Goal: Task Accomplishment & Management: Manage account settings

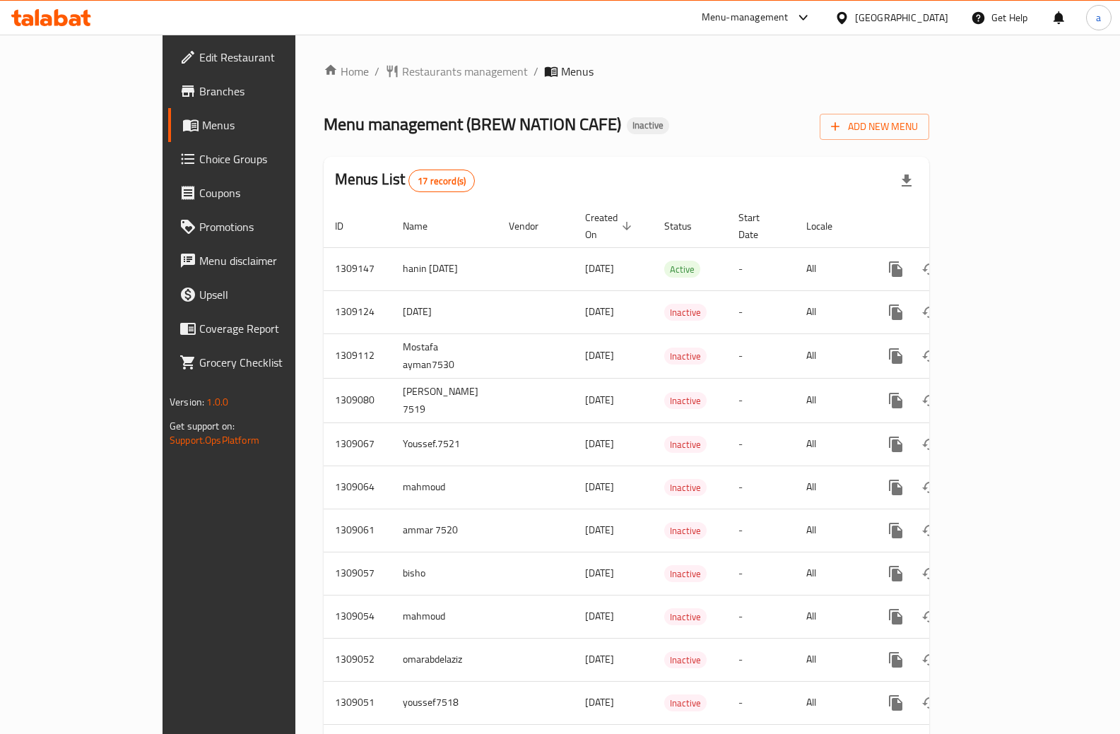
click at [168, 68] on link "Edit Restaurant" at bounding box center [259, 57] width 182 height 34
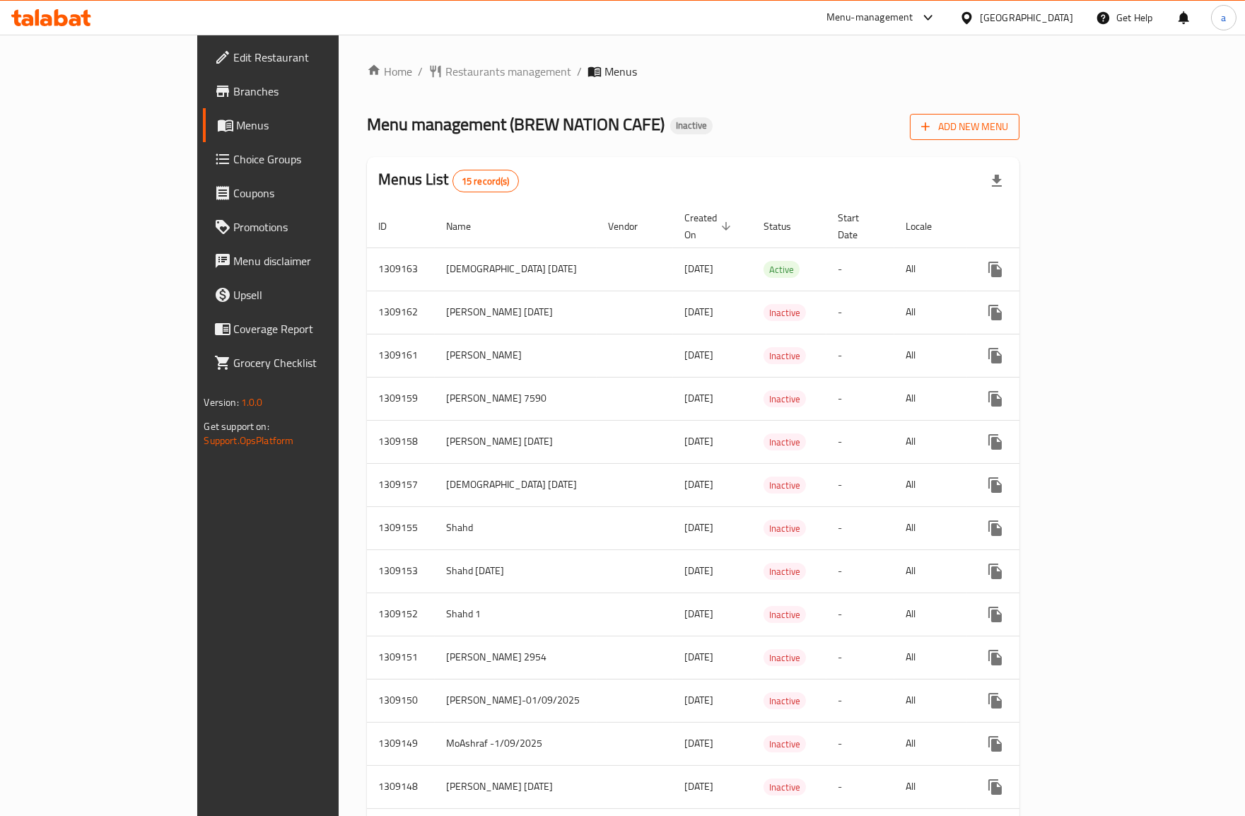
click at [1008, 126] on span "Add New Menu" at bounding box center [964, 127] width 87 height 18
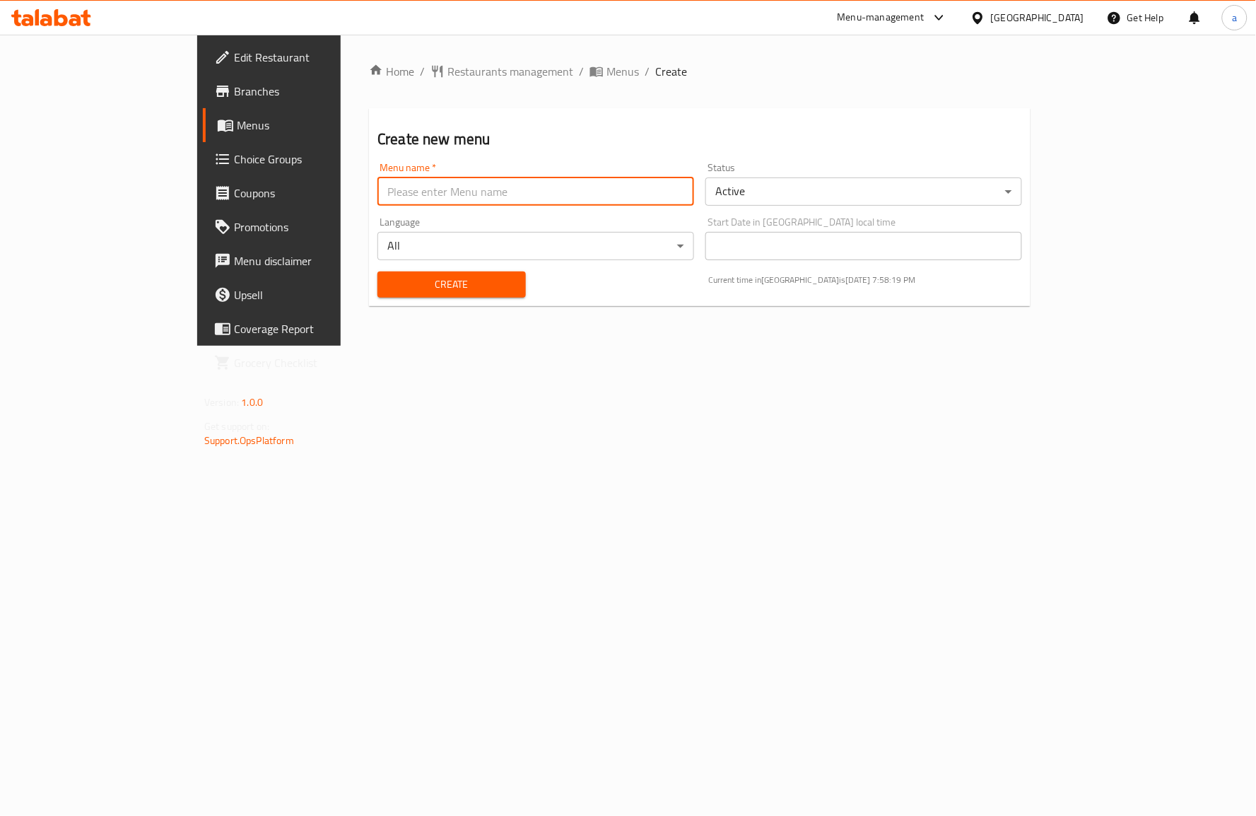
click at [565, 189] on input "text" at bounding box center [535, 191] width 317 height 28
type input "[DATE]"
click at [389, 279] on span "Create" at bounding box center [452, 285] width 126 height 18
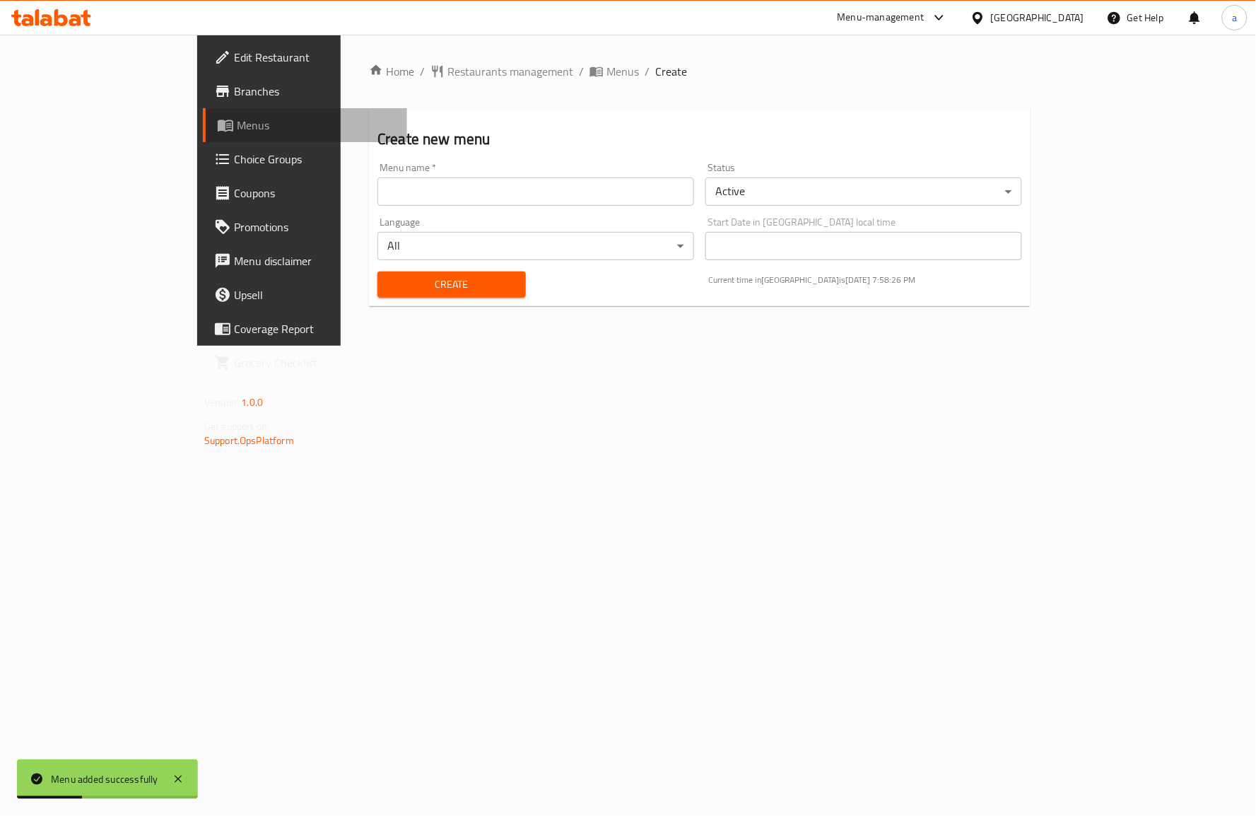
click at [237, 124] on span "Menus" at bounding box center [316, 125] width 159 height 17
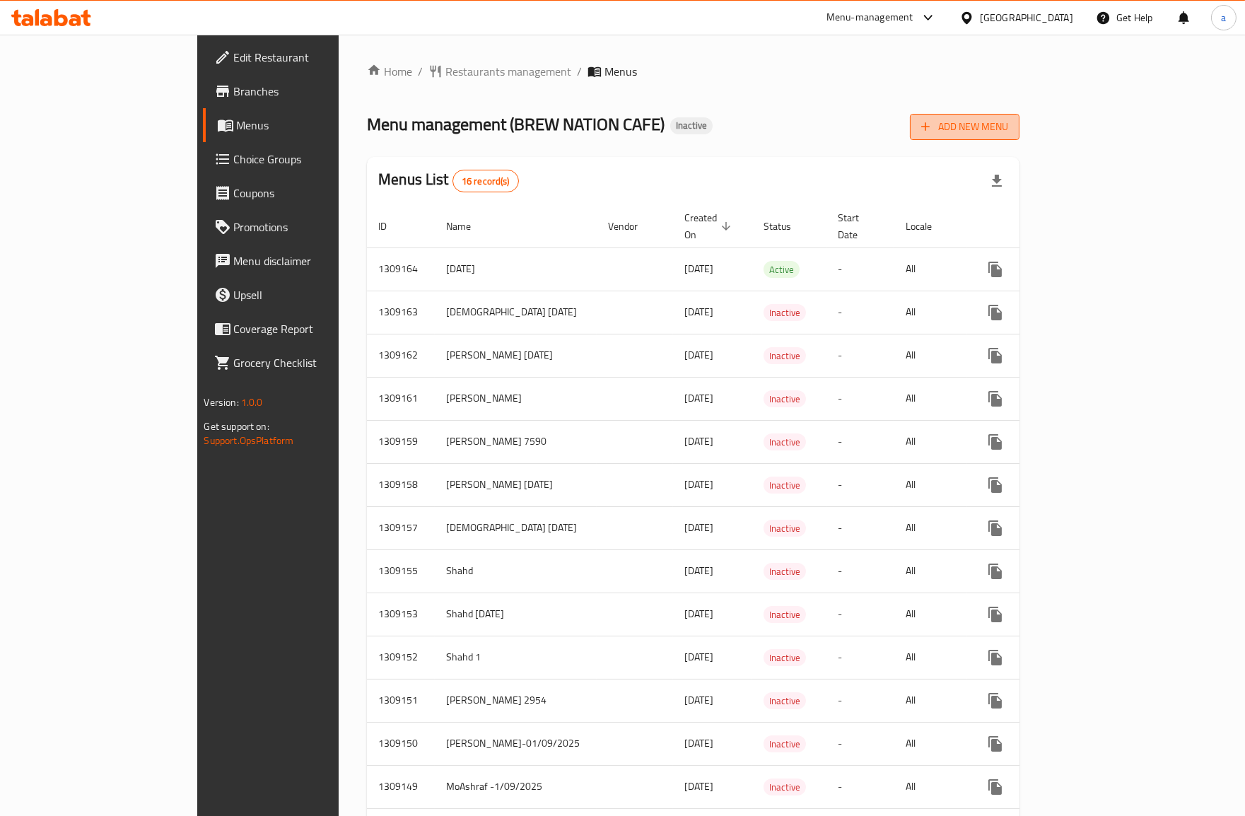
click at [1019, 136] on button "Add New Menu" at bounding box center [965, 127] width 110 height 26
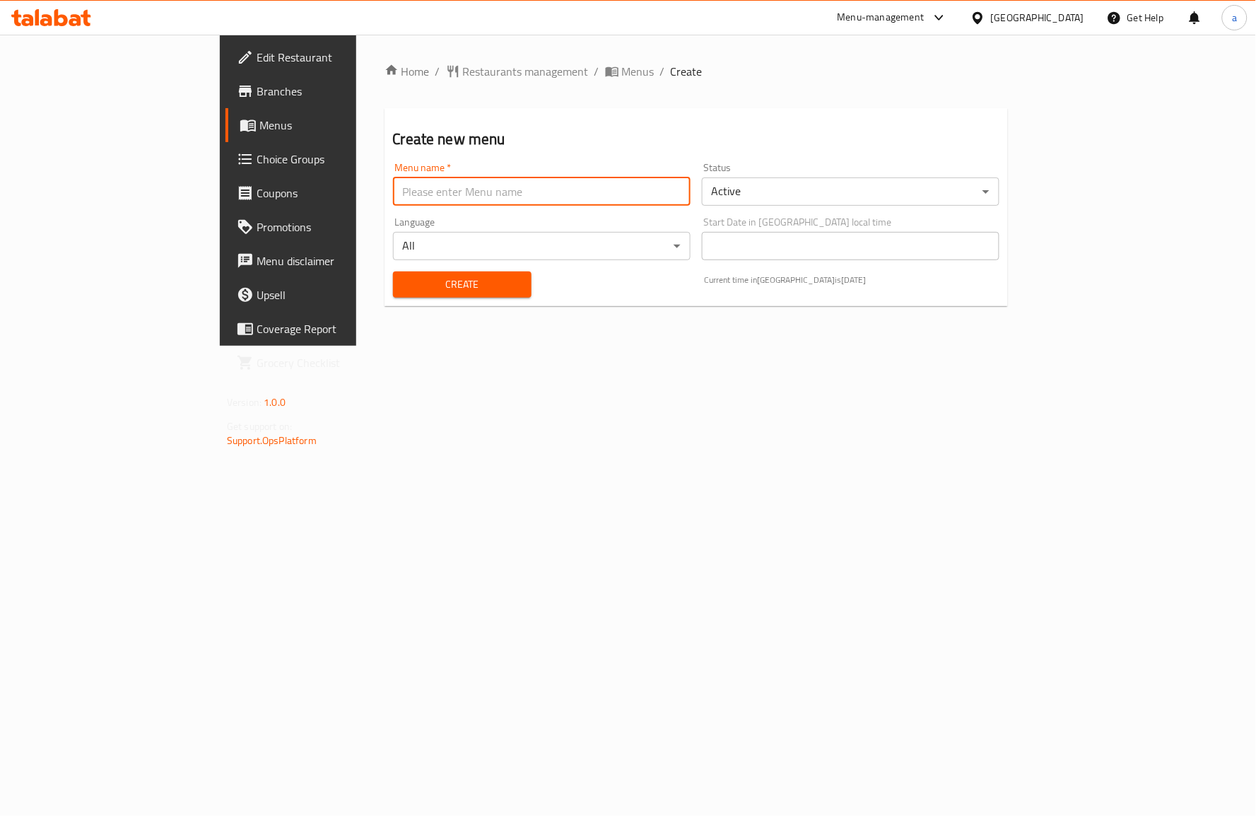
click at [582, 179] on input "text" at bounding box center [542, 191] width 298 height 28
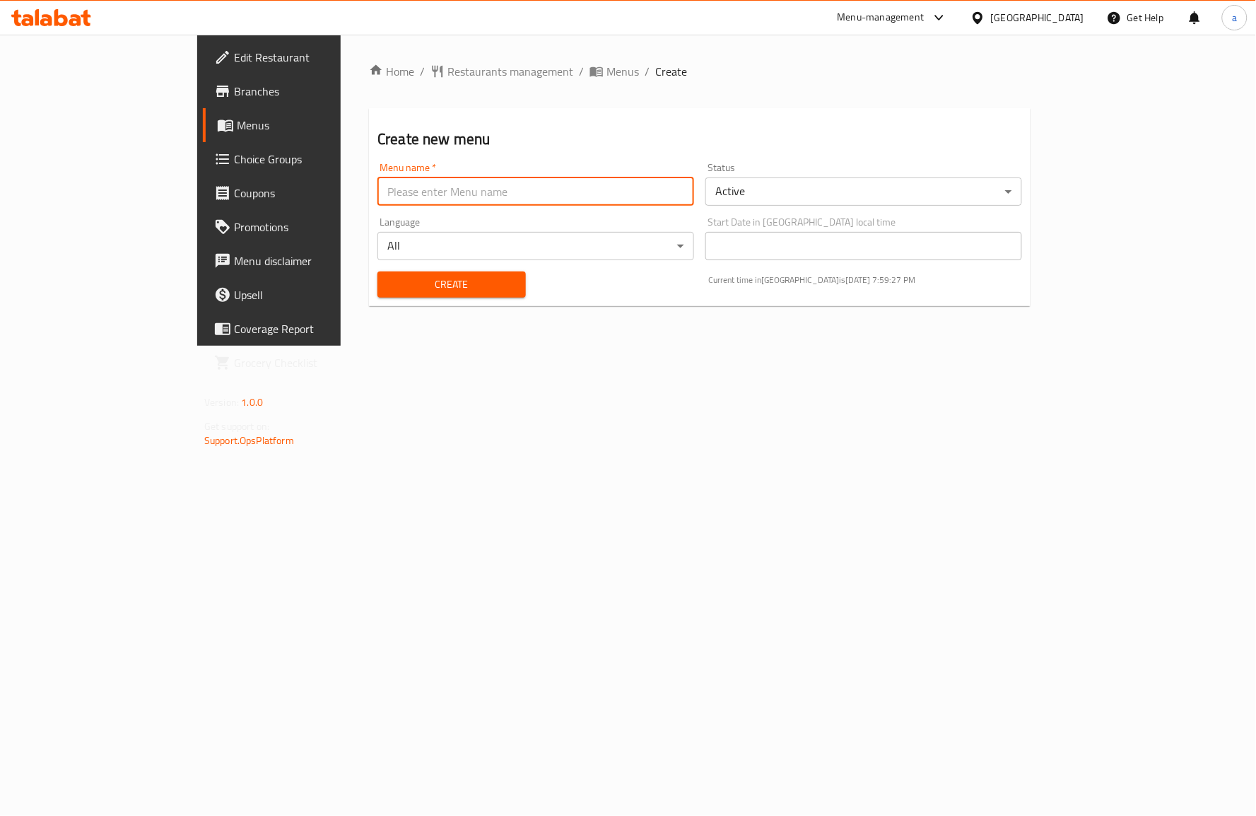
click at [693, 317] on div "Home / Restaurants management / Menus / Create Create new menu Menu name   * Me…" at bounding box center [700, 190] width 718 height 311
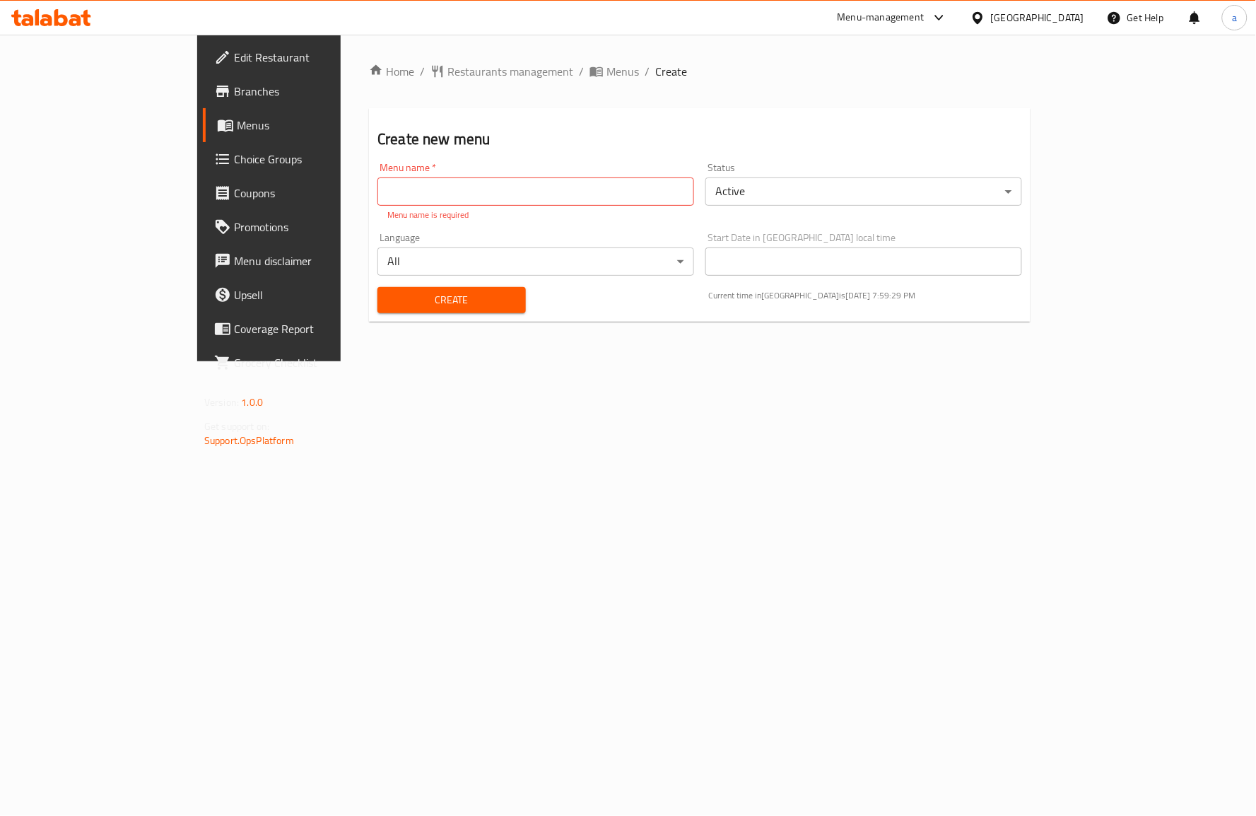
click at [237, 124] on span "Menus" at bounding box center [316, 125] width 159 height 17
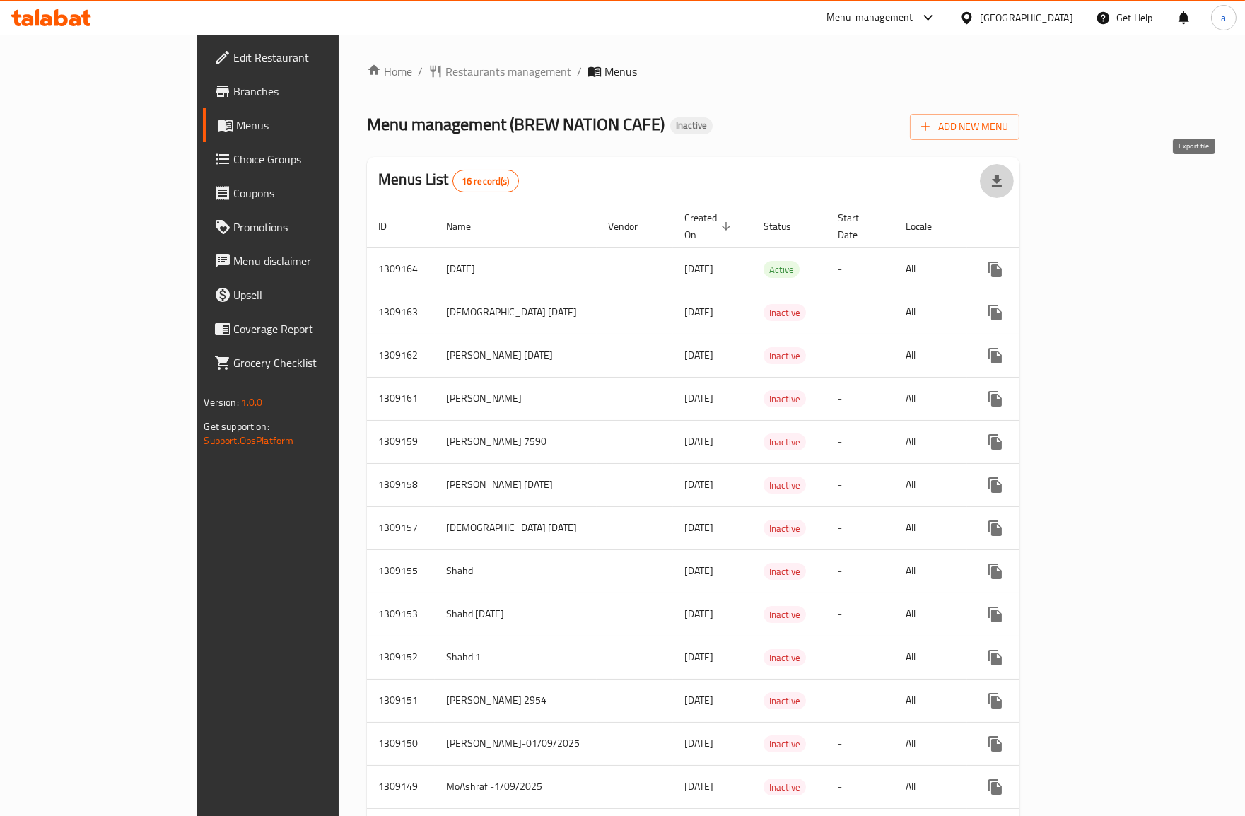
click at [1005, 180] on icon "button" at bounding box center [996, 180] width 17 height 17
click at [1019, 90] on div "Home / Restaurants management / Menus Menu management ( BREW NATION CAFE ) Inac…" at bounding box center [693, 507] width 652 height 888
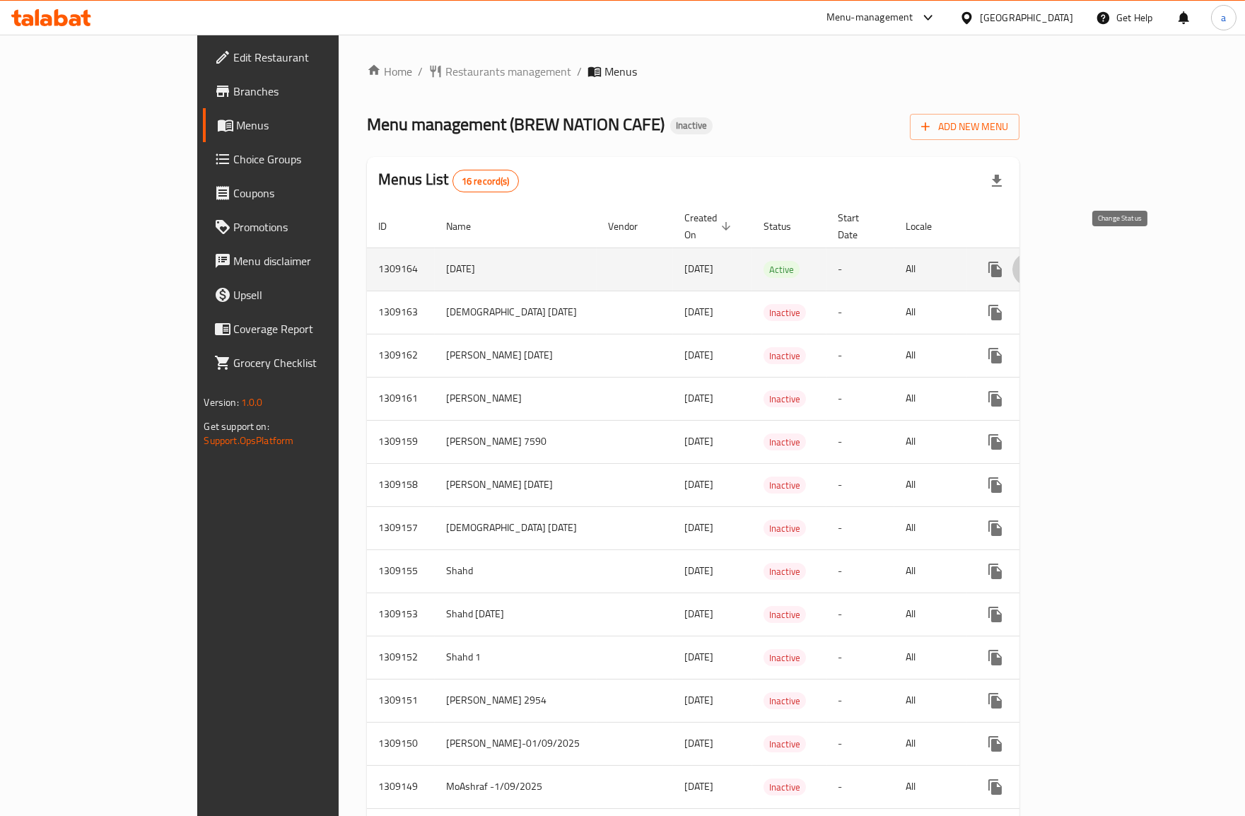
click at [1038, 261] on icon "enhanced table" at bounding box center [1029, 269] width 17 height 17
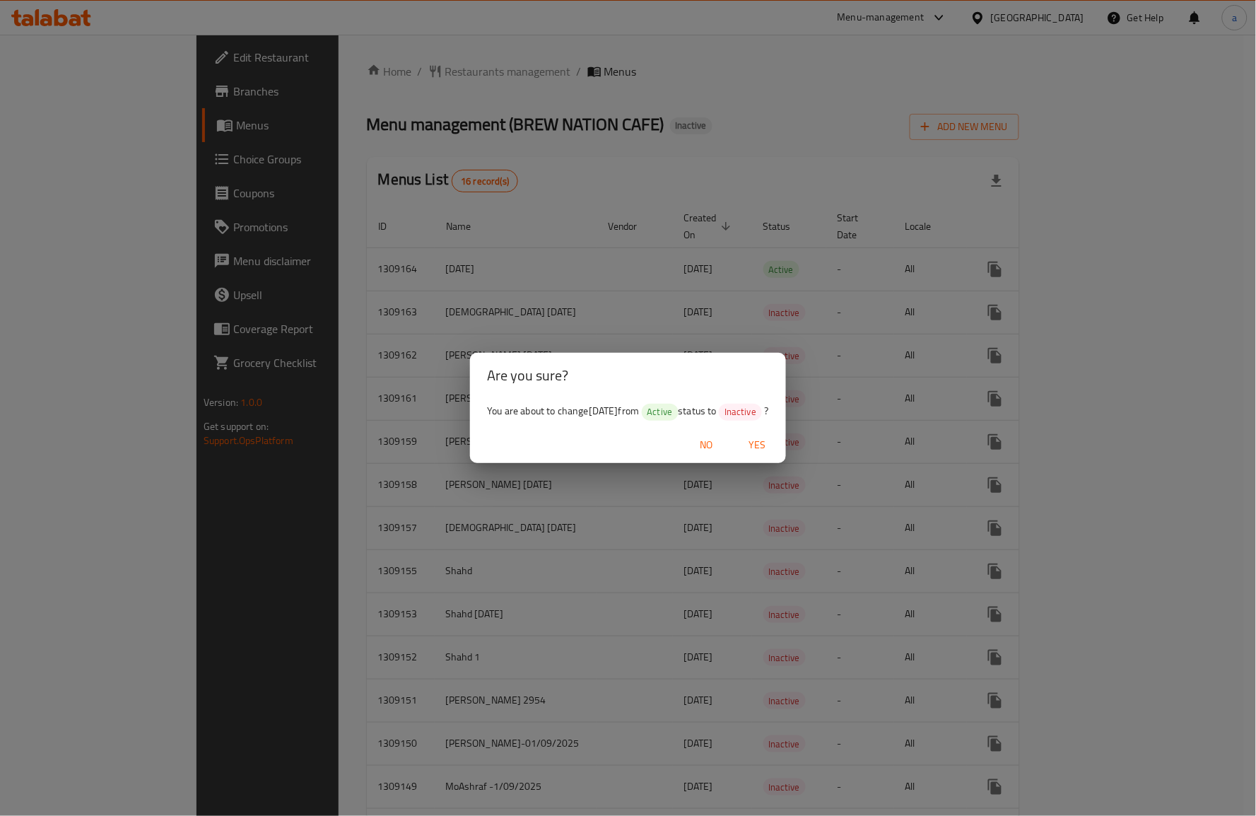
click at [715, 444] on span "No" at bounding box center [707, 445] width 34 height 18
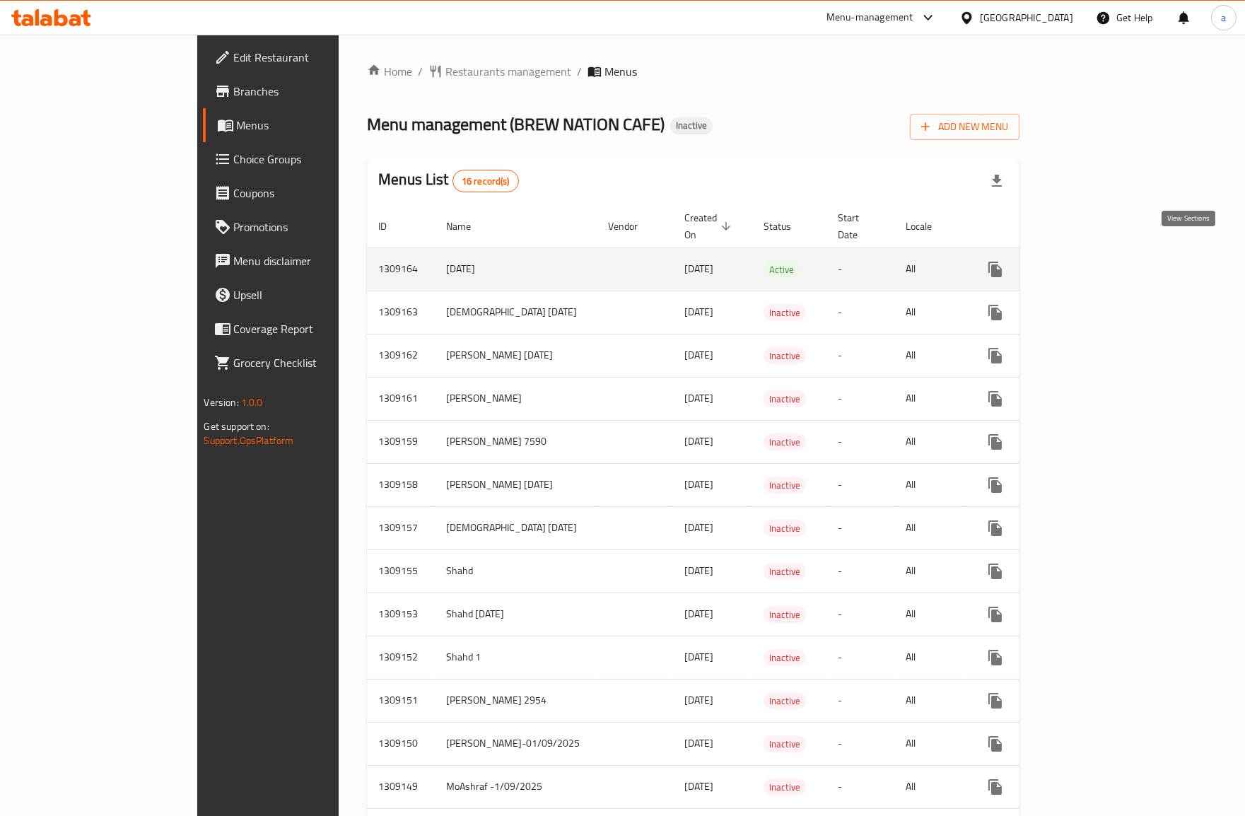
click at [1114, 252] on link "enhanced table" at bounding box center [1097, 269] width 34 height 34
click at [1002, 263] on icon "more" at bounding box center [994, 271] width 13 height 16
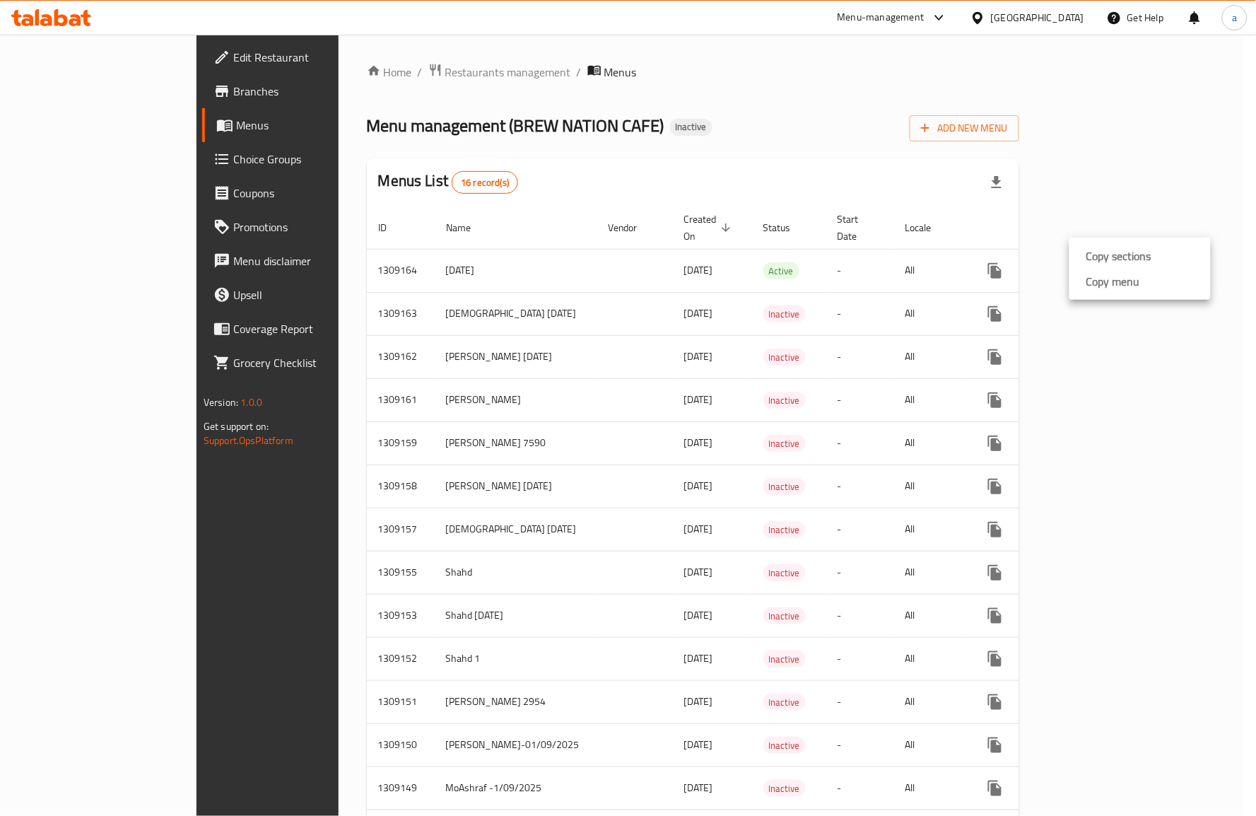
click at [1075, 192] on div at bounding box center [628, 408] width 1256 height 816
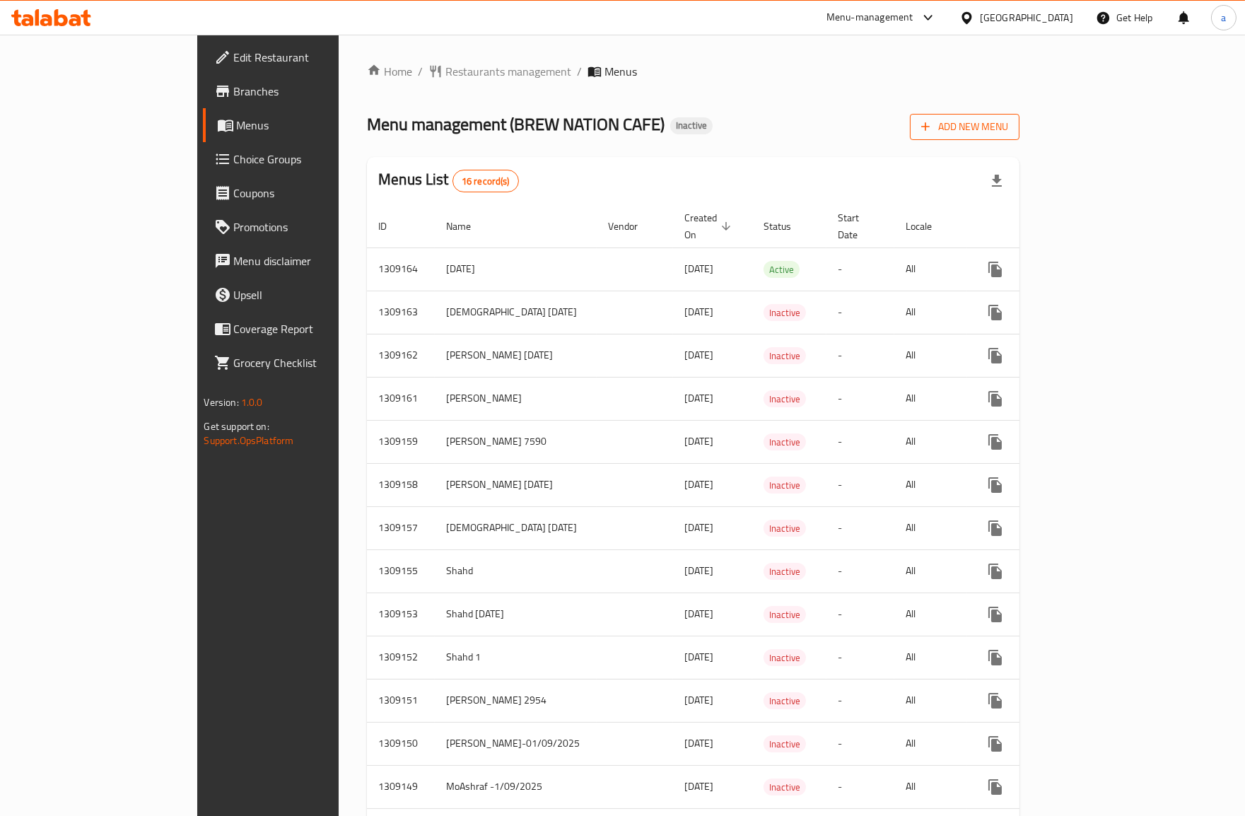
click at [1008, 131] on span "Add New Menu" at bounding box center [964, 127] width 87 height 18
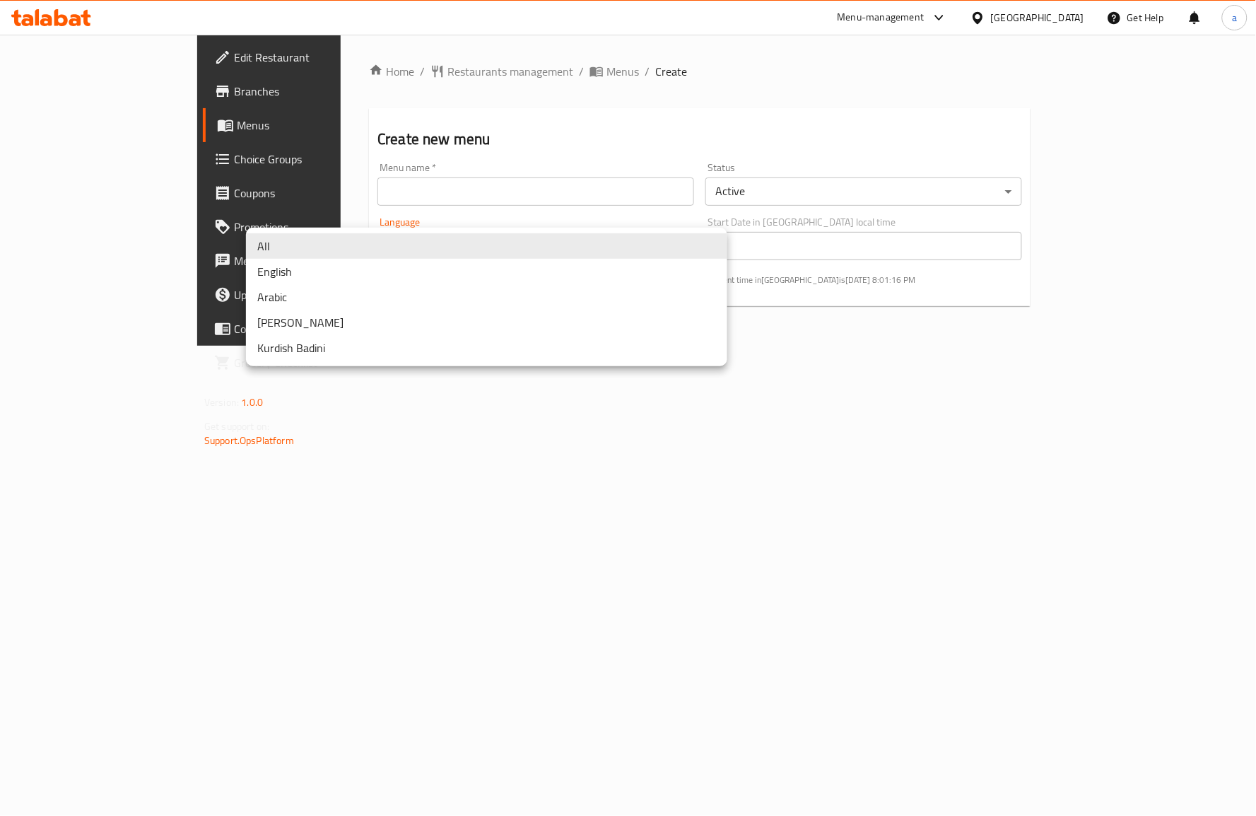
click at [701, 240] on body "​ Menu-management Qatar Get Help a Edit Restaurant Branches Menus Choice Groups…" at bounding box center [628, 425] width 1256 height 781
click at [834, 259] on div at bounding box center [628, 408] width 1256 height 816
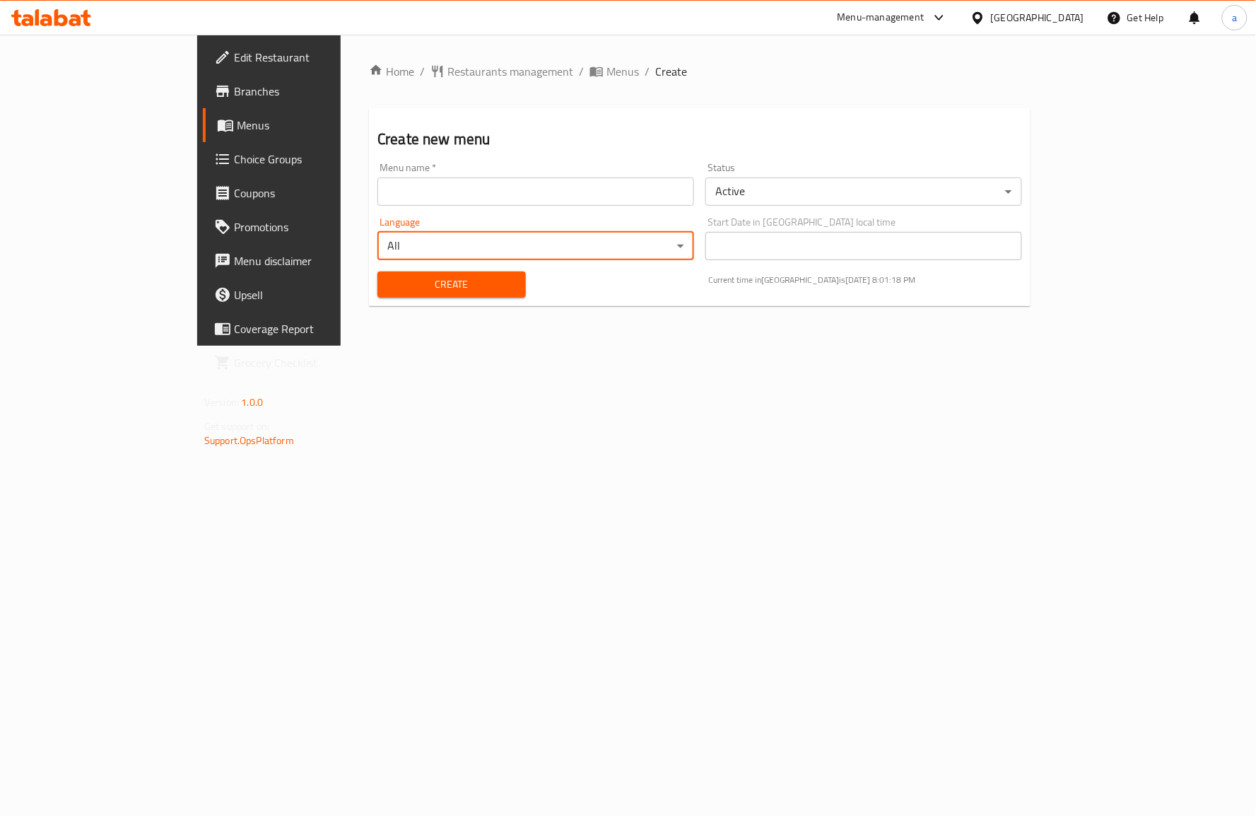
click at [634, 243] on body "​ Menu-management Qatar Get Help a Edit Restaurant Branches Menus Choice Groups…" at bounding box center [628, 425] width 1256 height 781
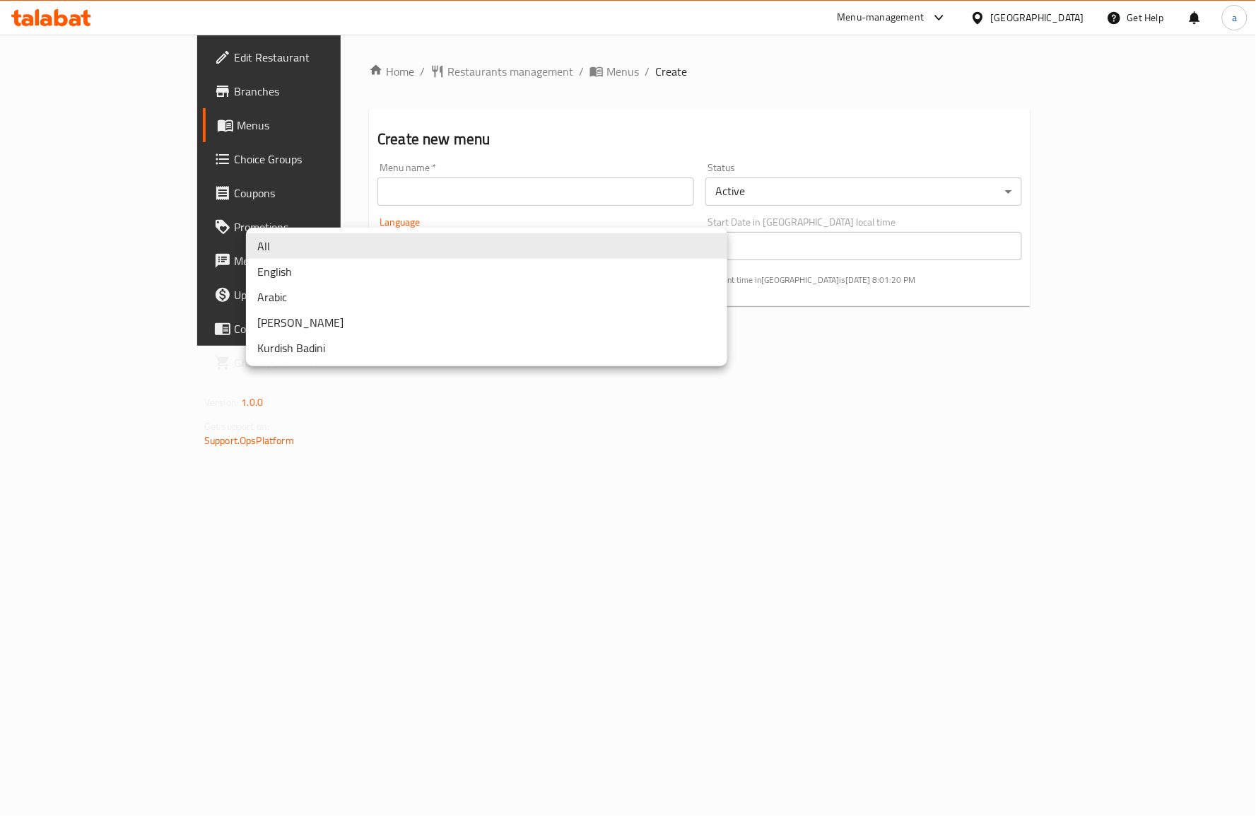
click at [773, 472] on div at bounding box center [628, 408] width 1256 height 816
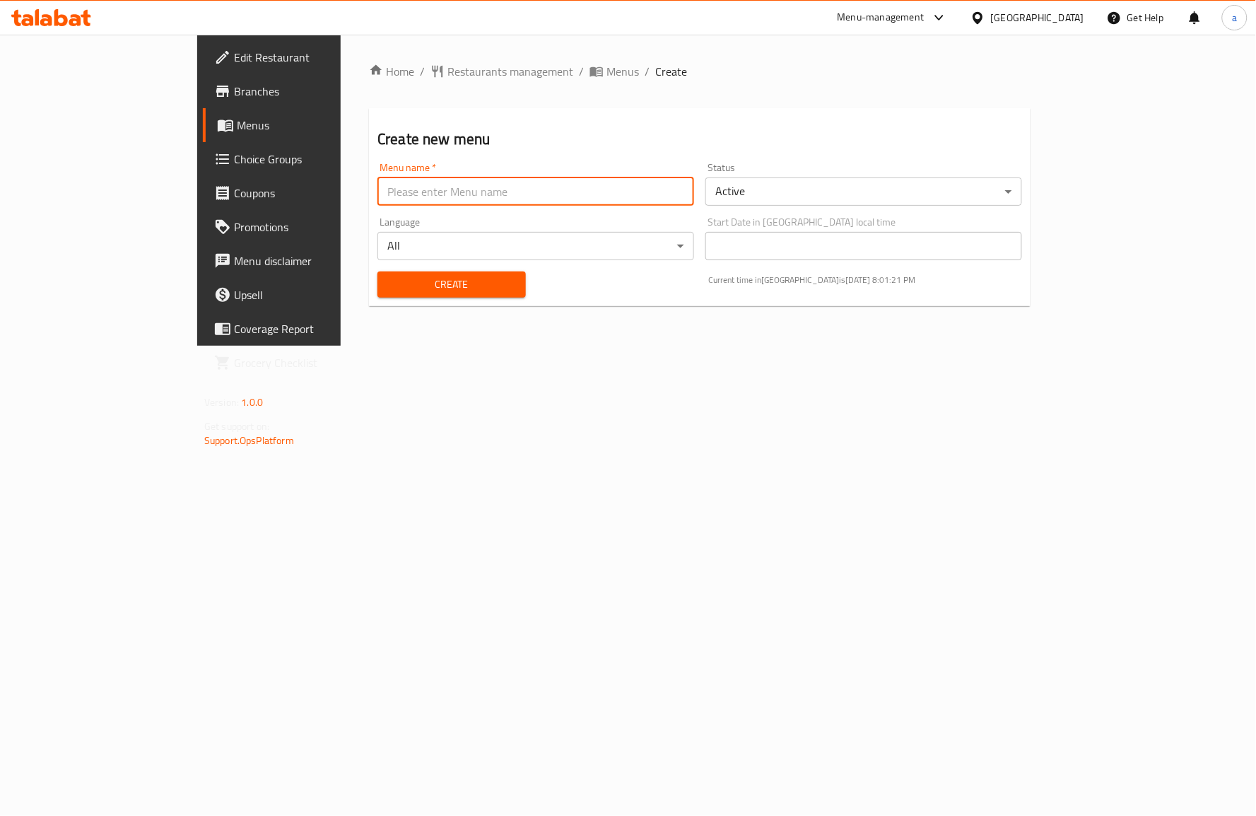
click at [406, 201] on input "text" at bounding box center [535, 191] width 317 height 28
type input "[DATE]"
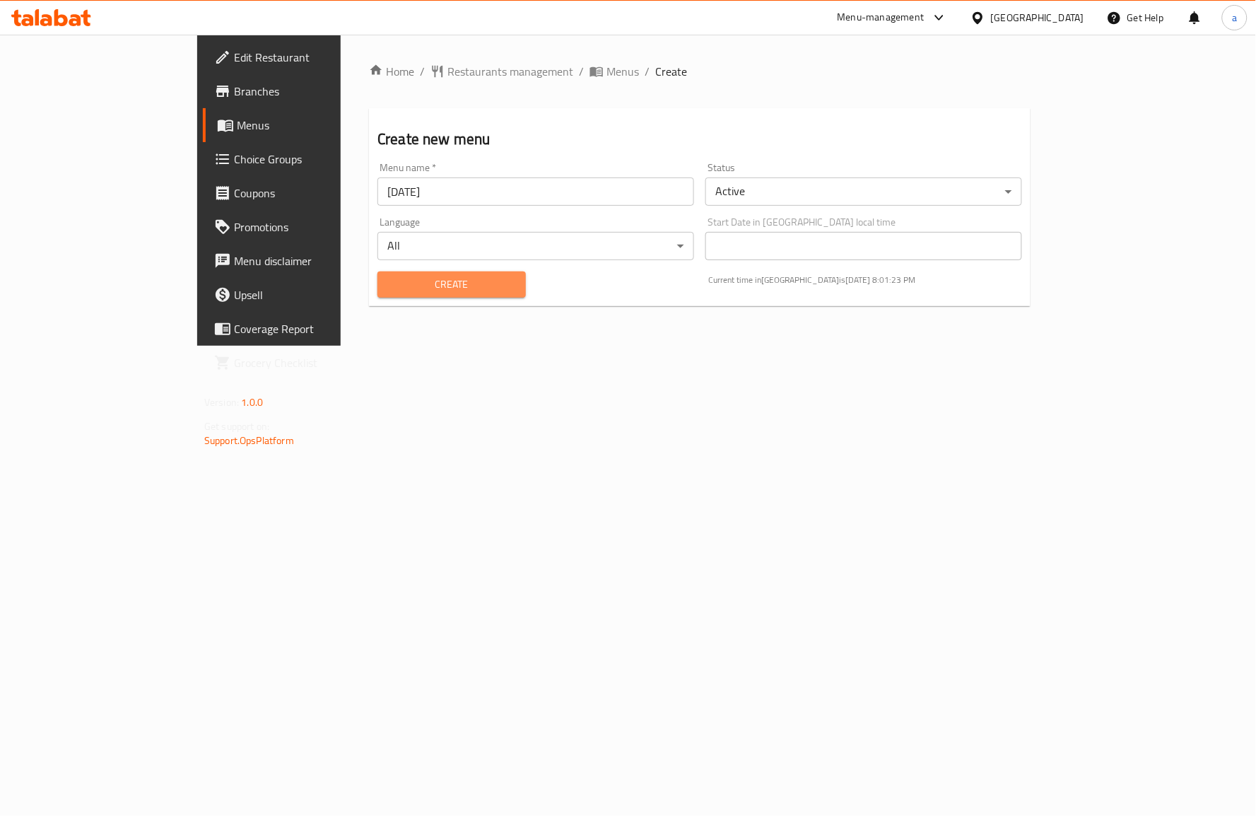
click at [389, 283] on span "Create" at bounding box center [452, 285] width 126 height 18
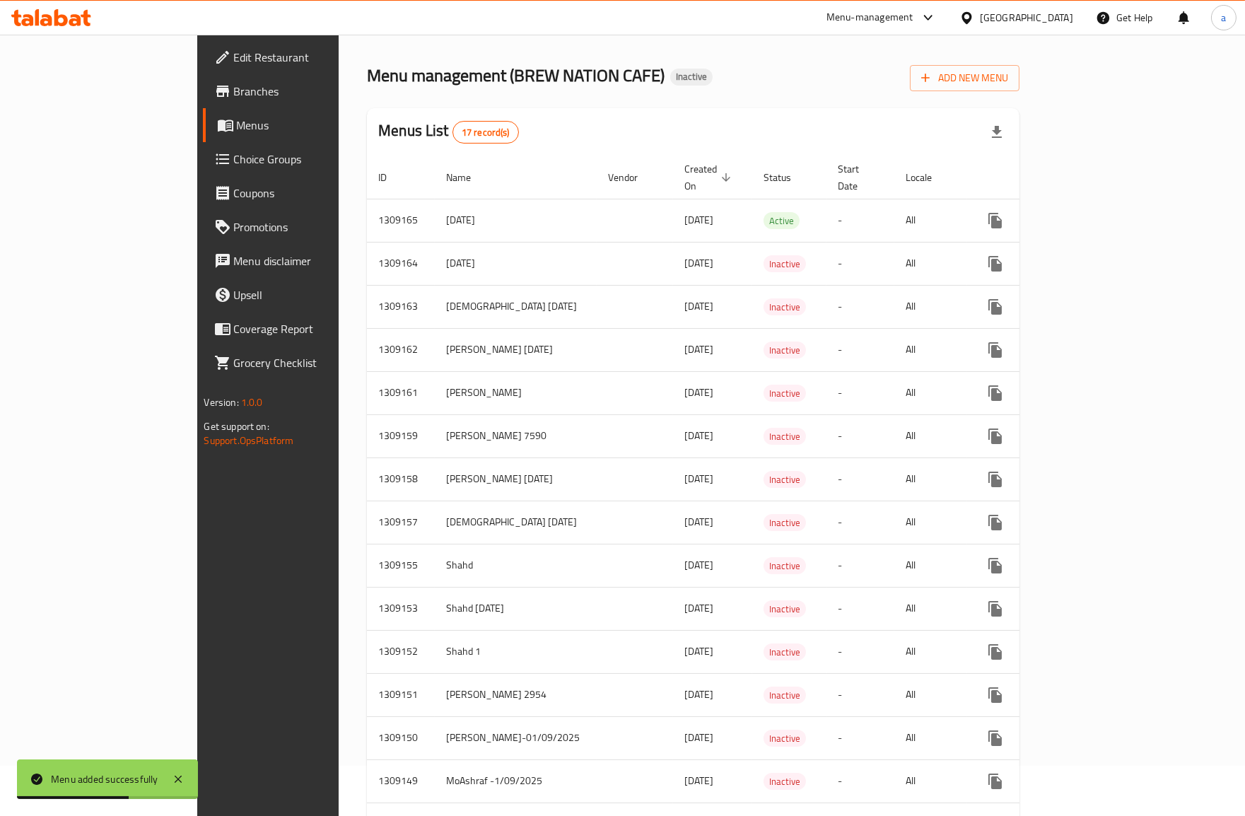
scroll to position [78, 0]
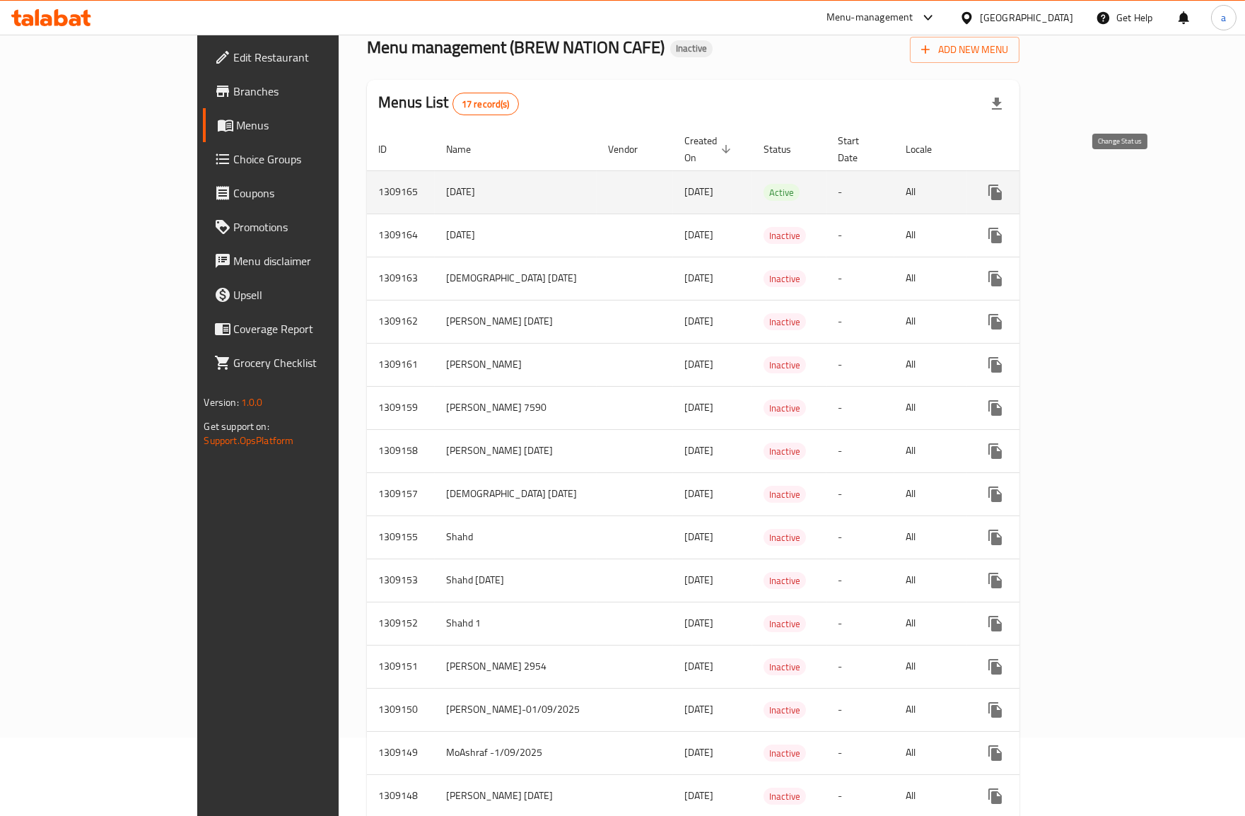
click at [1037, 187] on icon "enhanced table" at bounding box center [1029, 192] width 16 height 11
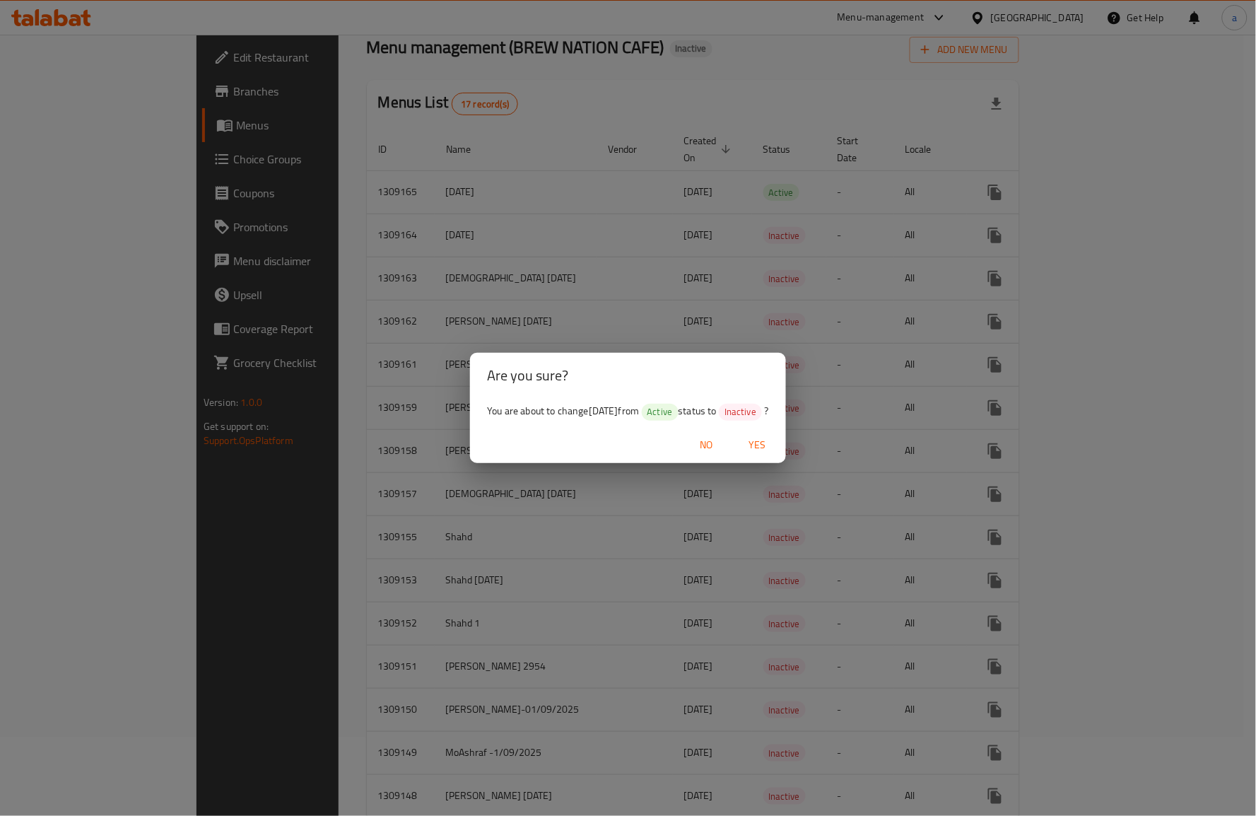
click at [1101, 149] on div "Are you sure? You are about to change 1/9/2025 from Active status to Inactive ?…" at bounding box center [628, 408] width 1256 height 816
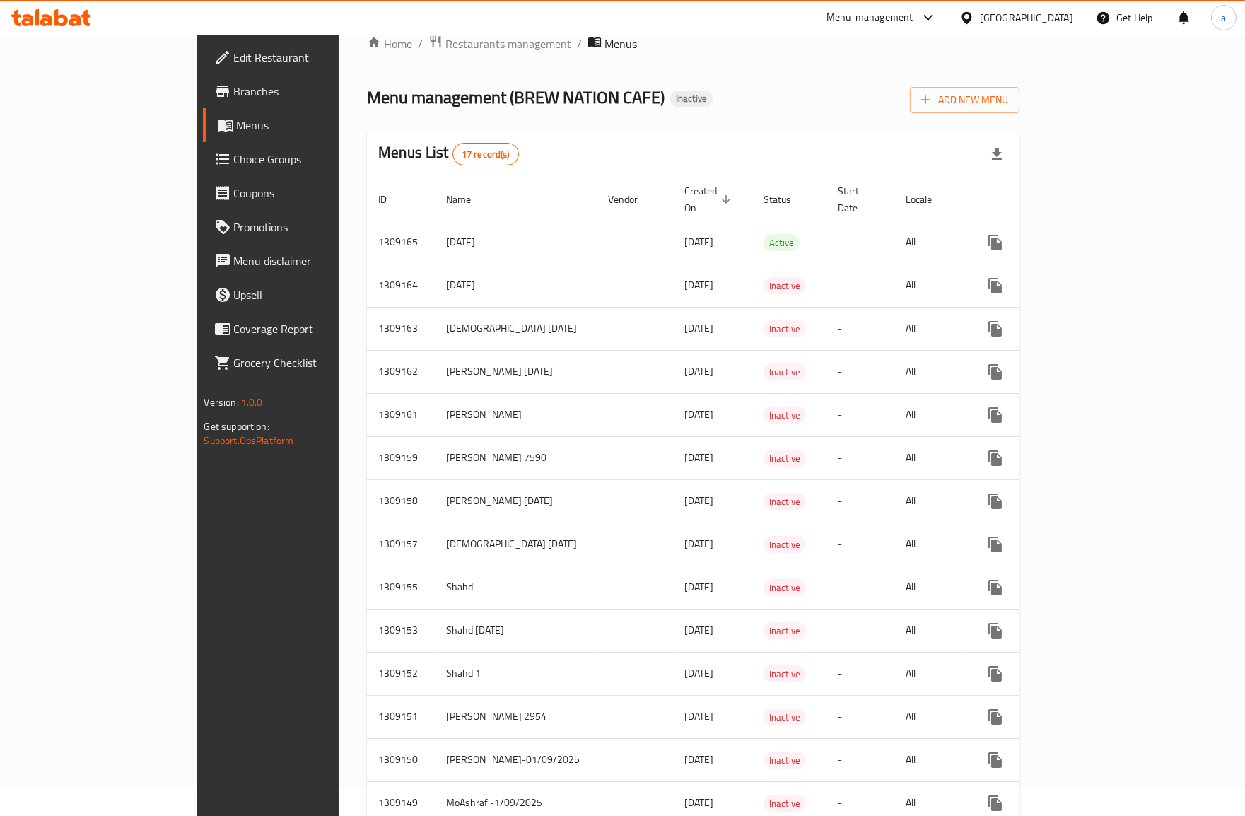
scroll to position [0, 0]
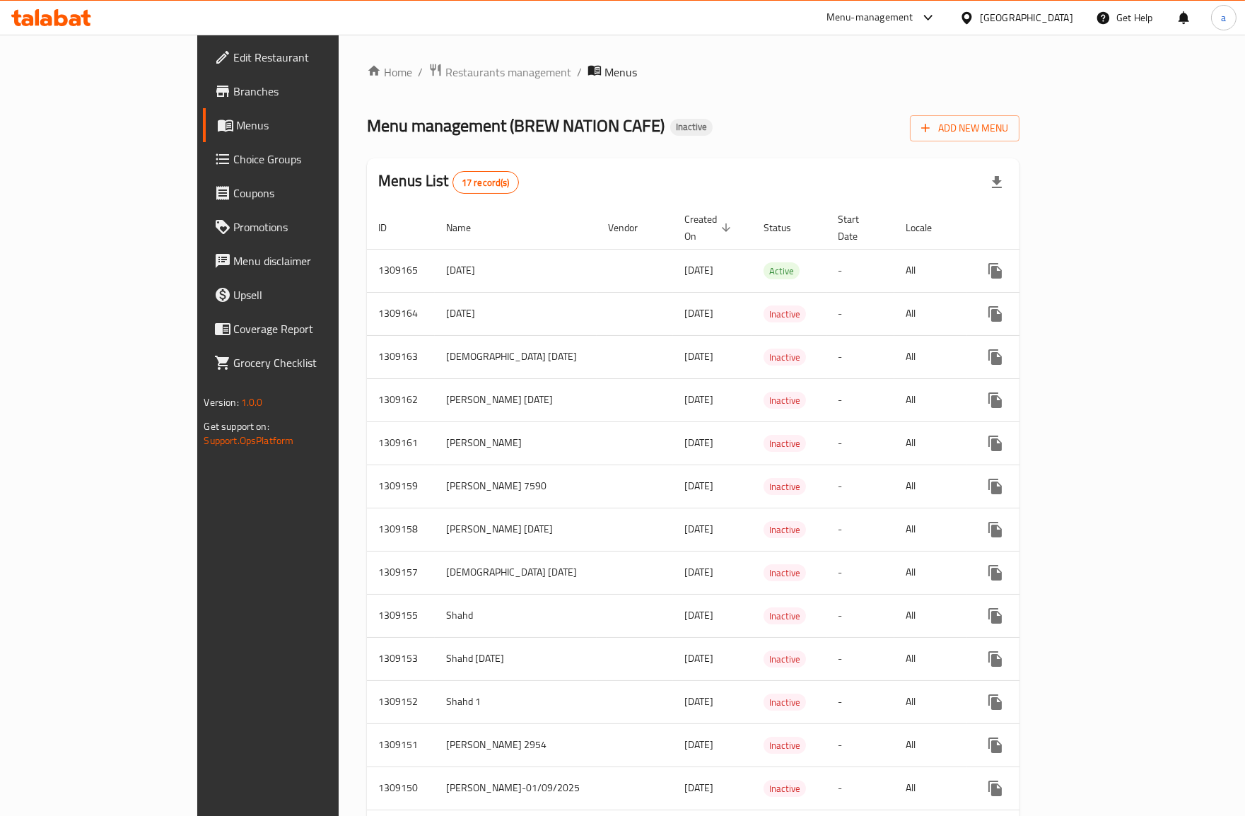
click at [1014, 171] on button "button" at bounding box center [997, 182] width 34 height 34
click at [476, 143] on div "Home / Restaurants management / Menus Menu management ( BREW NATION CAFE ) Inac…" at bounding box center [693, 529] width 652 height 932
click at [594, 94] on div "Home / Restaurants management / Menus Menu management ( BREW NATION CAFE ) Inac…" at bounding box center [693, 529] width 652 height 932
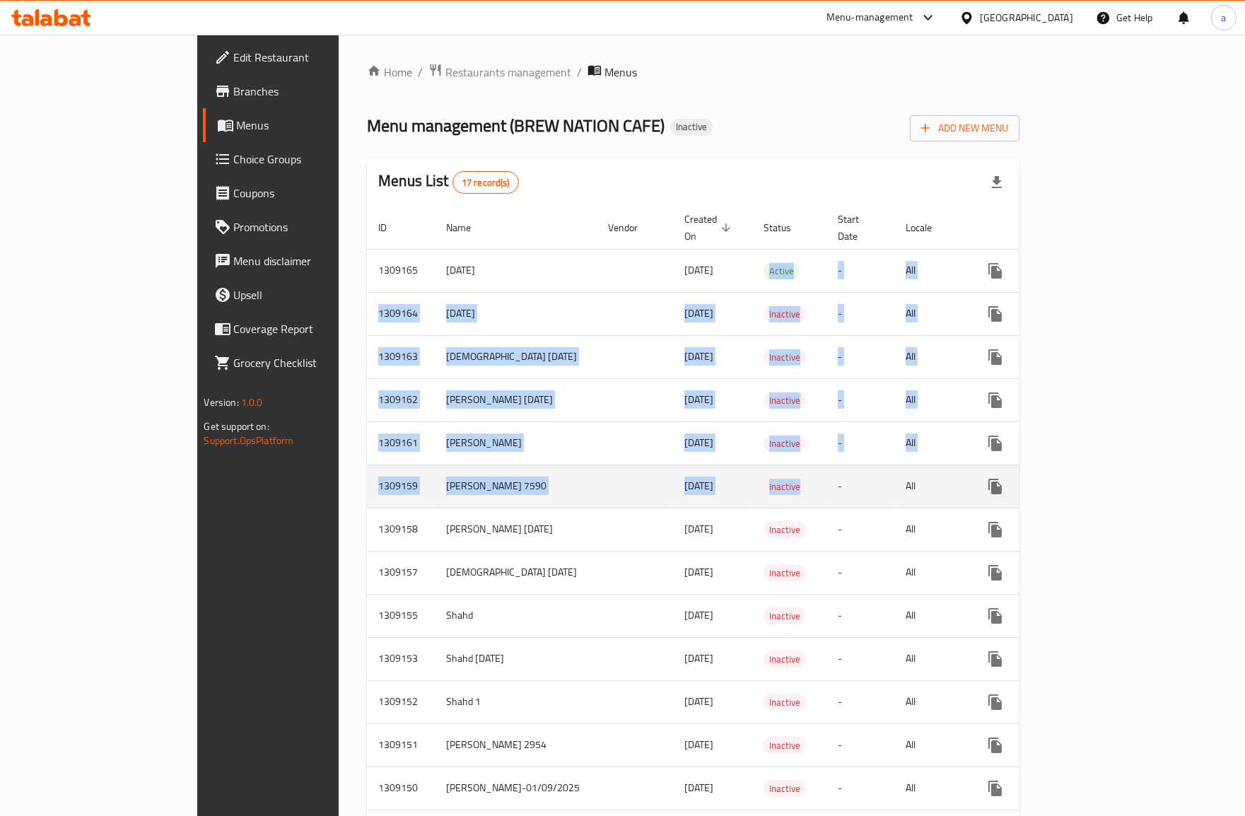
drag, startPoint x: 660, startPoint y: 257, endPoint x: 710, endPoint y: 474, distance: 222.2
click at [710, 474] on tbody "1309165 1/9/2025 01/09/2025 Active - All 1309164 1/9/2025 01/09/2025 Inactive -…" at bounding box center [746, 616] width 758 height 734
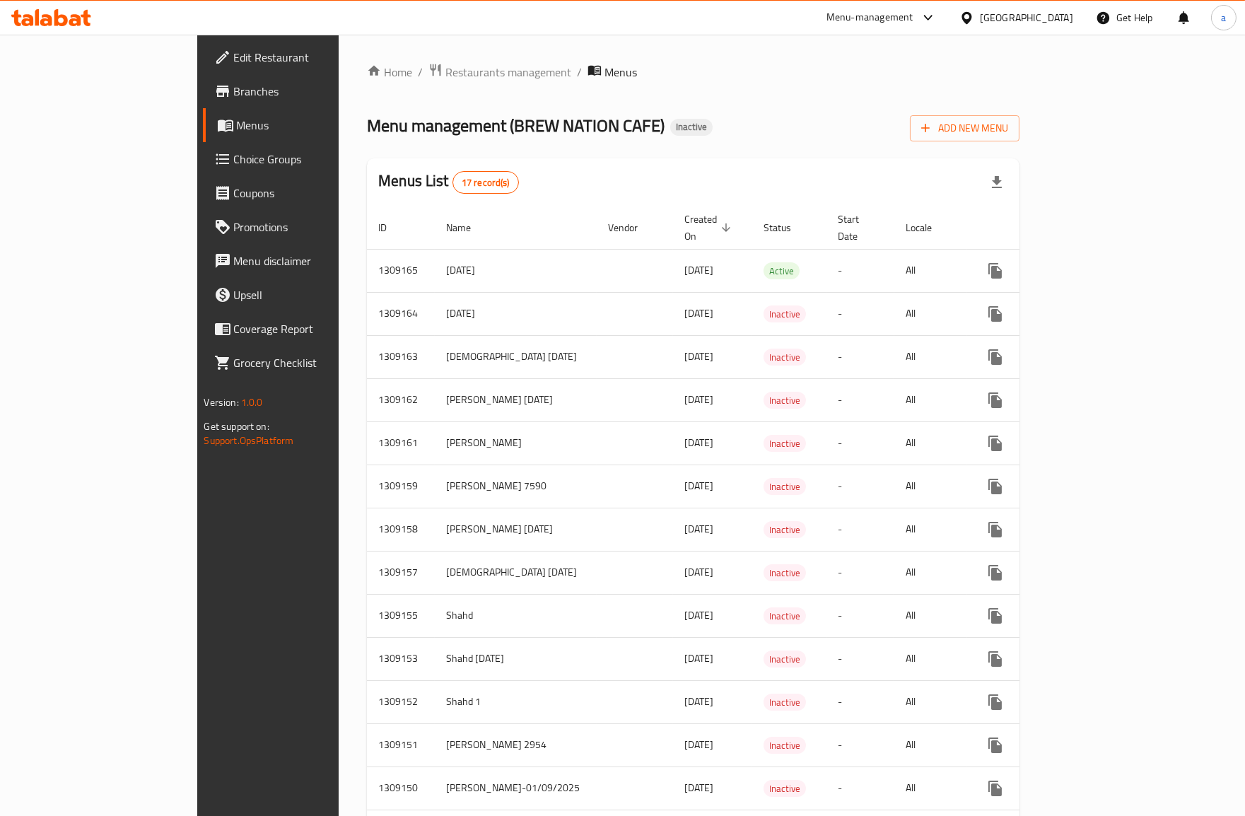
click at [696, 121] on div "Menu management ( BREW NATION CAFE ) Inactive Add New Menu" at bounding box center [693, 126] width 652 height 32
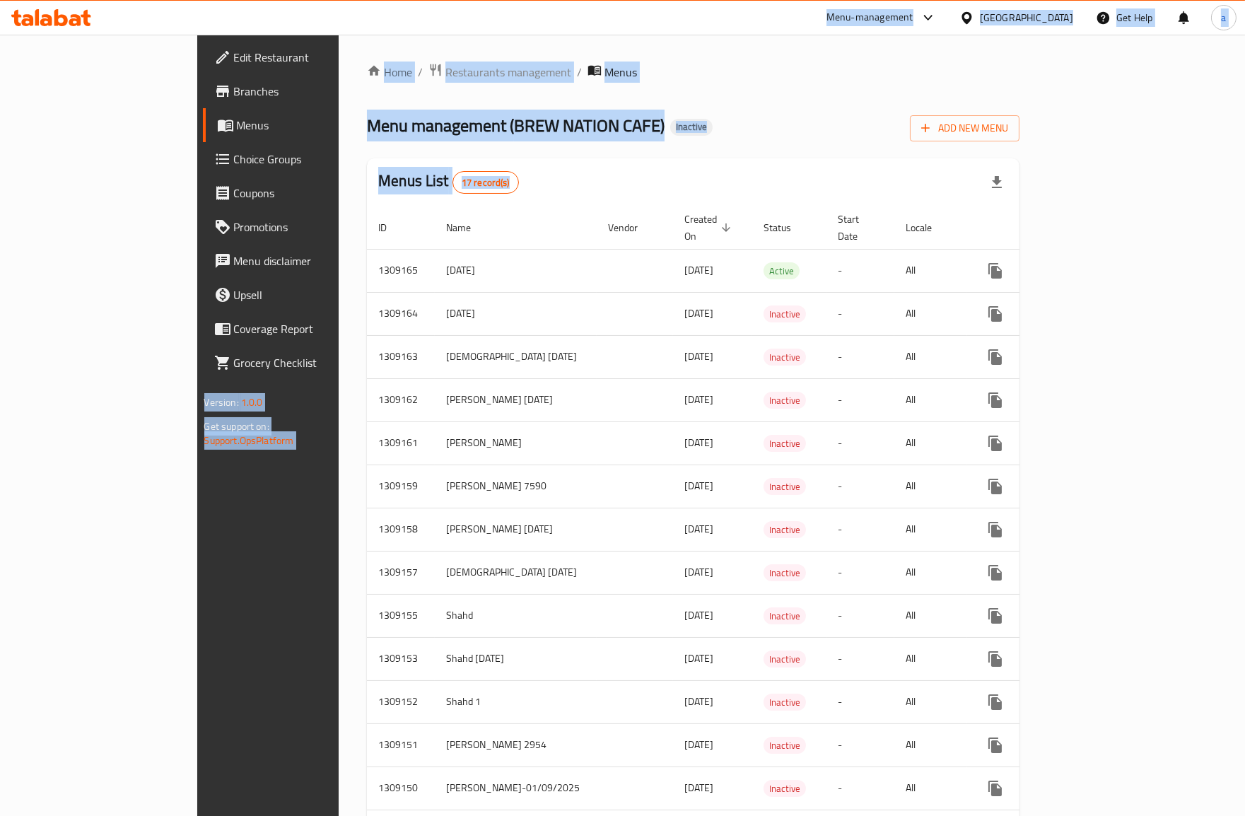
drag, startPoint x: 663, startPoint y: 23, endPoint x: 698, endPoint y: 186, distance: 167.1
click at [698, 186] on div "​ Menu-management Qatar Get Help a Edit Restaurant Branches Menus Choice Groups…" at bounding box center [622, 425] width 1245 height 781
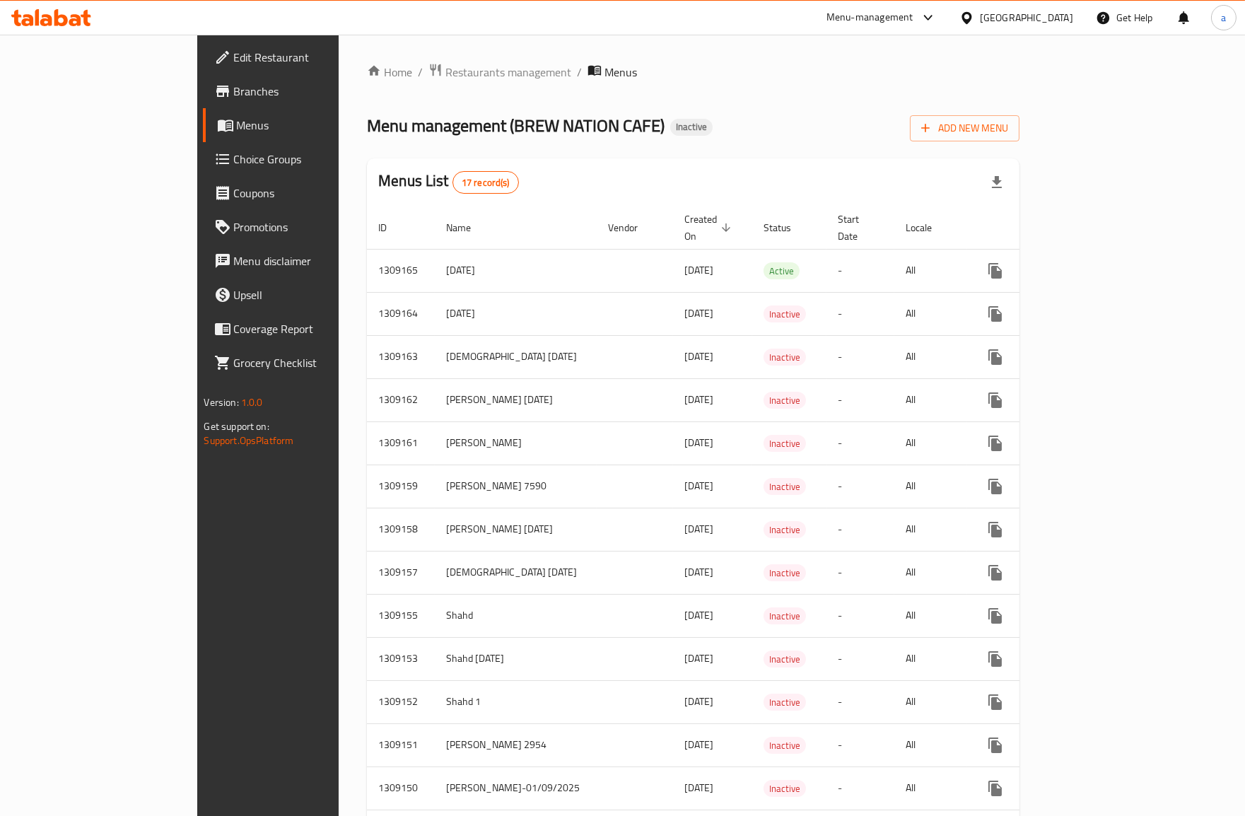
click at [708, 145] on div "Home / Restaurants management / Menus Menu management ( BREW NATION CAFE ) Inac…" at bounding box center [693, 529] width 652 height 932
click at [234, 57] on span "Edit Restaurant" at bounding box center [314, 57] width 160 height 17
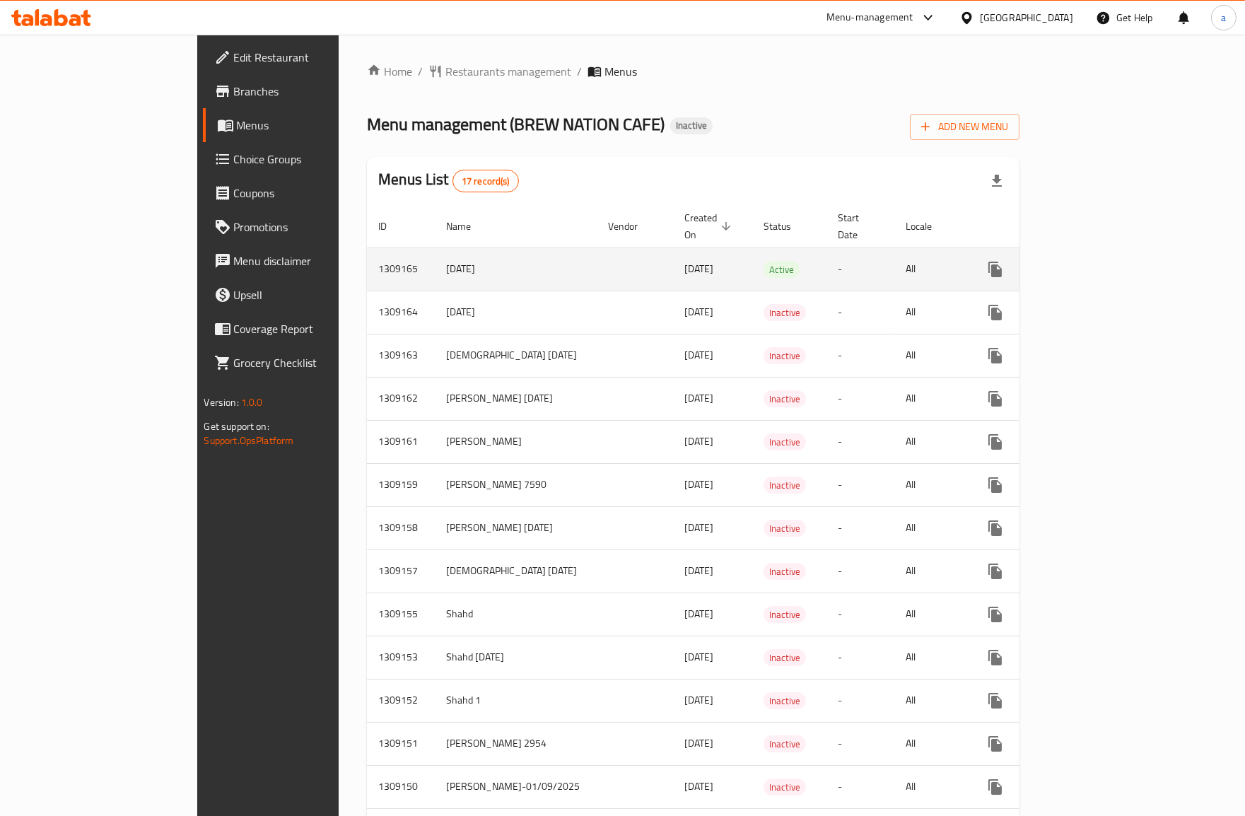
click at [826, 252] on td "-" at bounding box center [860, 268] width 68 height 43
click at [752, 262] on td "Active" at bounding box center [789, 268] width 74 height 43
click at [1106, 261] on icon "enhanced table" at bounding box center [1097, 269] width 17 height 17
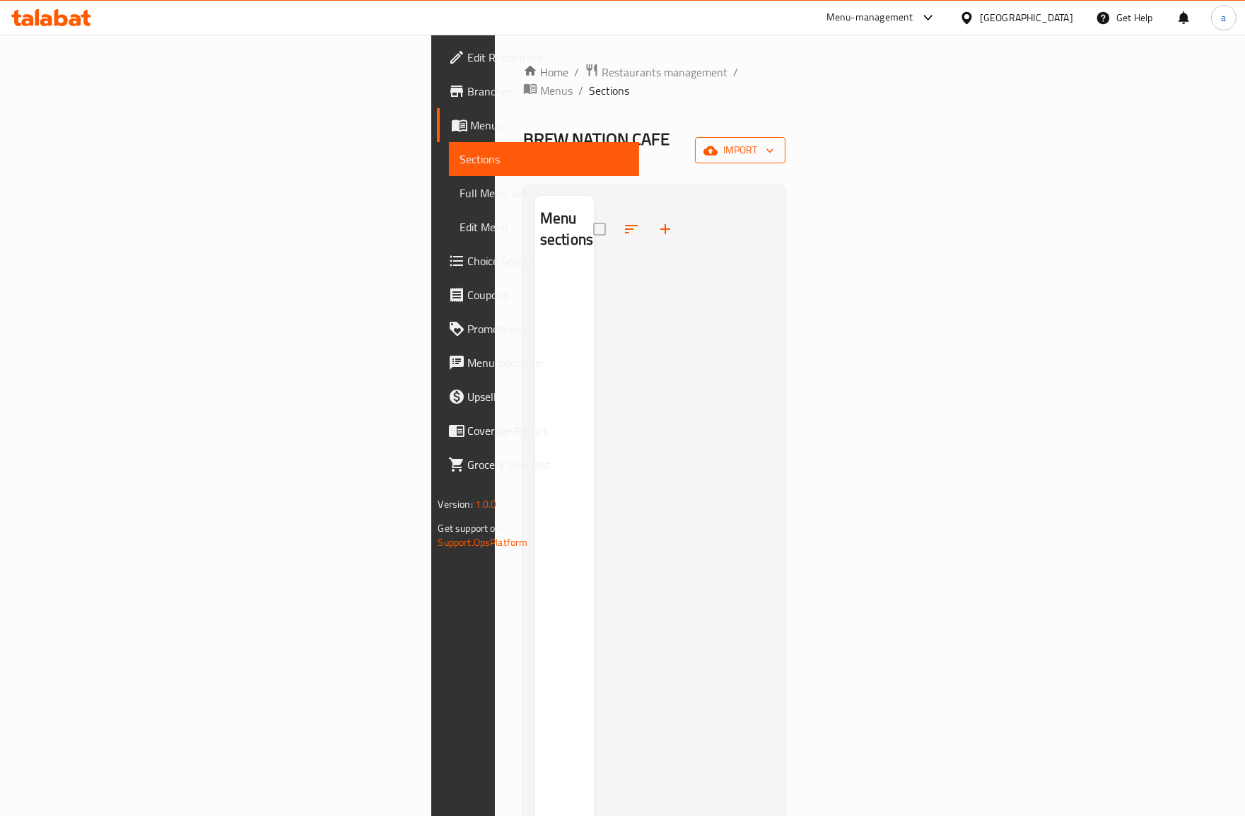
click at [717, 143] on icon "button" at bounding box center [710, 150] width 14 height 14
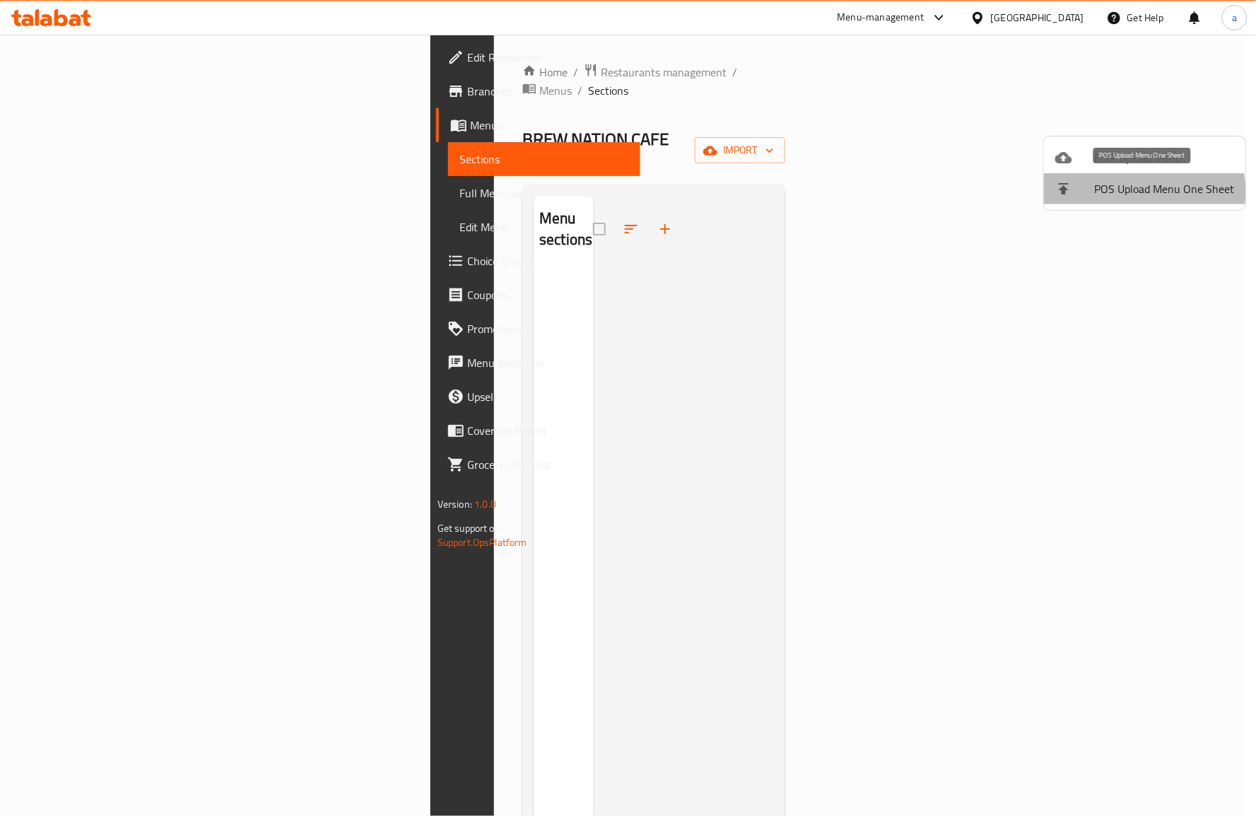
click at [1122, 192] on span "POS Upload Menu One Sheet" at bounding box center [1165, 188] width 140 height 17
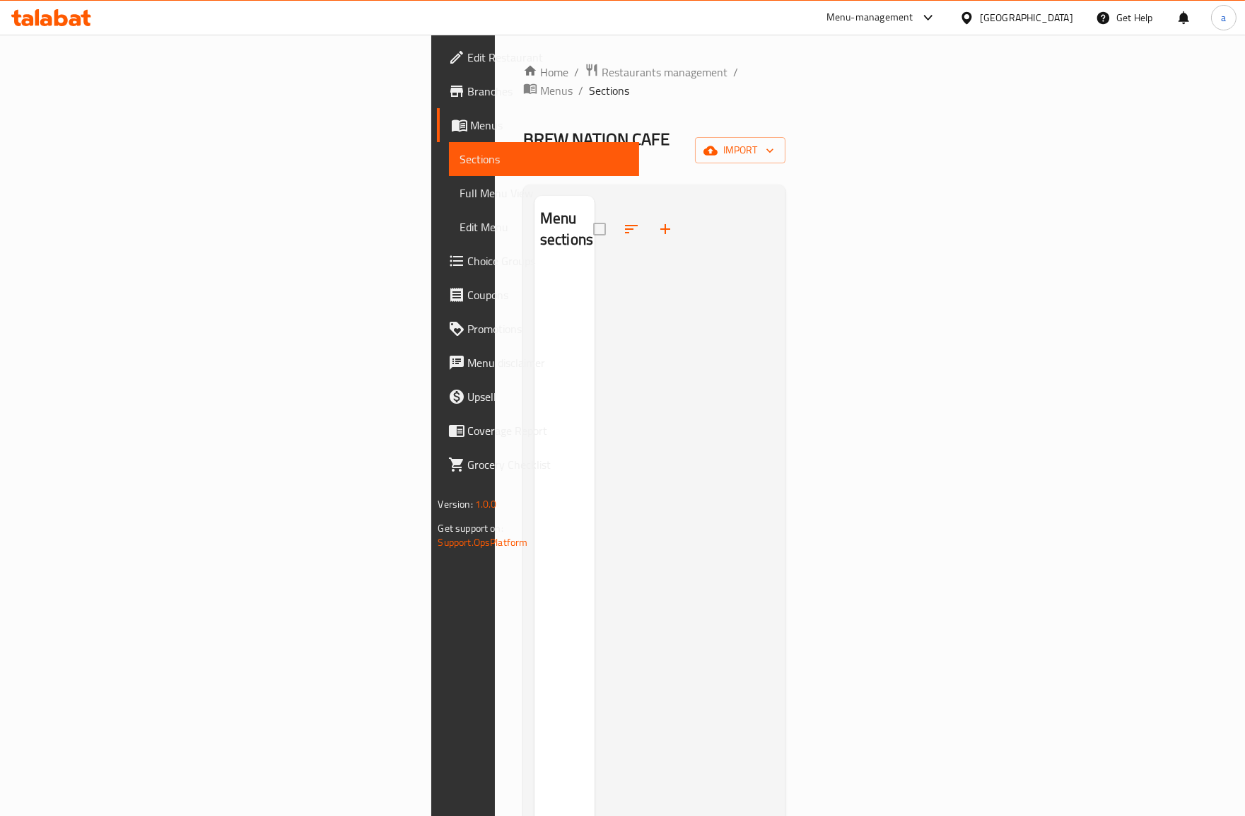
click at [786, 184] on div "Menu sections" at bounding box center [654, 603] width 263 height 838
click at [785, 137] on button "import" at bounding box center [740, 150] width 90 height 26
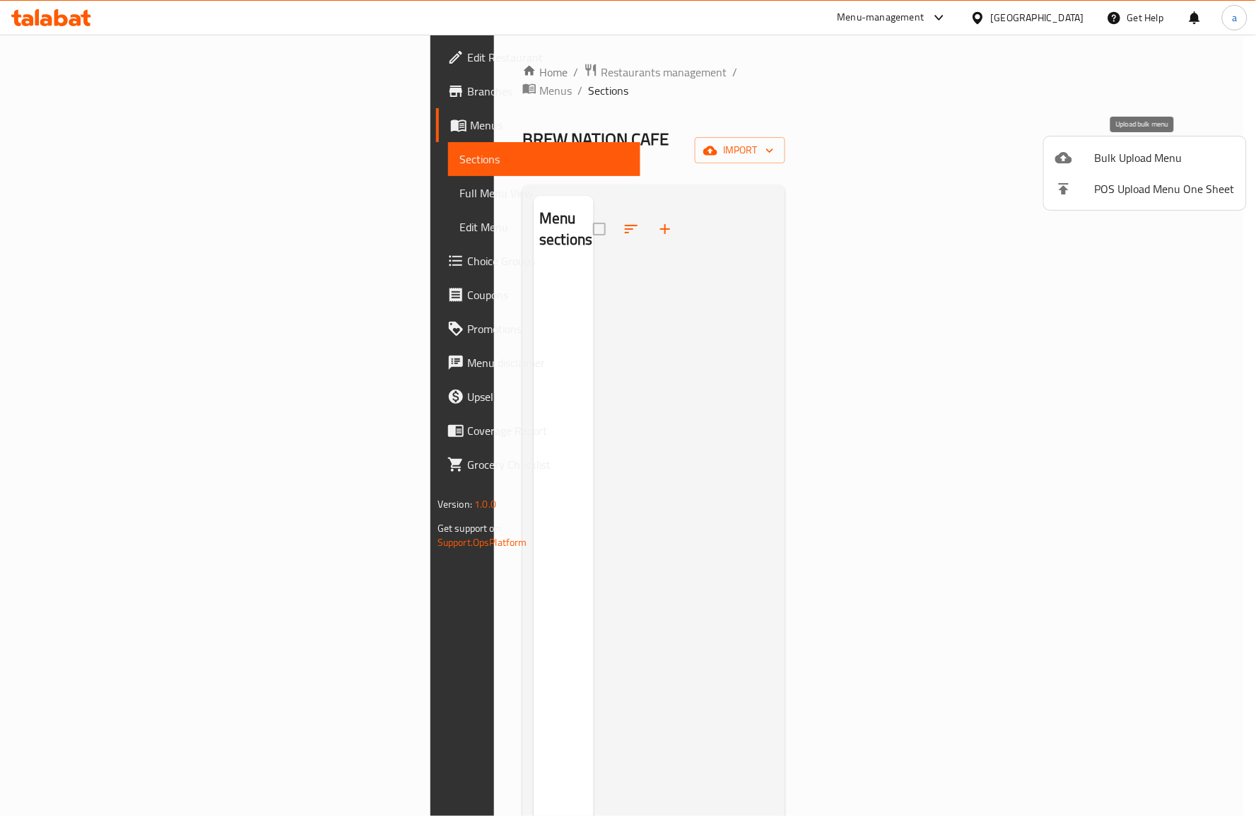
click at [1174, 149] on span "Bulk Upload Menu" at bounding box center [1165, 157] width 140 height 17
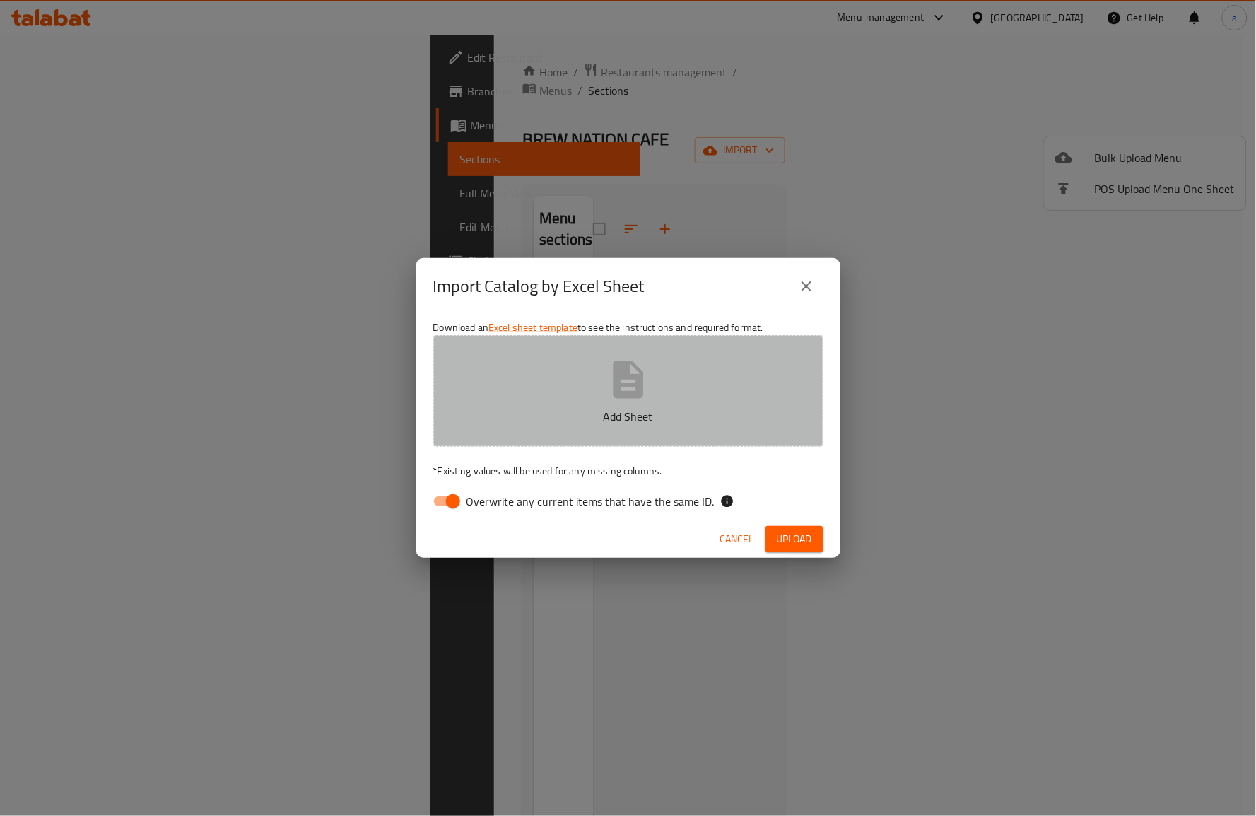
click at [645, 408] on p "Add Sheet" at bounding box center [628, 416] width 346 height 17
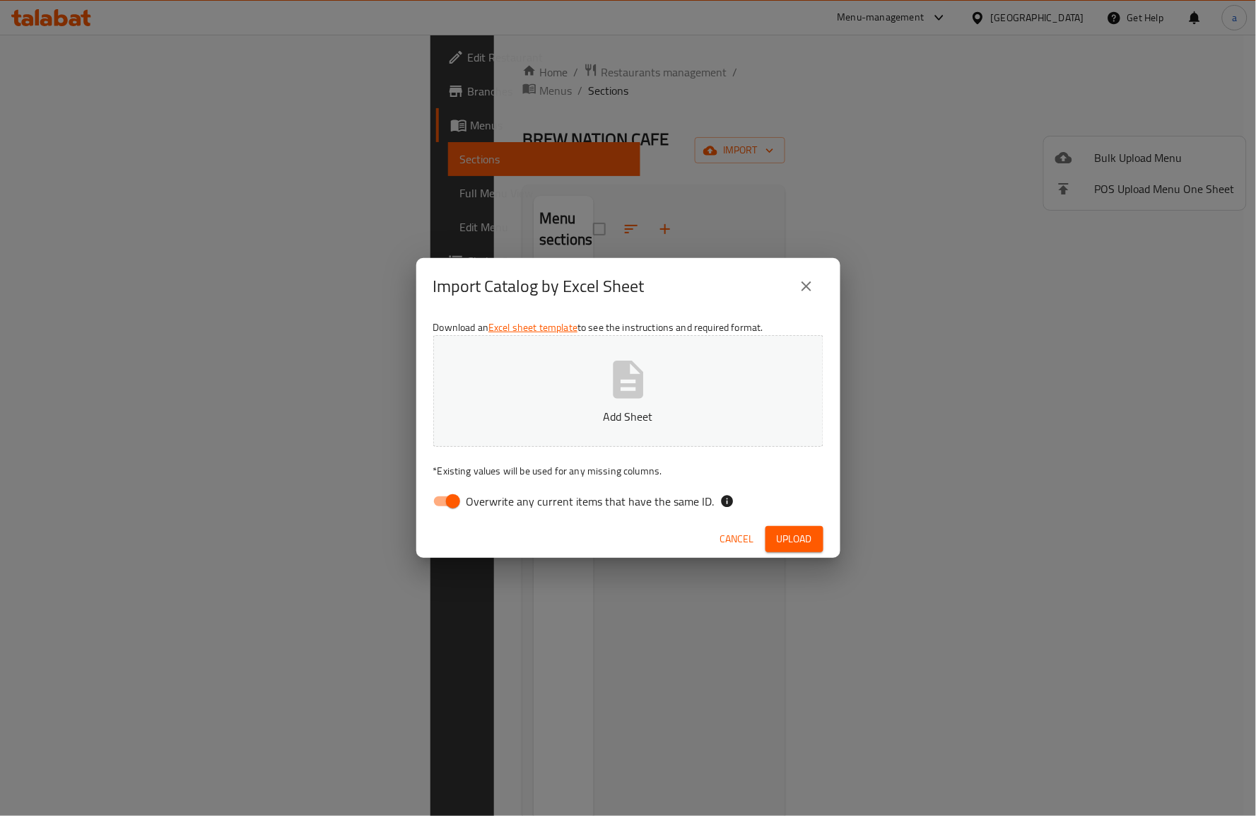
click at [447, 496] on input "Overwrite any current items that have the same ID." at bounding box center [453, 501] width 81 height 27
checkbox input "false"
click at [609, 394] on icon "button" at bounding box center [628, 379] width 45 height 45
click at [804, 538] on span "Upload" at bounding box center [794, 539] width 35 height 18
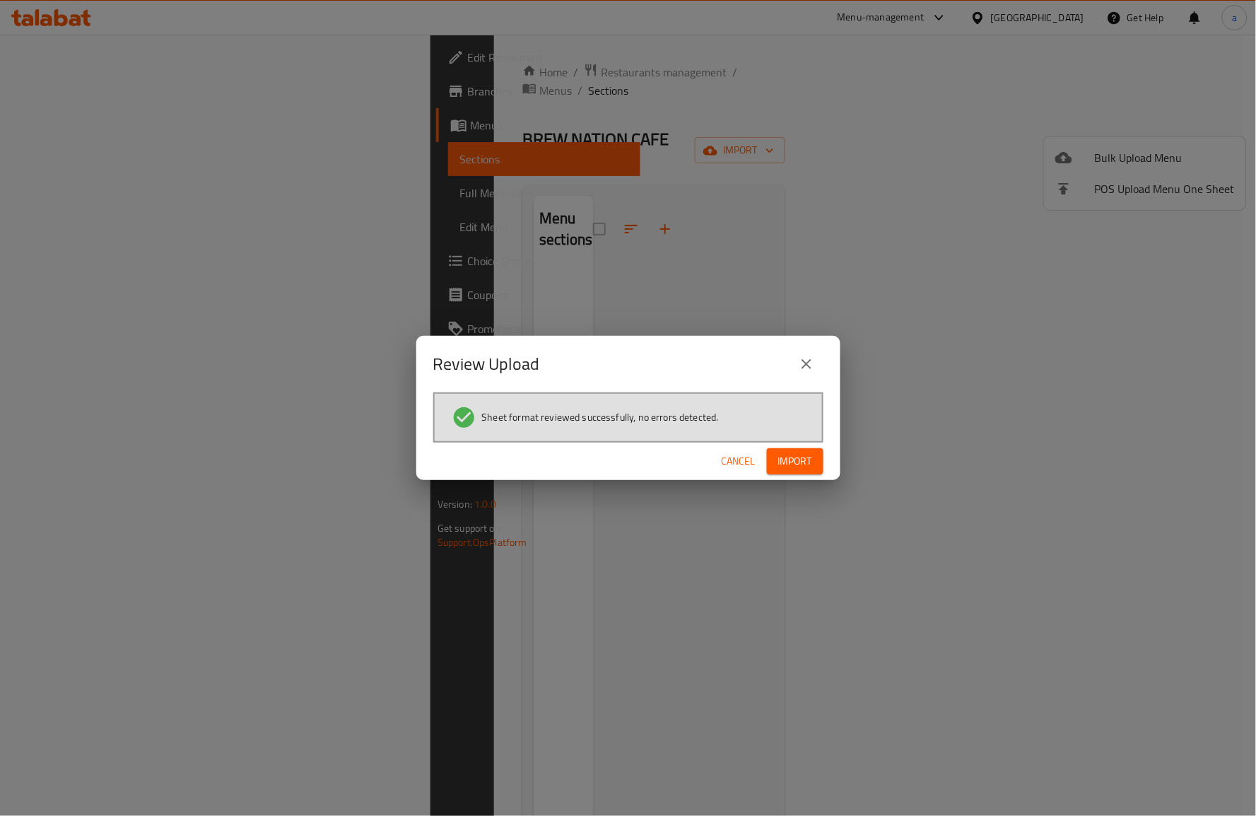
click at [814, 456] on button "Import" at bounding box center [795, 461] width 57 height 26
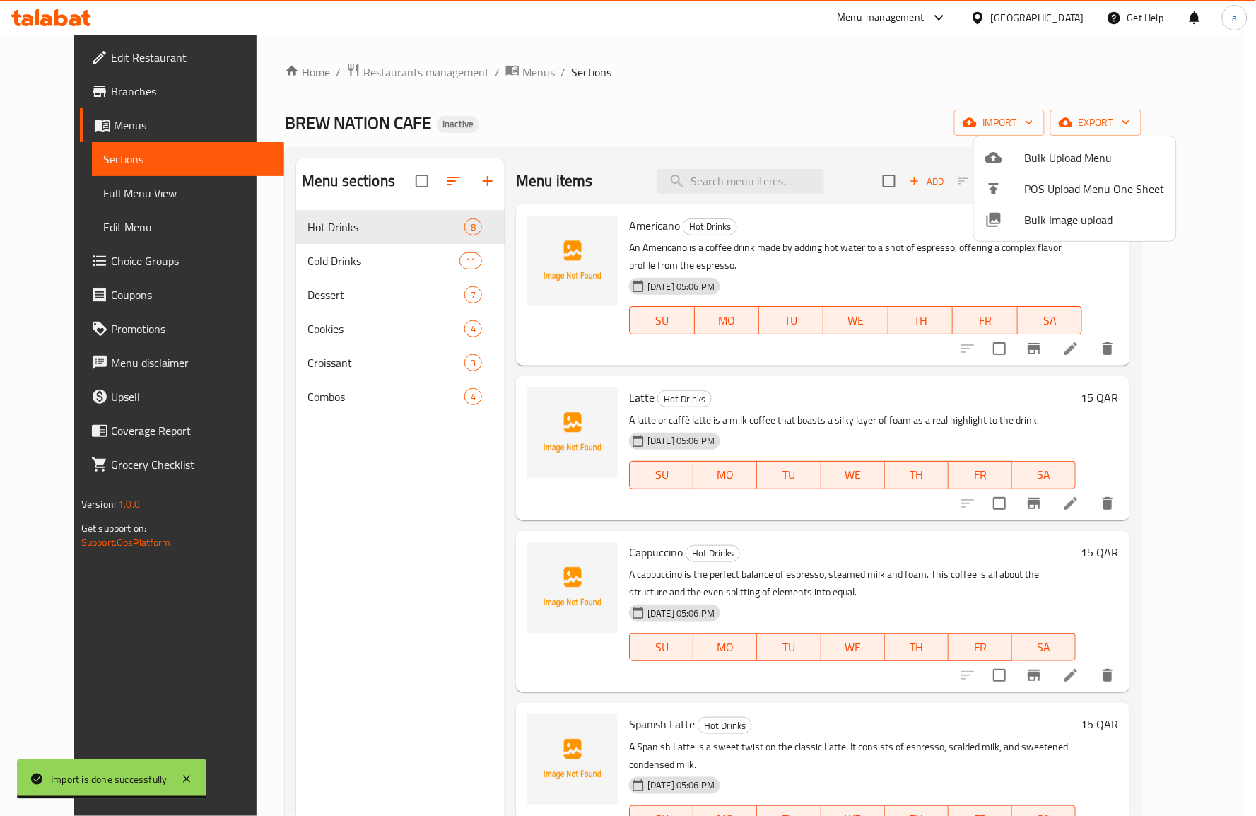
click at [92, 184] on div at bounding box center [628, 408] width 1256 height 816
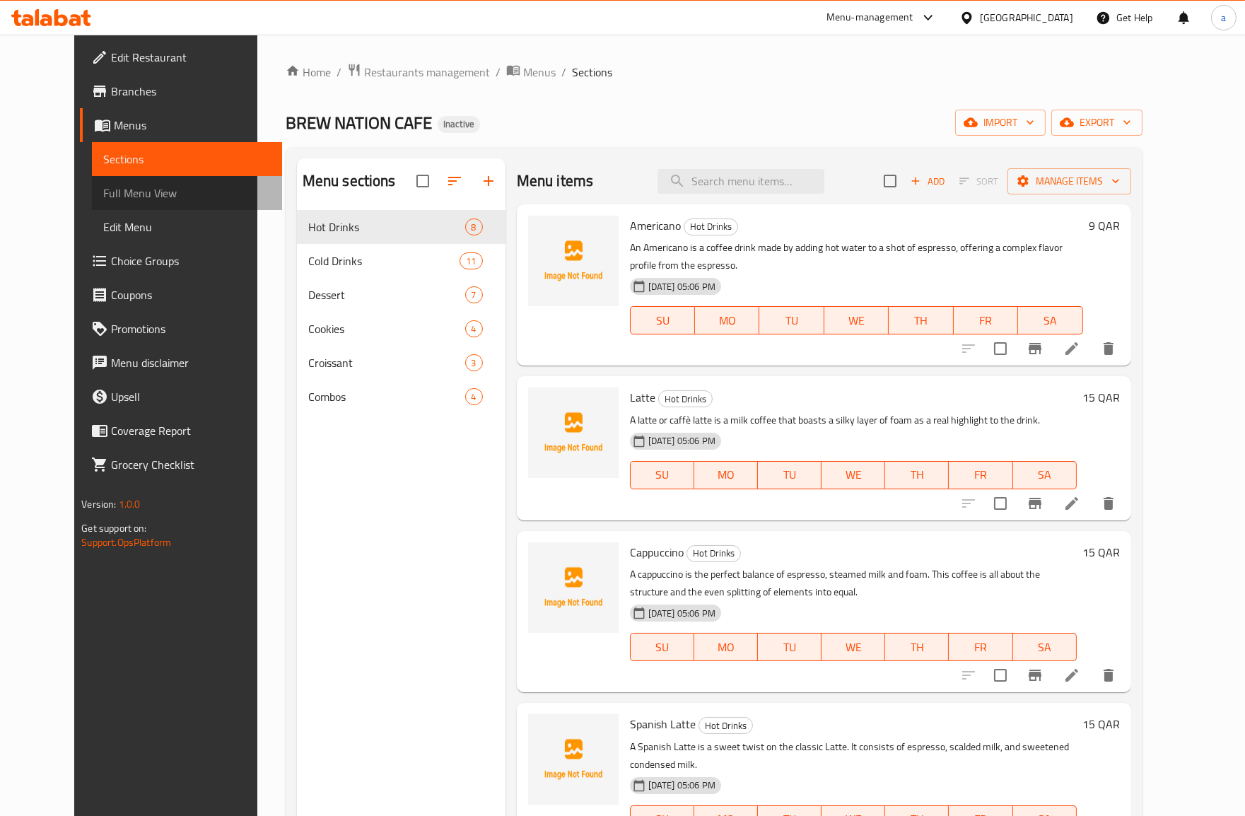
click at [103, 188] on span "Full Menu View" at bounding box center [187, 192] width 168 height 17
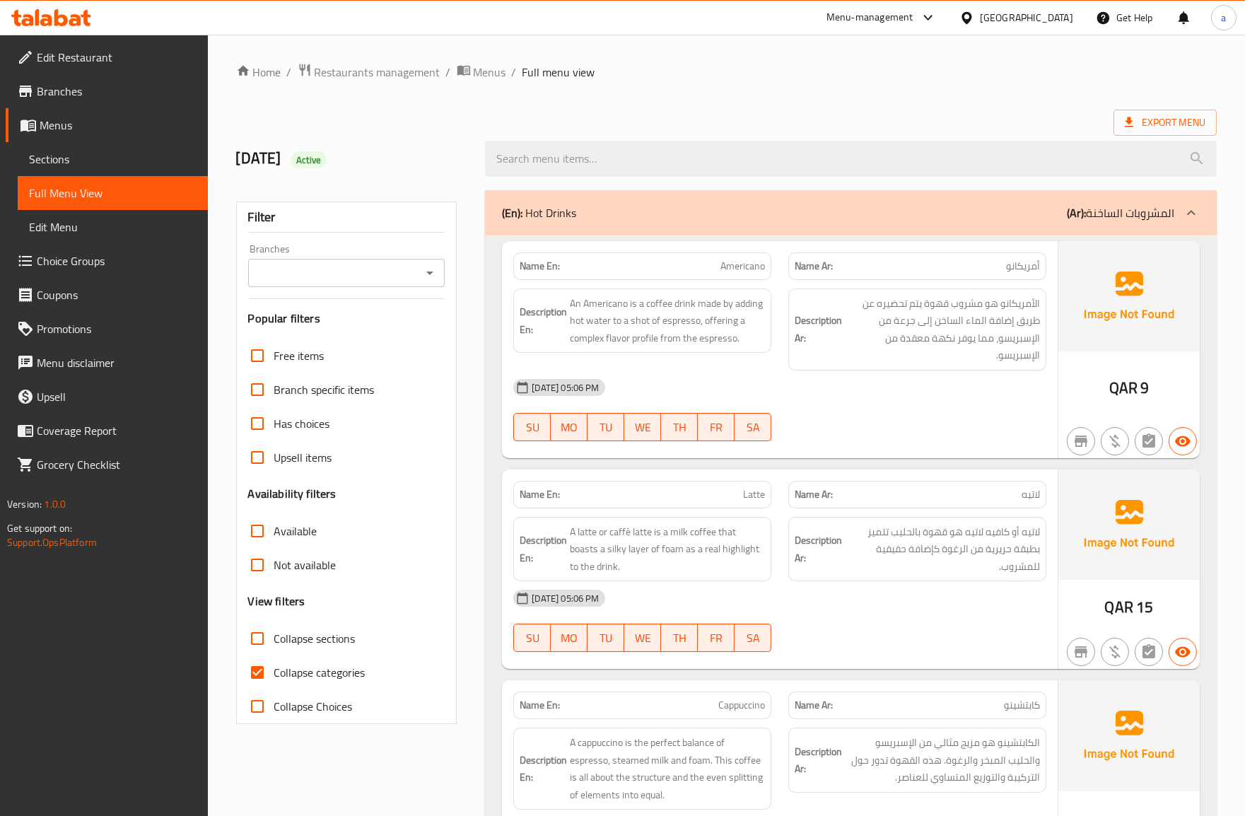
click at [291, 670] on span "Collapse categories" at bounding box center [319, 672] width 91 height 17
click at [274, 670] on input "Collapse categories" at bounding box center [257, 672] width 34 height 34
checkbox input "false"
click at [74, 158] on span "Sections" at bounding box center [113, 159] width 168 height 17
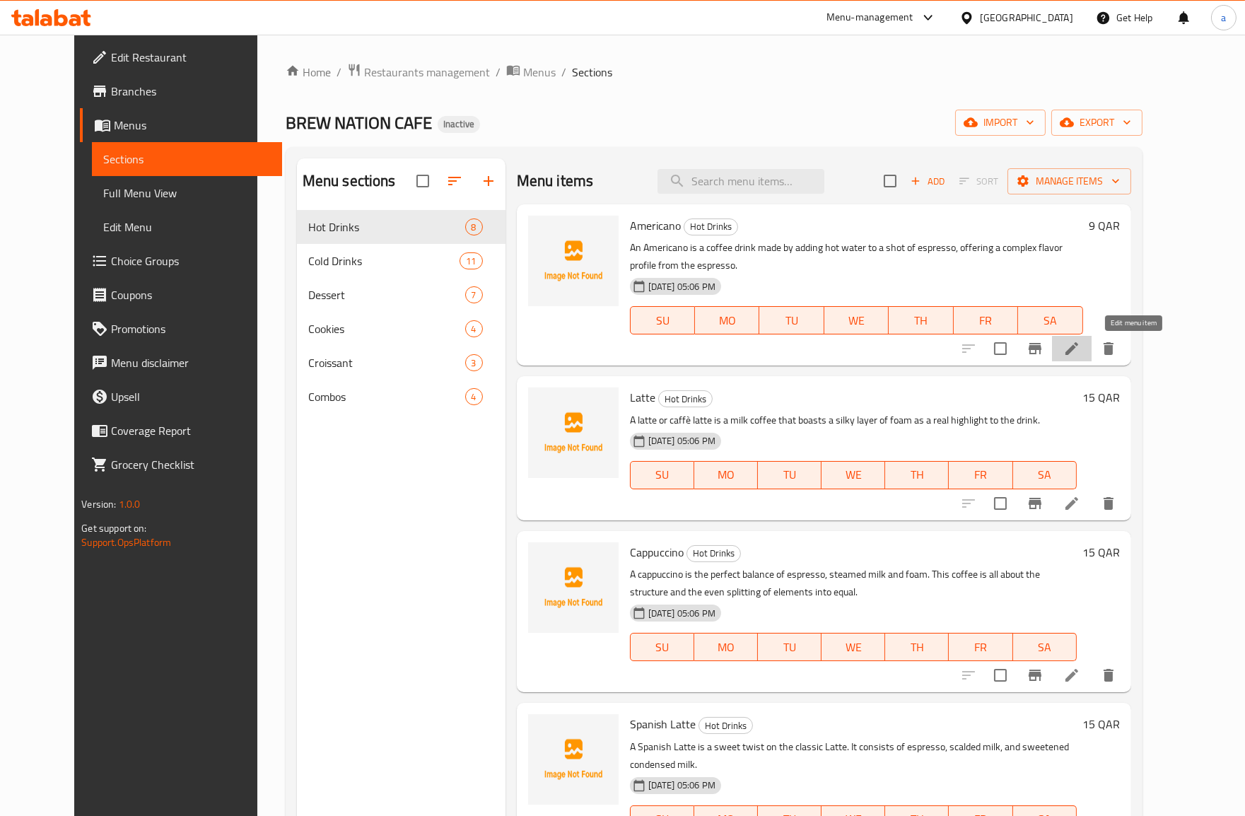
click at [1080, 351] on icon at bounding box center [1071, 348] width 17 height 17
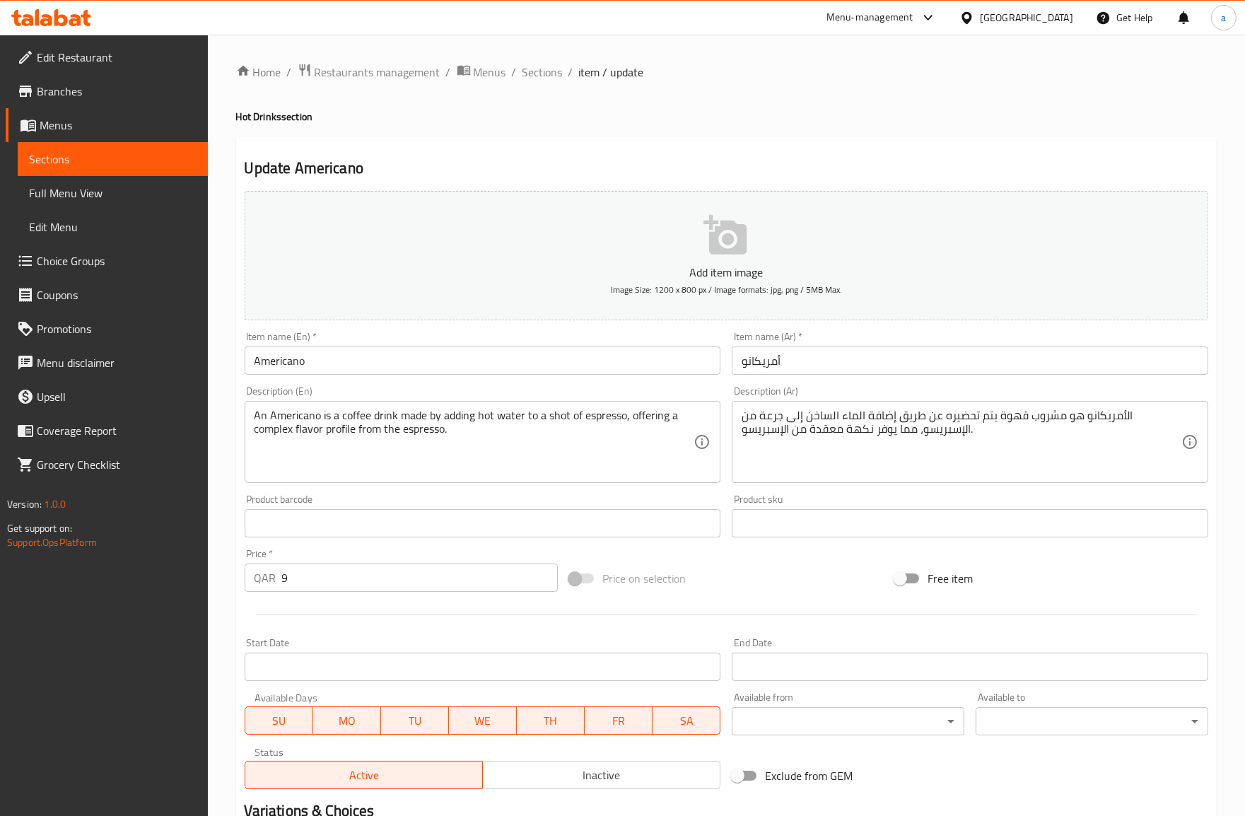
click at [102, 207] on link "Full Menu View" at bounding box center [113, 193] width 190 height 34
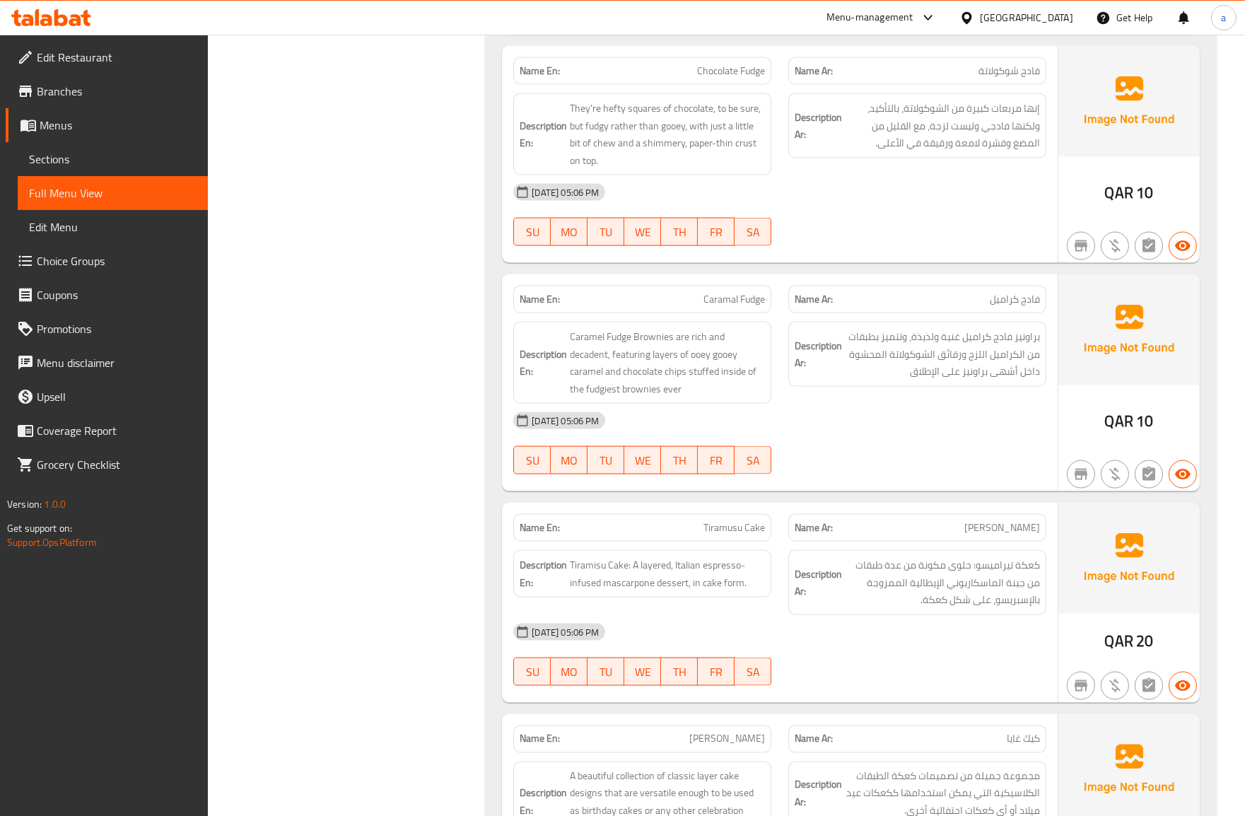
scroll to position [4948, 0]
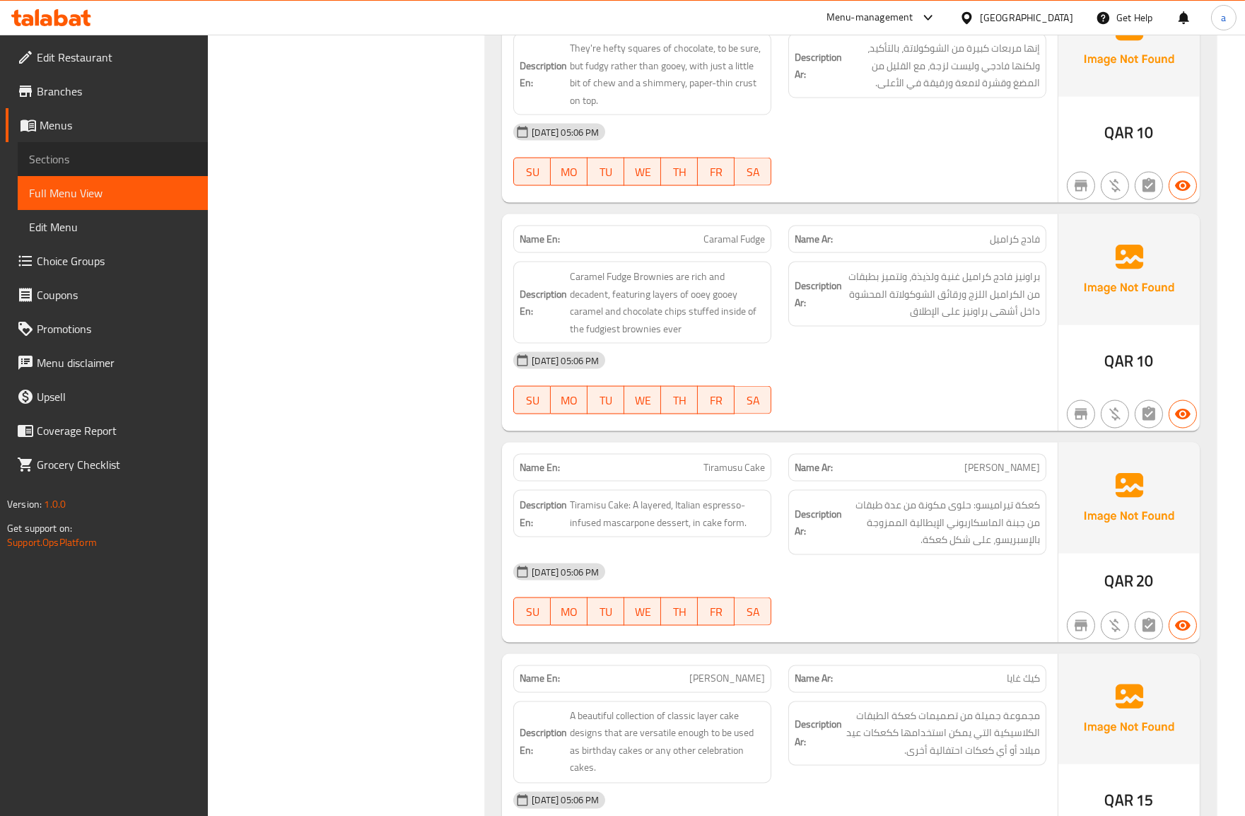
click at [115, 170] on link "Sections" at bounding box center [113, 159] width 190 height 34
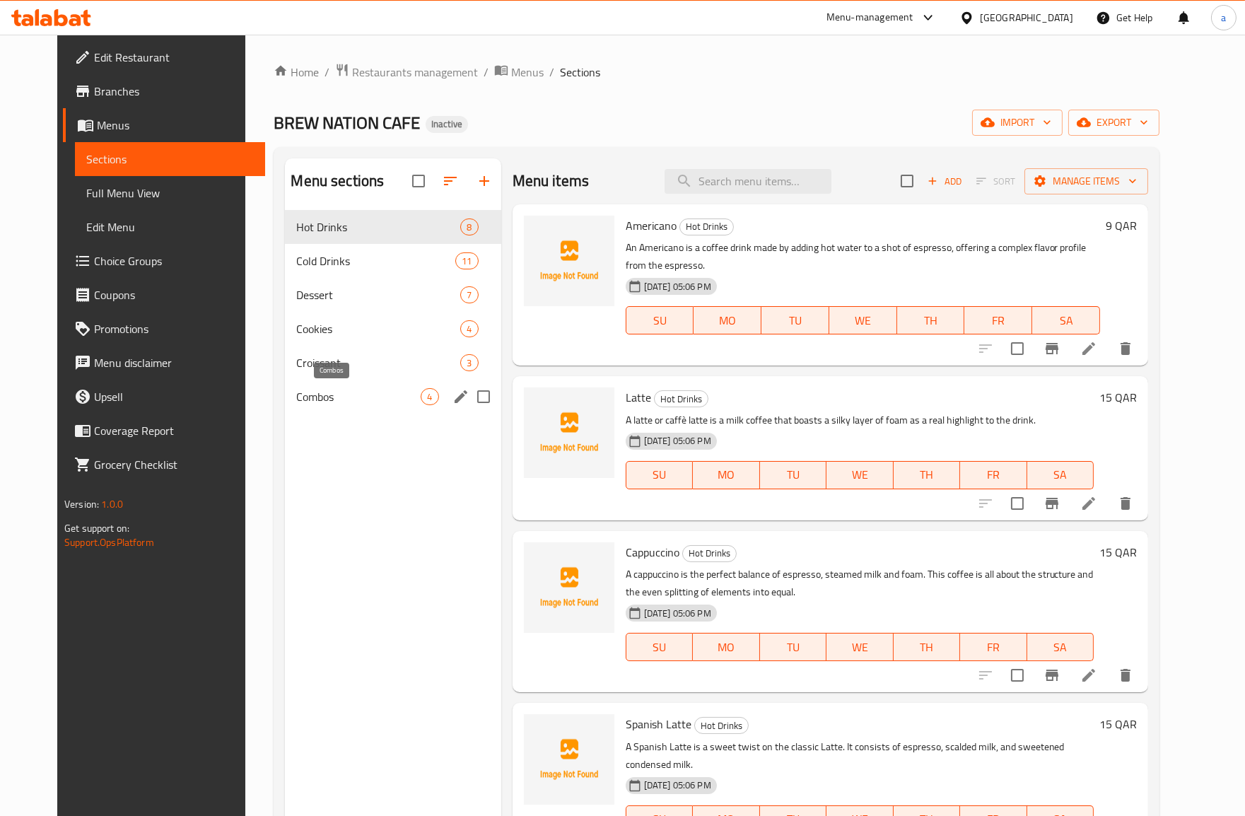
click at [335, 394] on span "Combos" at bounding box center [358, 396] width 124 height 17
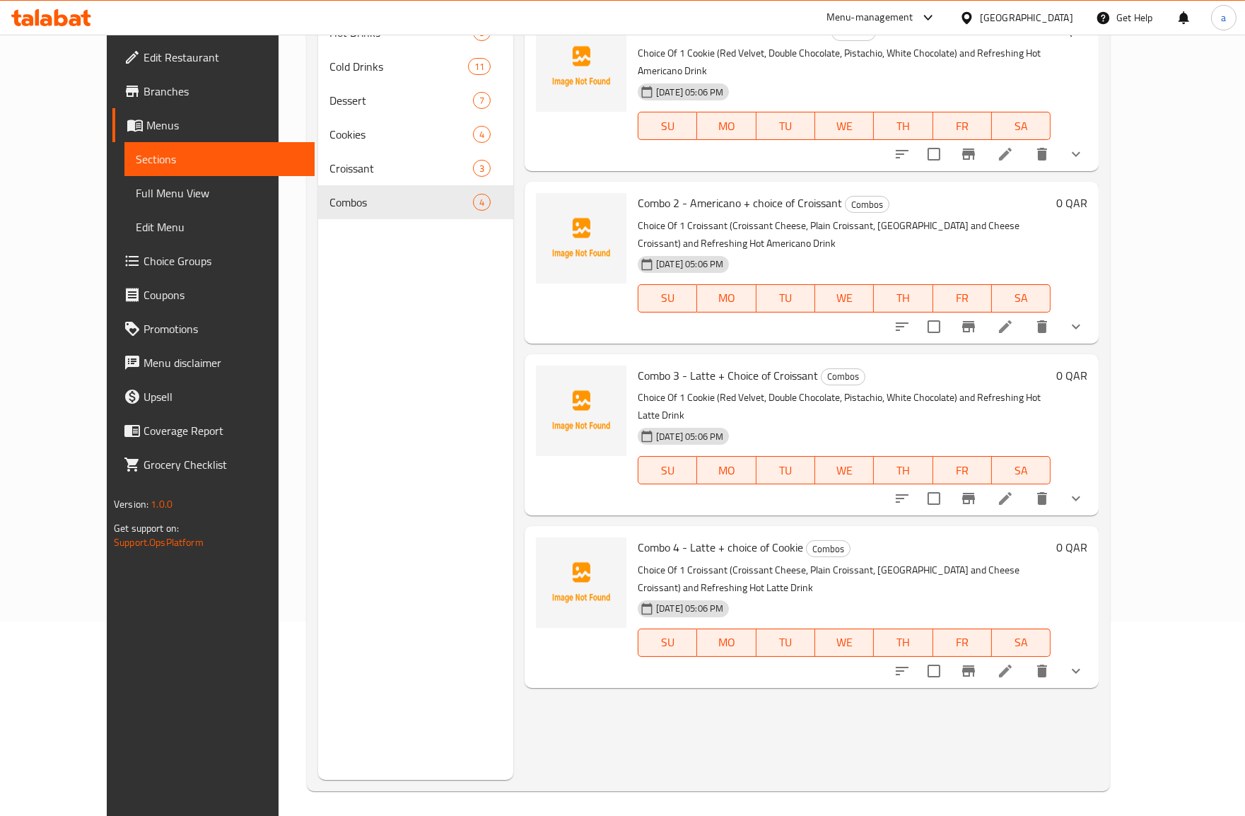
scroll to position [198, 0]
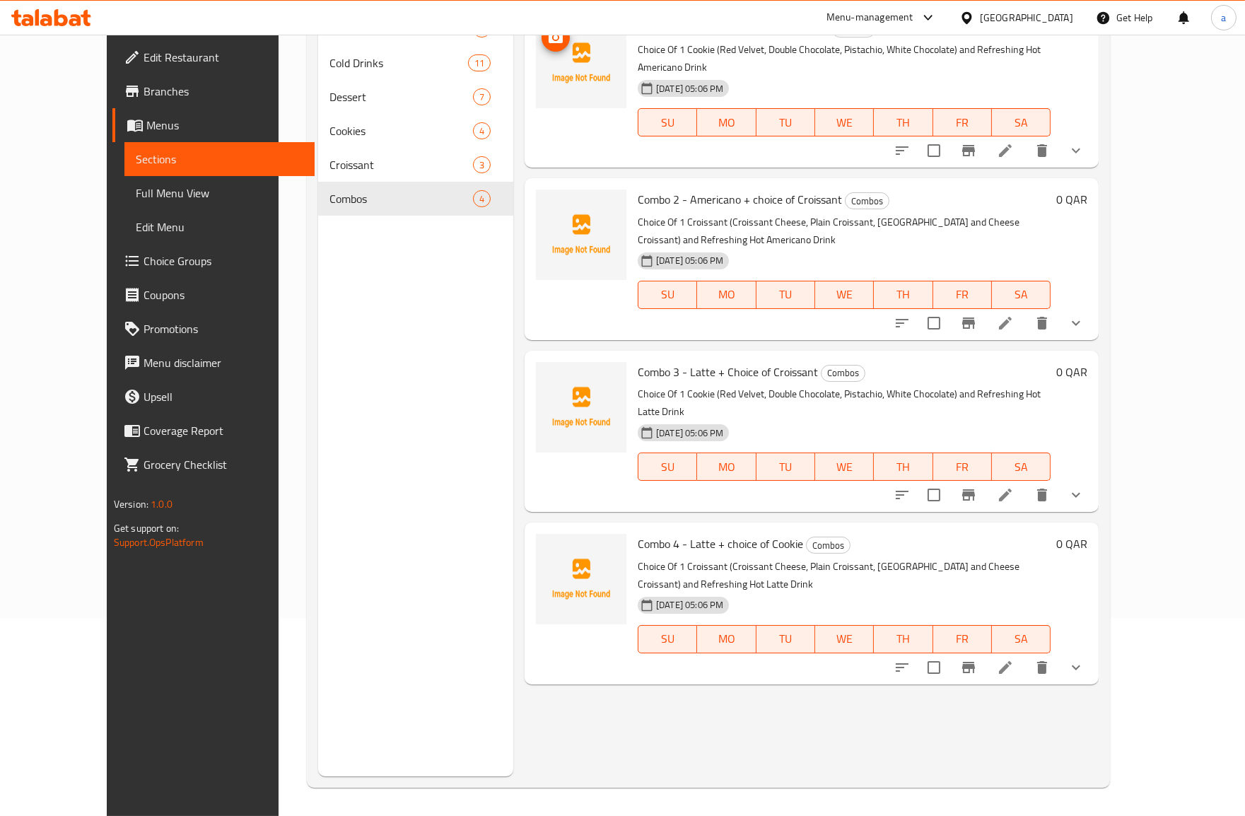
click at [575, 71] on img at bounding box center [581, 63] width 90 height 90
click at [707, 49] on p "Choice Of 1 Cookie (Red Velvet, Double Chocolate, Pistachio, White Chocolate) a…" at bounding box center [844, 58] width 413 height 35
click at [1014, 142] on icon at bounding box center [1005, 150] width 17 height 17
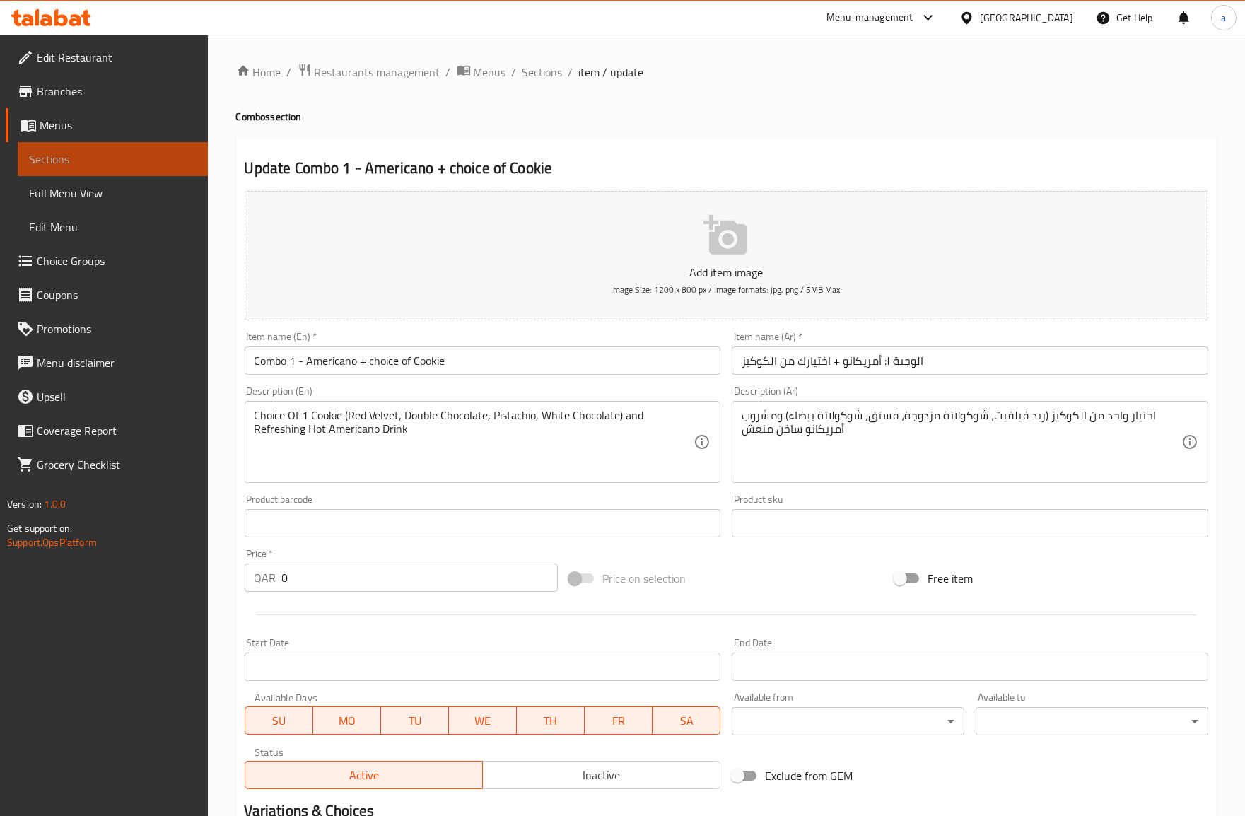
click at [139, 163] on span "Sections" at bounding box center [113, 159] width 168 height 17
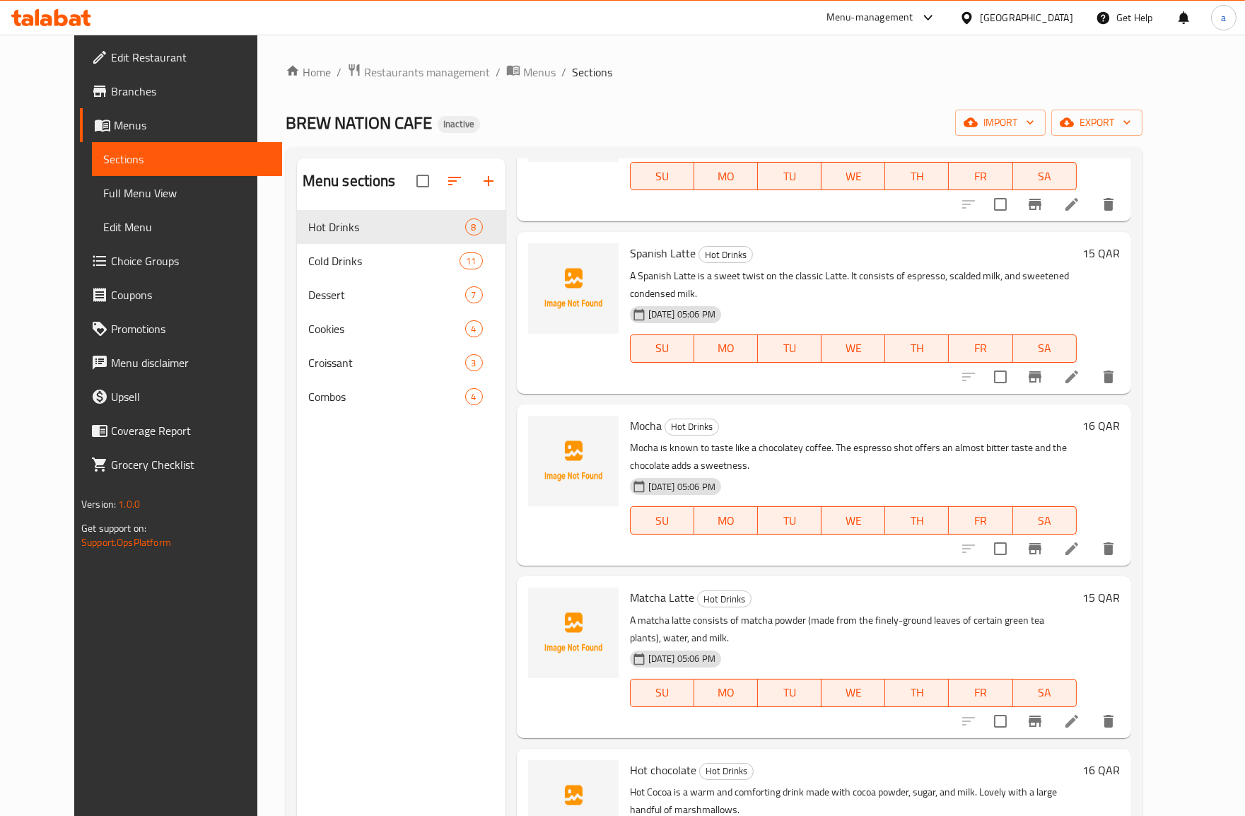
scroll to position [541, 0]
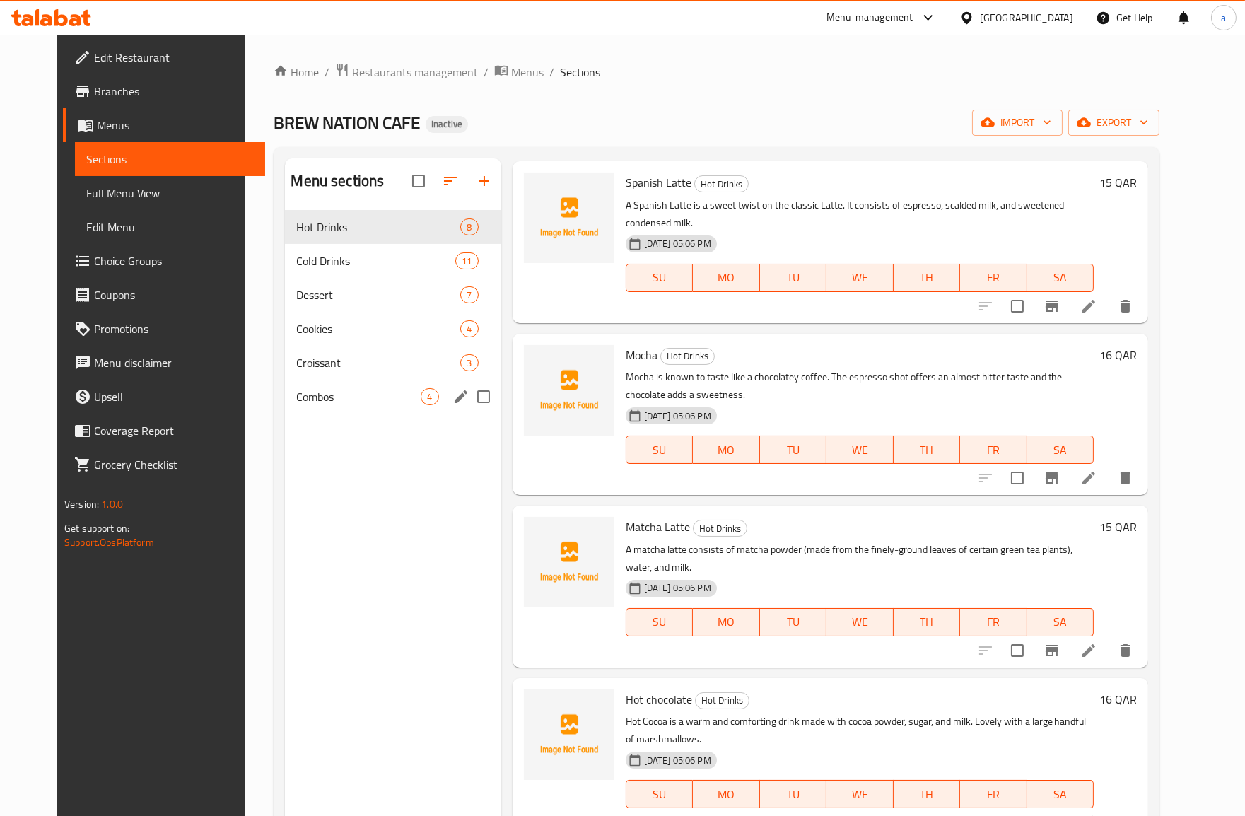
click at [322, 405] on div "Combos 4" at bounding box center [393, 397] width 216 height 34
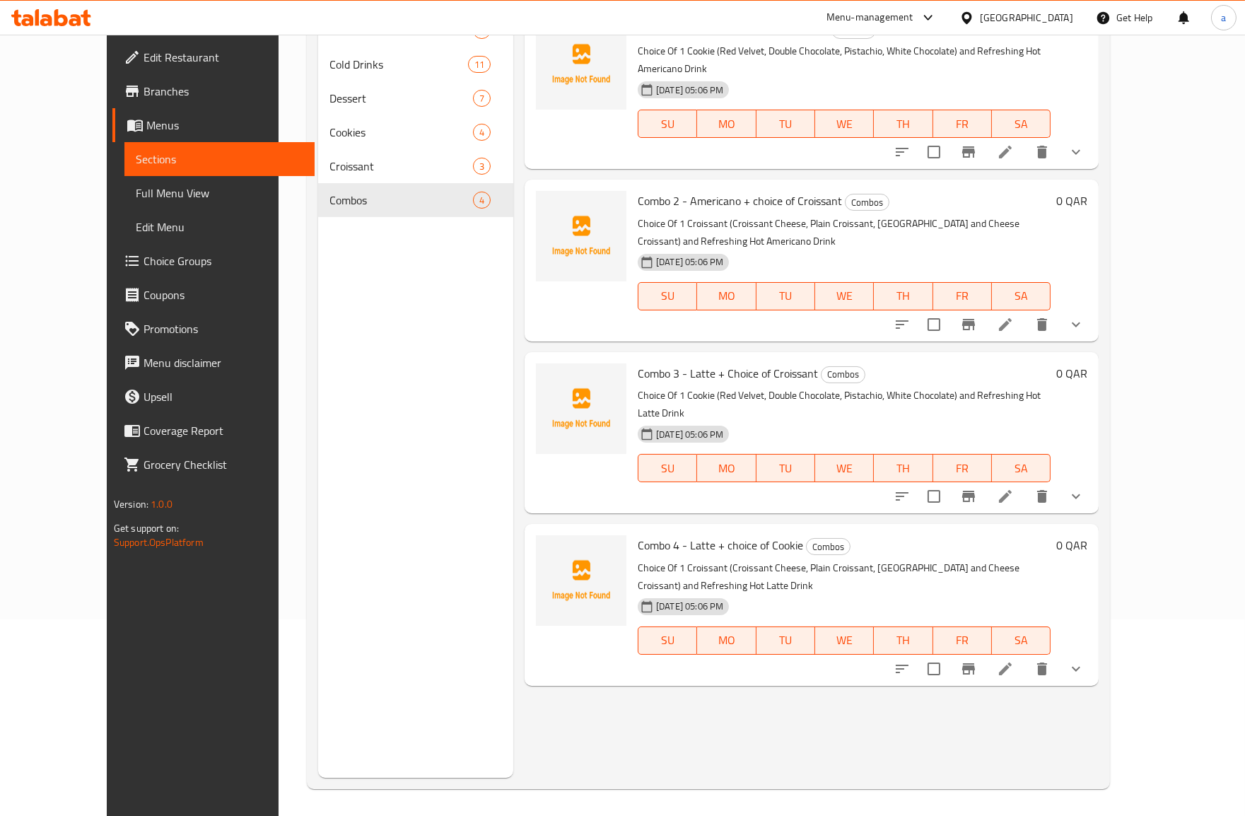
scroll to position [198, 0]
click at [1025, 310] on li at bounding box center [1005, 322] width 40 height 25
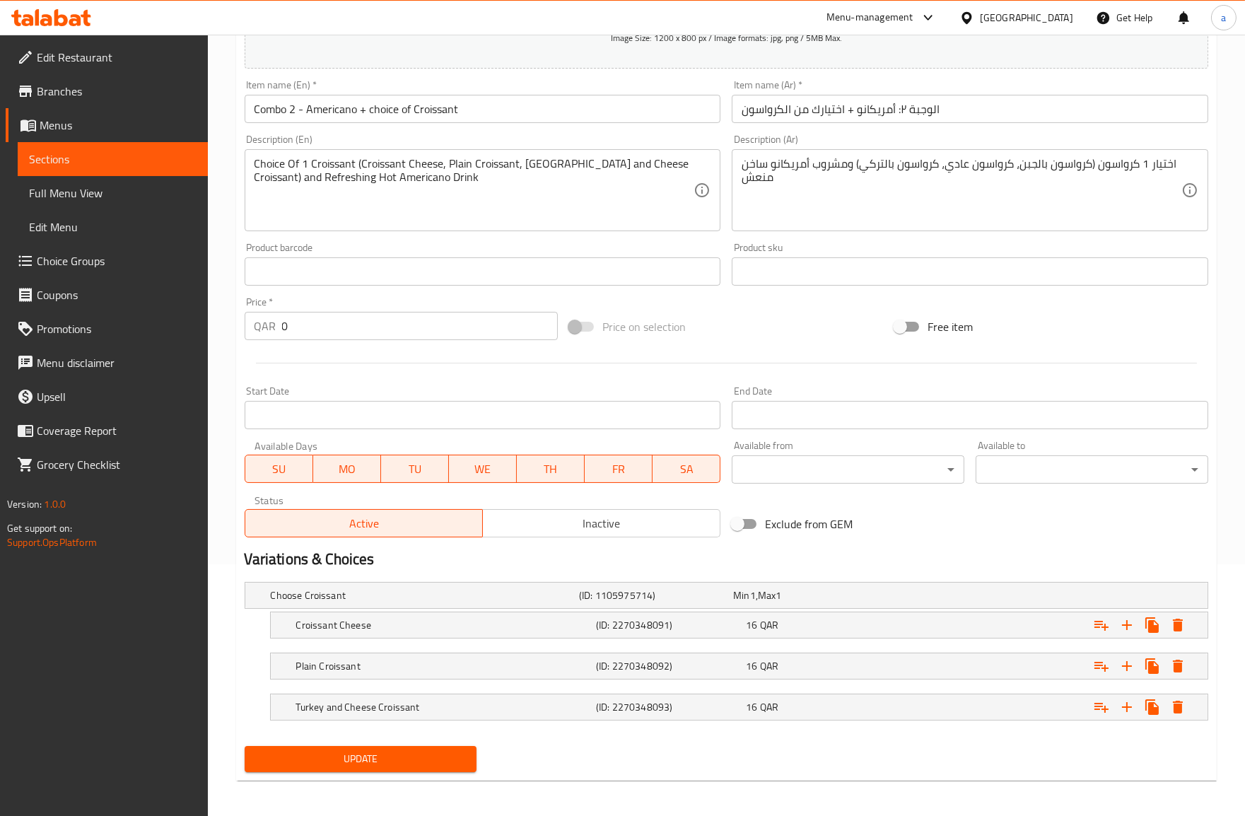
scroll to position [256, 0]
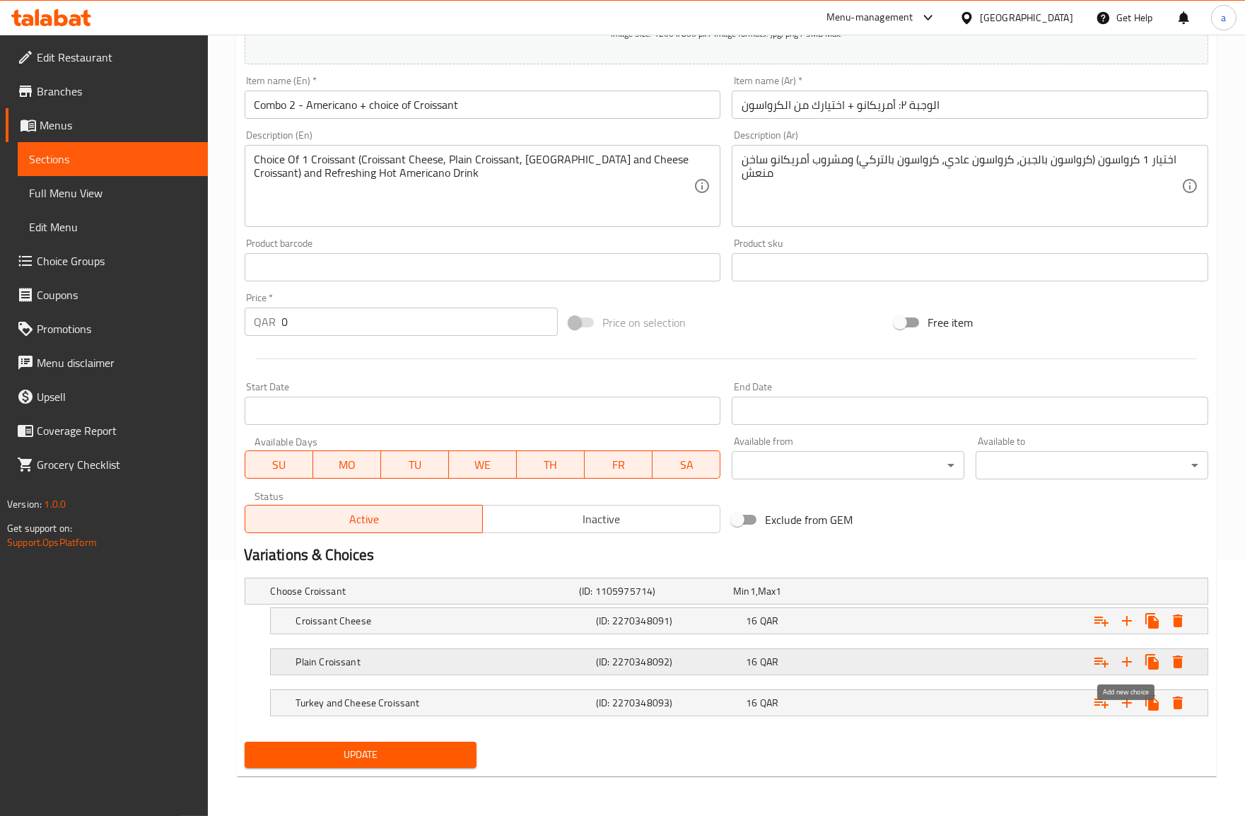
click at [1122, 658] on icon "Expand" at bounding box center [1126, 661] width 17 height 17
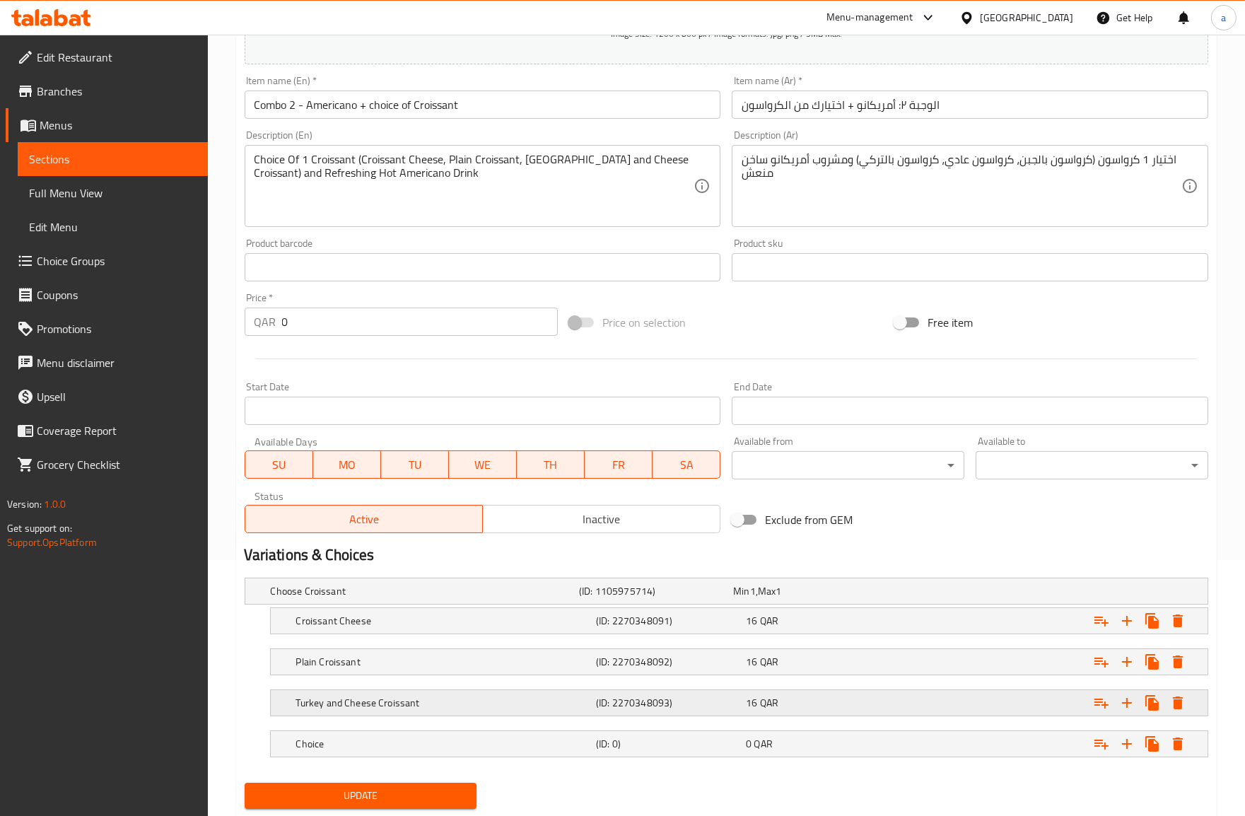
scroll to position [297, 0]
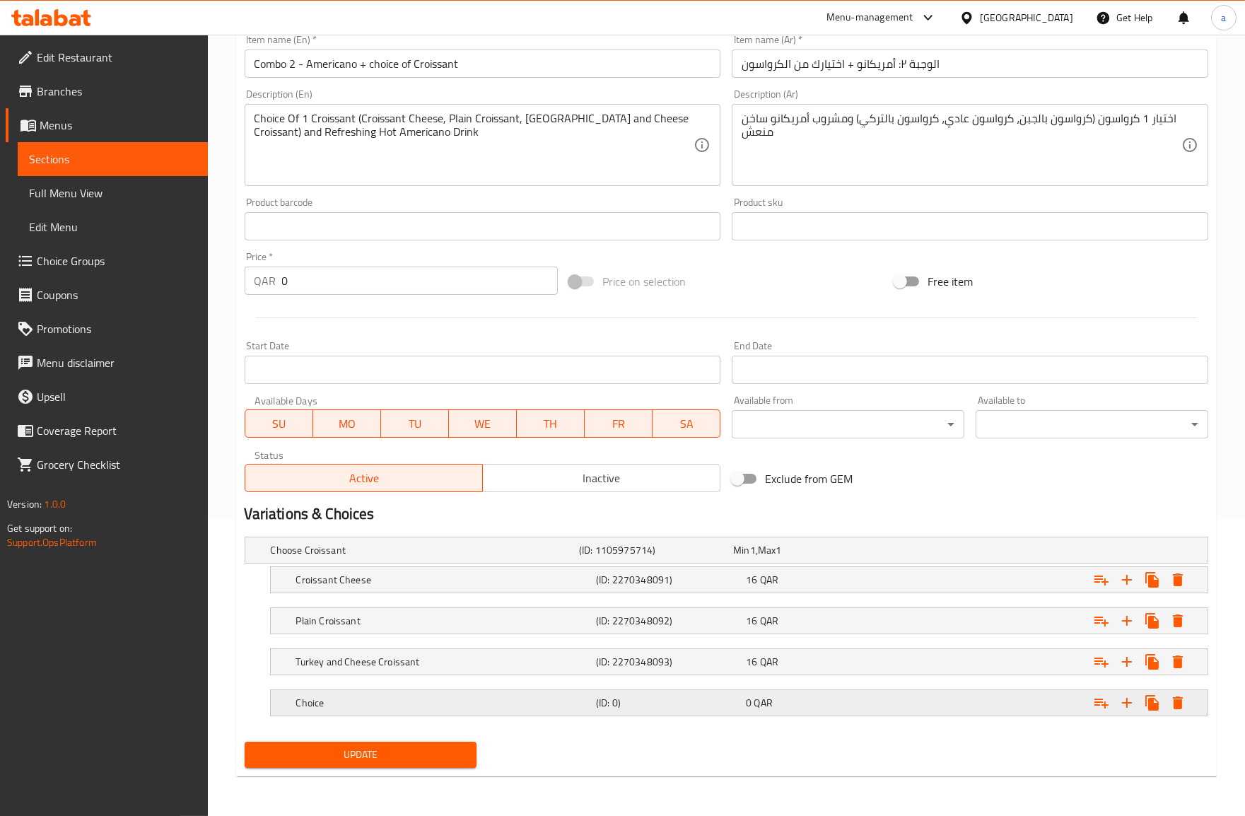
click at [981, 553] on div "Expand" at bounding box center [1038, 550] width 308 height 6
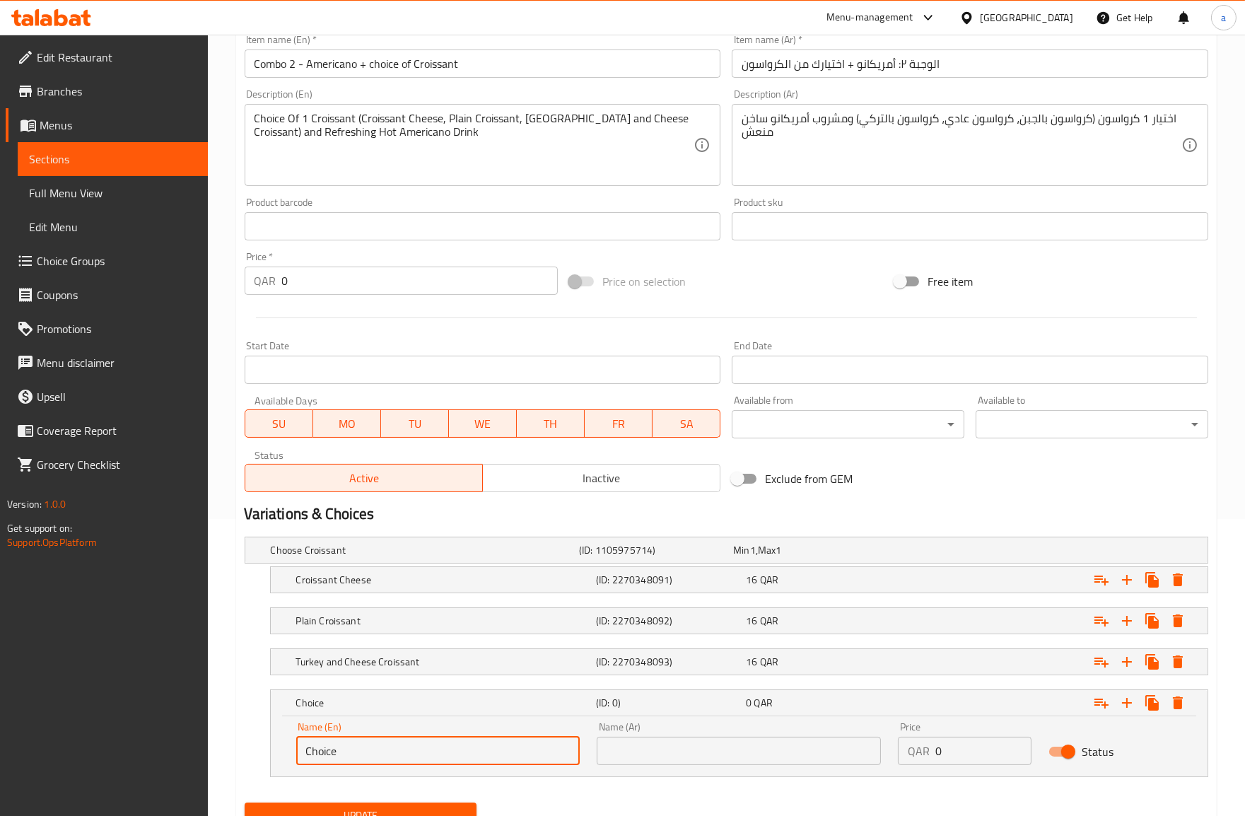
click at [433, 747] on input "Choice" at bounding box center [438, 751] width 284 height 28
click at [342, 557] on h5 "Turkey and Cheese Croissant" at bounding box center [422, 550] width 303 height 14
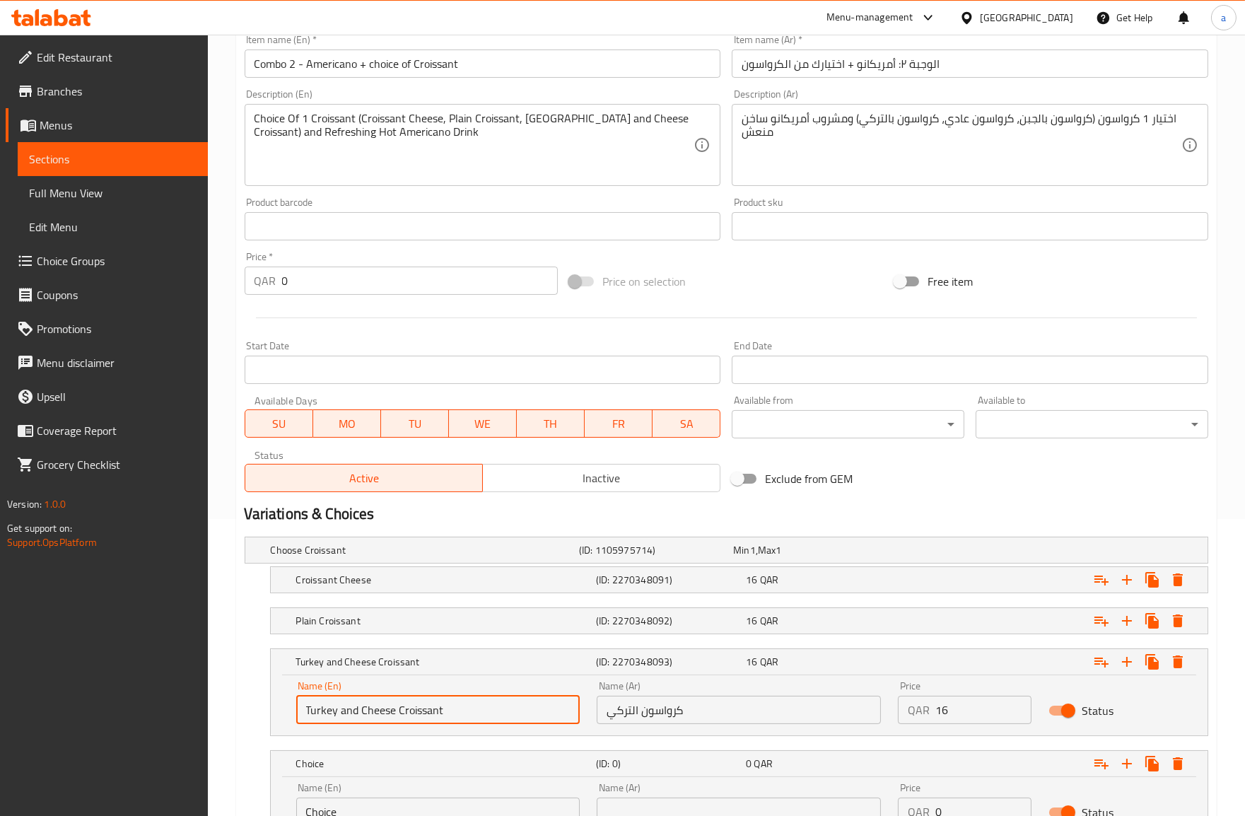
drag, startPoint x: 356, startPoint y: 705, endPoint x: 442, endPoint y: 704, distance: 85.5
click at [442, 704] on input "Turkey and Cheese Croissant" at bounding box center [438, 710] width 284 height 28
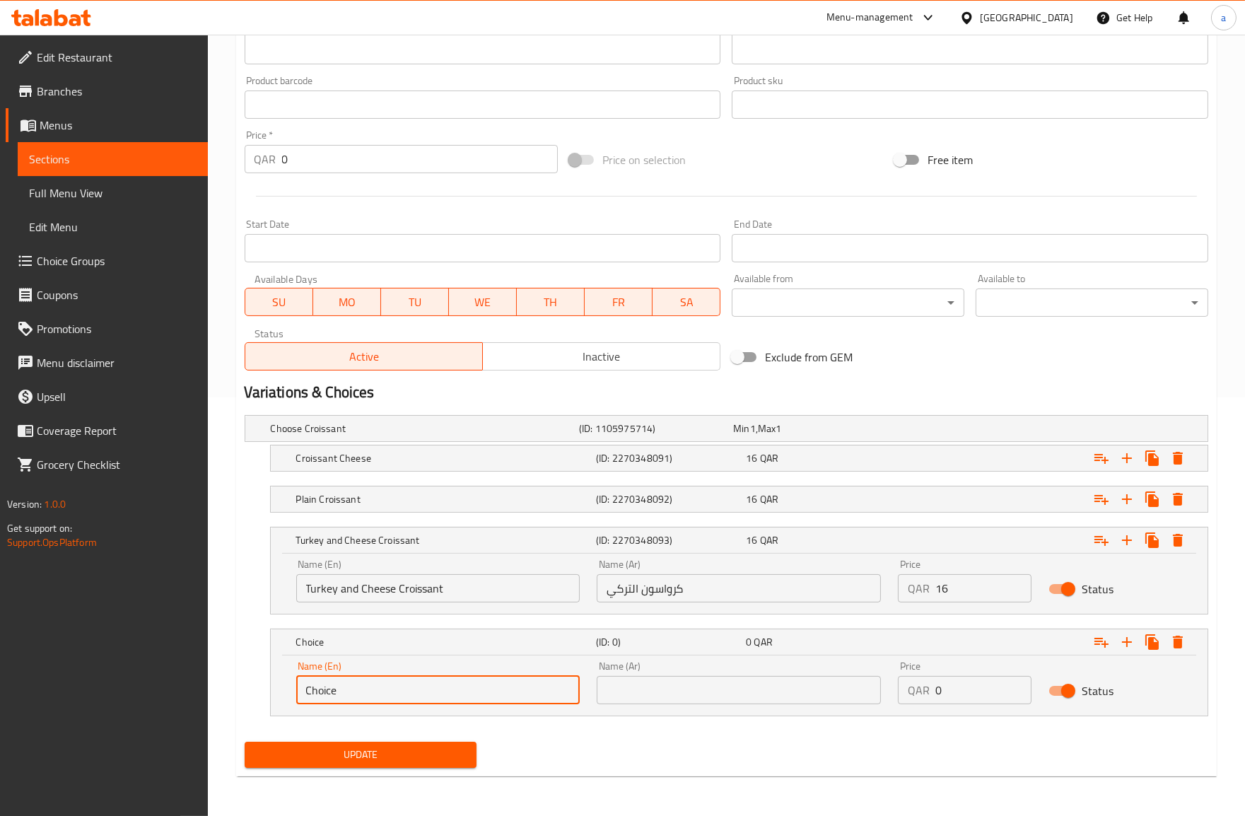
click at [349, 687] on input "Choice" at bounding box center [438, 690] width 284 height 28
paste input "Cheese Croissant"
type input "Cheese Croissant"
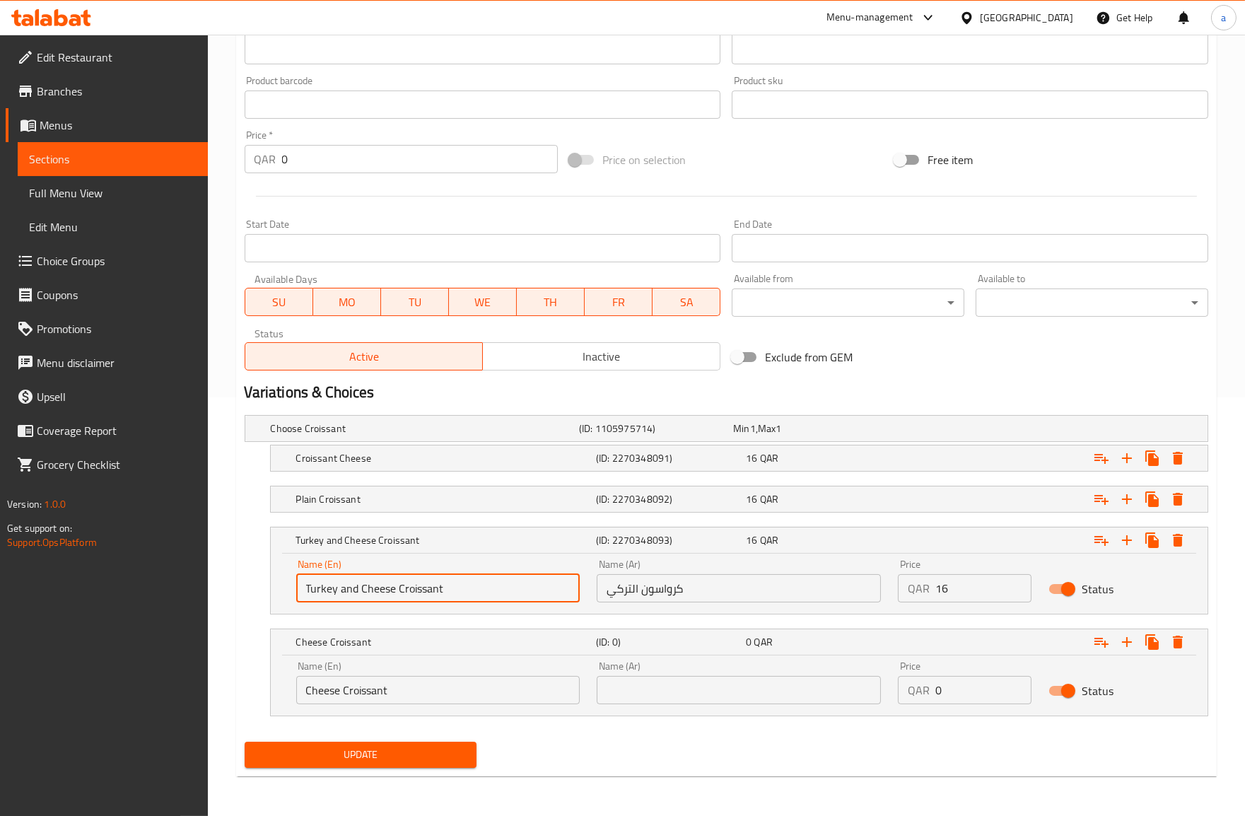
drag, startPoint x: 340, startPoint y: 587, endPoint x: 444, endPoint y: 587, distance: 103.9
click at [444, 587] on input "Turkey and Cheese Croissant" at bounding box center [438, 588] width 284 height 28
type input "[GEOGRAPHIC_DATA]"
click at [686, 693] on input "text" at bounding box center [739, 690] width 284 height 28
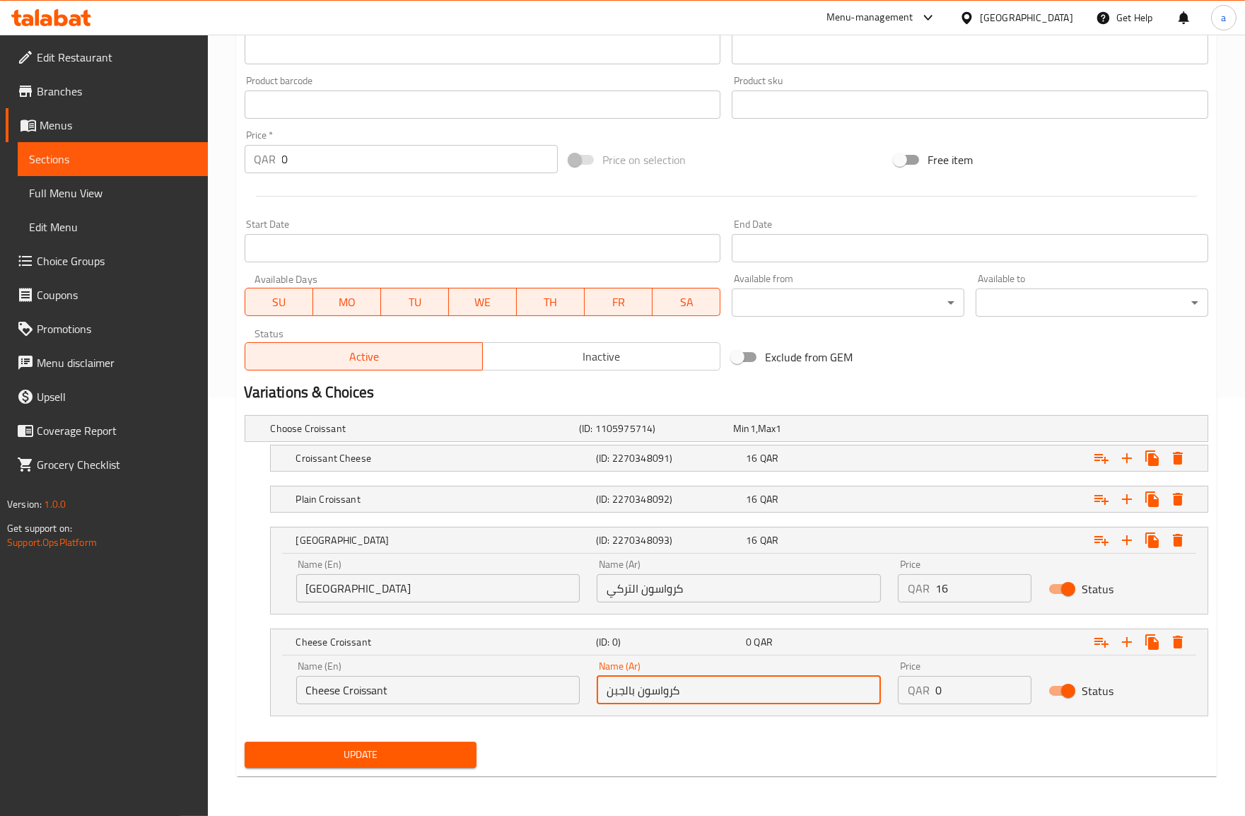
type input "كرواسون بالجبن"
click at [975, 689] on input "0" at bounding box center [983, 690] width 96 height 28
type input "0"
type input "16"
click at [816, 736] on div "Update" at bounding box center [726, 754] width 975 height 37
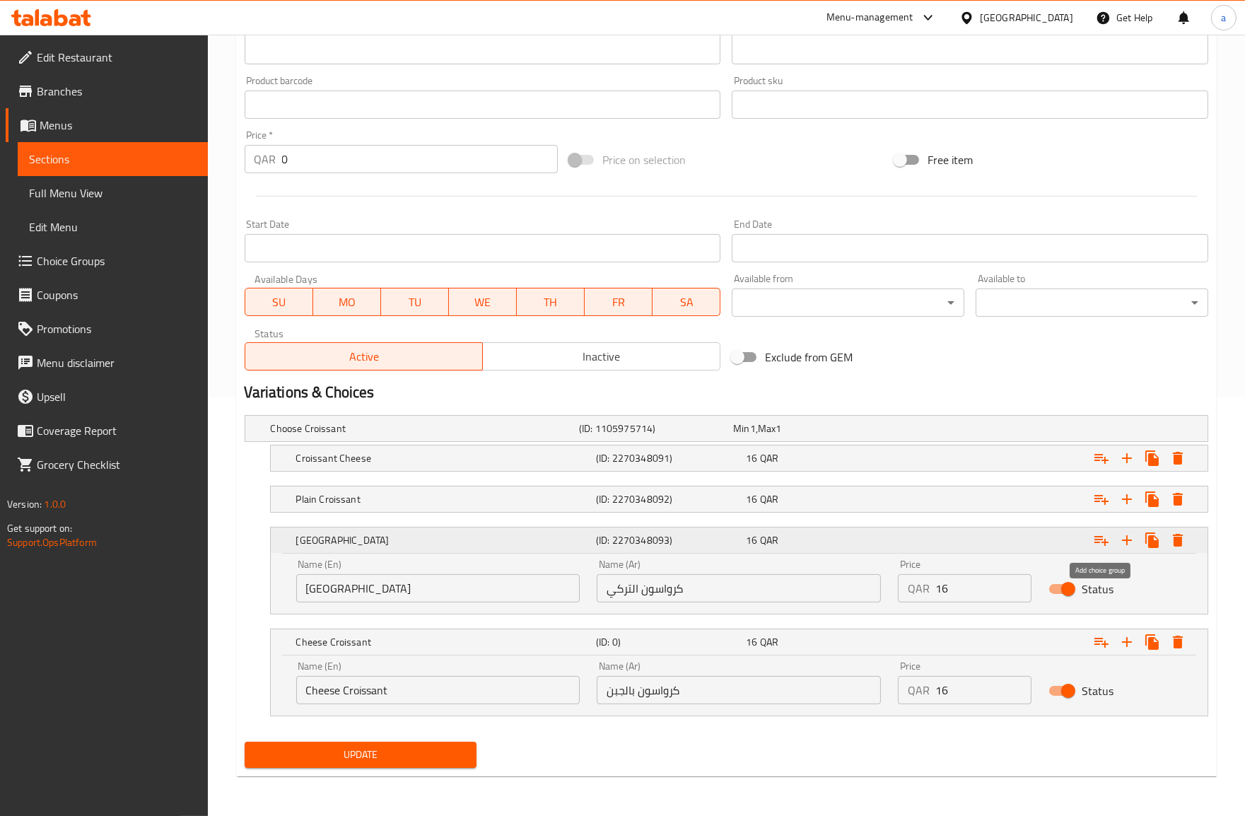
click at [1094, 541] on icon "Expand" at bounding box center [1101, 540] width 17 height 17
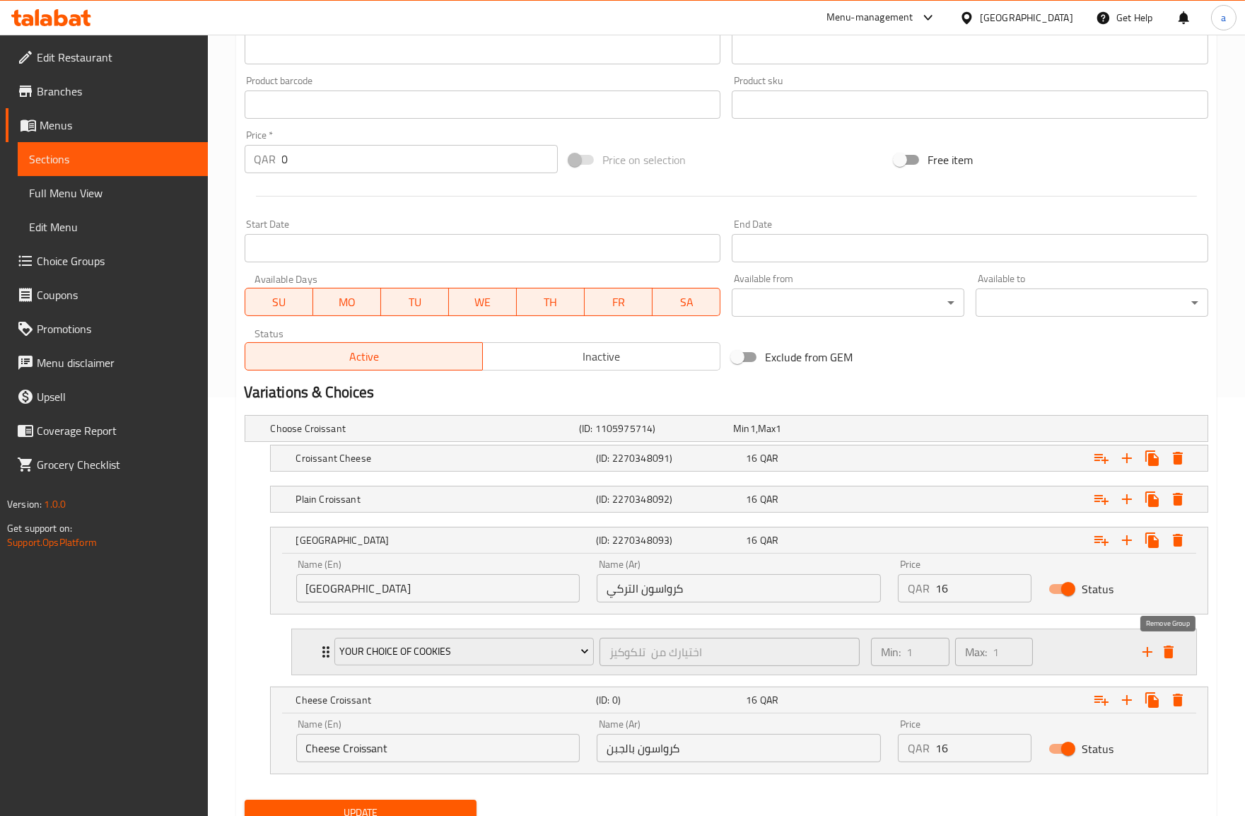
click at [1170, 652] on icon "delete" at bounding box center [1169, 651] width 10 height 13
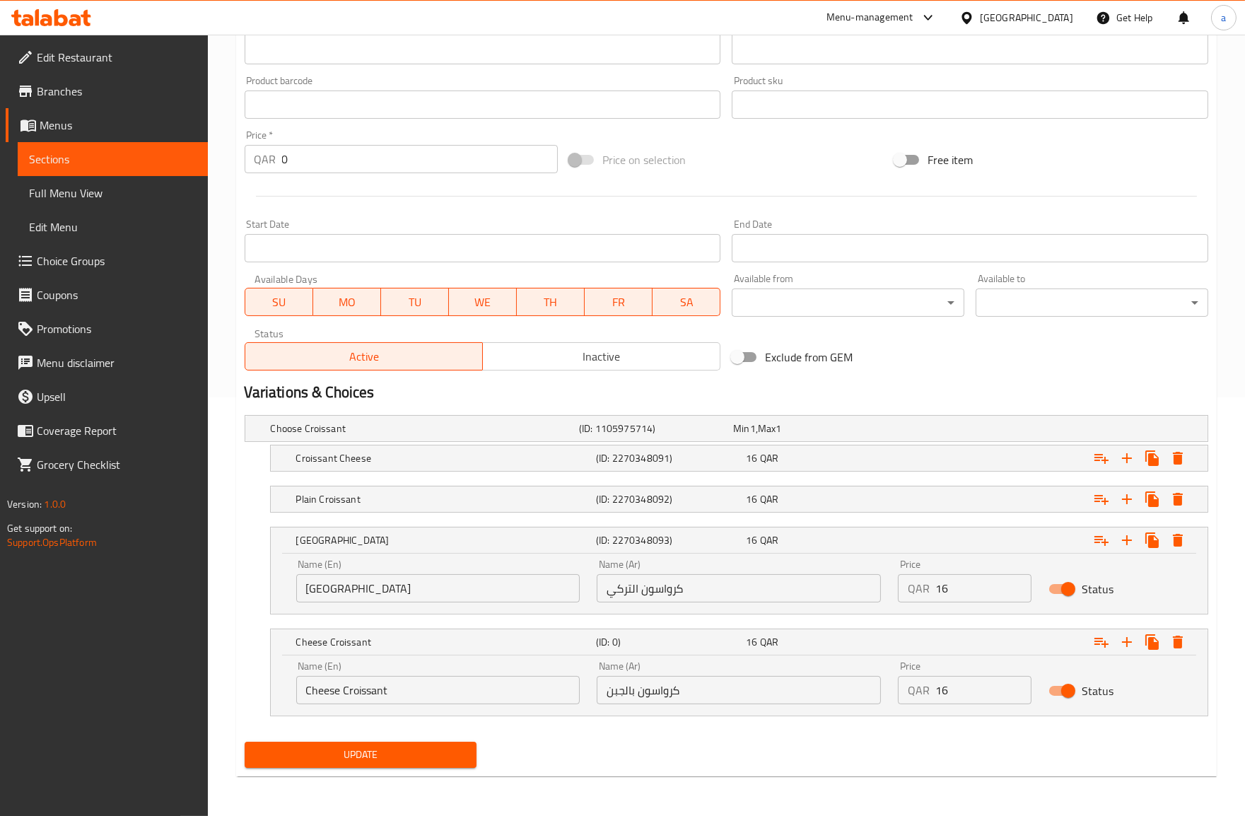
click at [404, 753] on span "Update" at bounding box center [361, 755] width 210 height 18
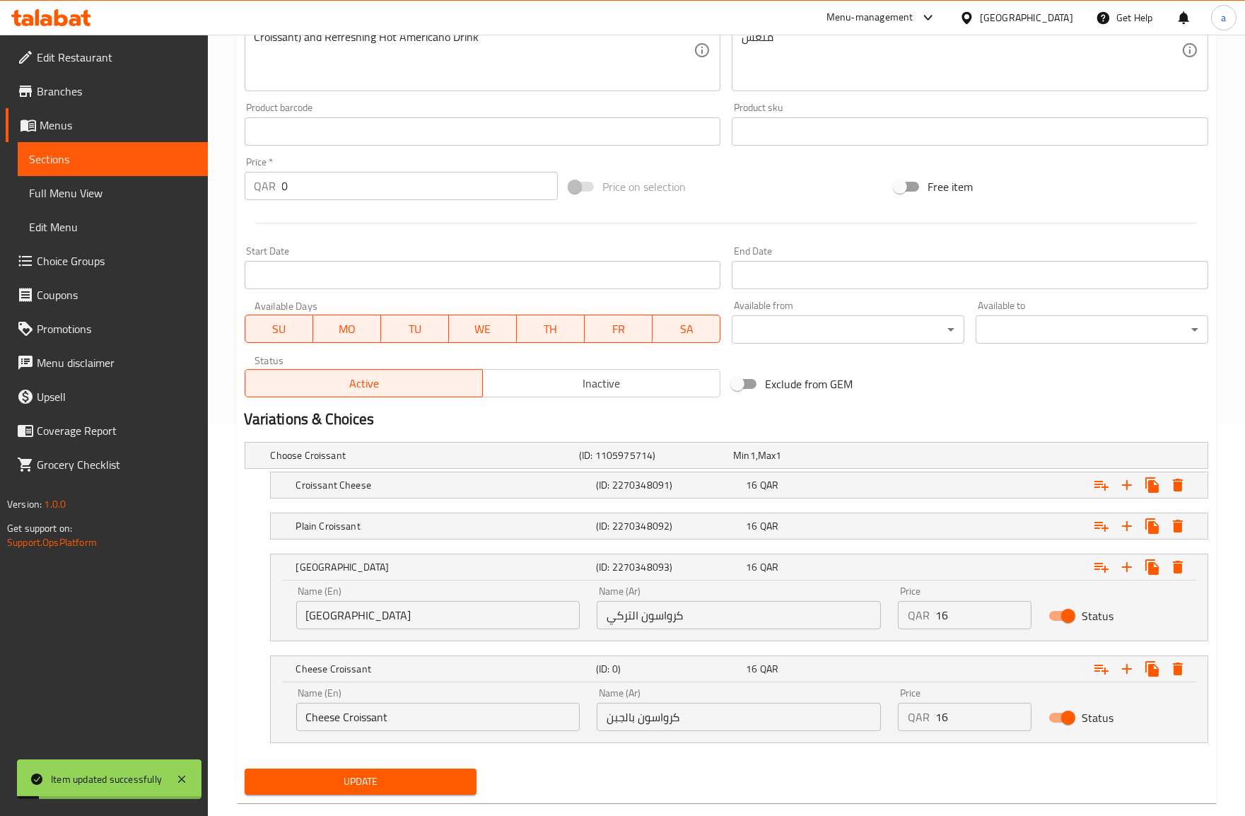
scroll to position [25, 0]
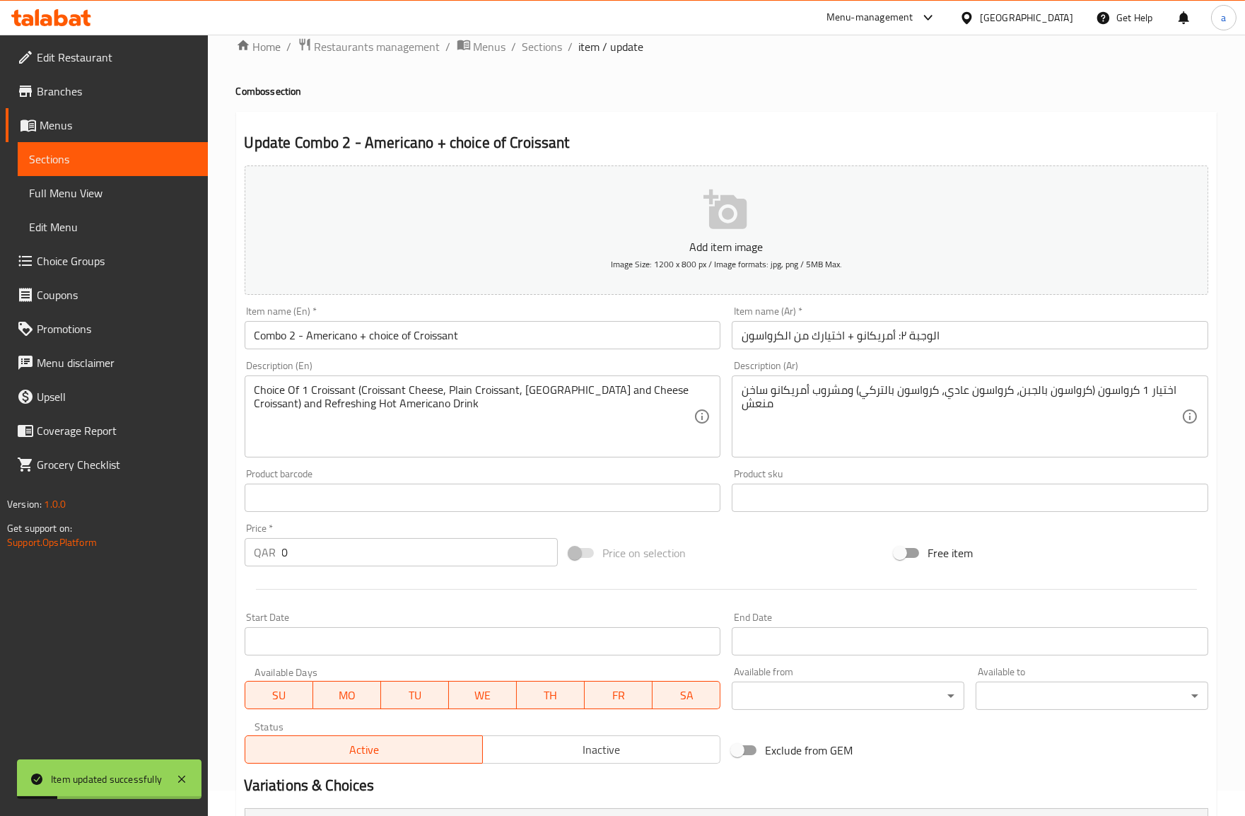
click at [165, 189] on span "Full Menu View" at bounding box center [113, 192] width 168 height 17
click at [153, 165] on span "Sections" at bounding box center [113, 159] width 168 height 17
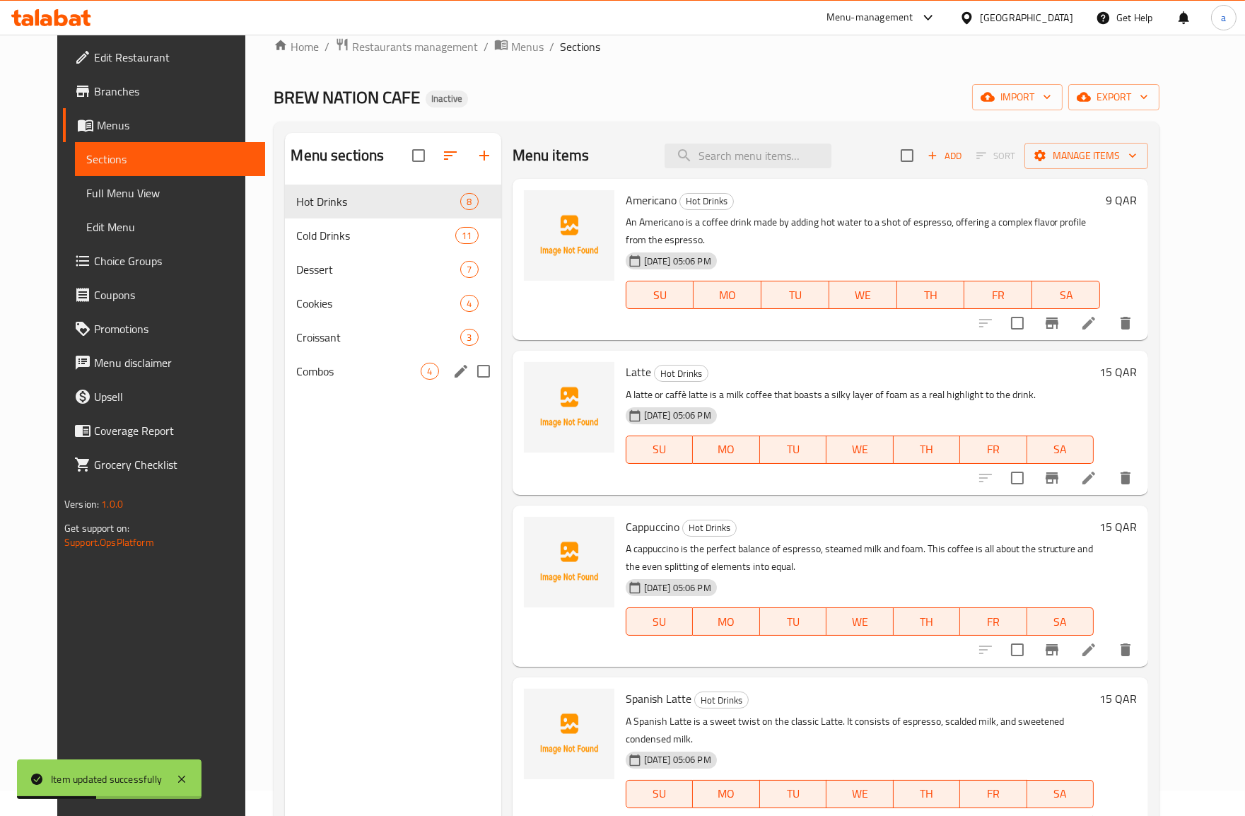
click at [309, 361] on div "Combos 4" at bounding box center [393, 371] width 216 height 34
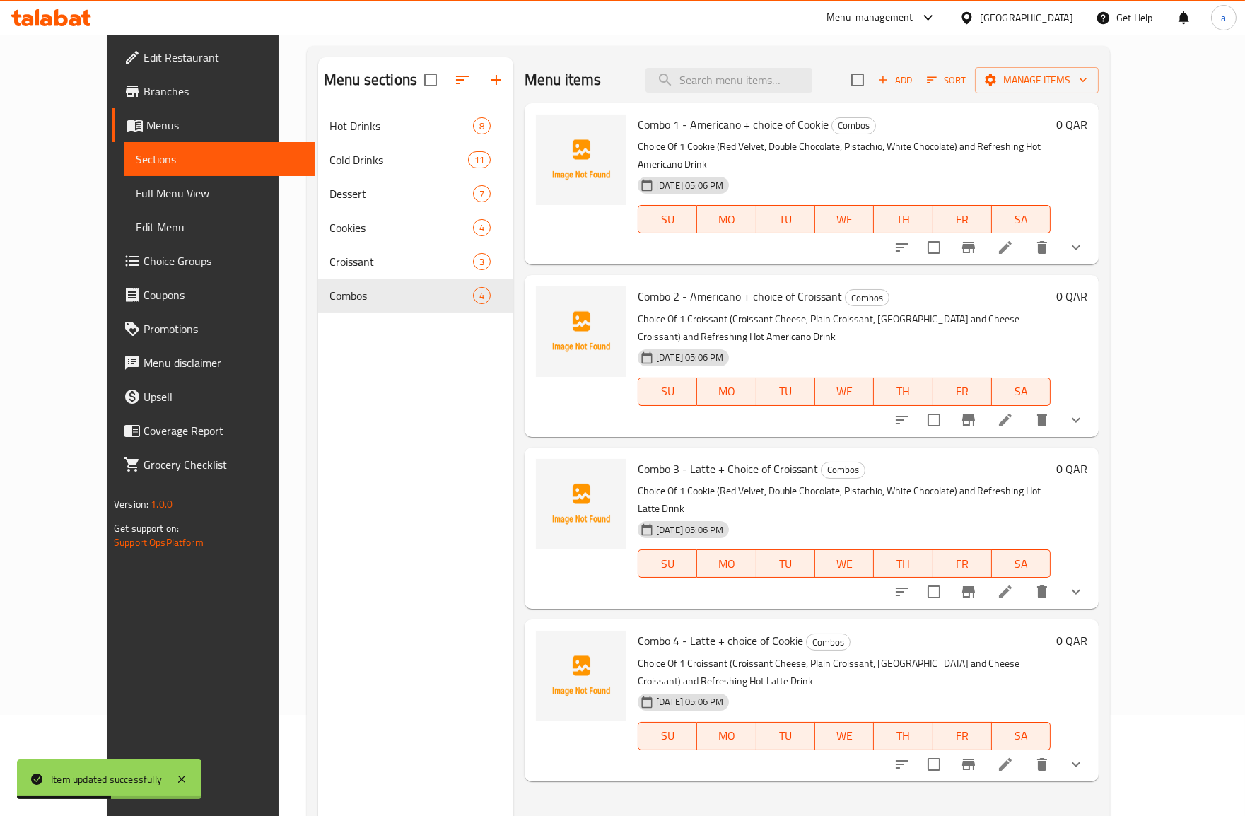
scroll to position [198, 0]
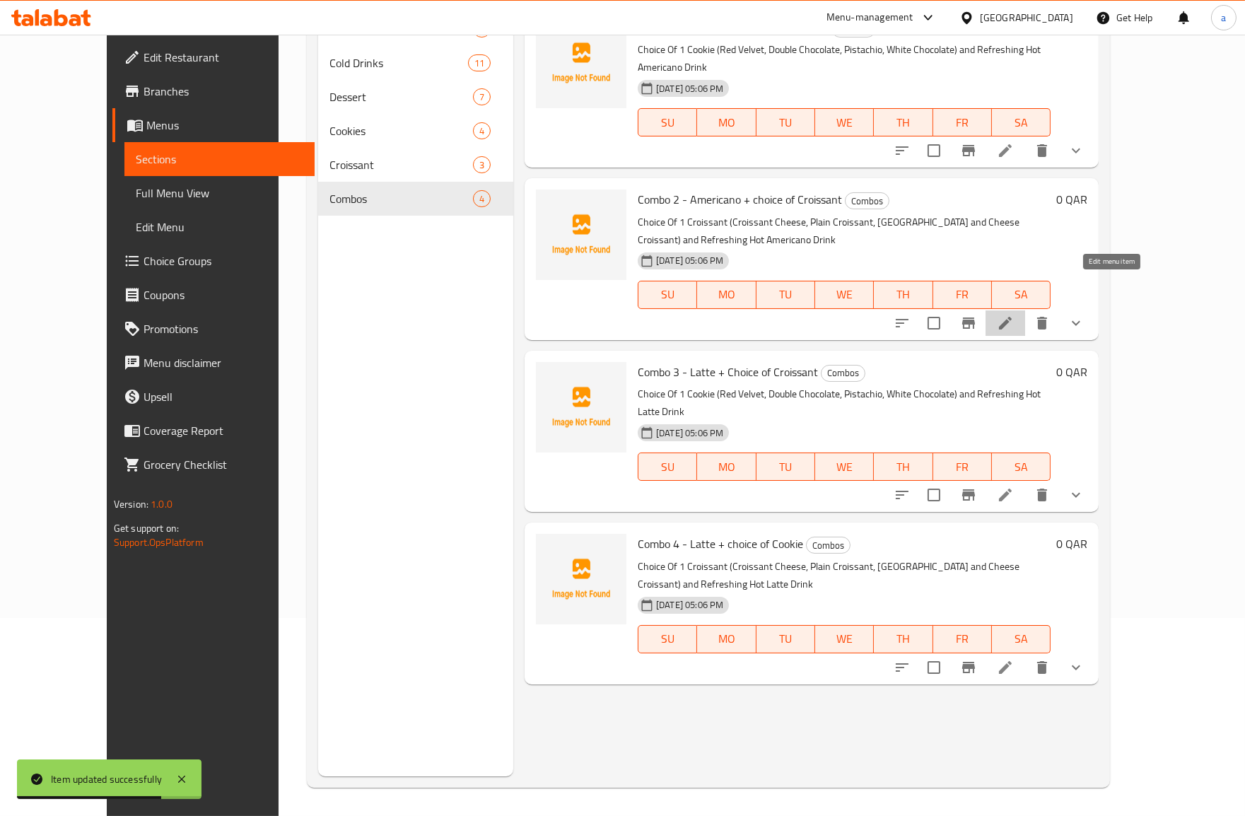
click at [1012, 317] on icon at bounding box center [1005, 323] width 13 height 13
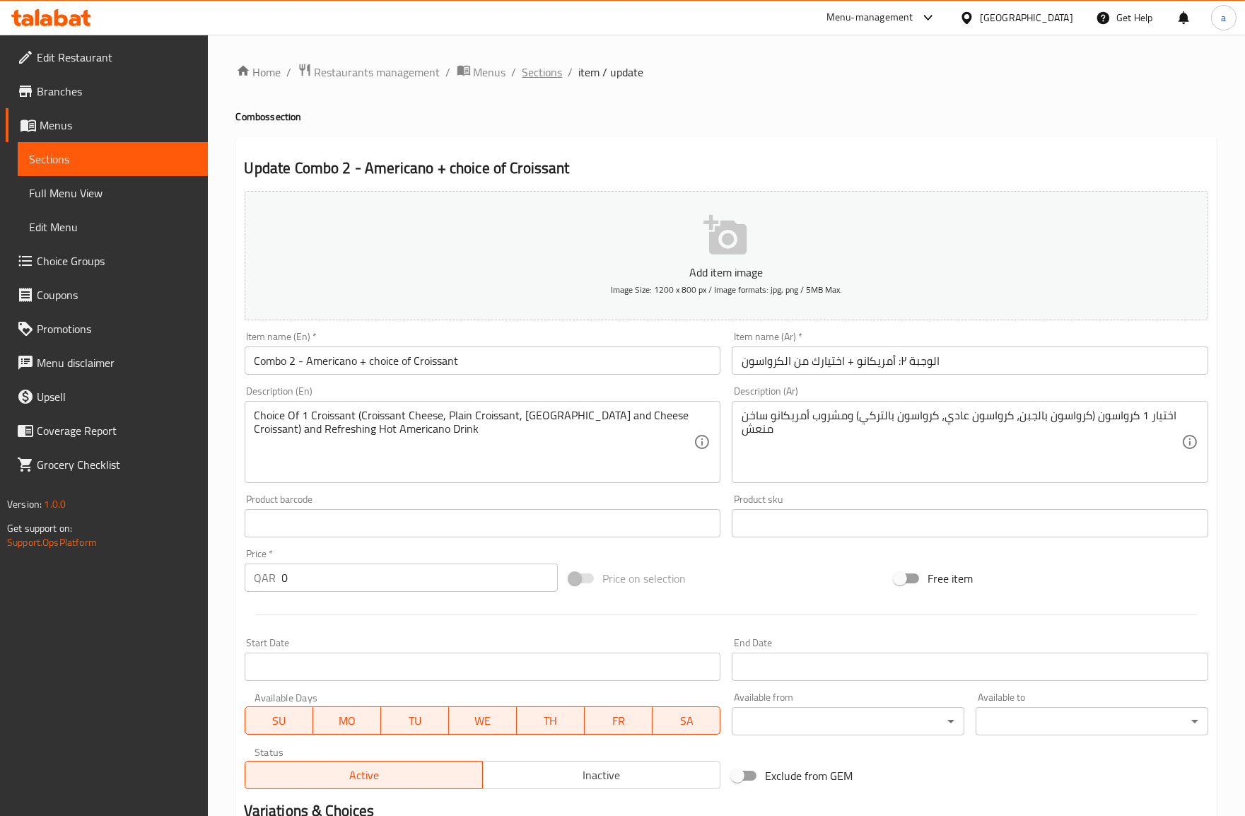
click at [539, 74] on span "Sections" at bounding box center [542, 72] width 40 height 17
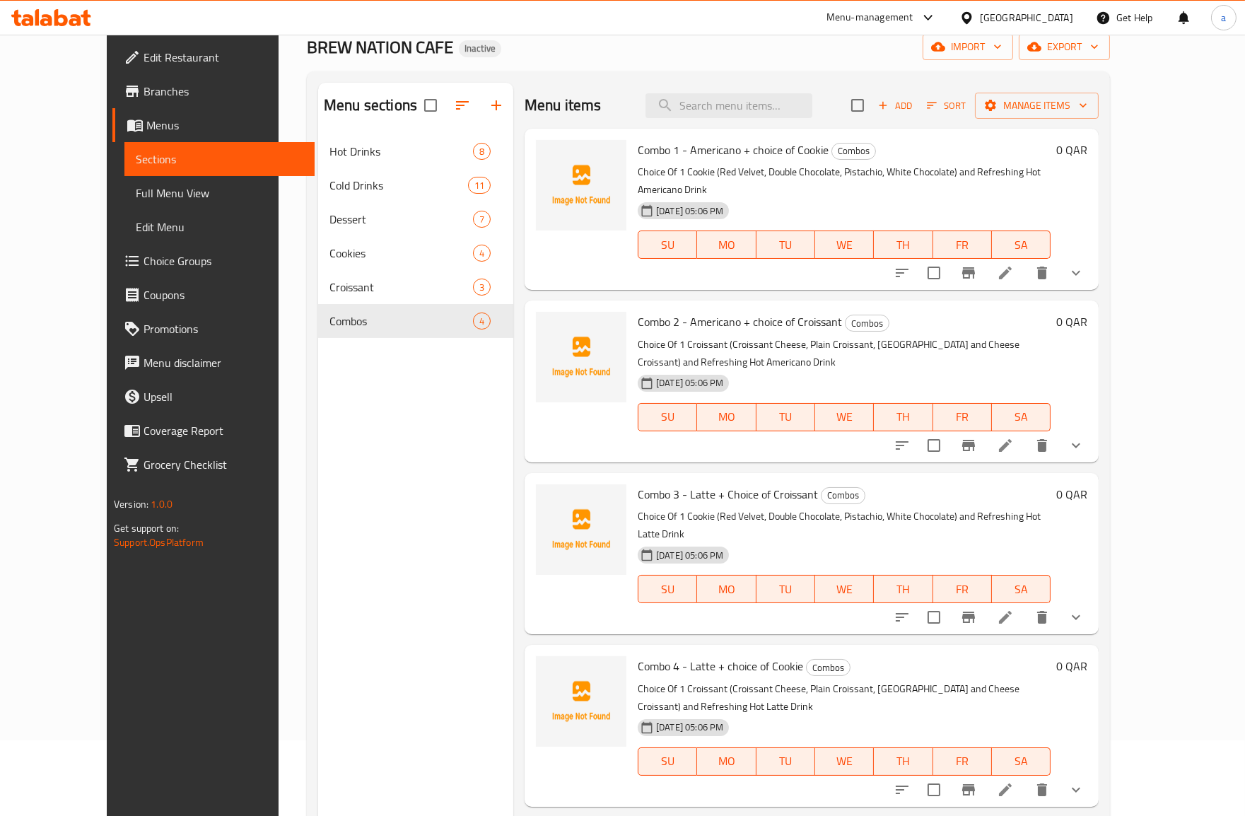
scroll to position [198, 0]
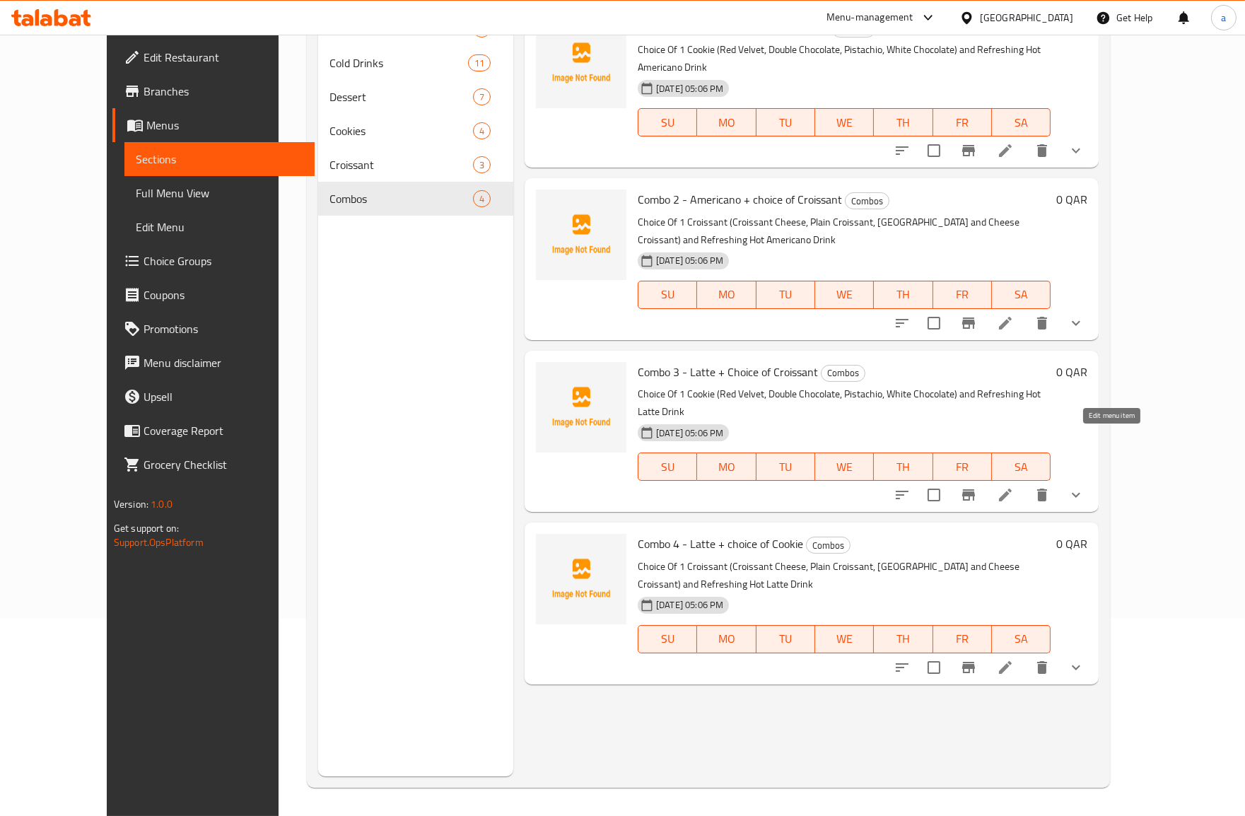
click at [1012, 488] on icon at bounding box center [1005, 494] width 13 height 13
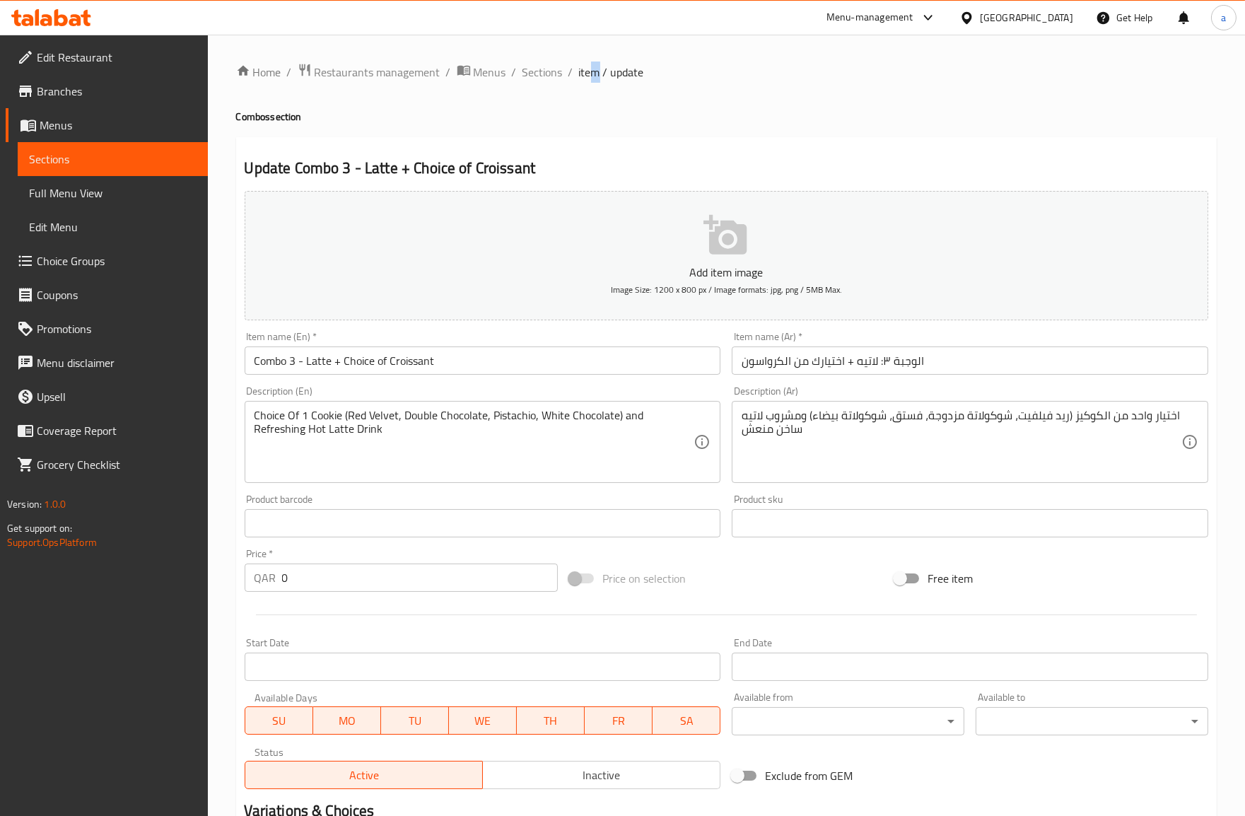
click at [594, 73] on span "item / update" at bounding box center [611, 72] width 65 height 17
click at [546, 73] on span "Sections" at bounding box center [542, 72] width 40 height 17
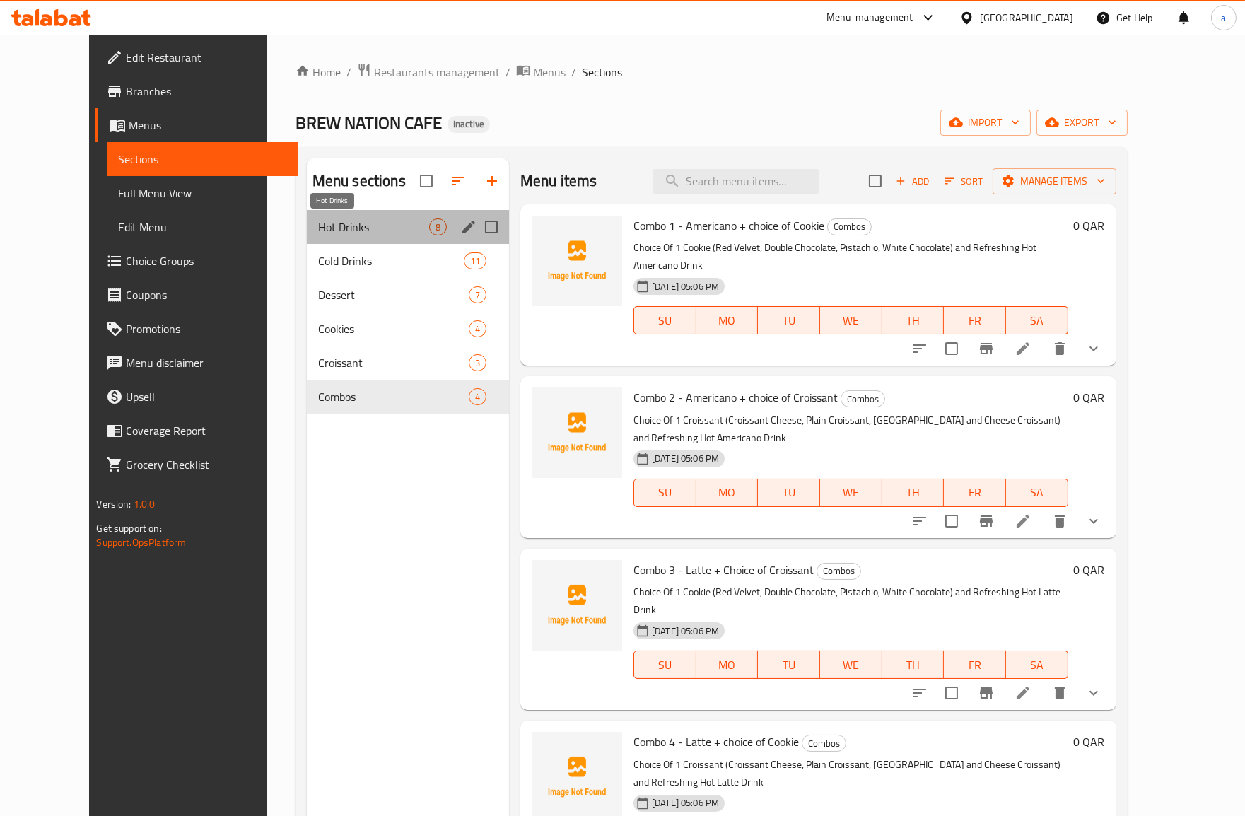
click at [318, 233] on span "Hot Drinks" at bounding box center [373, 226] width 111 height 17
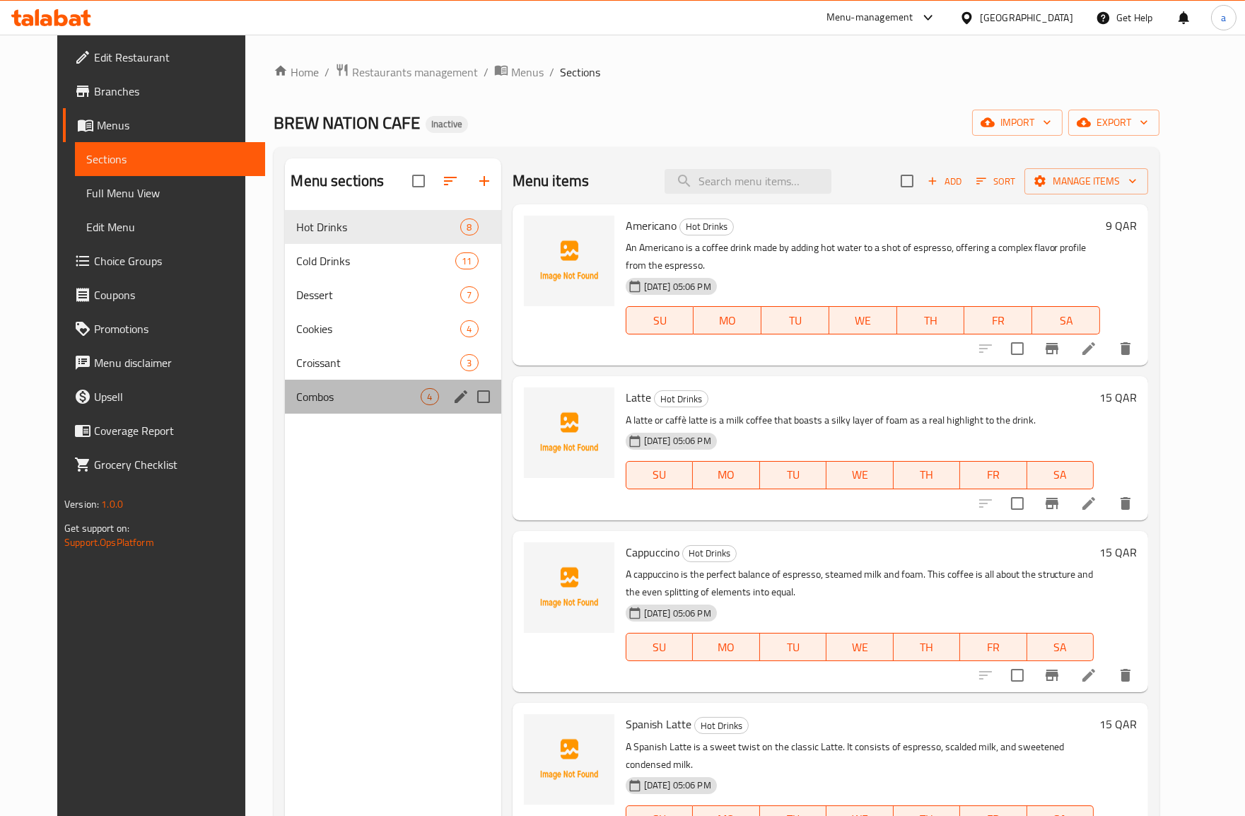
click at [380, 405] on div "Combos 4" at bounding box center [393, 397] width 216 height 34
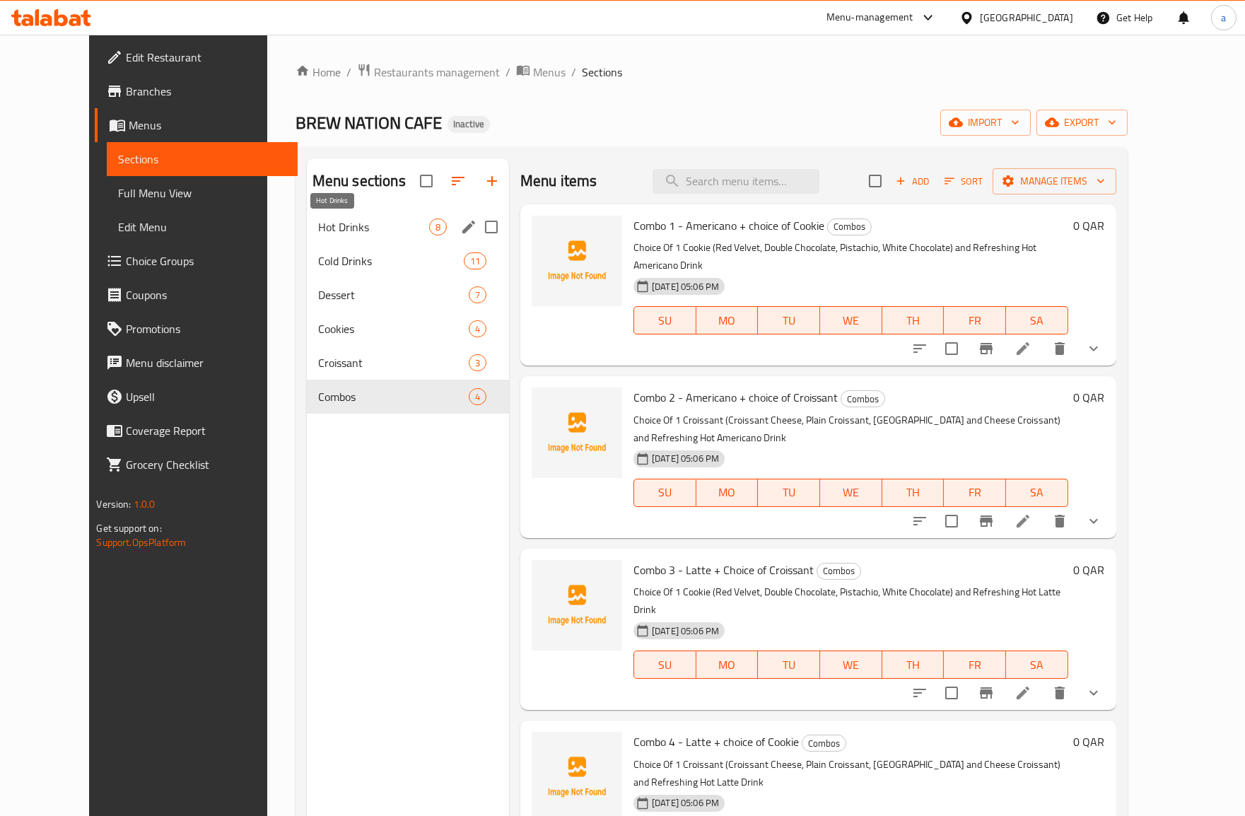
click at [327, 223] on span "Hot Drinks" at bounding box center [373, 226] width 111 height 17
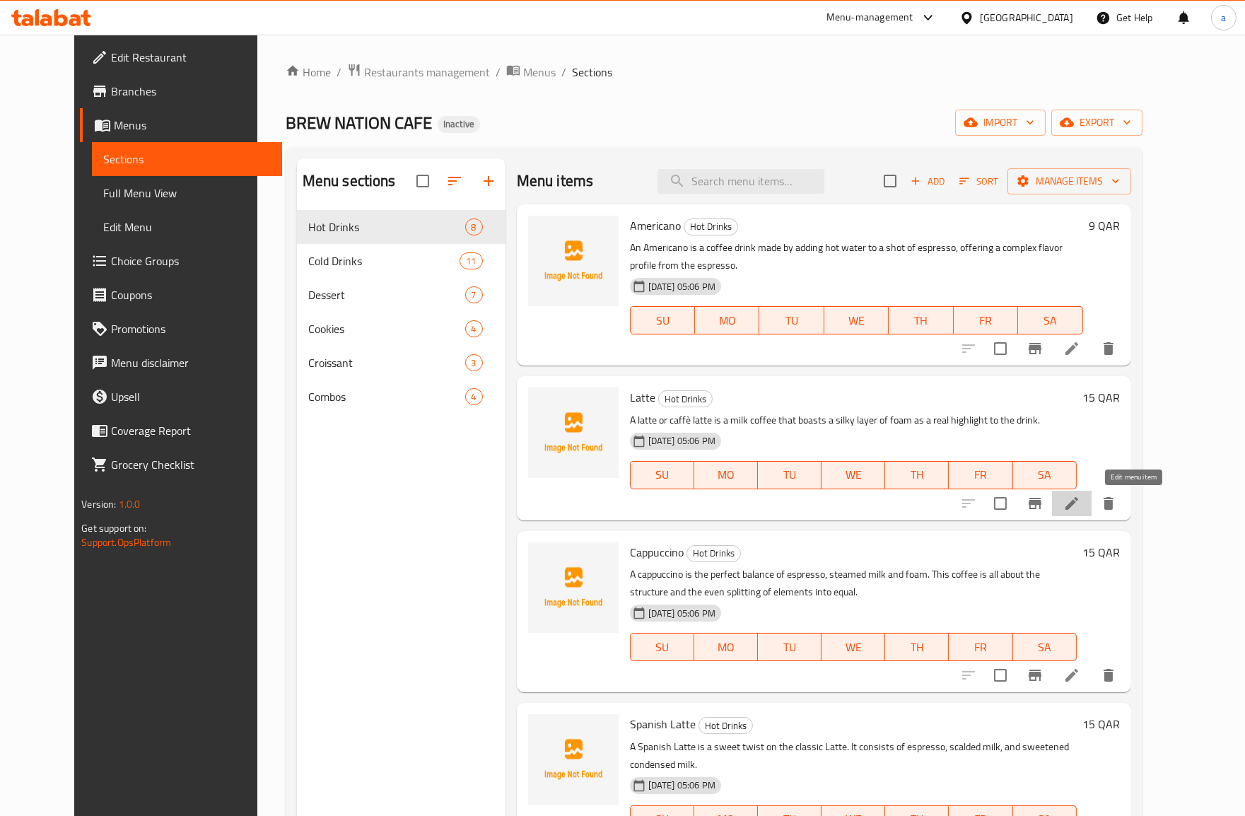
click at [1080, 504] on icon at bounding box center [1071, 503] width 17 height 17
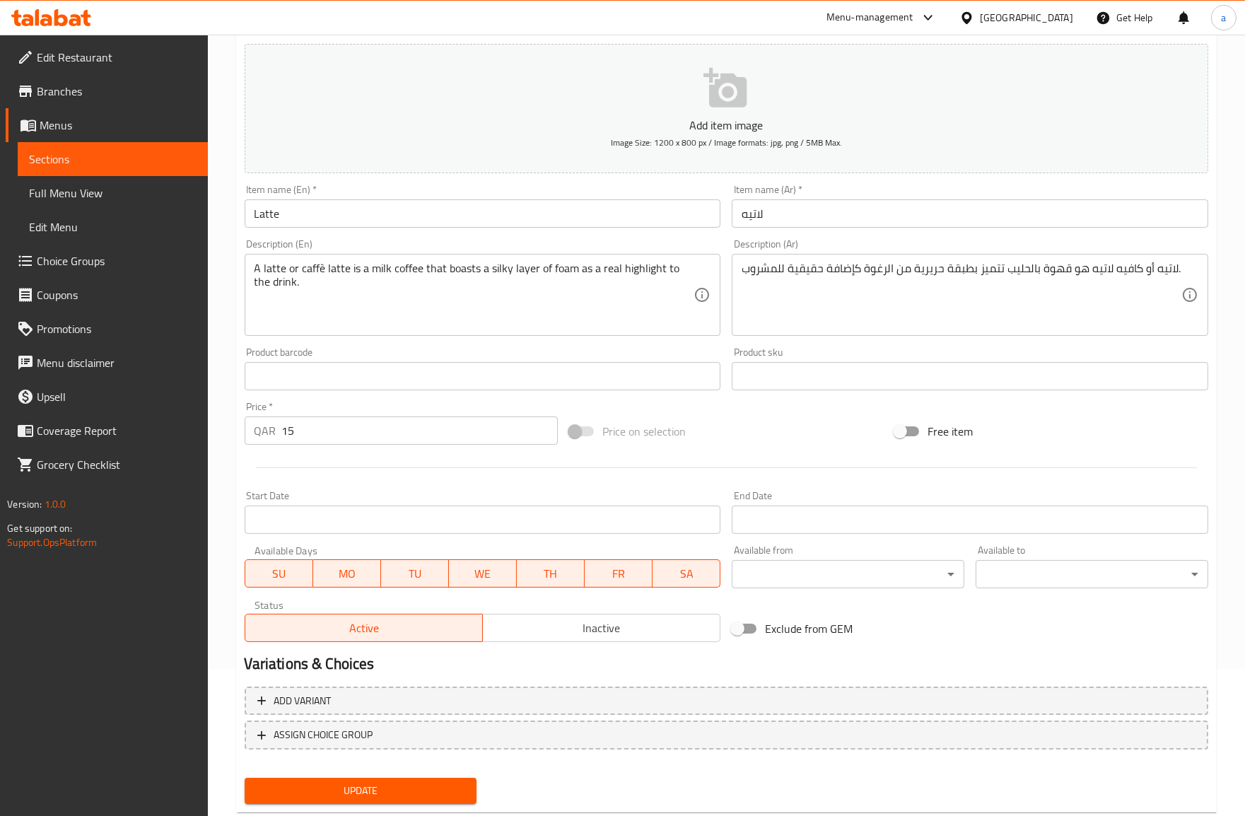
scroll to position [180, 0]
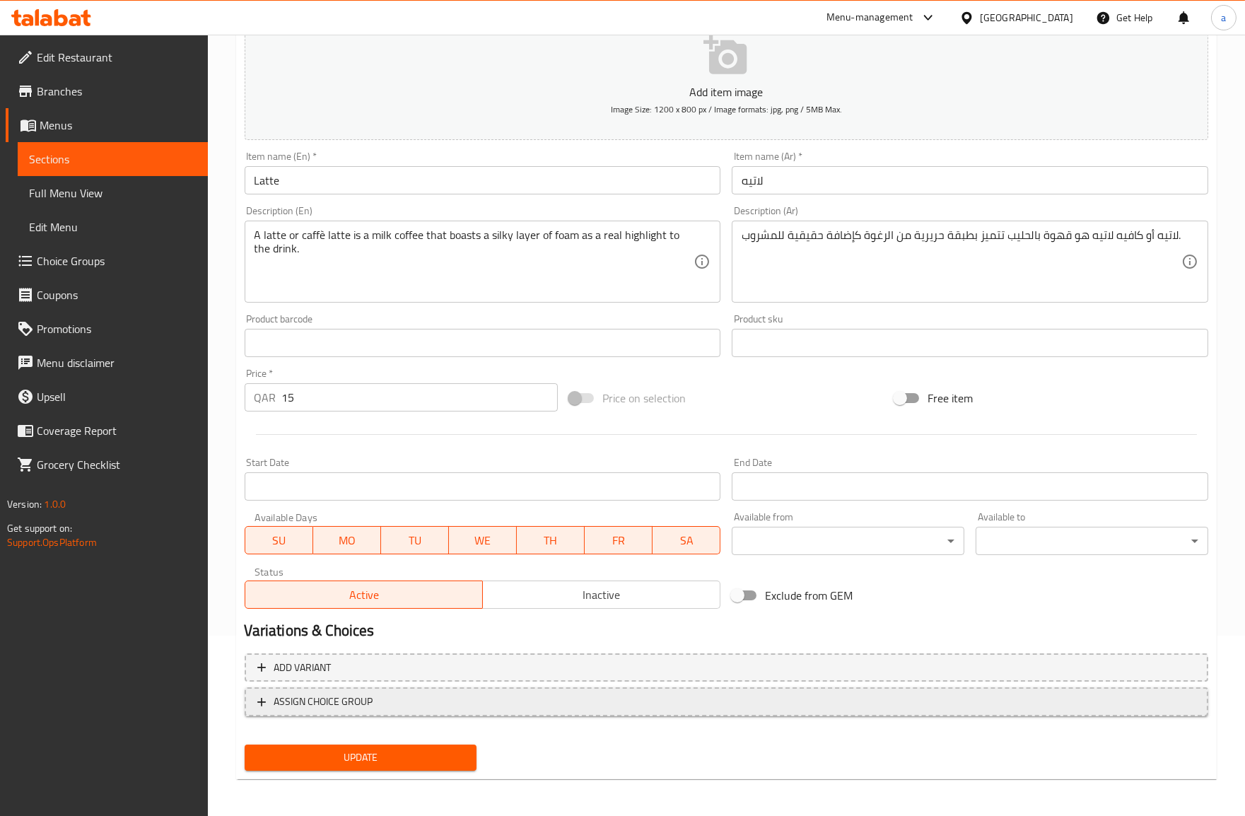
click at [369, 703] on span "ASSIGN CHOICE GROUP" at bounding box center [323, 702] width 99 height 18
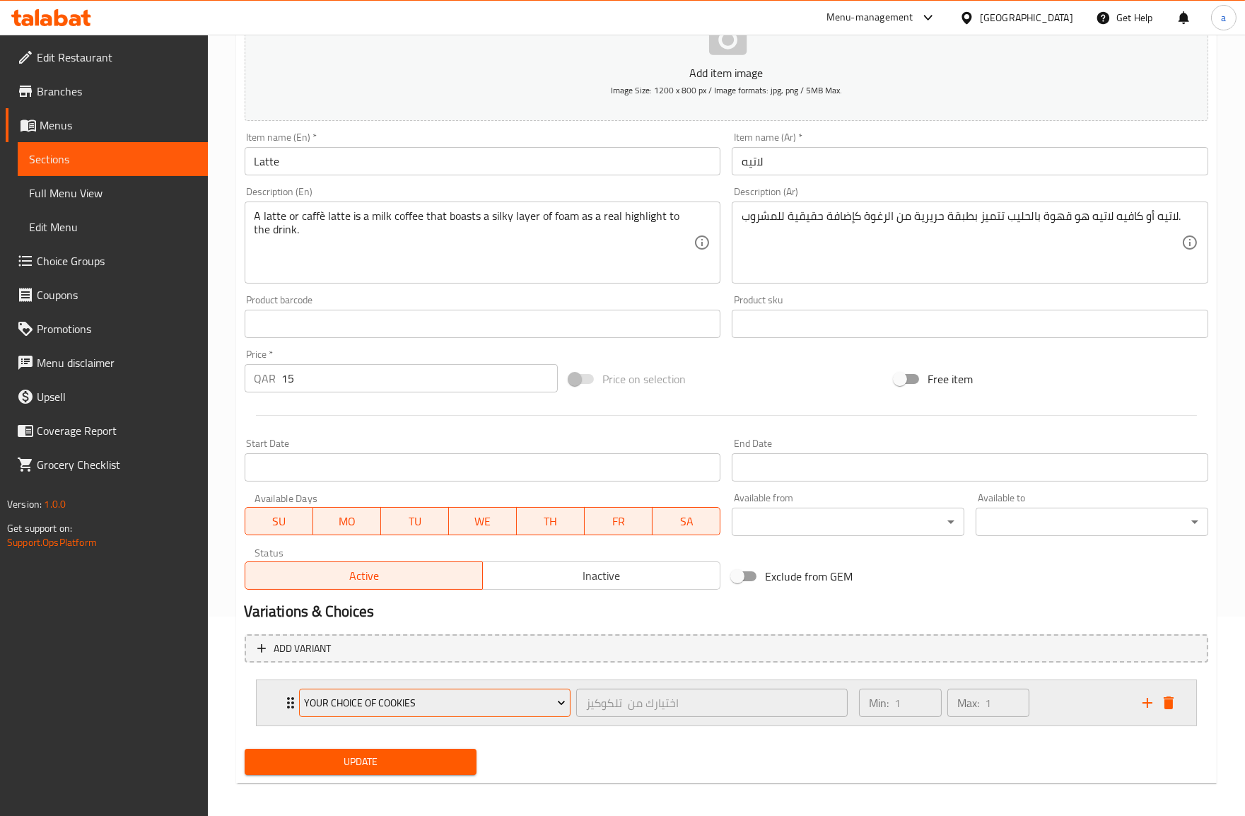
scroll to position [205, 0]
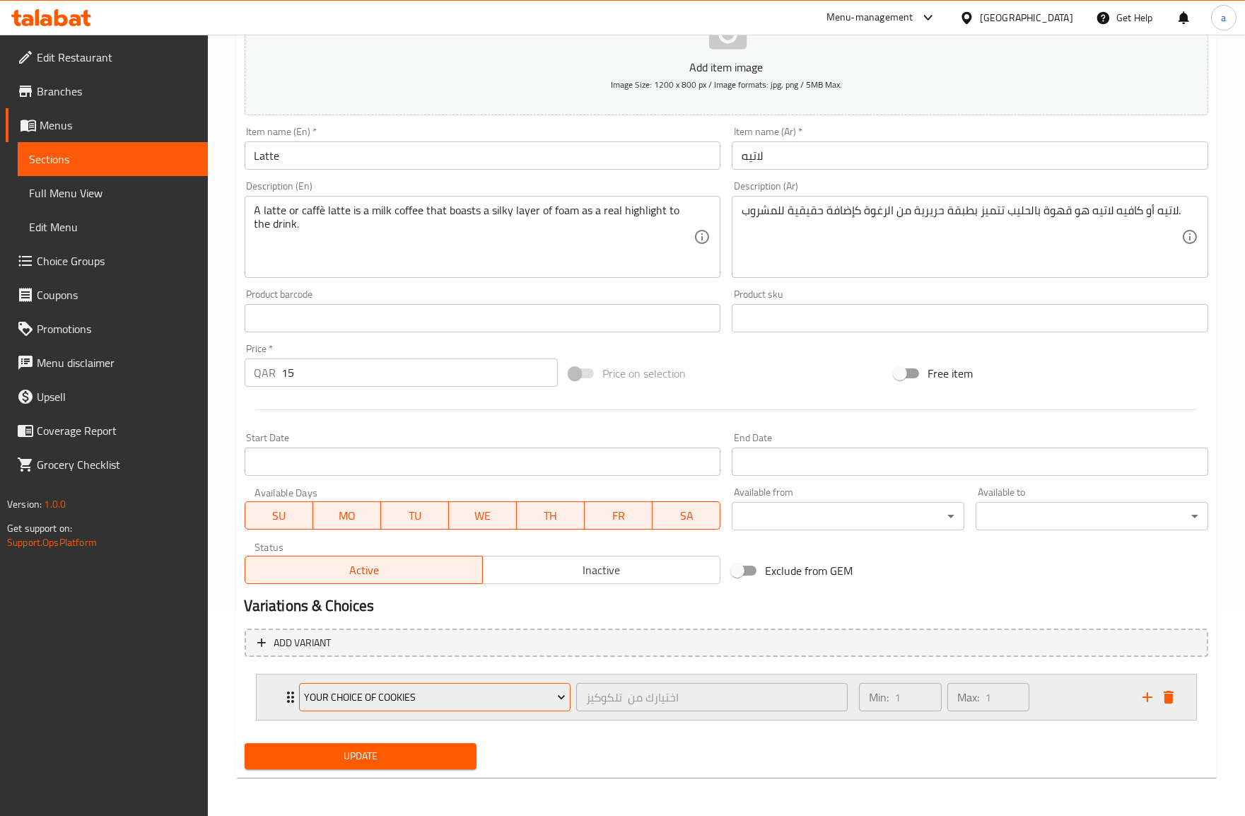
click at [549, 693] on span "Your choice of cookies" at bounding box center [435, 697] width 262 height 18
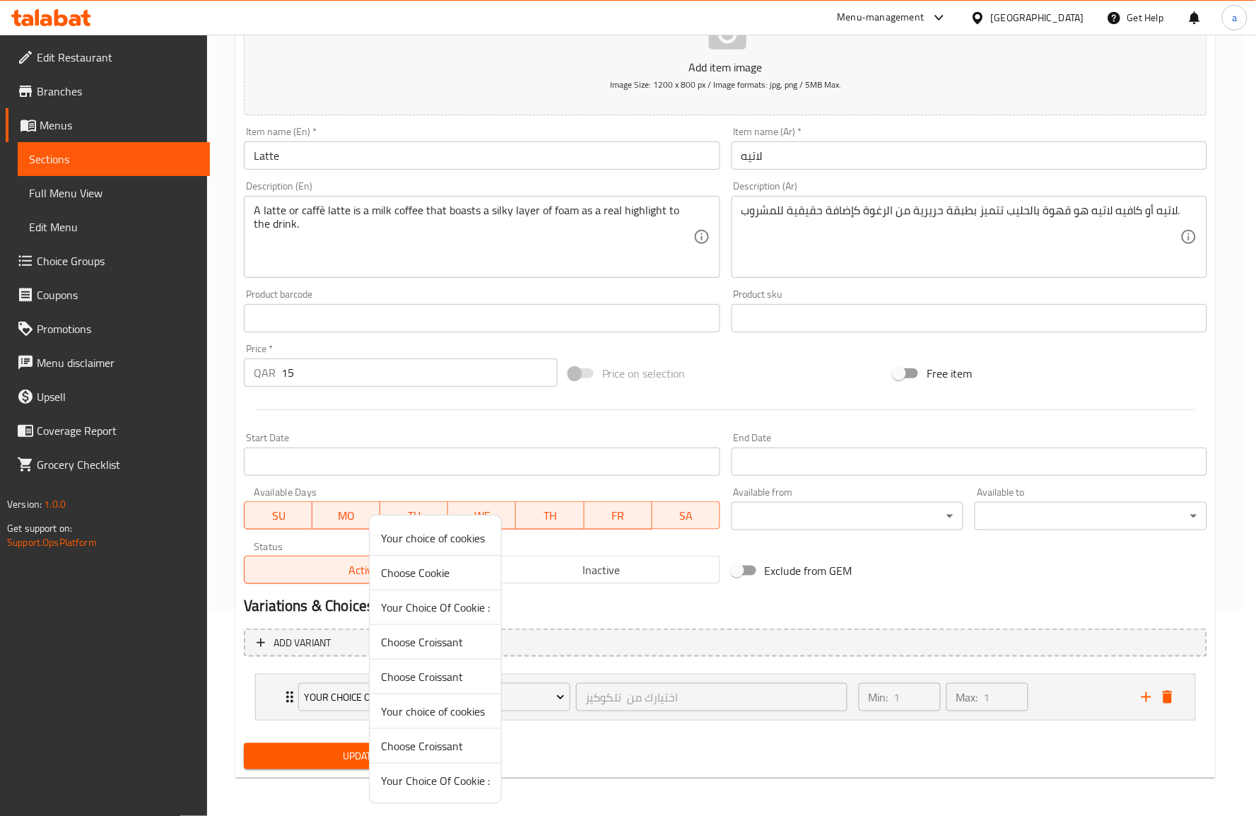
click at [553, 751] on div at bounding box center [628, 408] width 1256 height 816
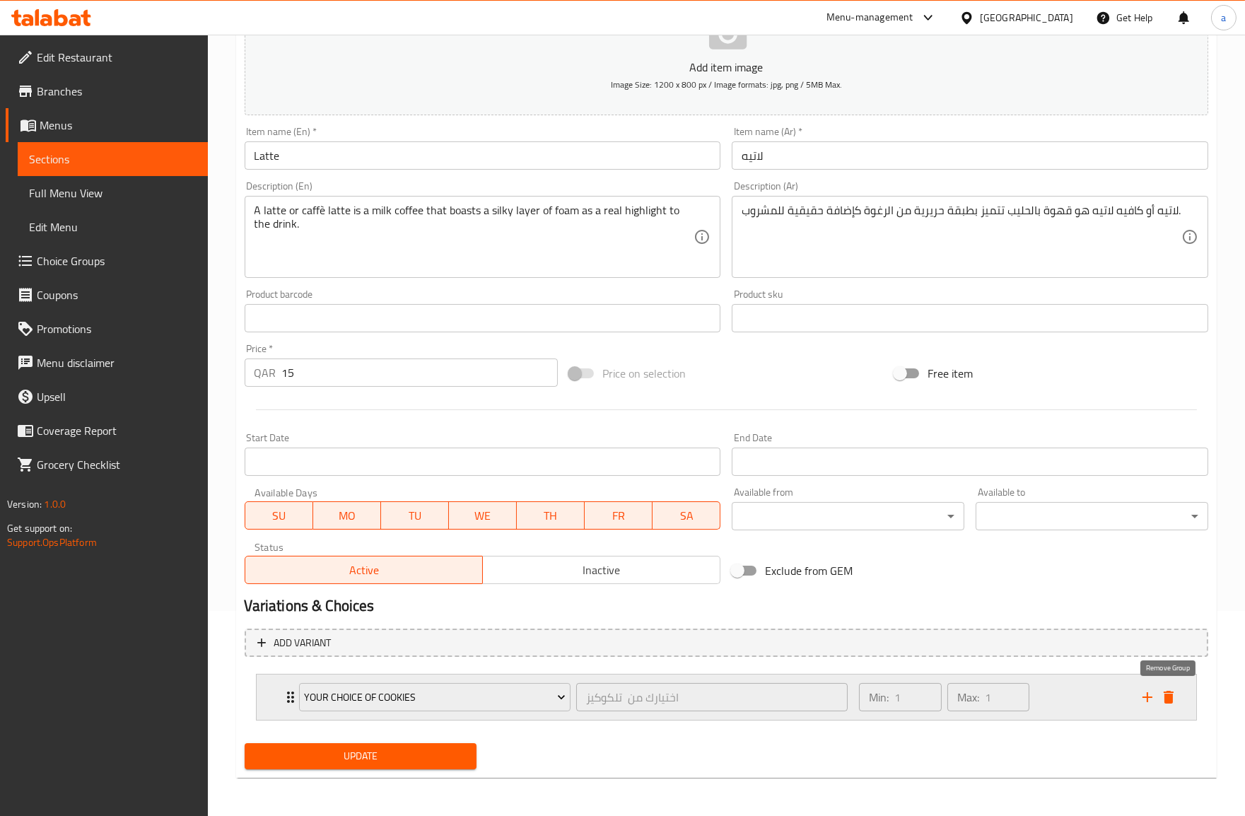
click at [1170, 697] on icon "delete" at bounding box center [1169, 697] width 10 height 13
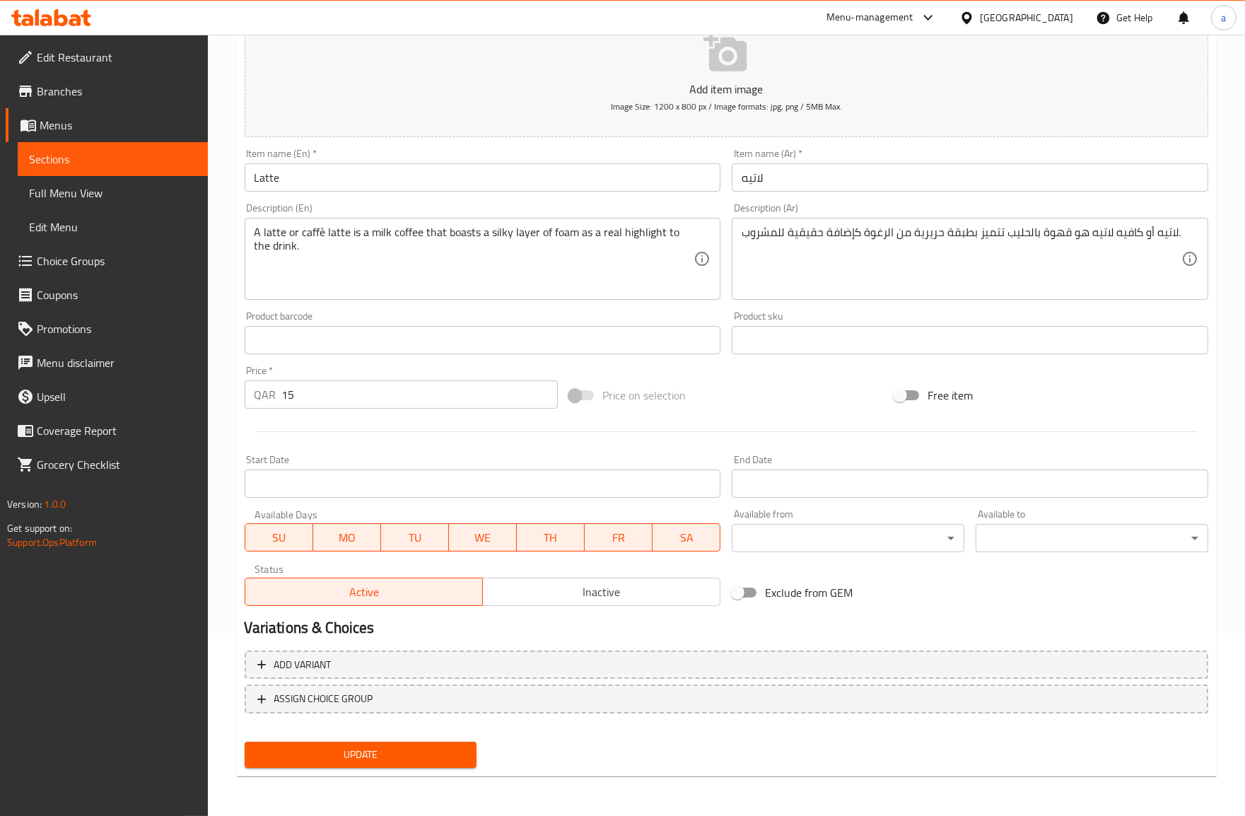
scroll to position [180, 0]
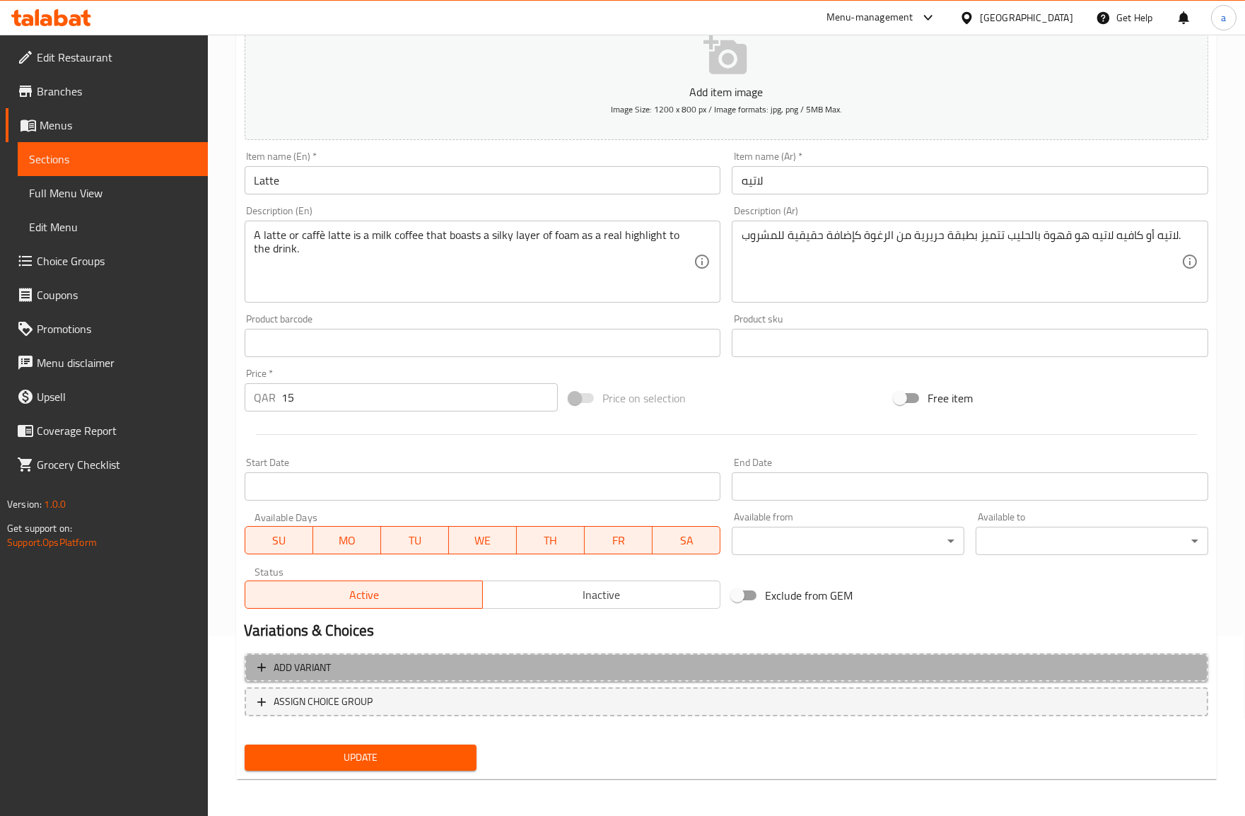
click at [309, 674] on span "Add variant" at bounding box center [302, 668] width 57 height 18
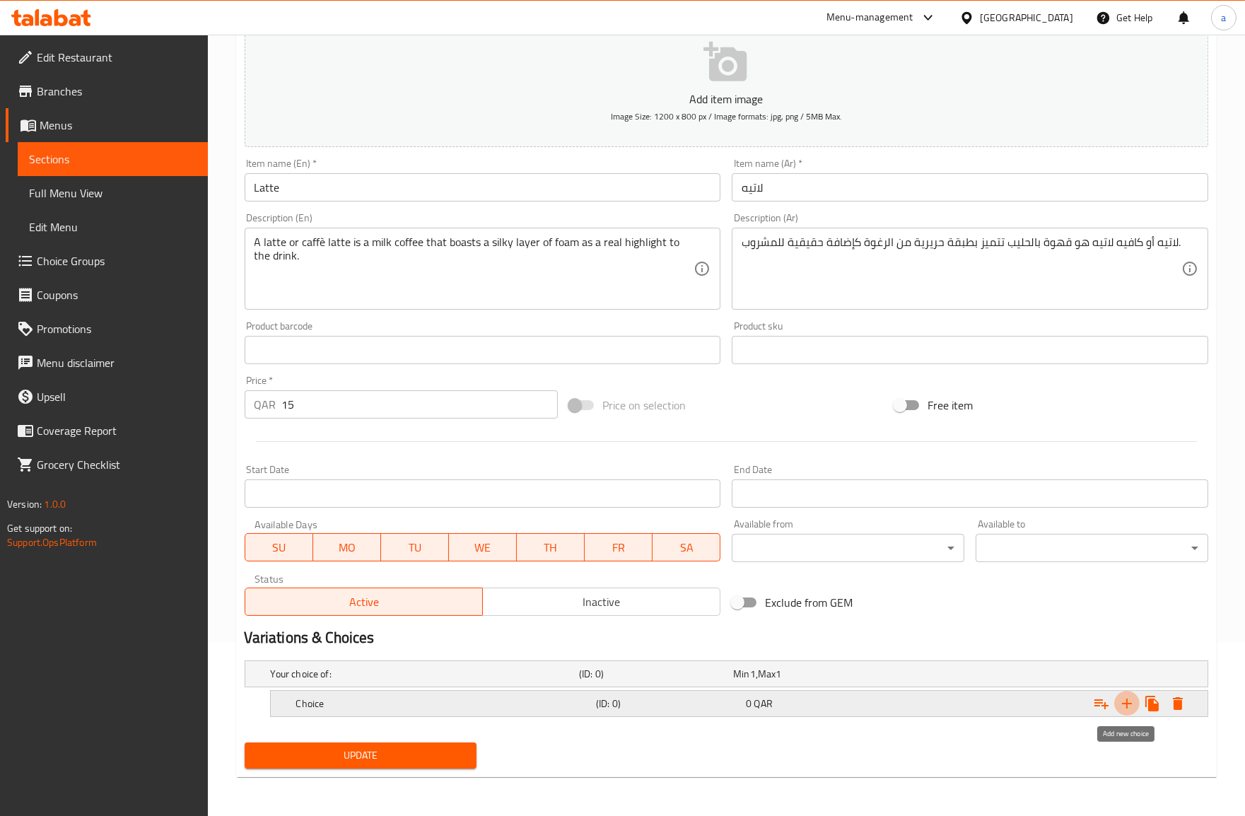
click at [1115, 702] on button "Expand" at bounding box center [1126, 703] width 25 height 25
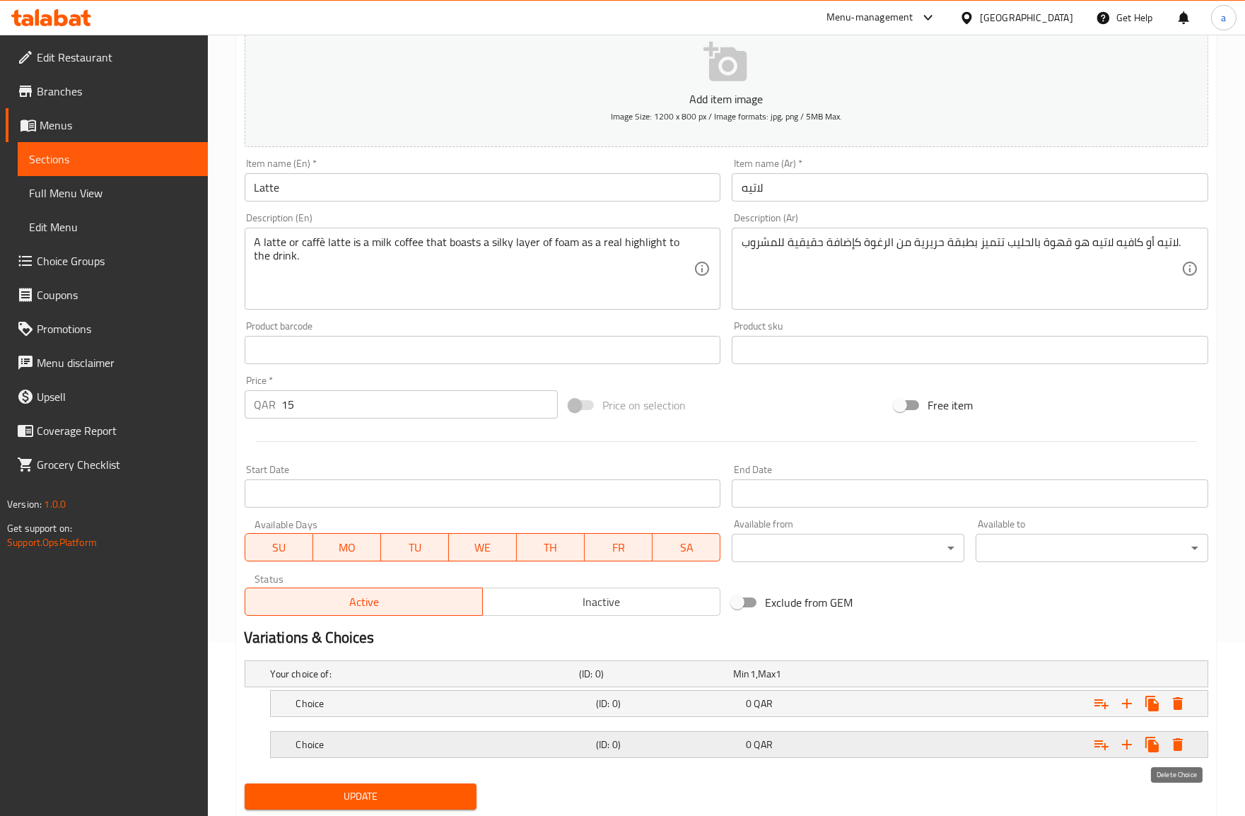
click at [1184, 741] on icon "Expand" at bounding box center [1177, 744] width 17 height 17
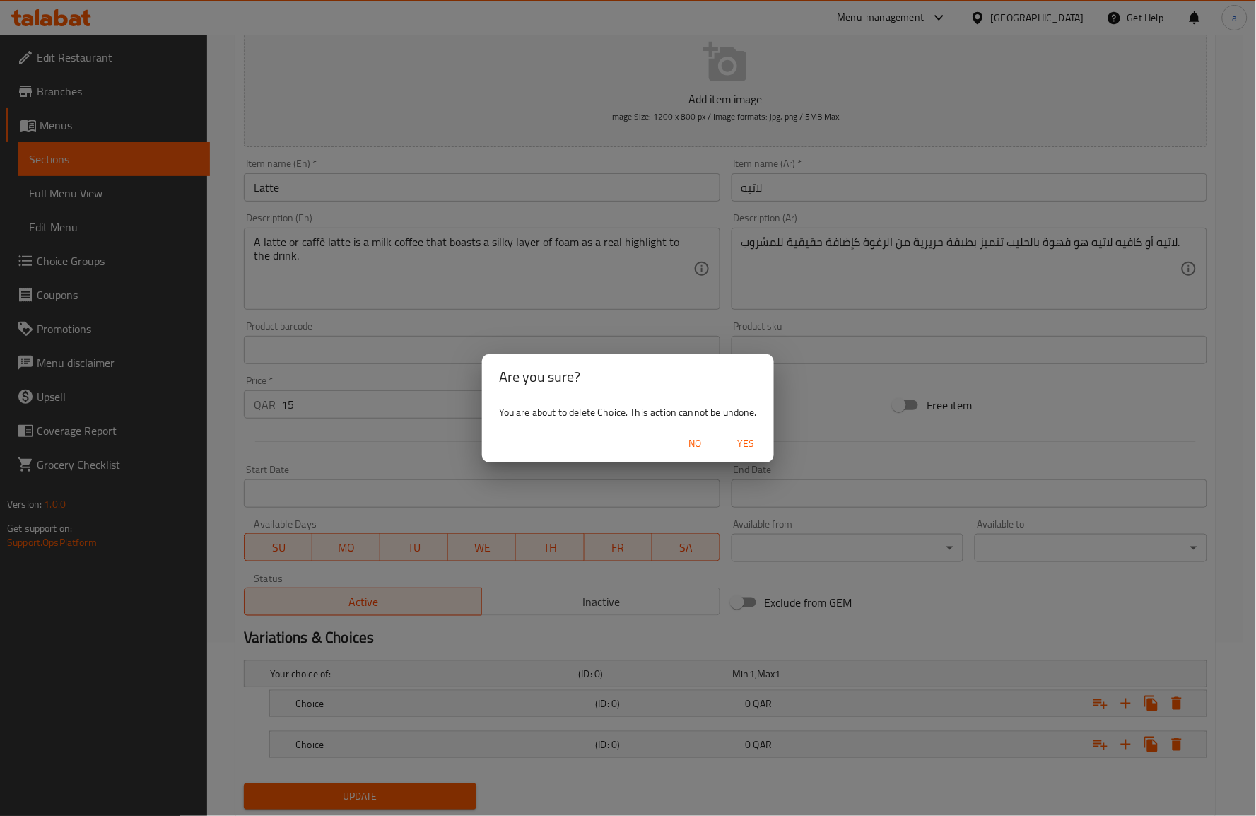
click at [740, 446] on span "Yes" at bounding box center [746, 444] width 34 height 18
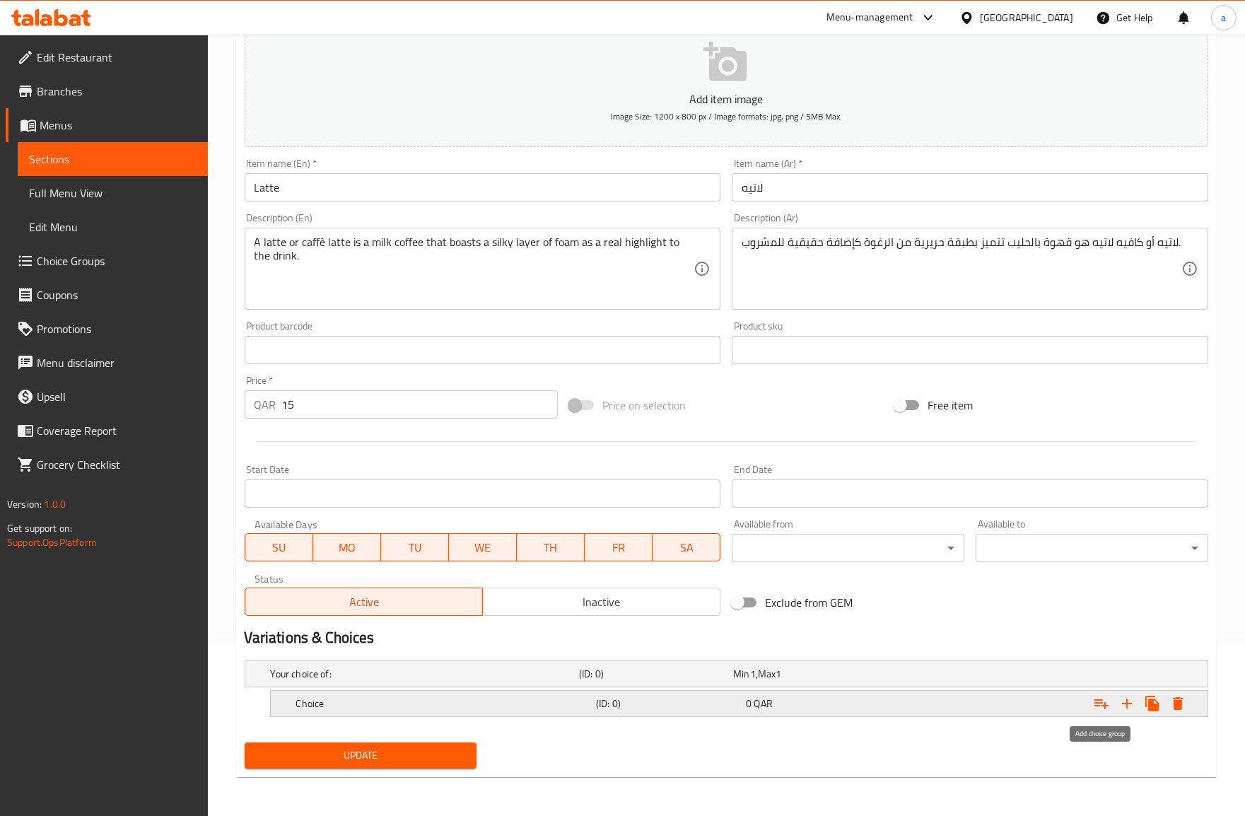
click at [1101, 703] on icon "Expand" at bounding box center [1101, 703] width 17 height 17
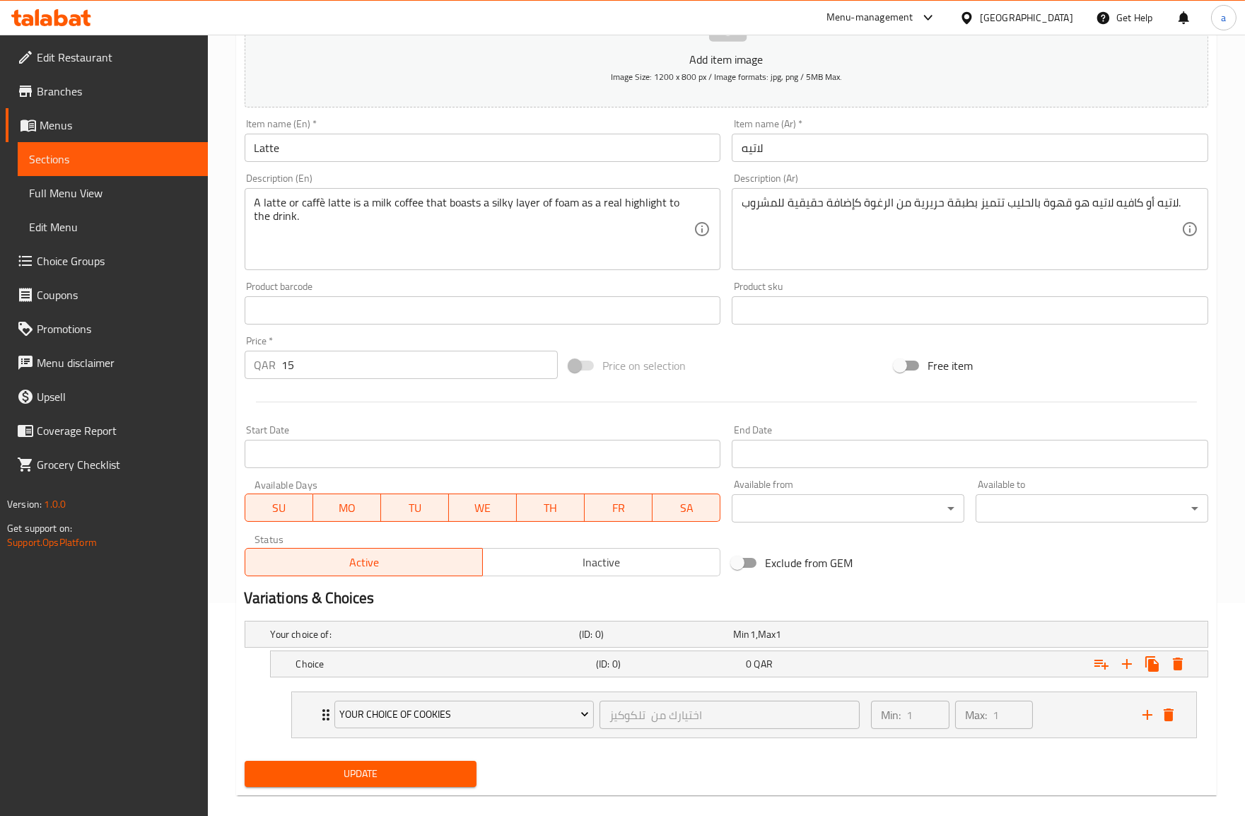
scroll to position [231, 0]
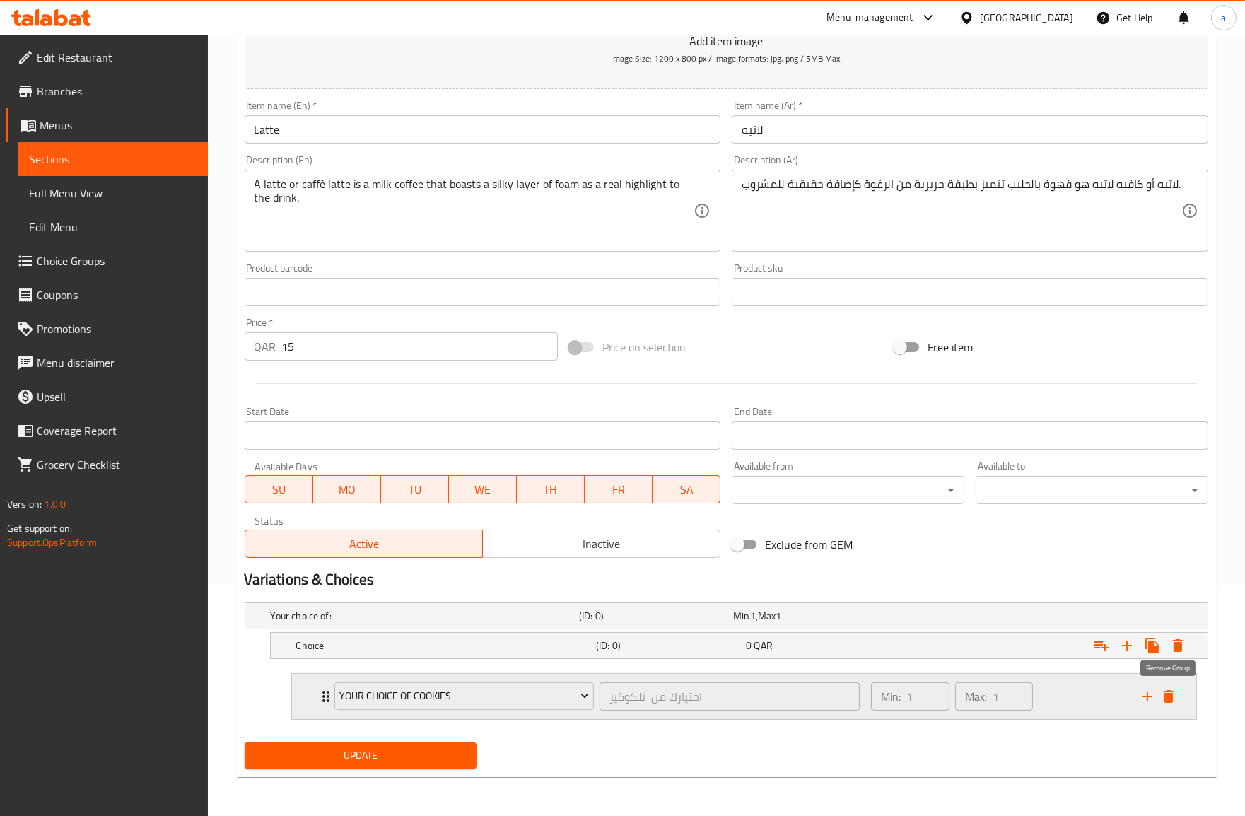
click at [1167, 696] on icon "delete" at bounding box center [1169, 696] width 10 height 13
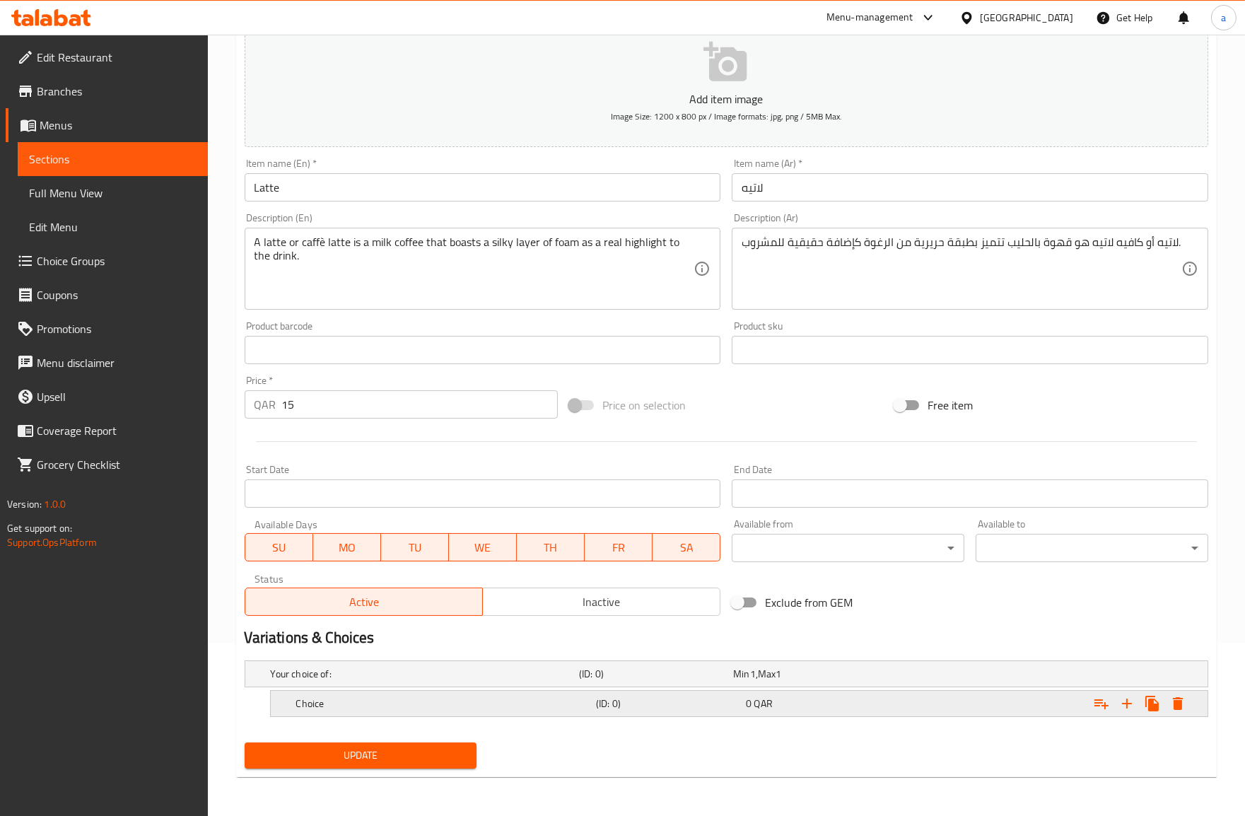
click at [850, 681] on div "0 QAR" at bounding box center [807, 674] width 148 height 14
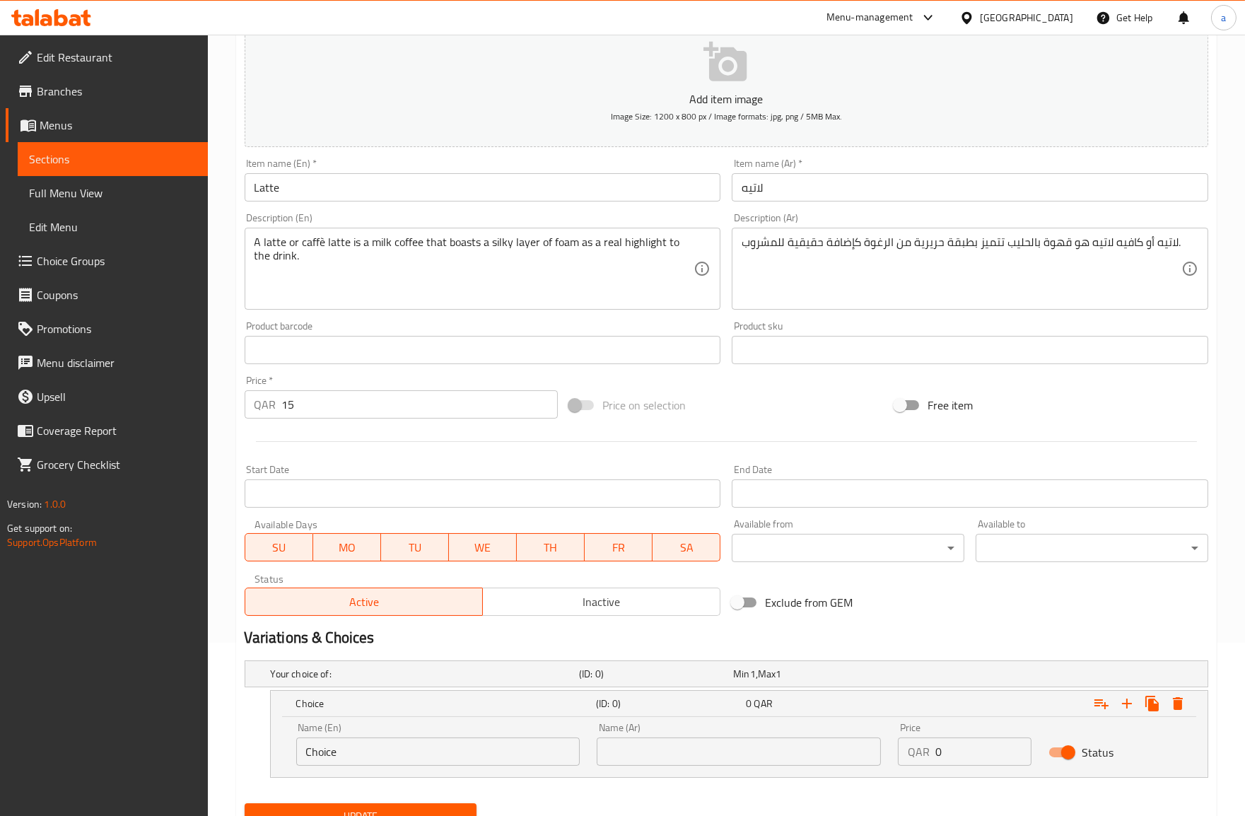
click at [331, 731] on div "Name (En) Choice Name (En)" at bounding box center [438, 743] width 284 height 43
click at [335, 749] on input "Choice" at bounding box center [438, 751] width 284 height 28
type input "ؤ"
click at [371, 735] on div "Name (En) Name (En)" at bounding box center [438, 743] width 284 height 43
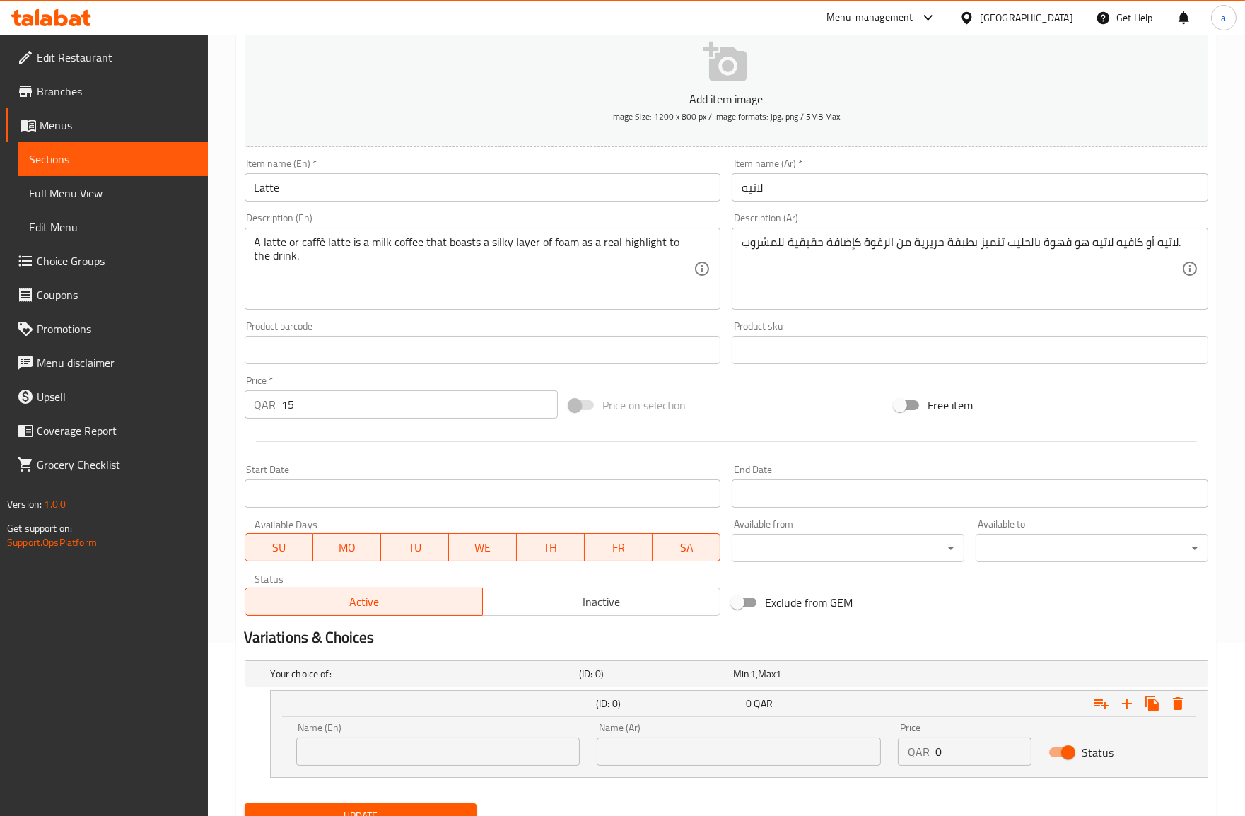
click at [369, 740] on input "text" at bounding box center [438, 751] width 284 height 28
paste input "caffè latte"
type input "caffè latte"
click at [654, 744] on input "text" at bounding box center [739, 751] width 284 height 28
paste input "كافيه لاتيه"
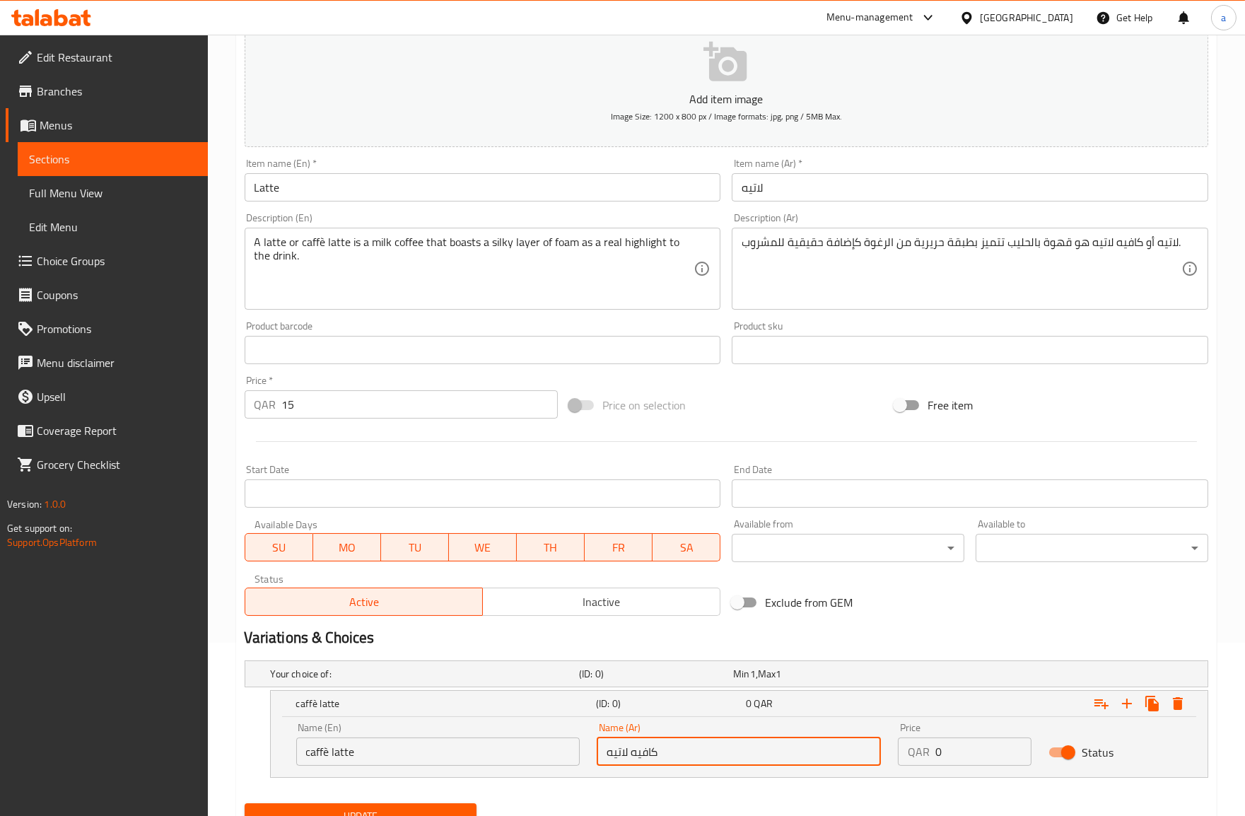
type input "كافيه لاتيه"
click at [948, 745] on input "0" at bounding box center [983, 751] width 96 height 28
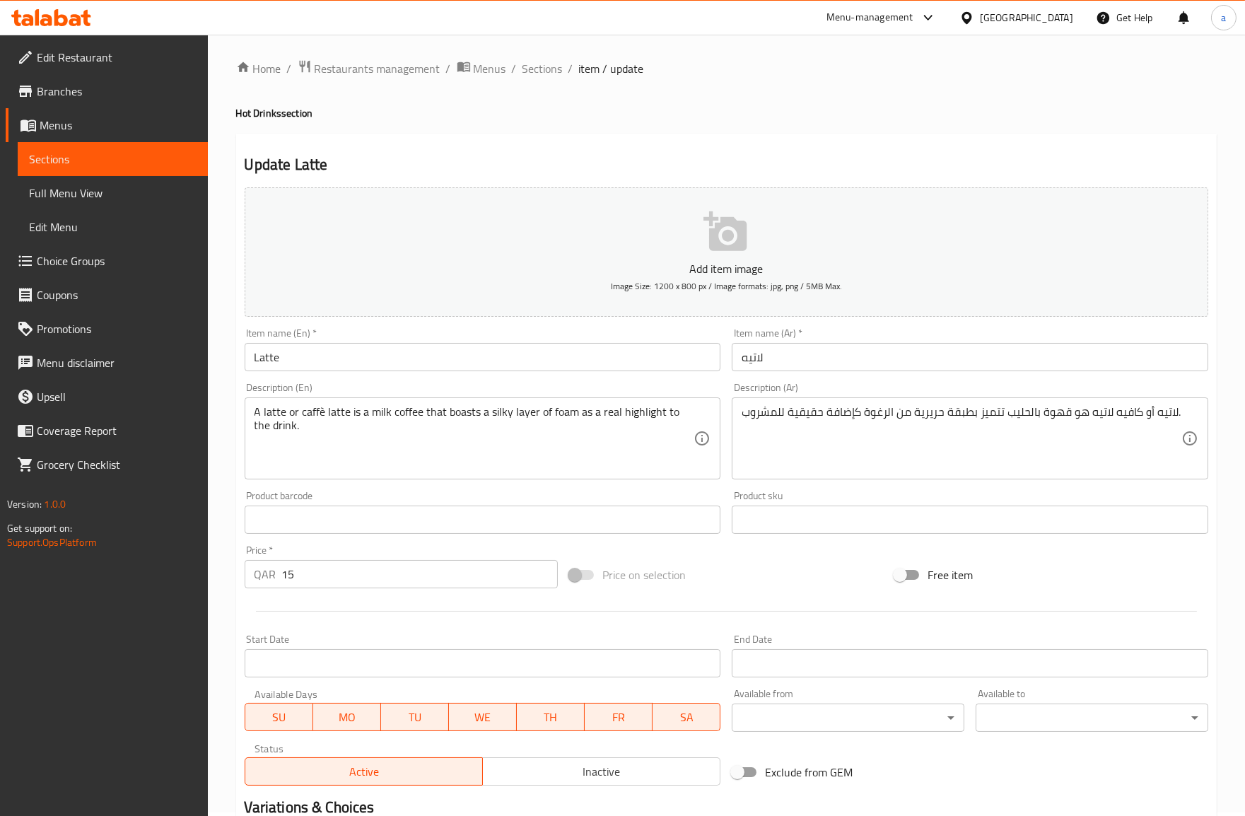
scroll to position [0, 0]
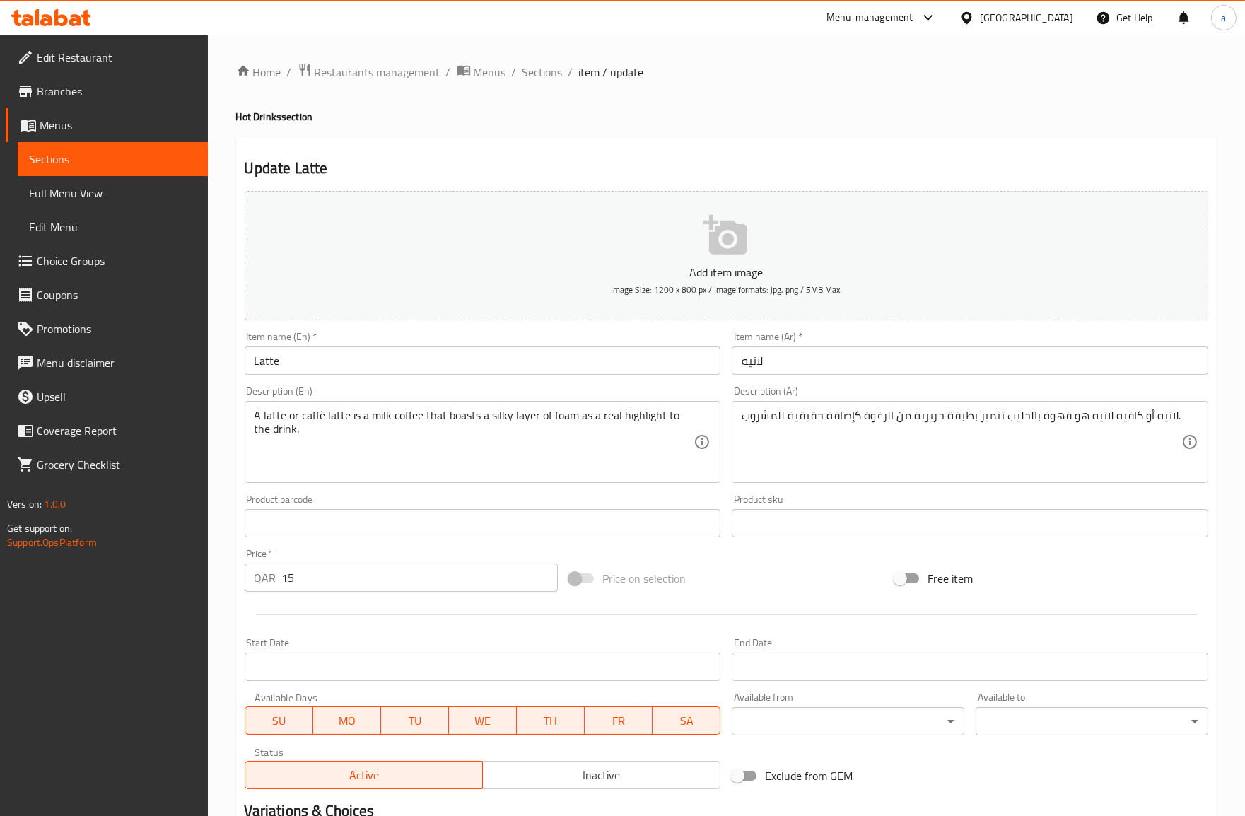
type input "15"
click at [415, 581] on input "15" at bounding box center [420, 577] width 276 height 28
type input "0"
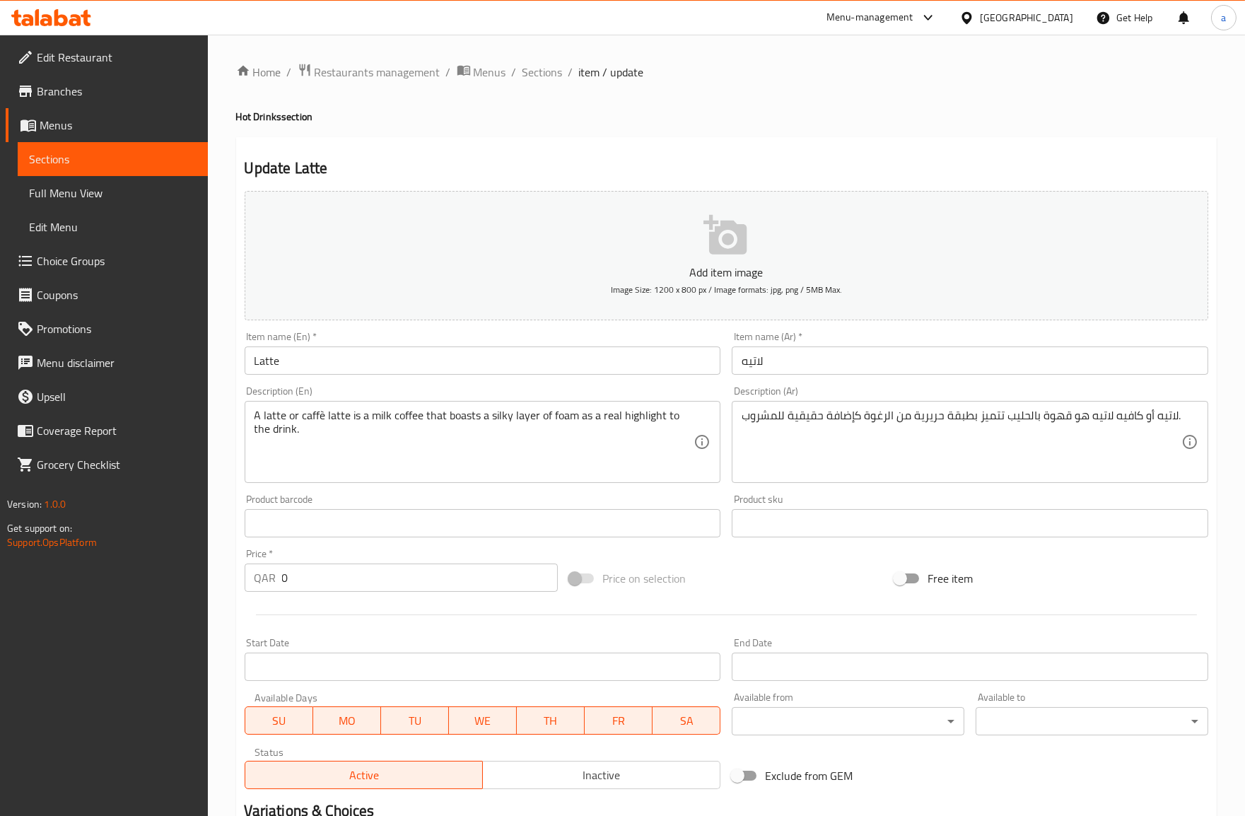
click at [467, 546] on div "Price   * QAR 0 Price *" at bounding box center [401, 570] width 325 height 54
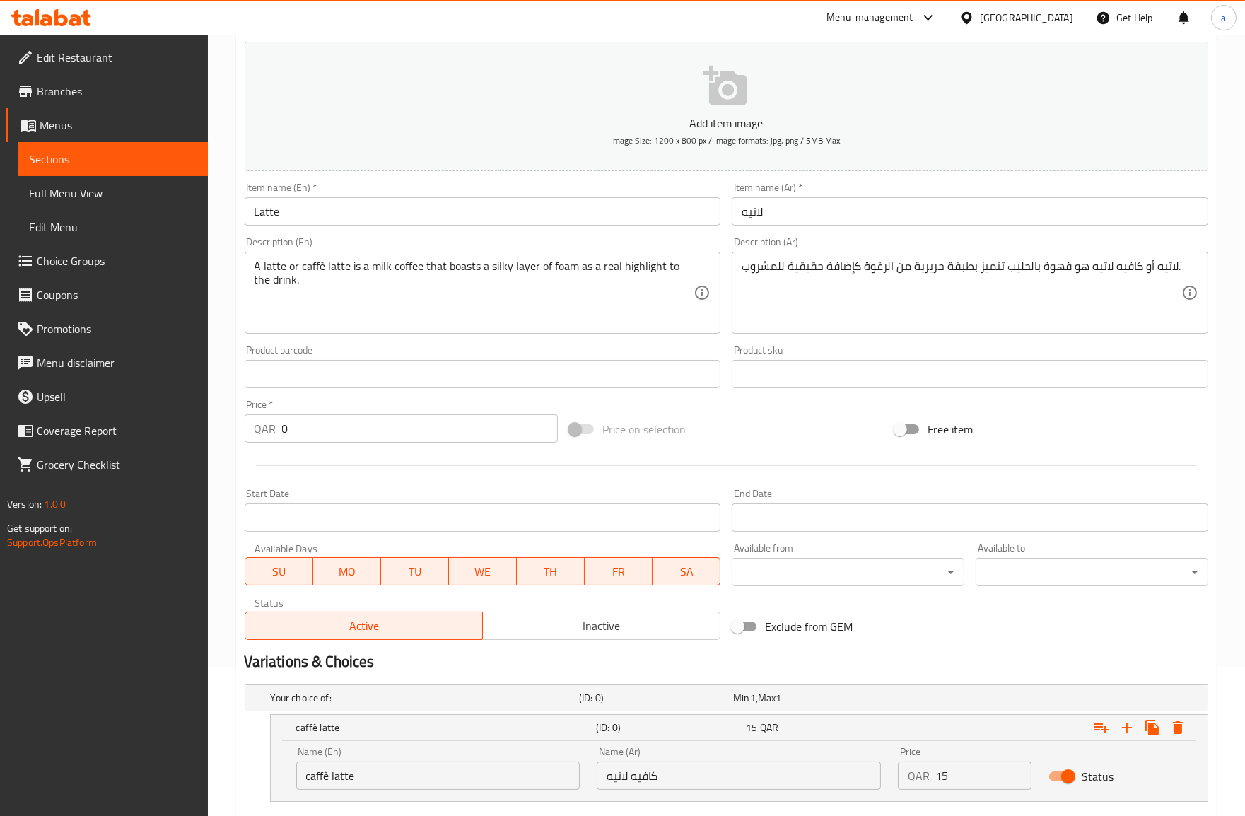
scroll to position [234, 0]
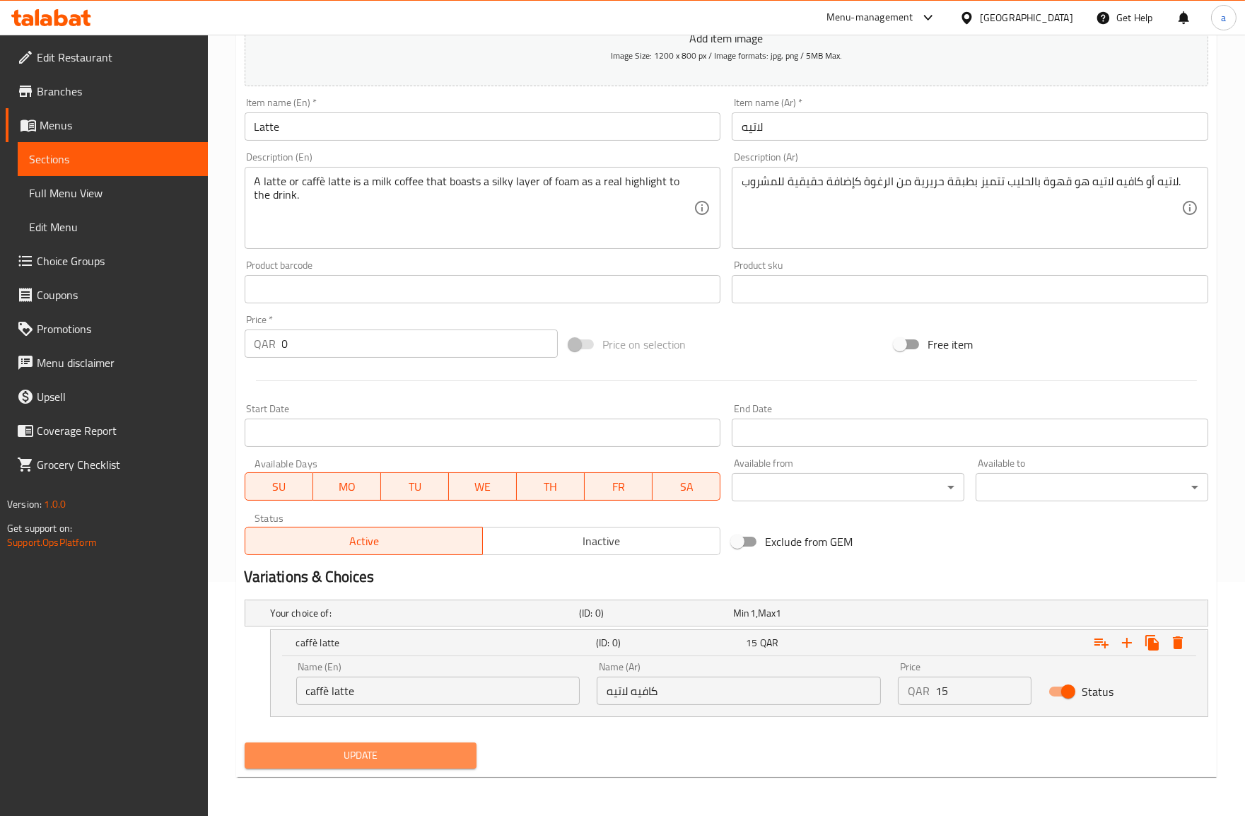
click at [401, 759] on span "Update" at bounding box center [361, 755] width 210 height 18
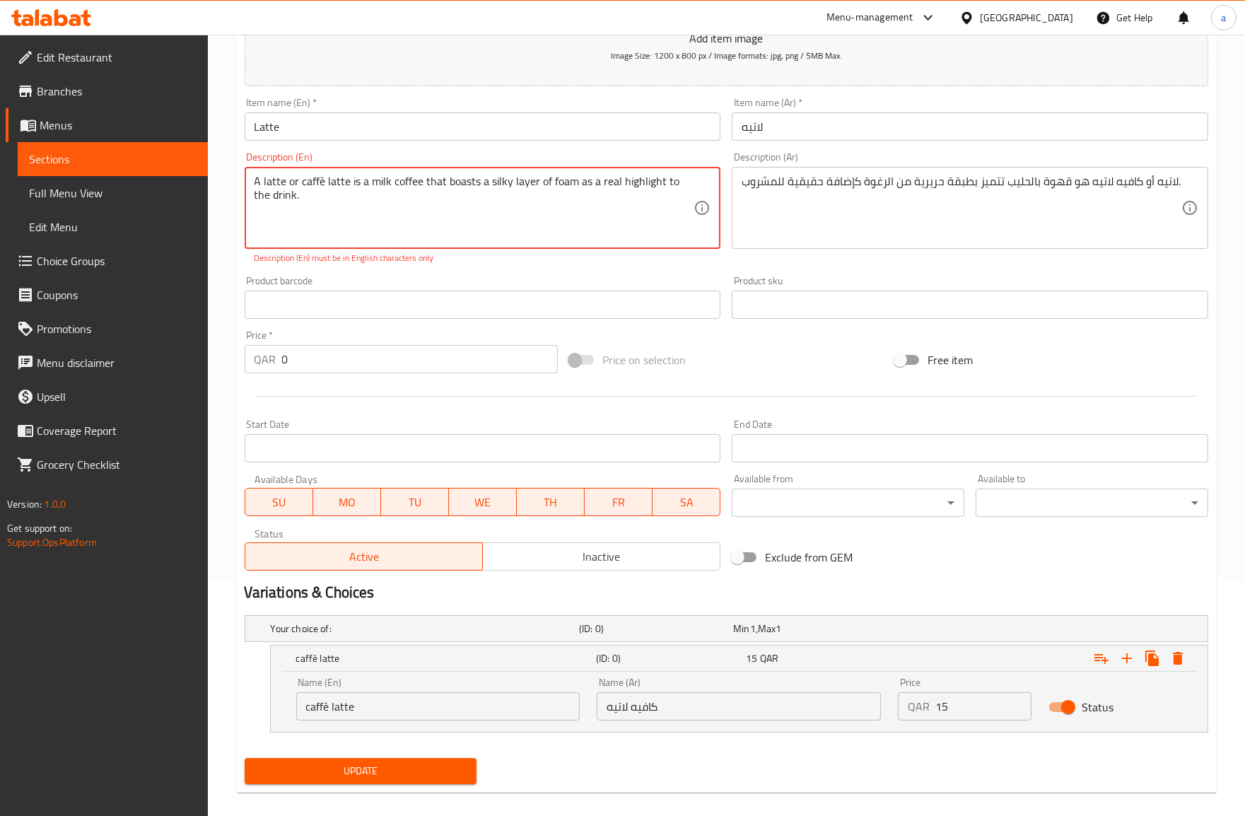
click at [312, 187] on textarea "A latte or caffè latte is a milk coffee that boasts a silky layer of foam as a …" at bounding box center [474, 208] width 440 height 67
drag, startPoint x: 312, startPoint y: 187, endPoint x: 303, endPoint y: 192, distance: 11.4
click at [303, 192] on textarea "A latte or caffè latte is a milk coffee that boasts a silky layer of foam as a …" at bounding box center [474, 208] width 440 height 67
click at [327, 182] on textarea "A latte or caffè latte is a milk coffee that boasts a silky layer of foam as a …" at bounding box center [474, 208] width 440 height 67
click at [325, 181] on textarea "A latte or caffè latte is a milk coffee that boasts a silky layer of foam as a …" at bounding box center [474, 208] width 440 height 67
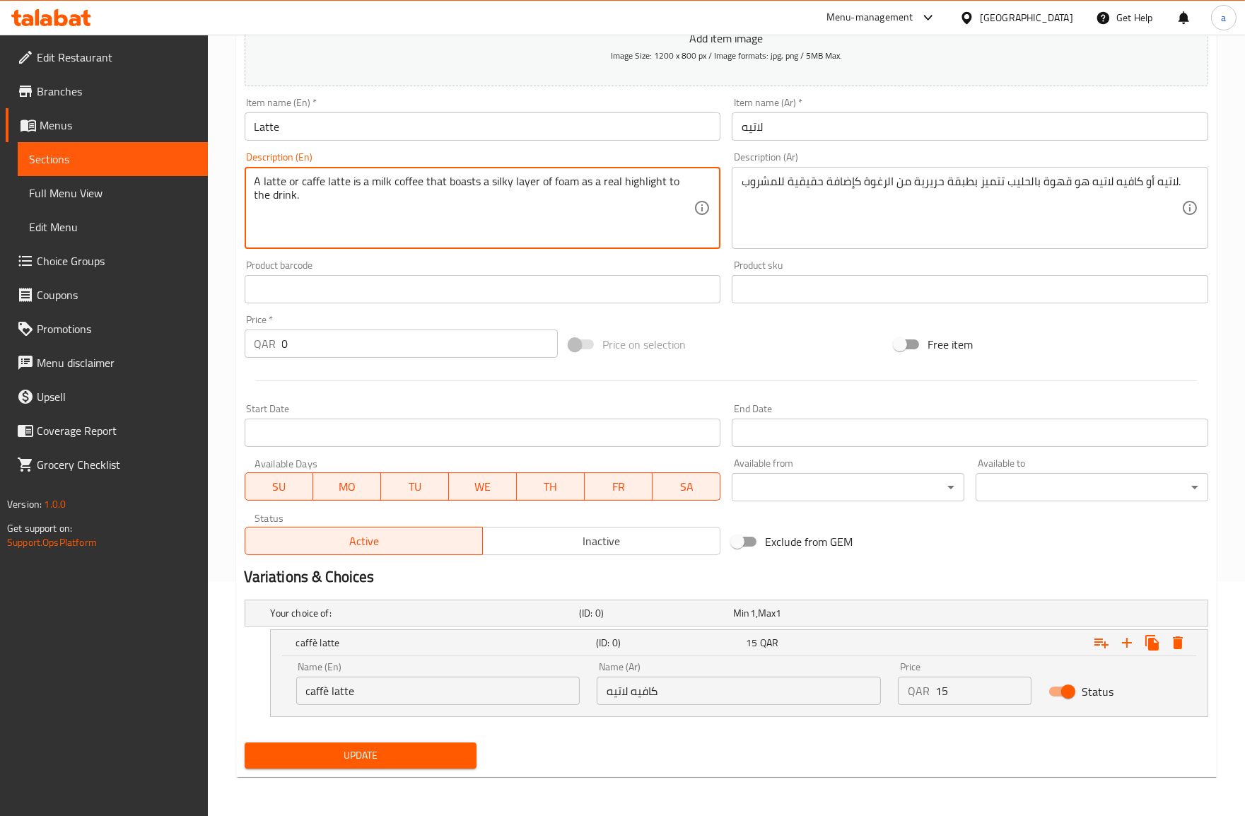
type textarea "A latte or caffe latte is a milk coffee that boasts a silky layer of foam as a …"
click at [393, 749] on span "Update" at bounding box center [361, 755] width 210 height 18
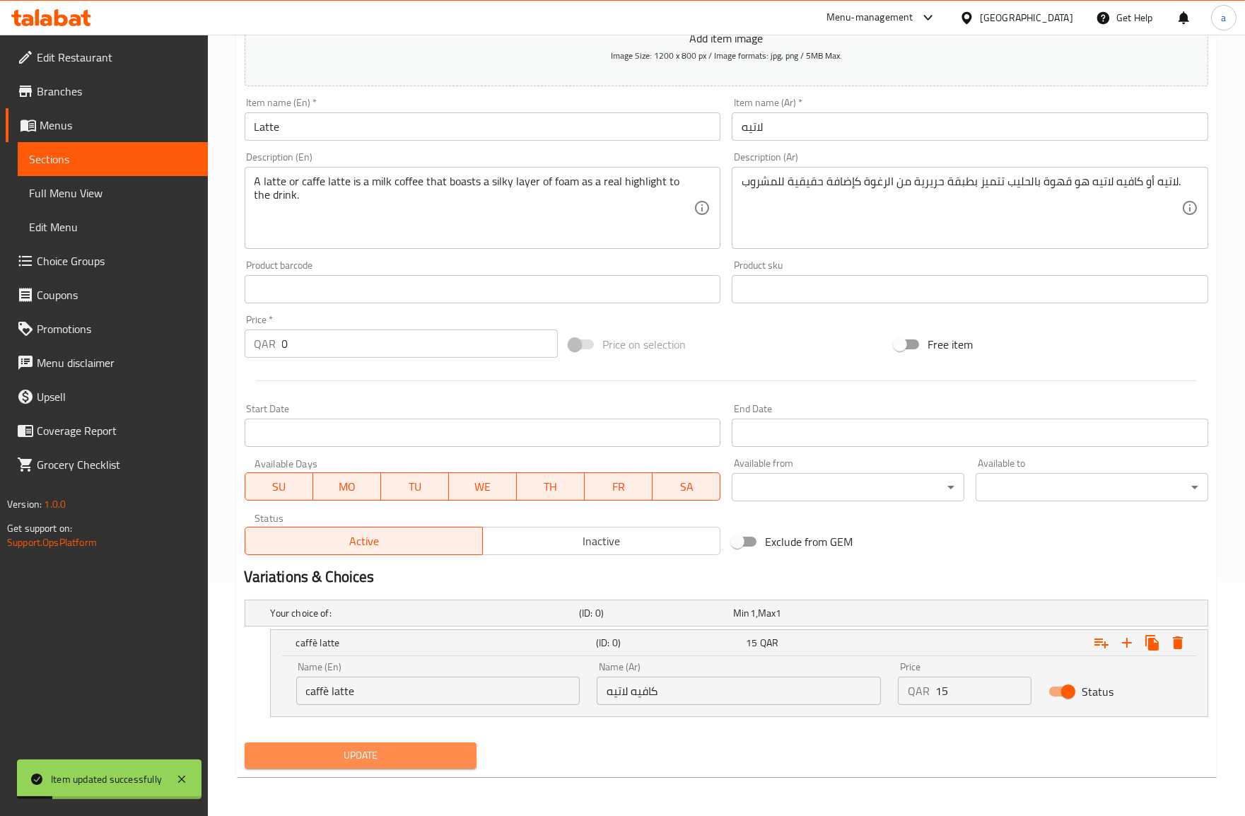
click at [419, 751] on span "Update" at bounding box center [361, 755] width 210 height 18
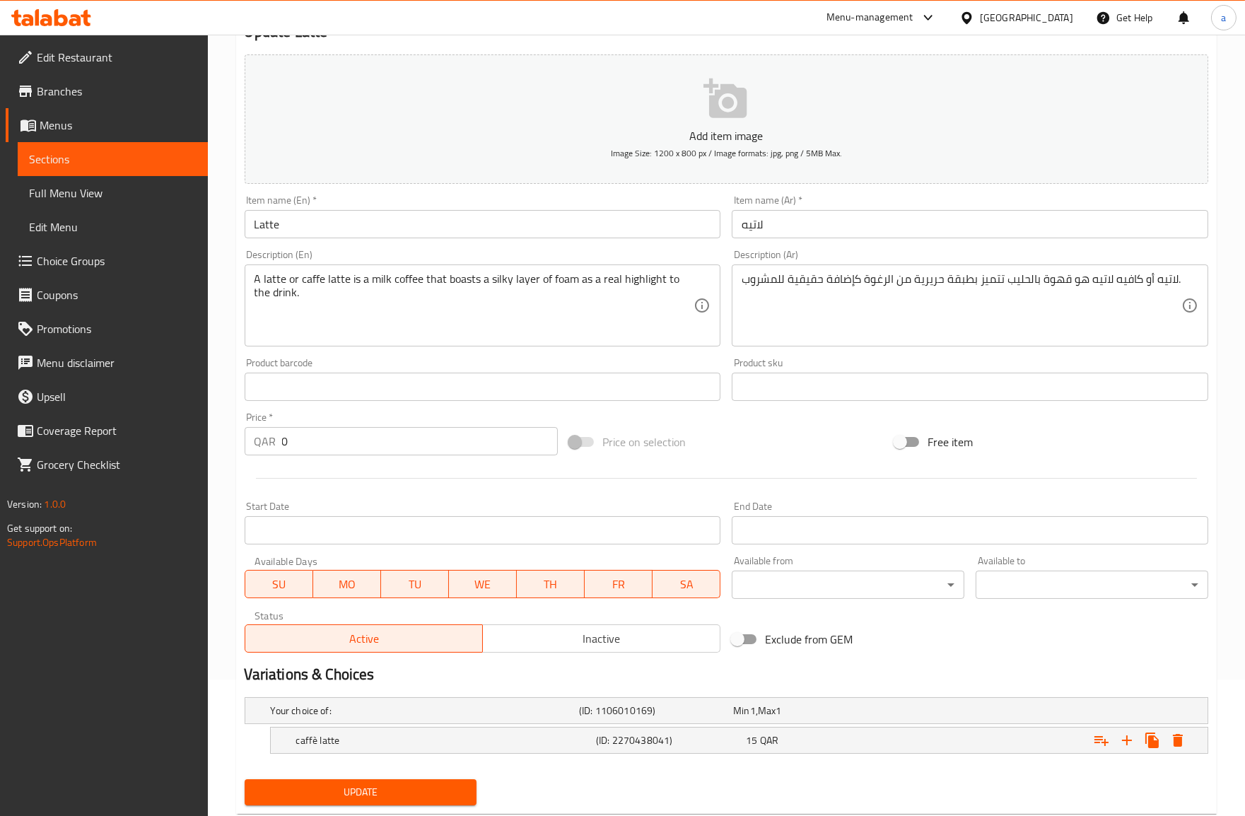
scroll to position [173, 0]
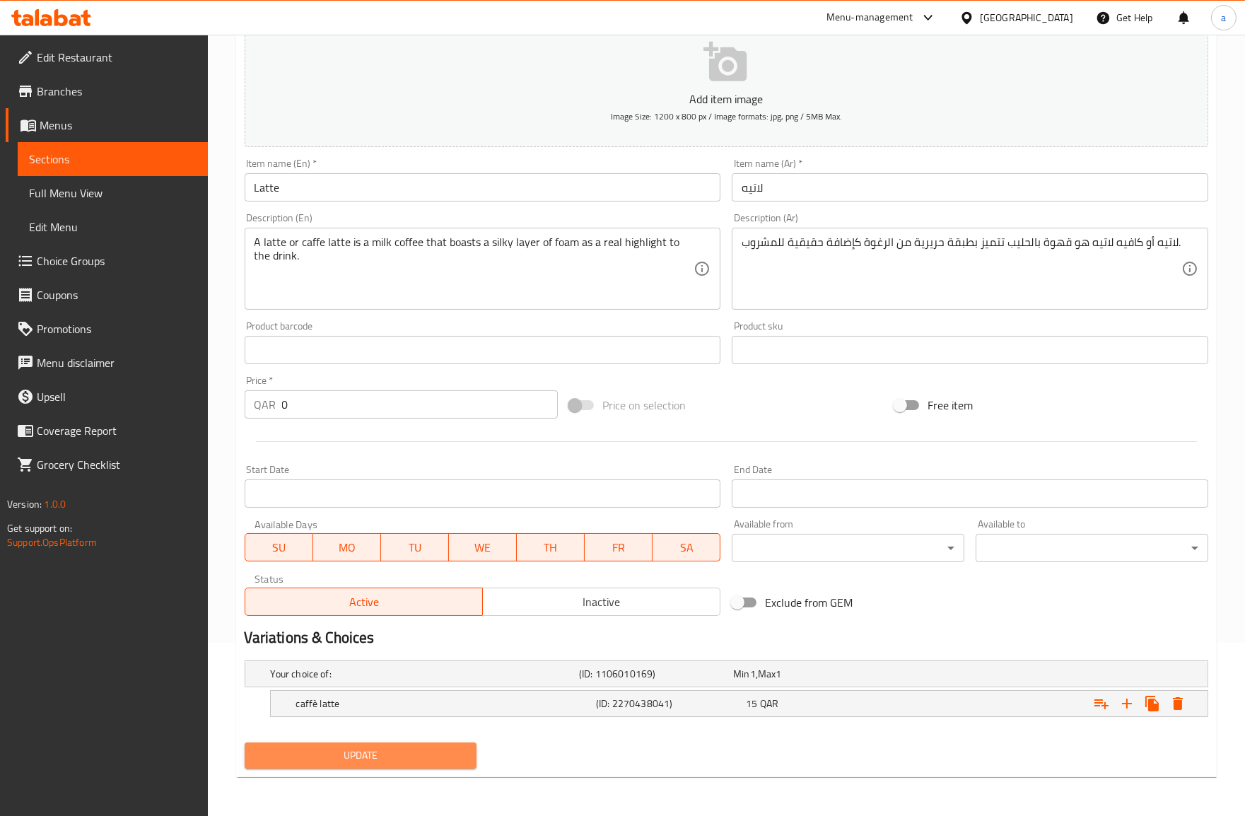
click at [376, 760] on span "Update" at bounding box center [361, 755] width 210 height 18
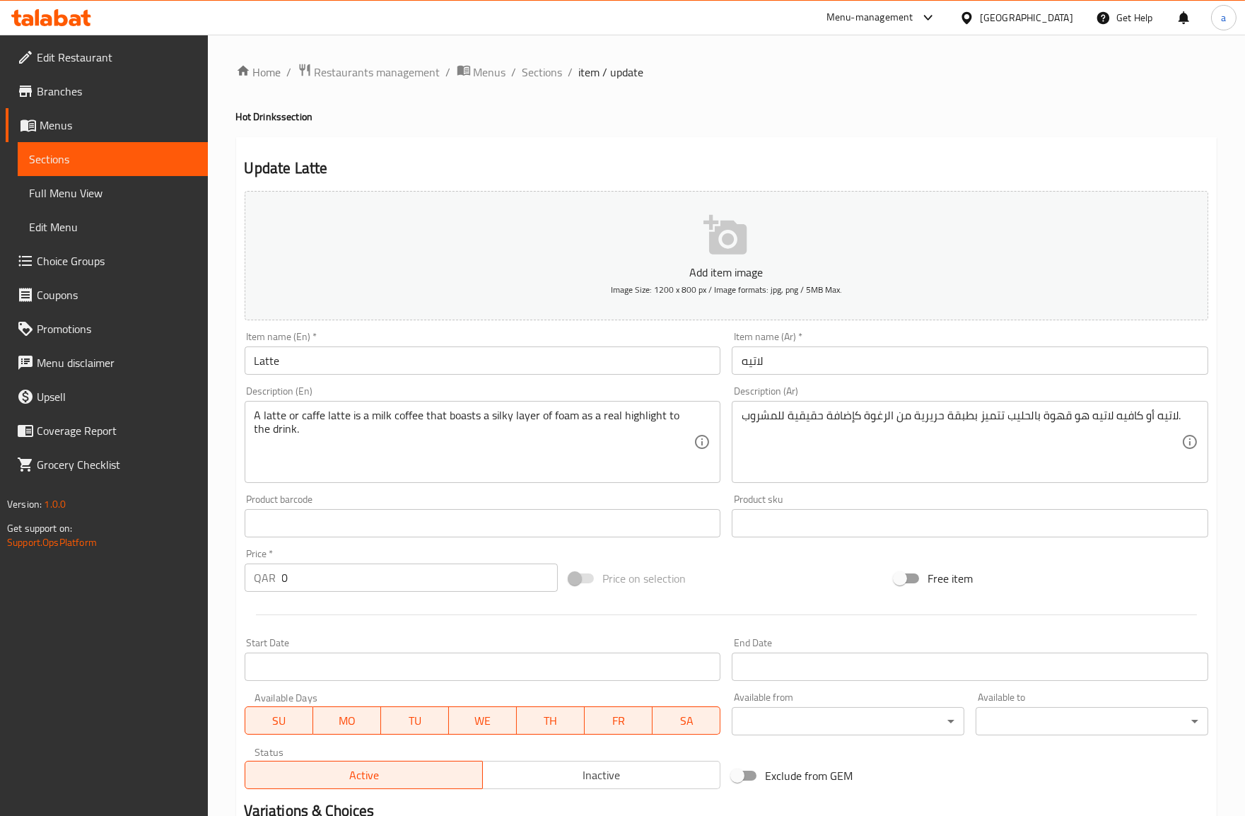
click at [101, 195] on span "Full Menu View" at bounding box center [113, 192] width 168 height 17
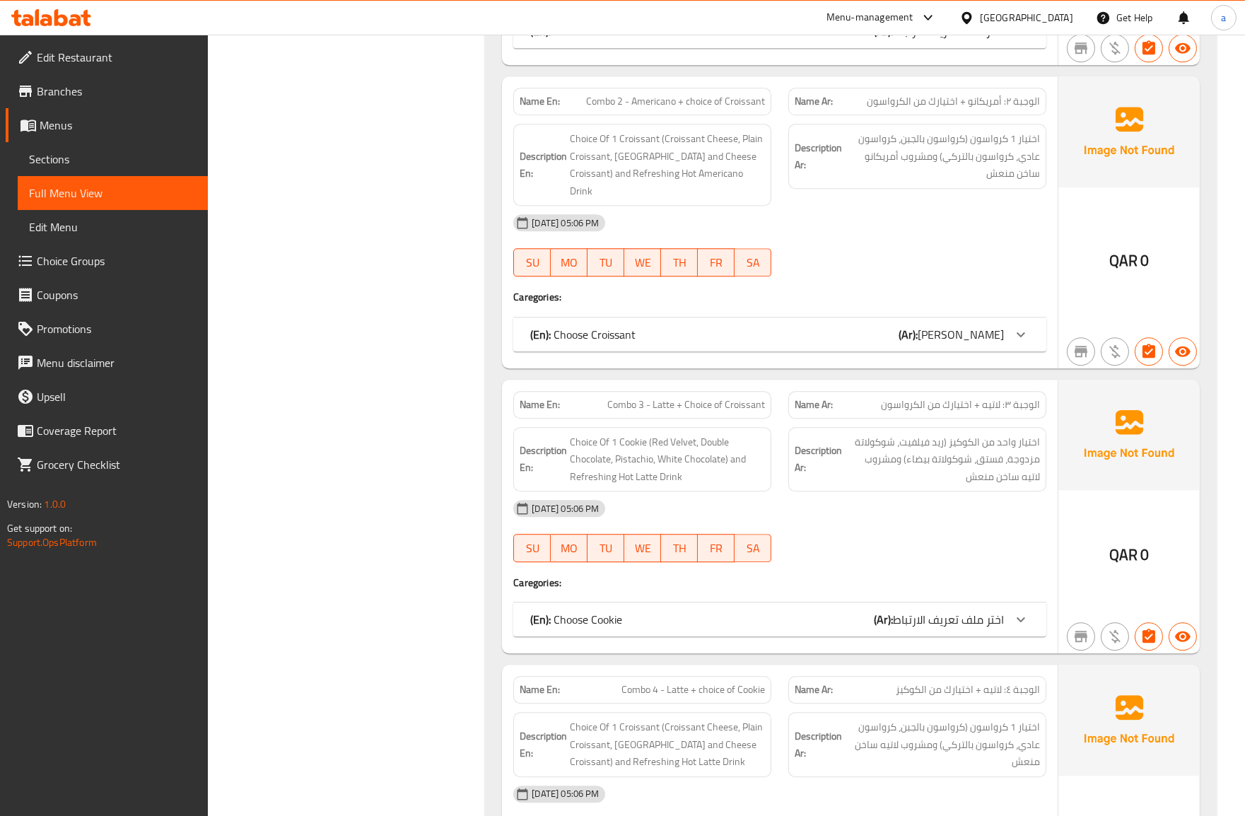
scroll to position [8102, 0]
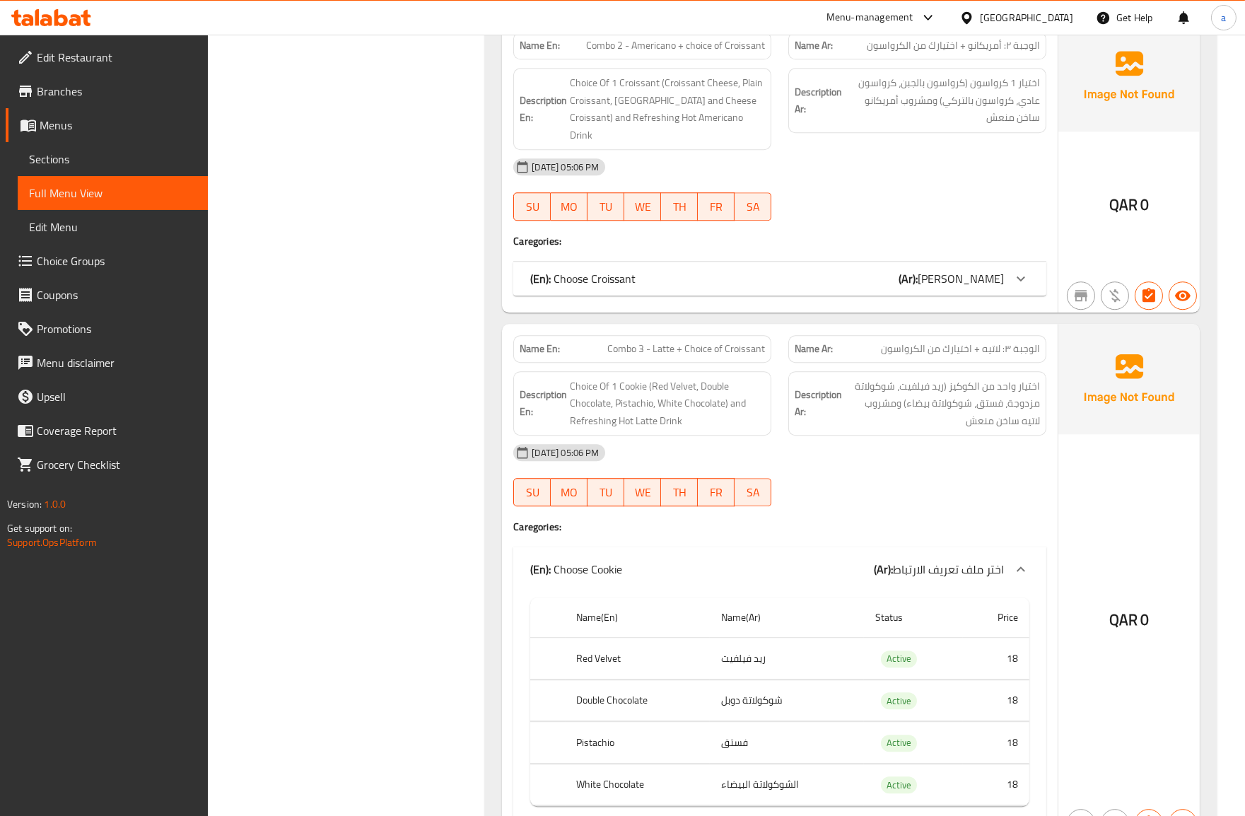
scroll to position [8181, 0]
click at [95, 160] on span "Sections" at bounding box center [113, 159] width 168 height 17
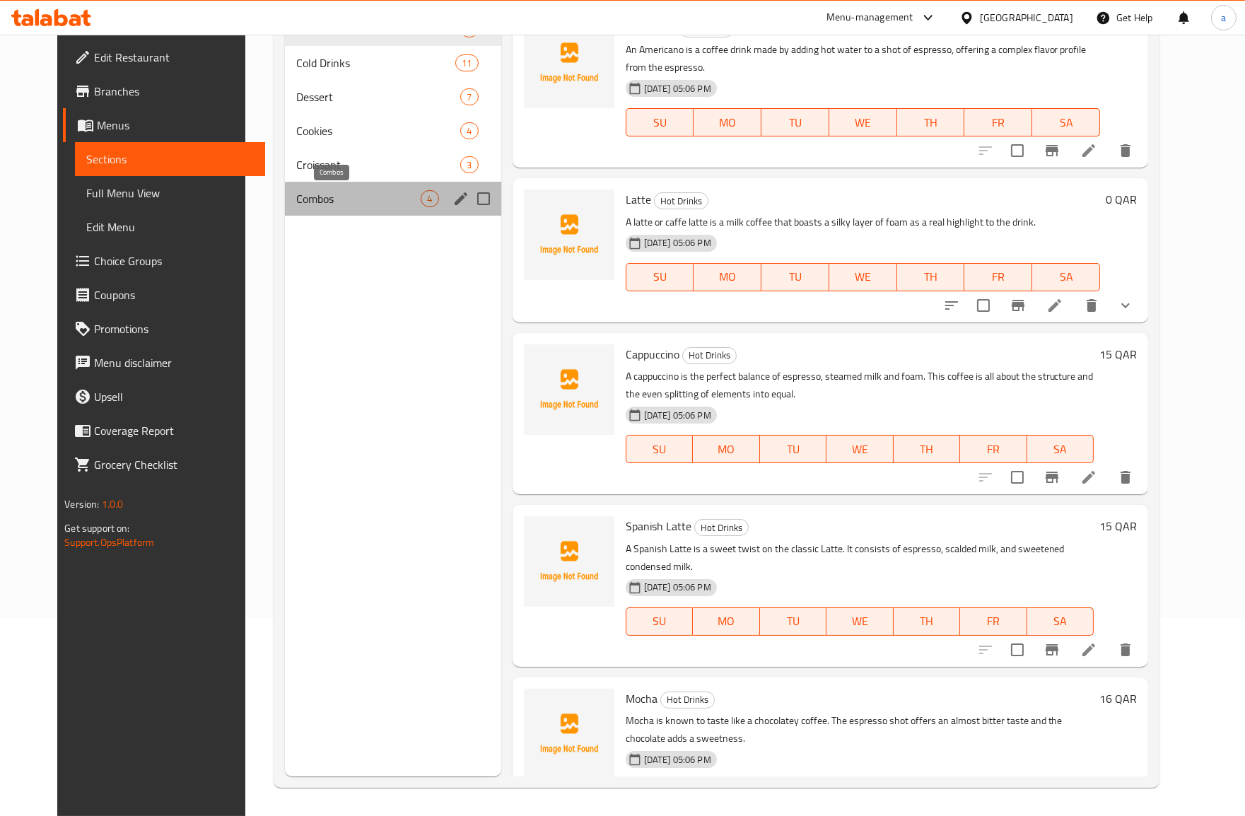
click at [377, 205] on span "Combos" at bounding box center [358, 198] width 124 height 17
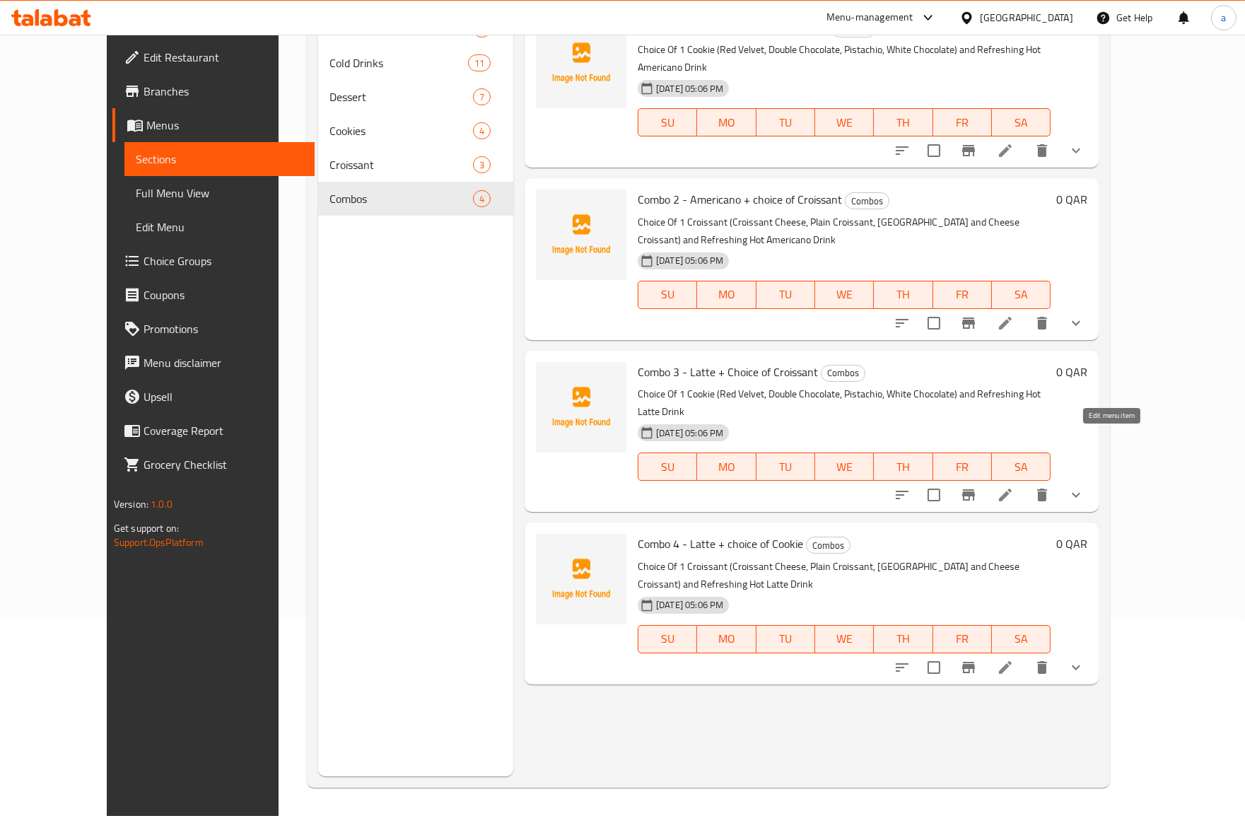
click at [1014, 486] on icon at bounding box center [1005, 494] width 17 height 17
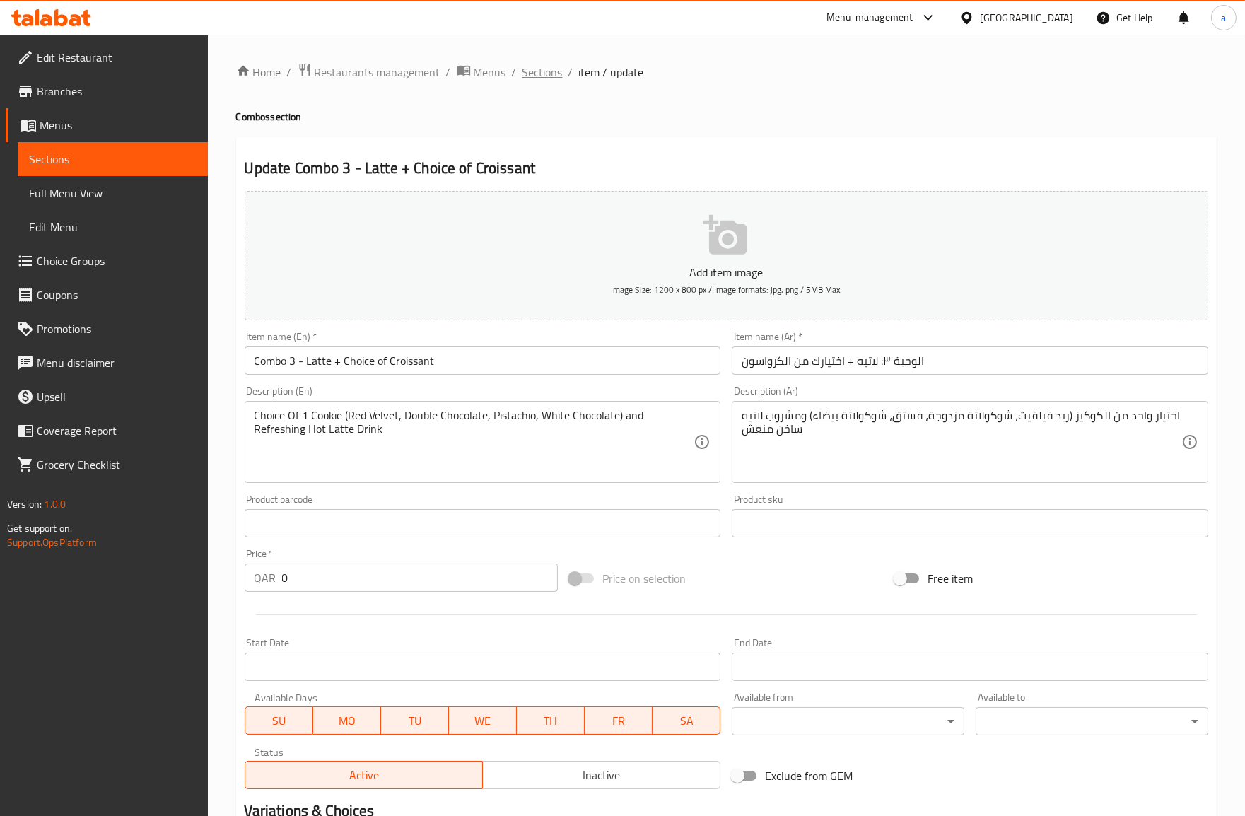
click at [546, 75] on span "Sections" at bounding box center [542, 72] width 40 height 17
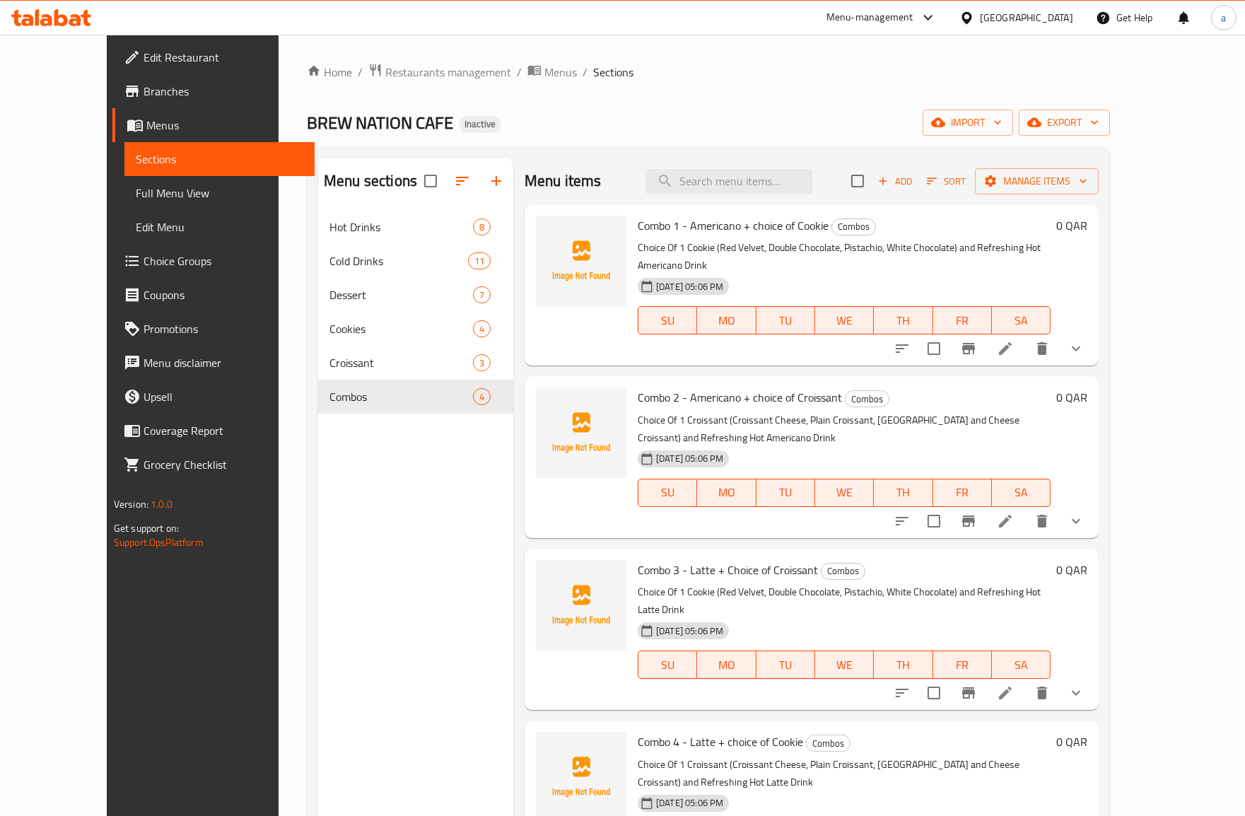
click at [136, 196] on span "Full Menu View" at bounding box center [220, 192] width 168 height 17
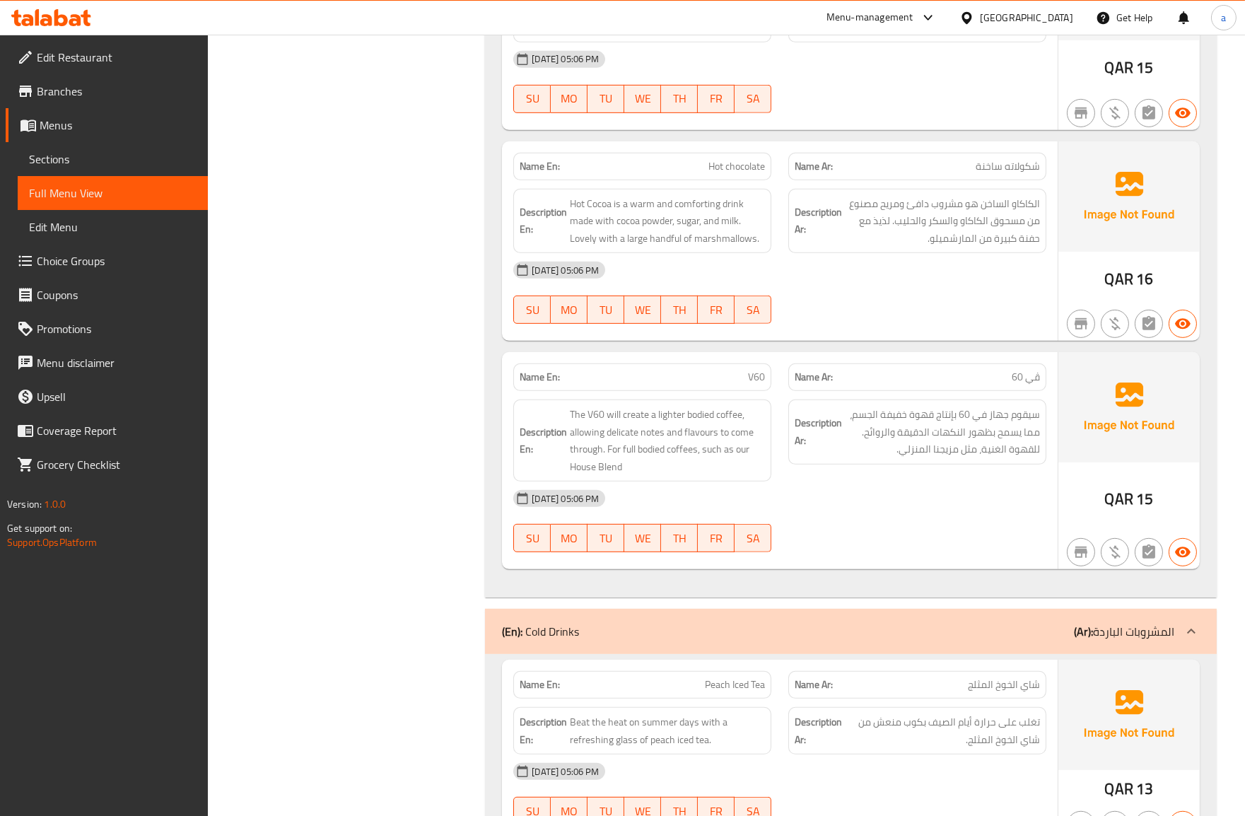
scroll to position [1963, 0]
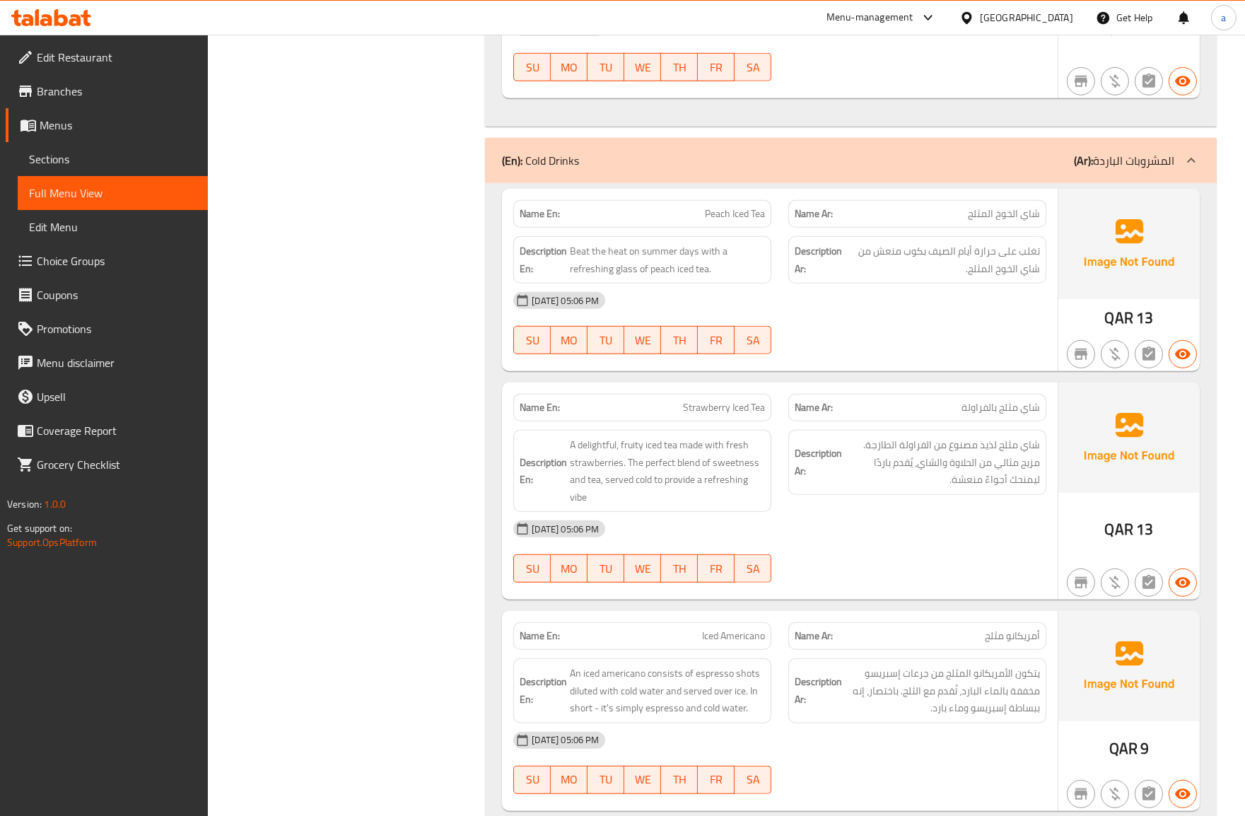
drag, startPoint x: 1243, startPoint y: 237, endPoint x: 1255, endPoint y: 272, distance: 37.6
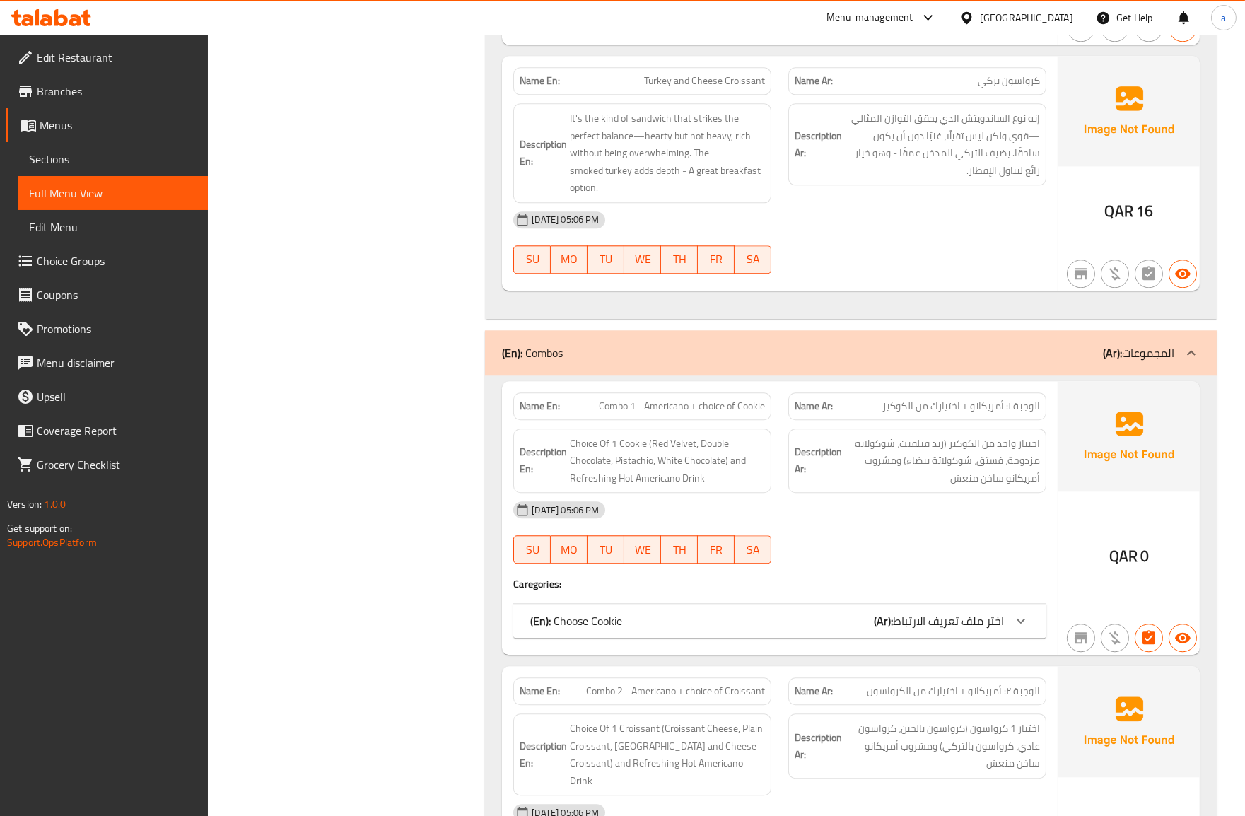
scroll to position [7928, 0]
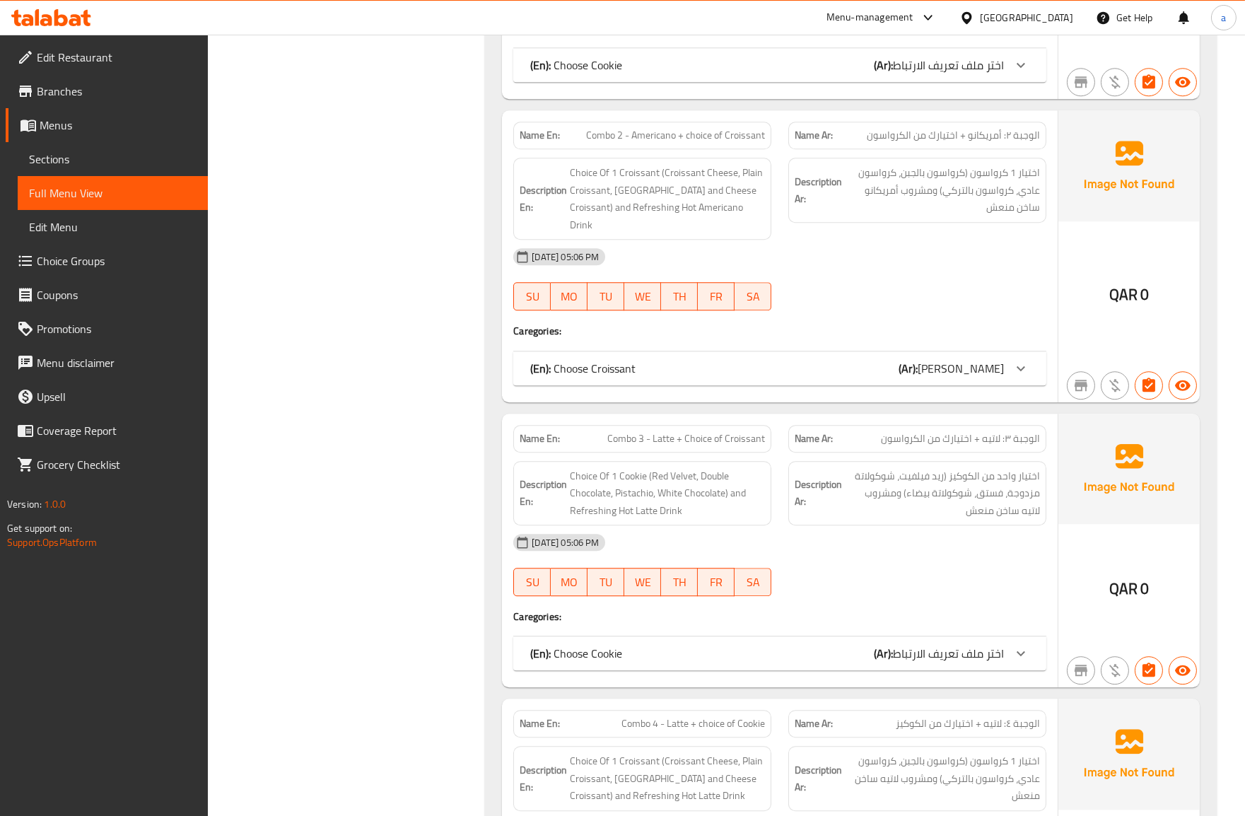
scroll to position [8259, 0]
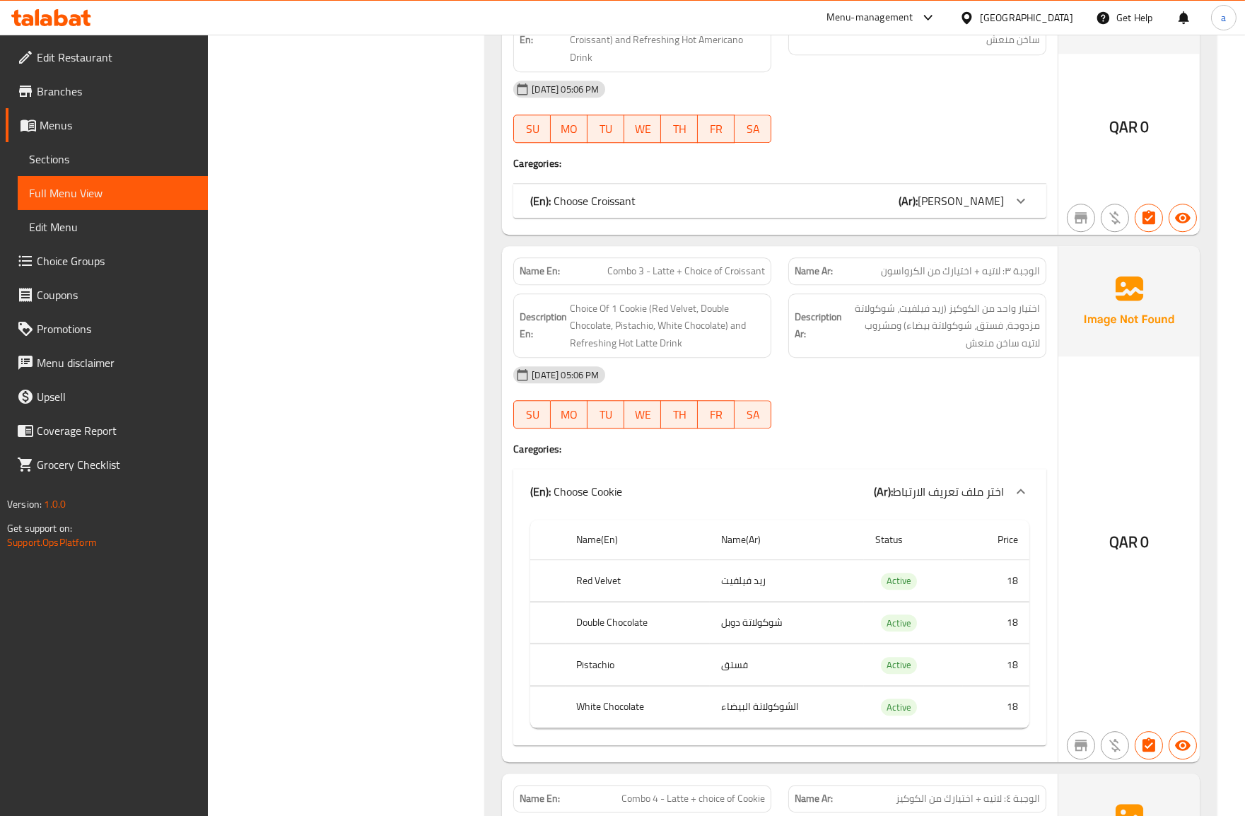
click at [933, 481] on span "اختر ملف تعريف الارتباط" at bounding box center [948, 491] width 111 height 21
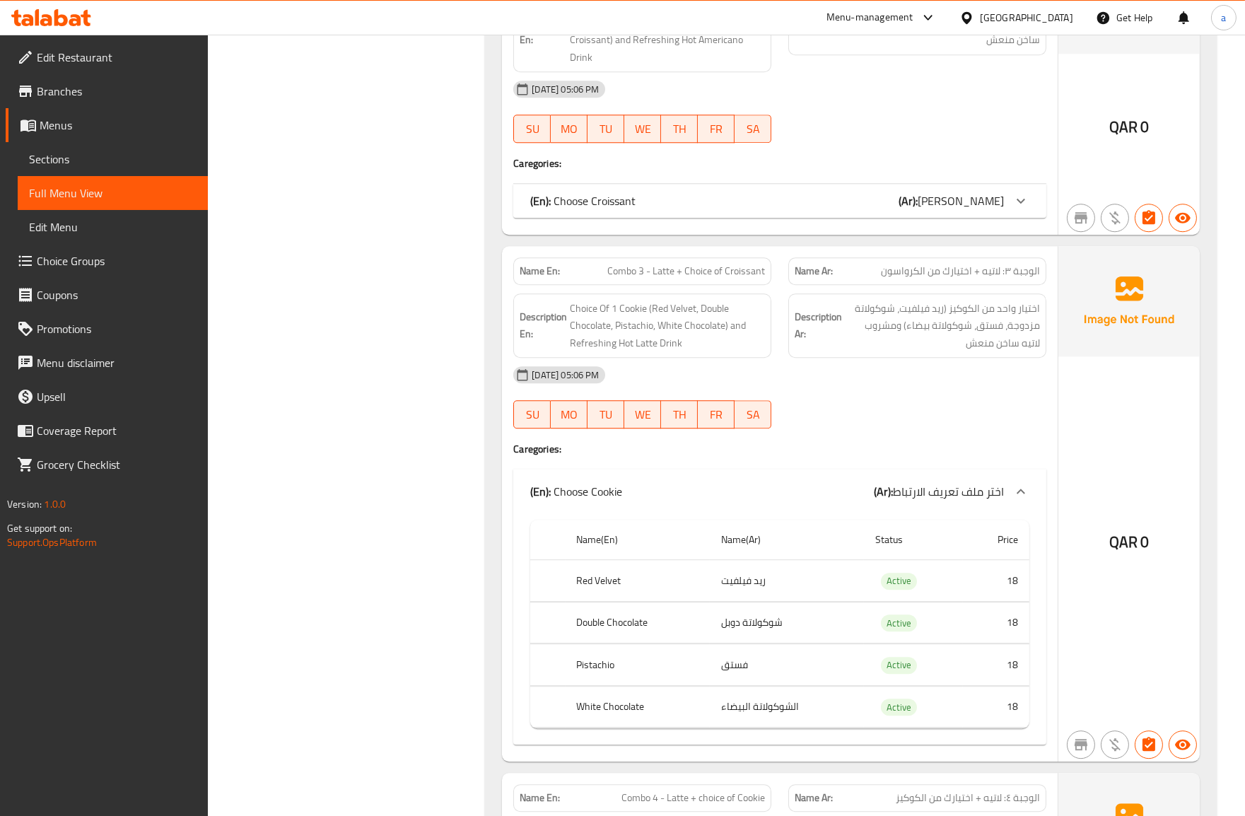
click at [933, 481] on span "اختر ملف تعريف الارتباط" at bounding box center [948, 491] width 111 height 21
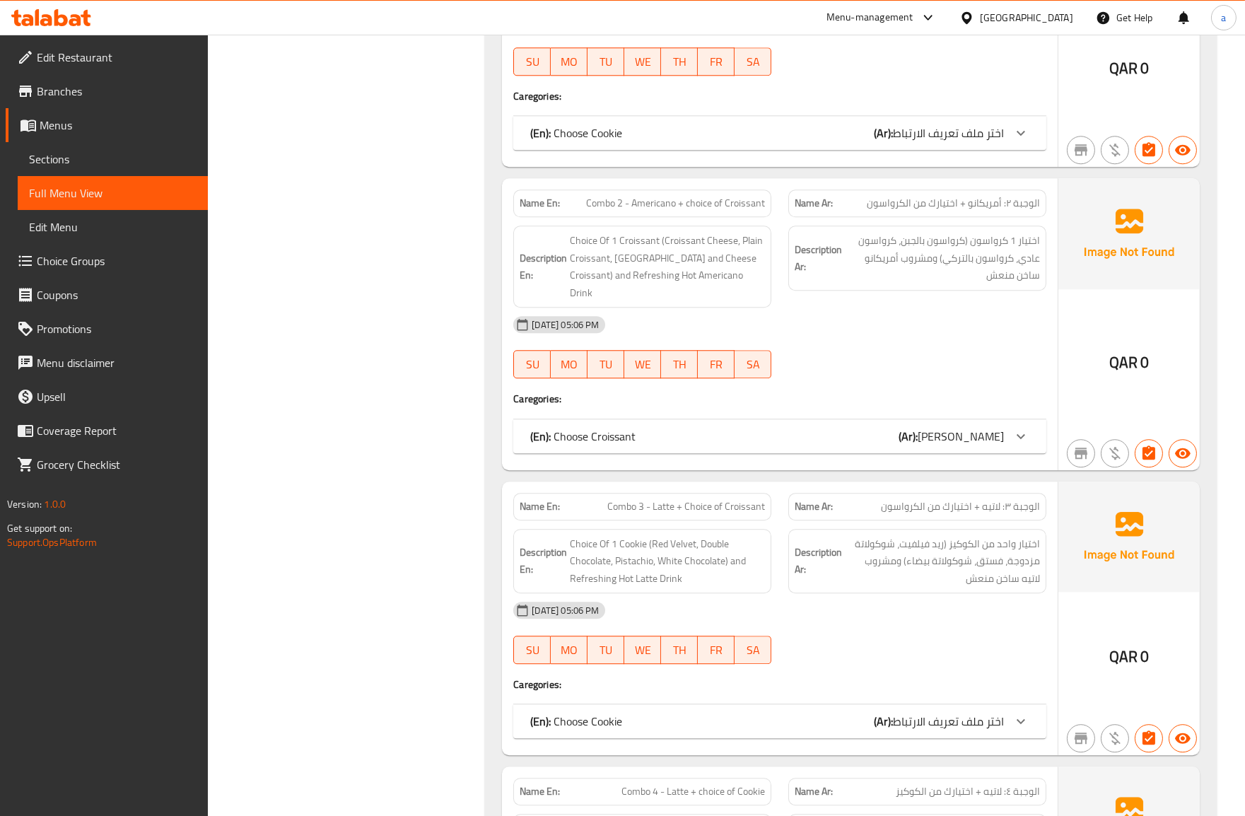
scroll to position [7709, 0]
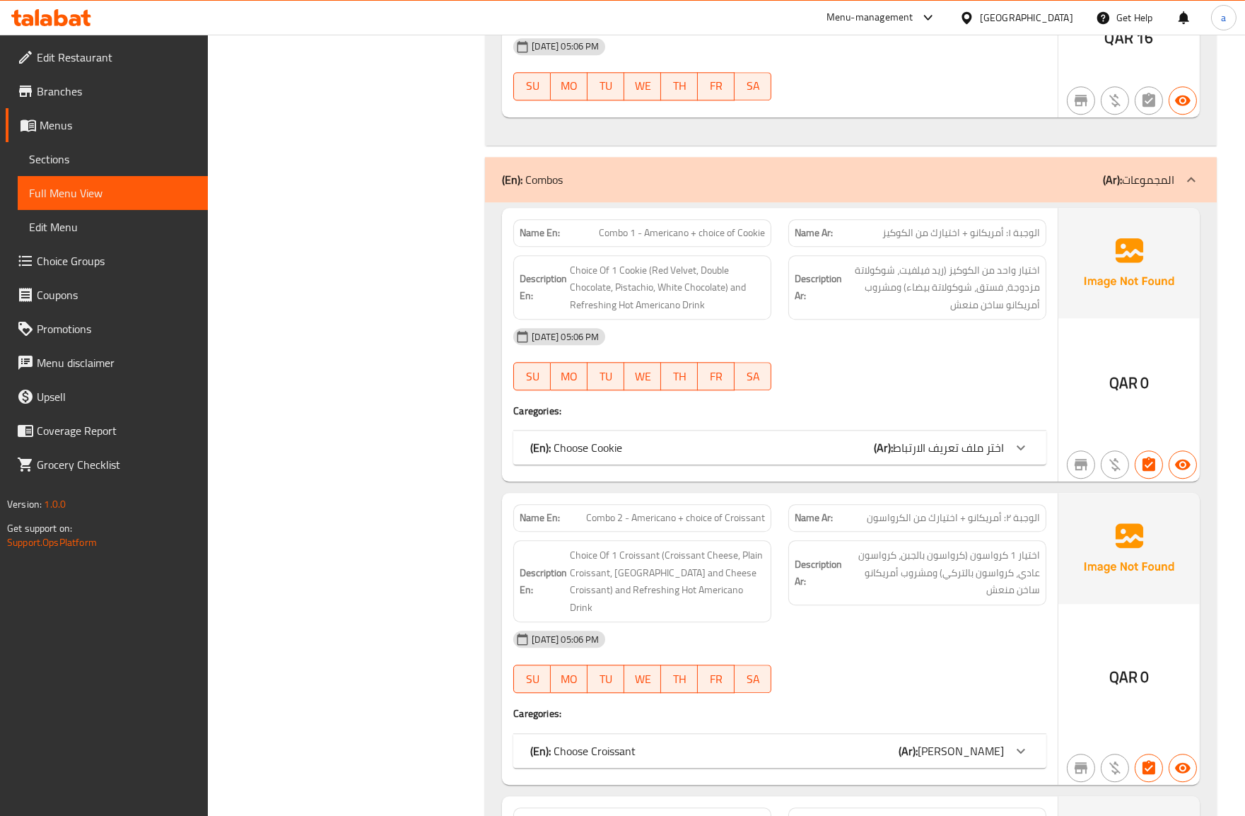
click at [150, 158] on span "Sections" at bounding box center [113, 159] width 168 height 17
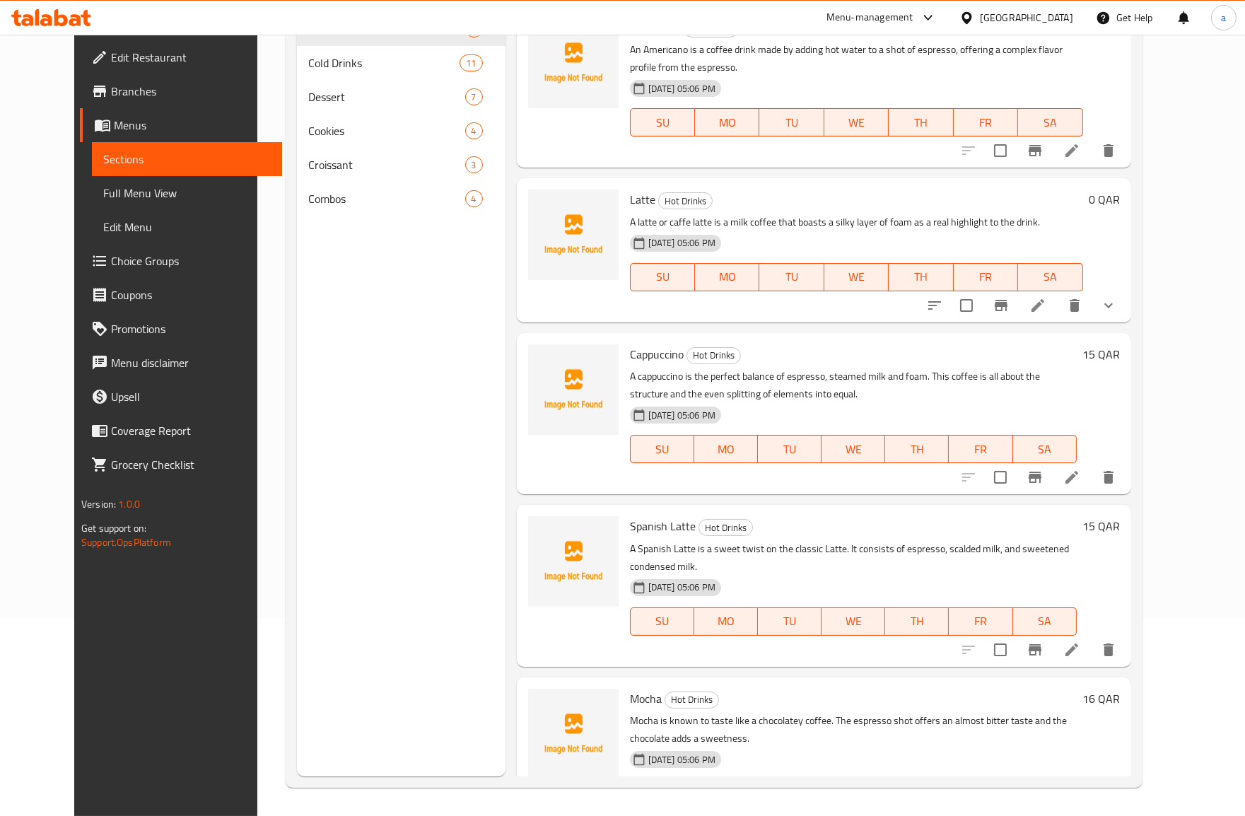
scroll to position [471, 0]
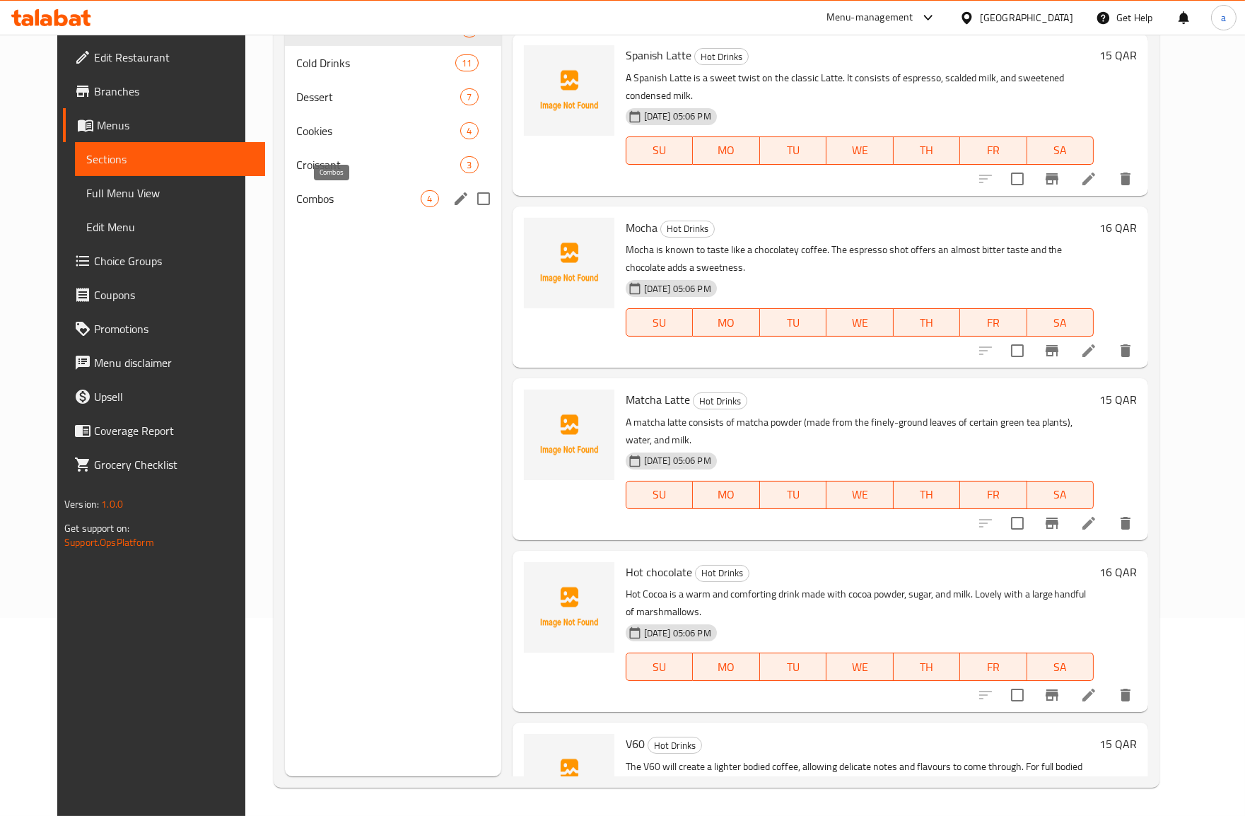
click at [322, 197] on span "Combos" at bounding box center [358, 198] width 124 height 17
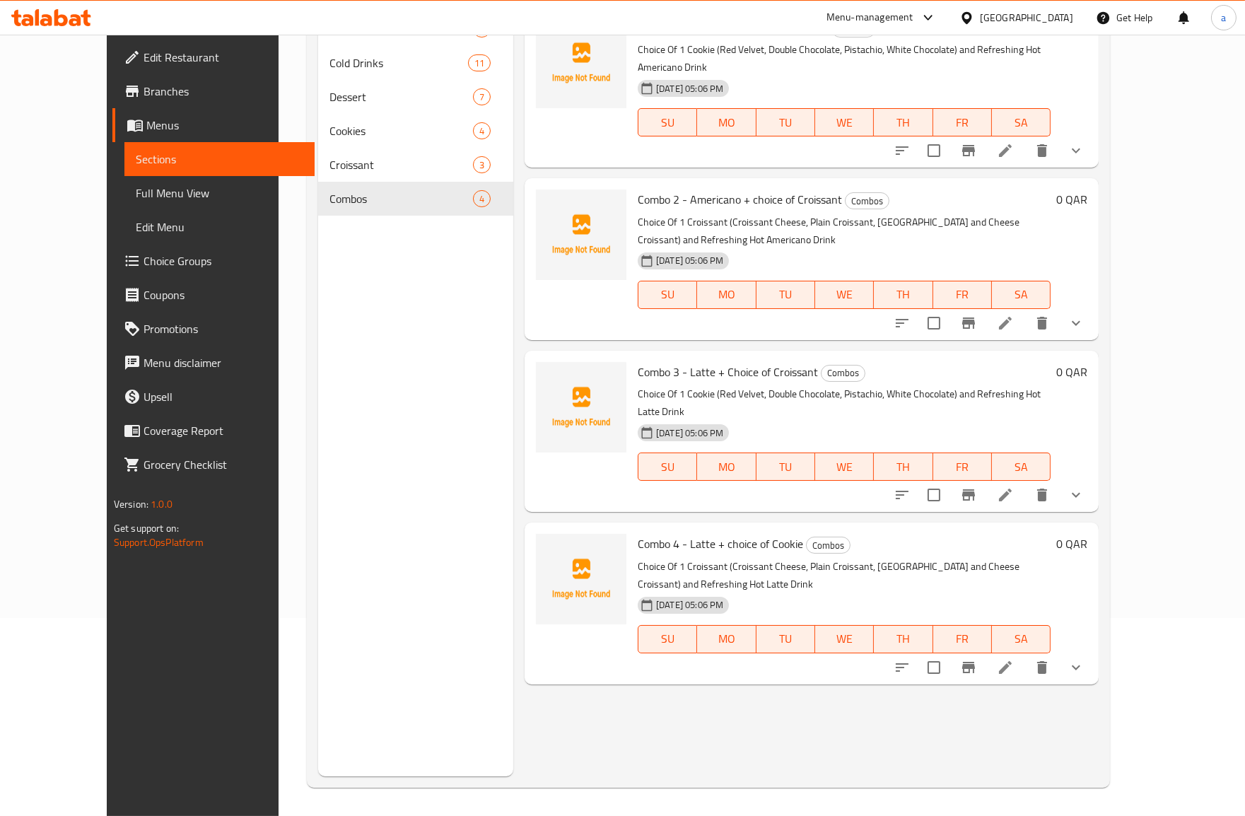
click at [1084, 659] on icon "show more" at bounding box center [1075, 667] width 17 height 17
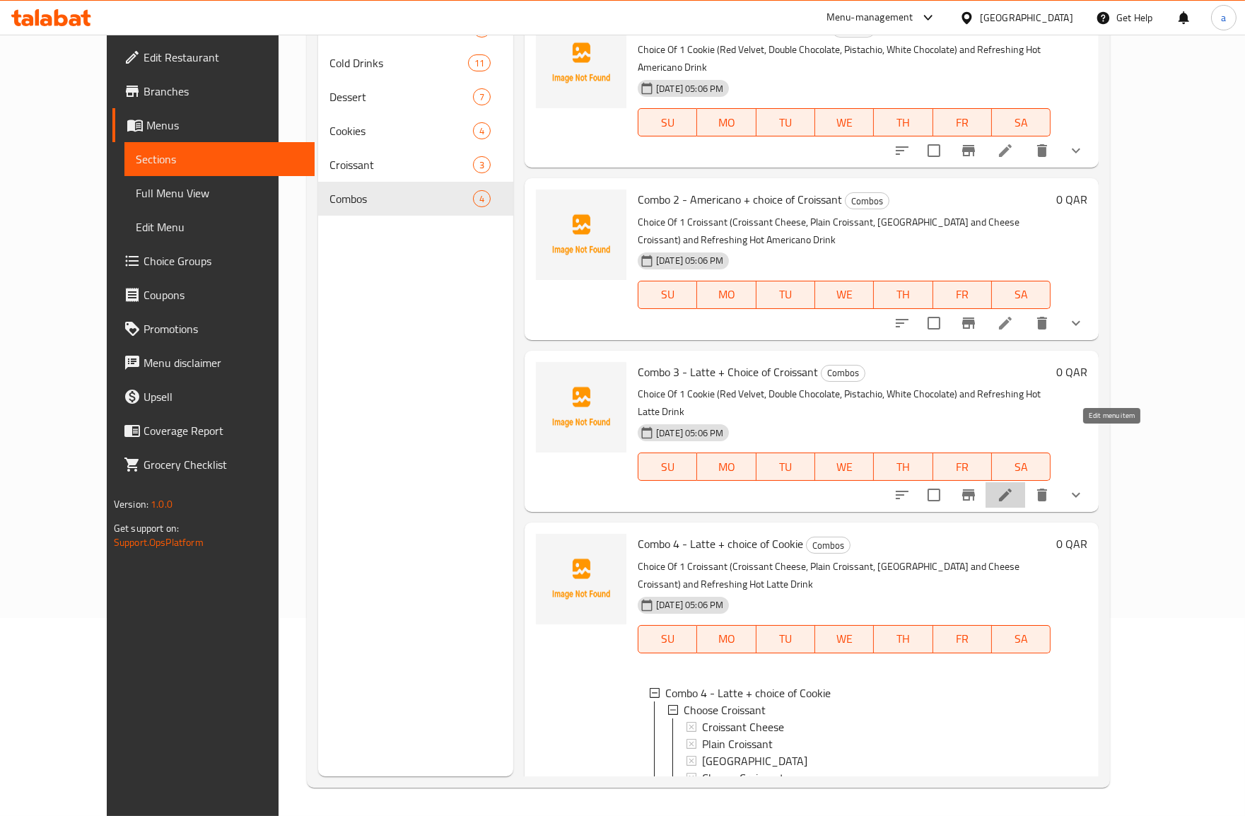
click at [1014, 486] on icon at bounding box center [1005, 494] width 17 height 17
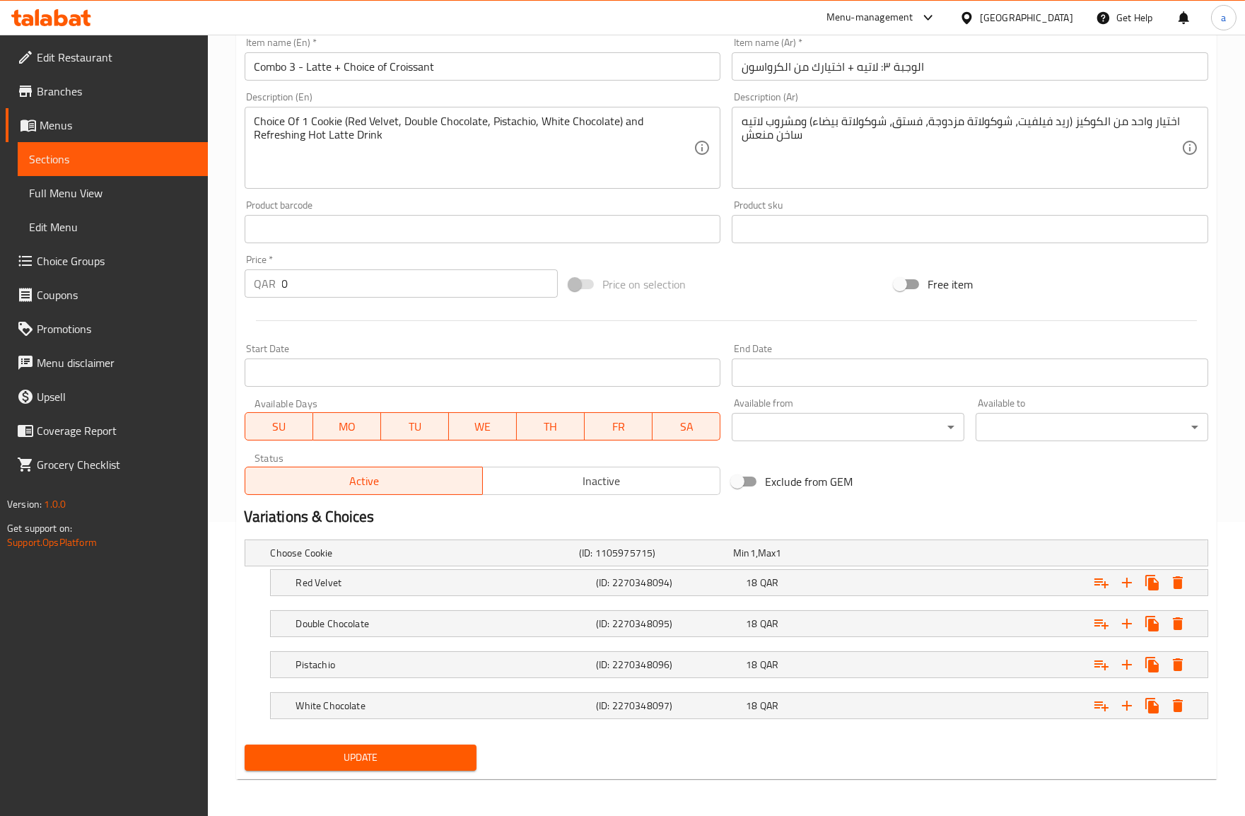
scroll to position [297, 0]
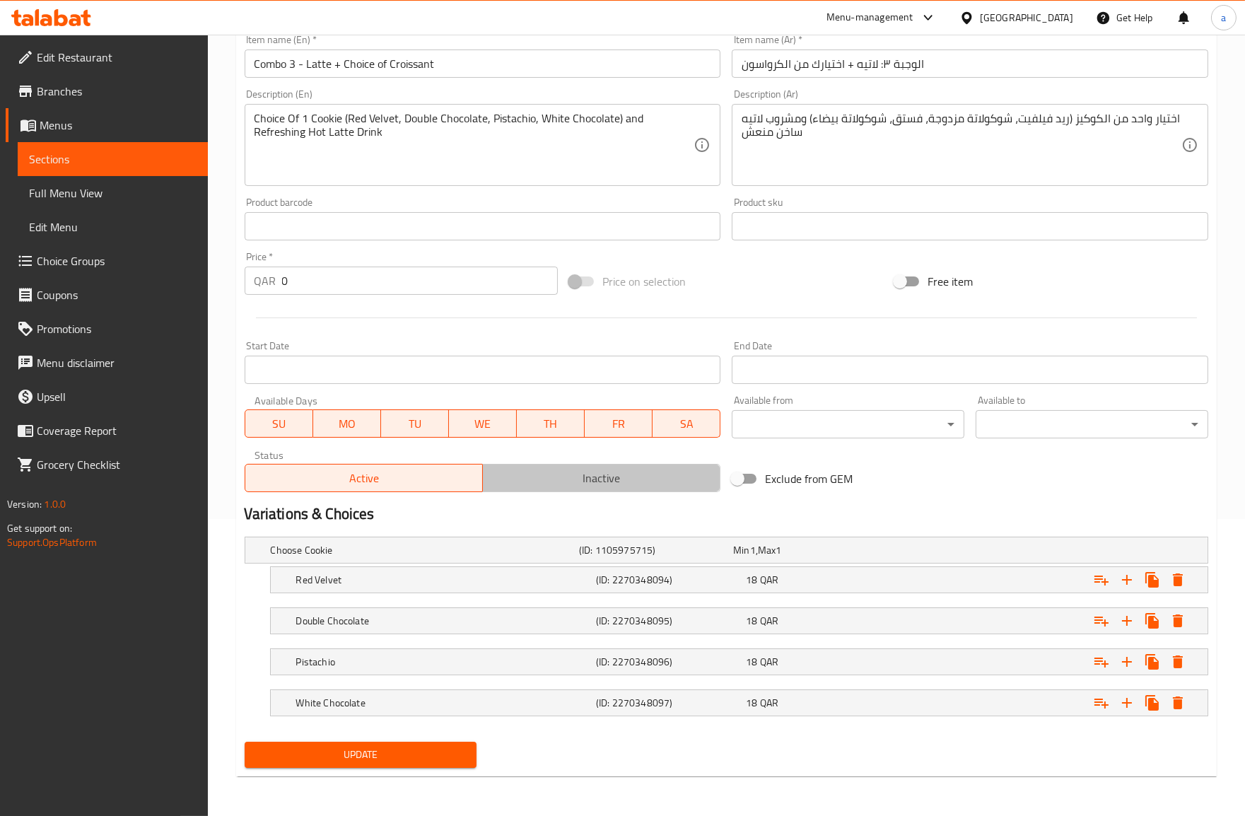
click at [628, 476] on span "Inactive" at bounding box center [601, 478] width 226 height 20
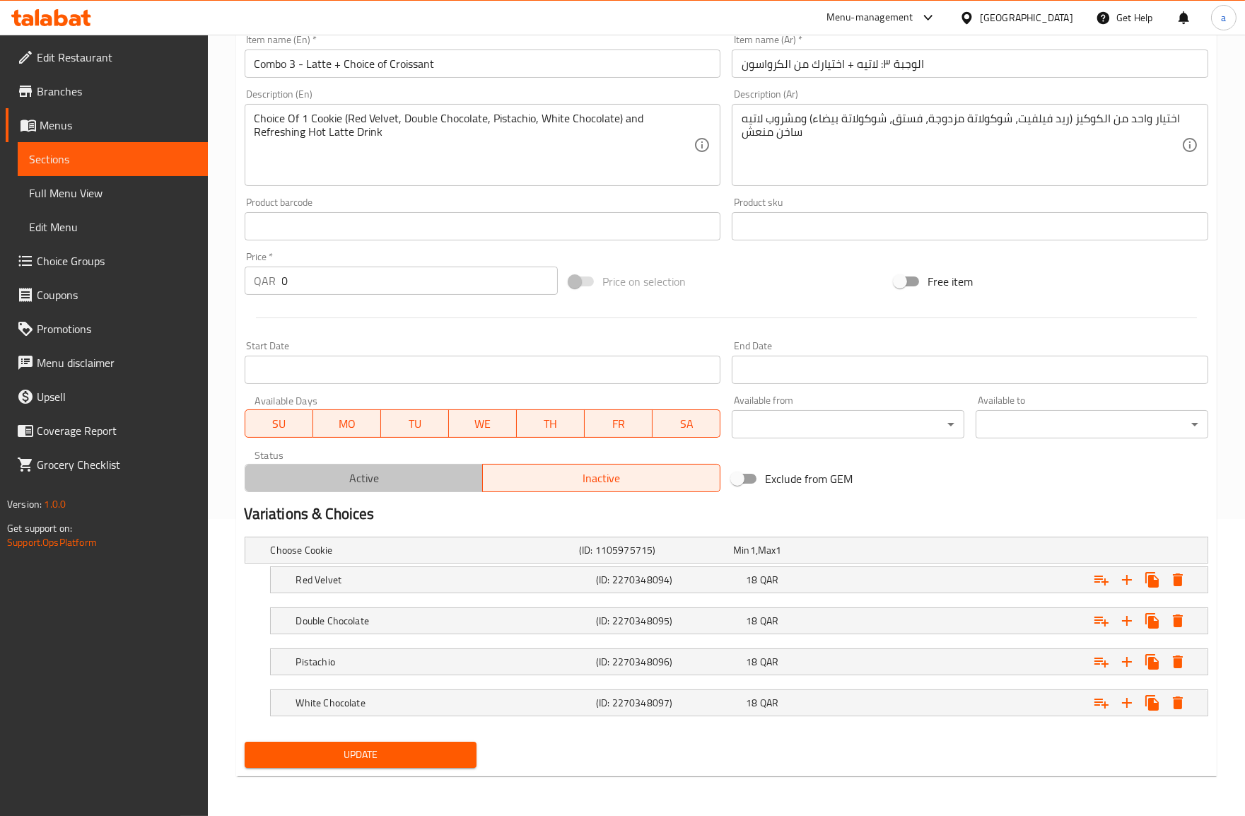
click at [342, 479] on span "Active" at bounding box center [364, 478] width 226 height 20
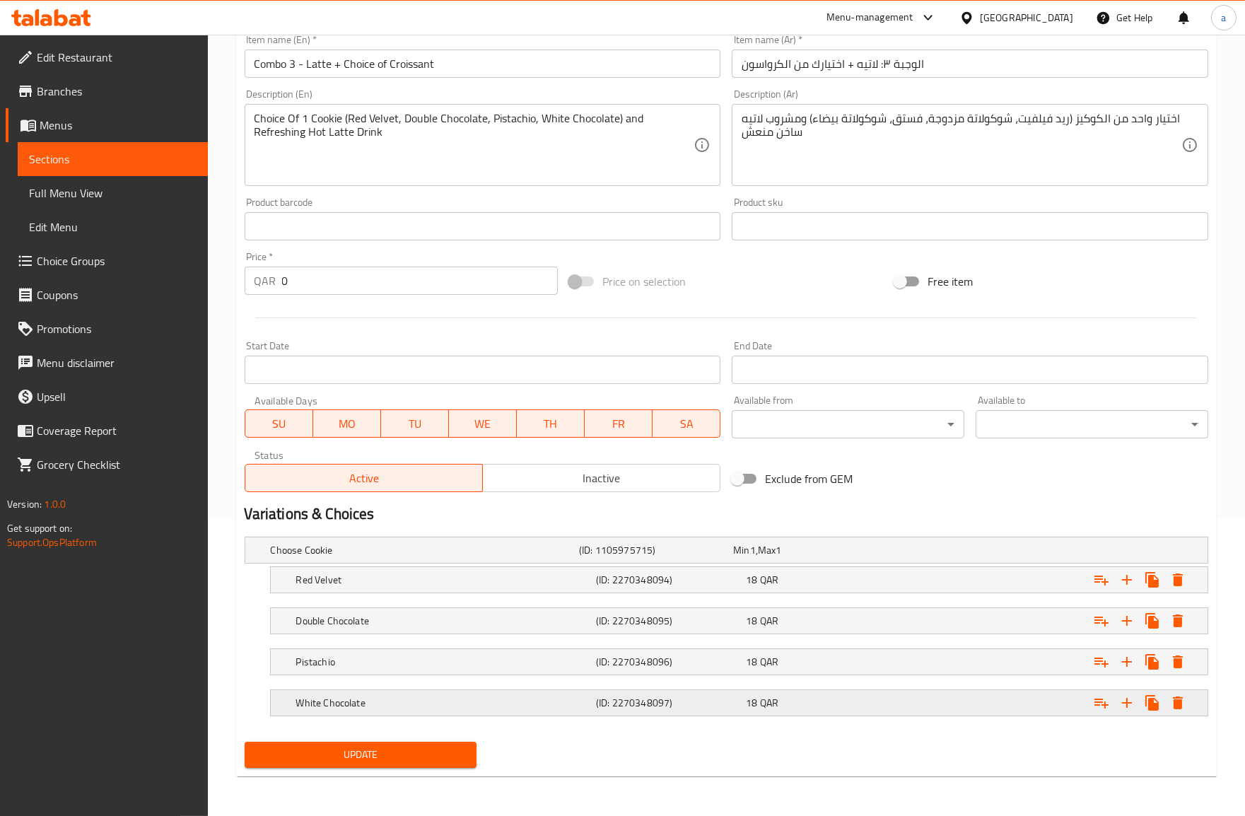
scroll to position [0, 0]
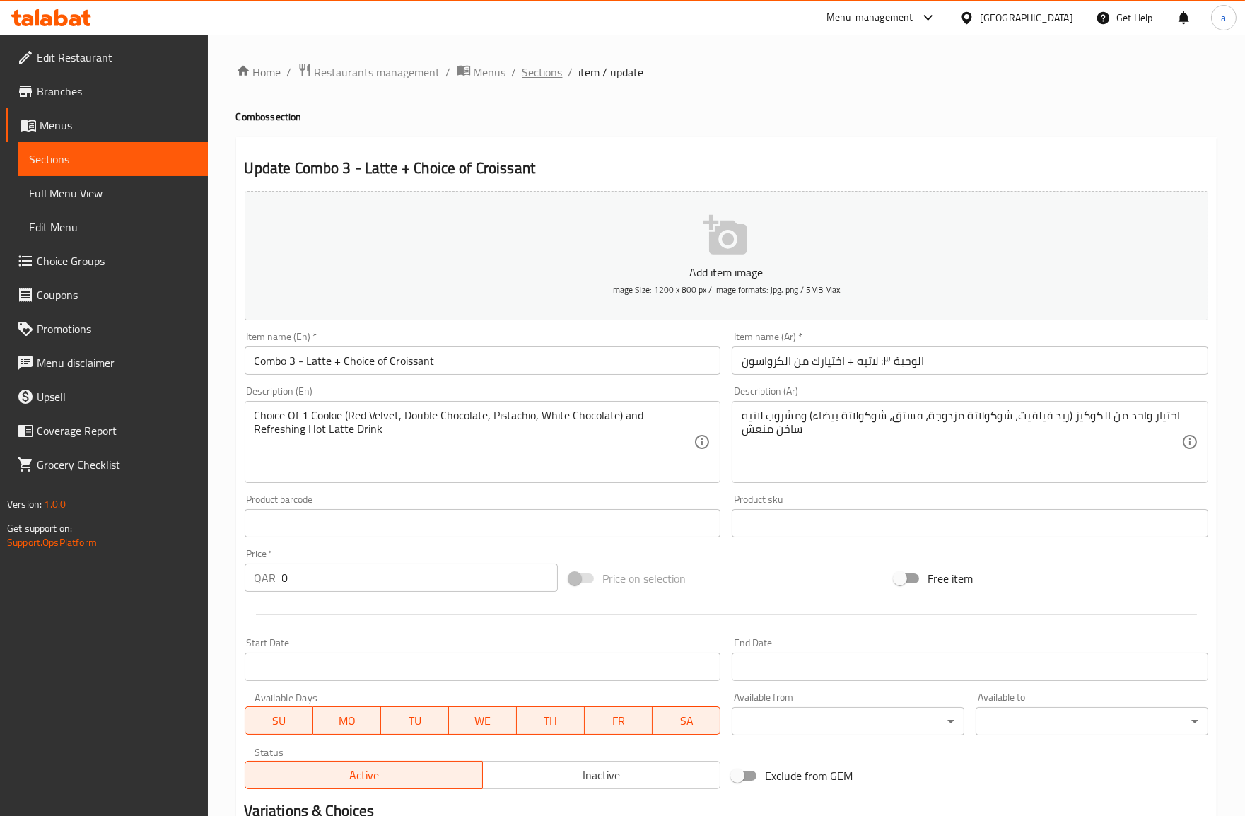
click at [551, 71] on span "Sections" at bounding box center [542, 72] width 40 height 17
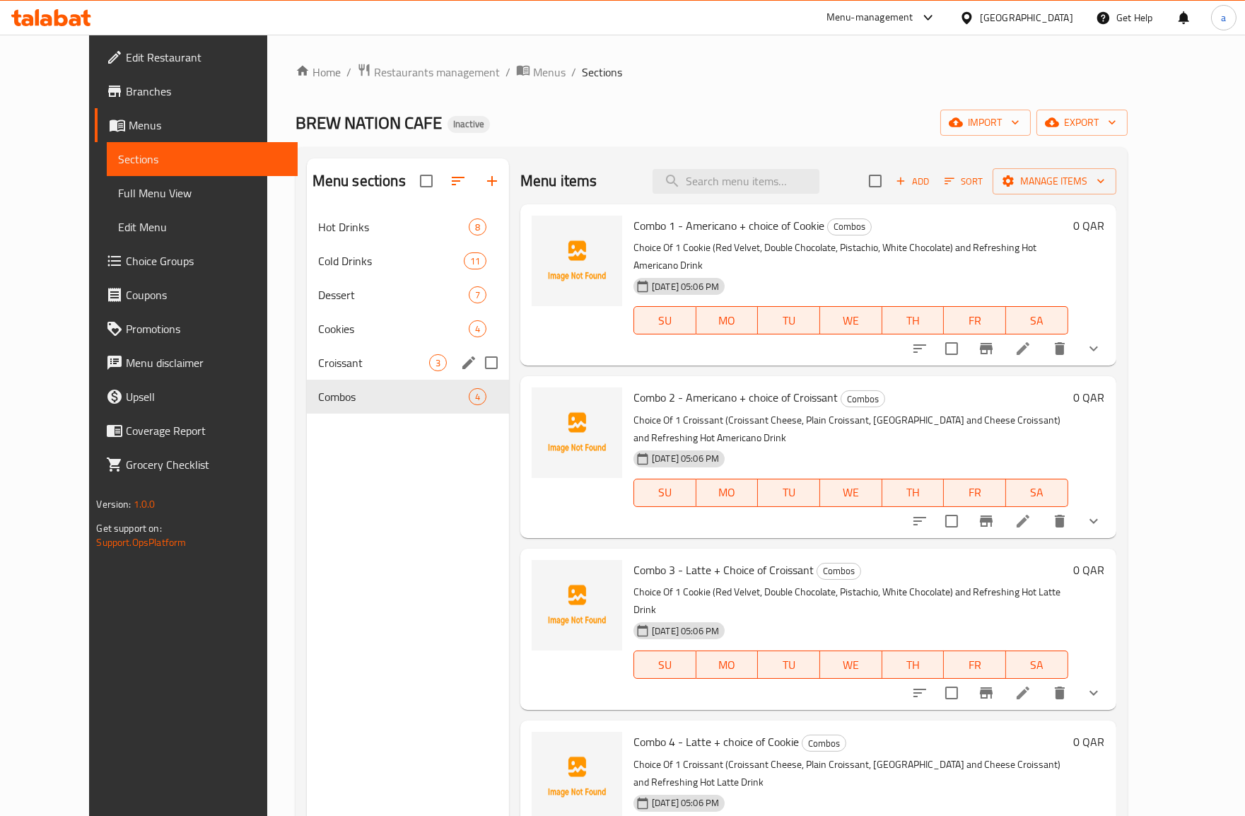
click at [406, 350] on div "Croissant 3" at bounding box center [408, 363] width 202 height 34
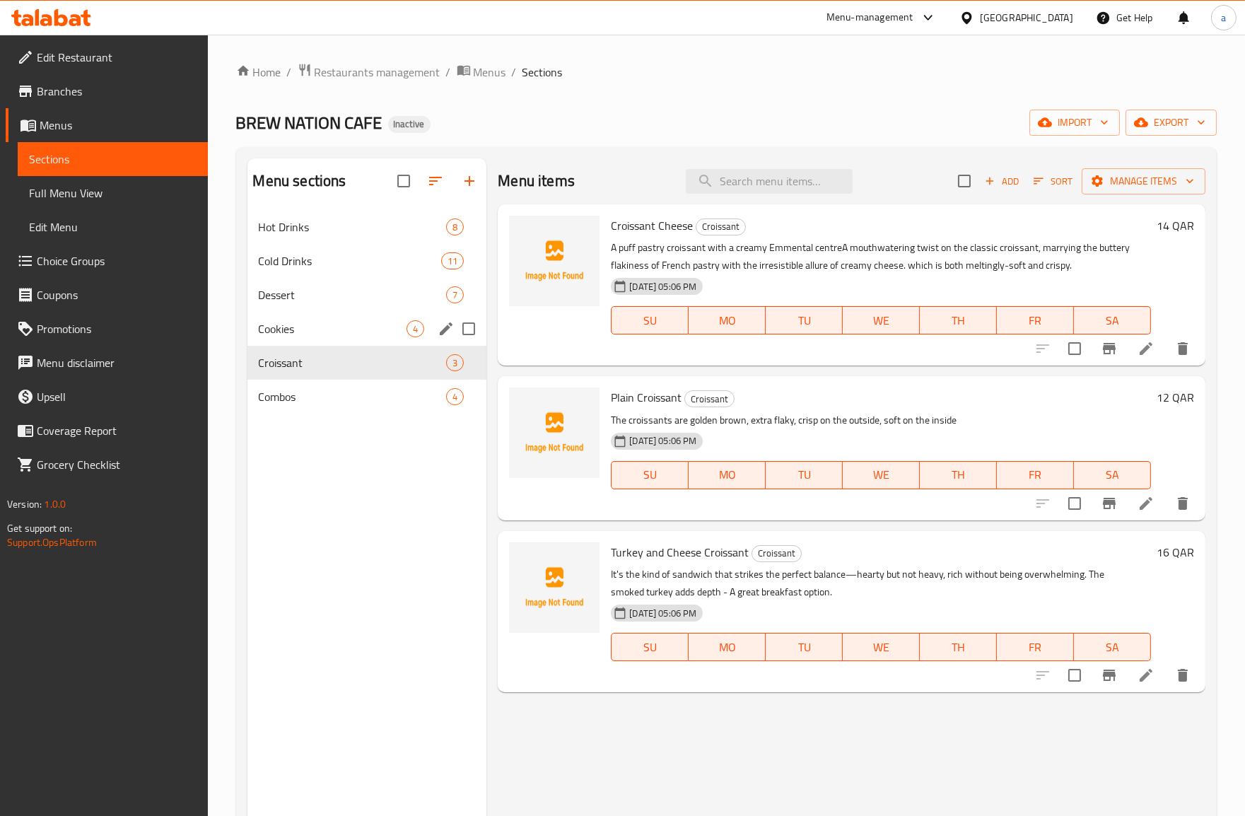
click at [370, 326] on span "Cookies" at bounding box center [333, 328] width 148 height 17
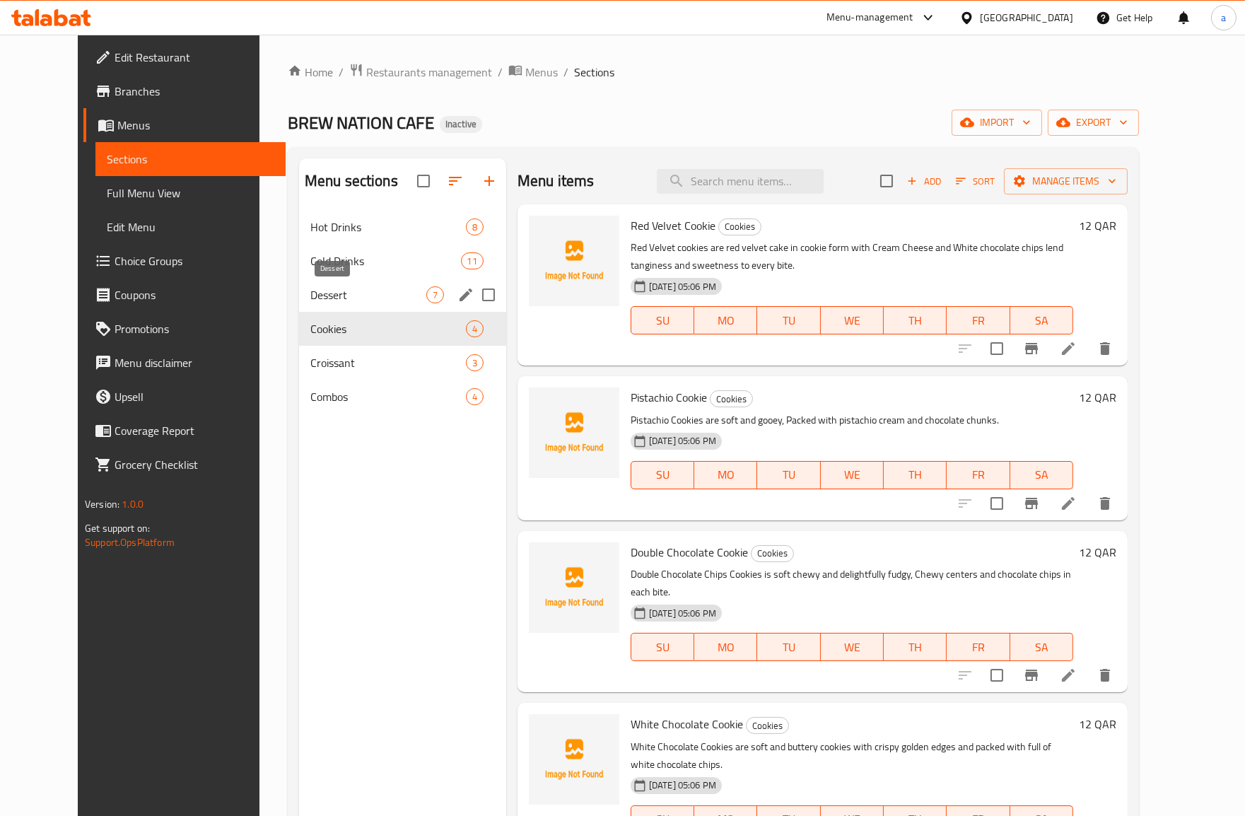
click at [427, 295] on span "7" at bounding box center [435, 294] width 16 height 13
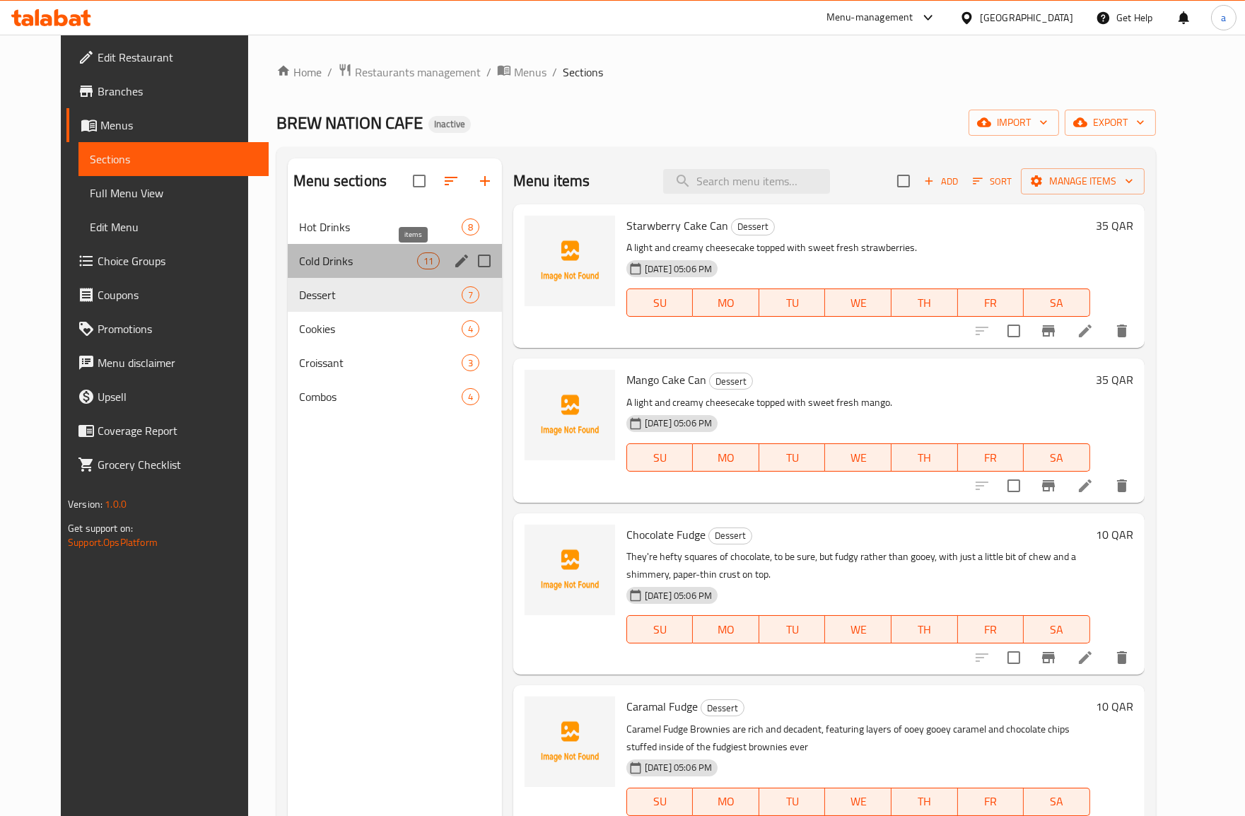
click at [418, 259] on span "11" at bounding box center [428, 260] width 21 height 13
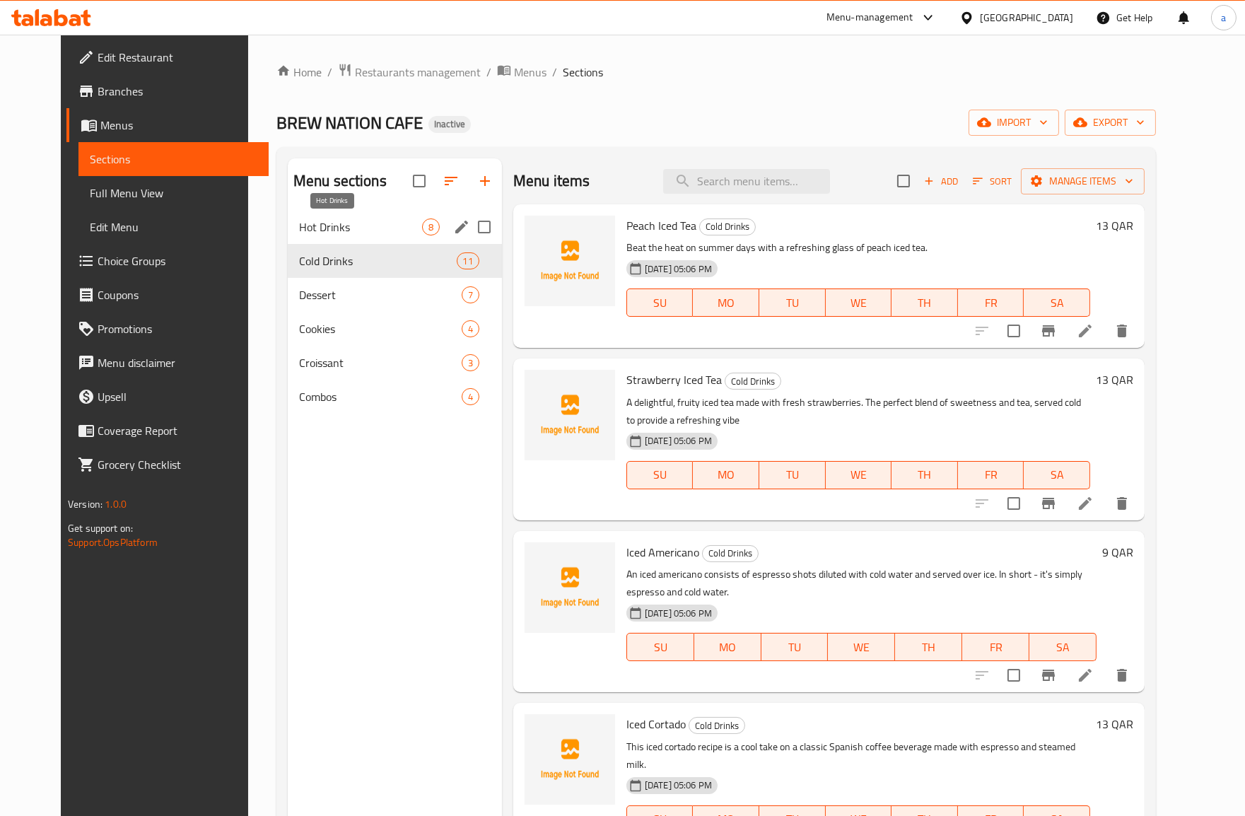
click at [393, 223] on span "Hot Drinks" at bounding box center [360, 226] width 123 height 17
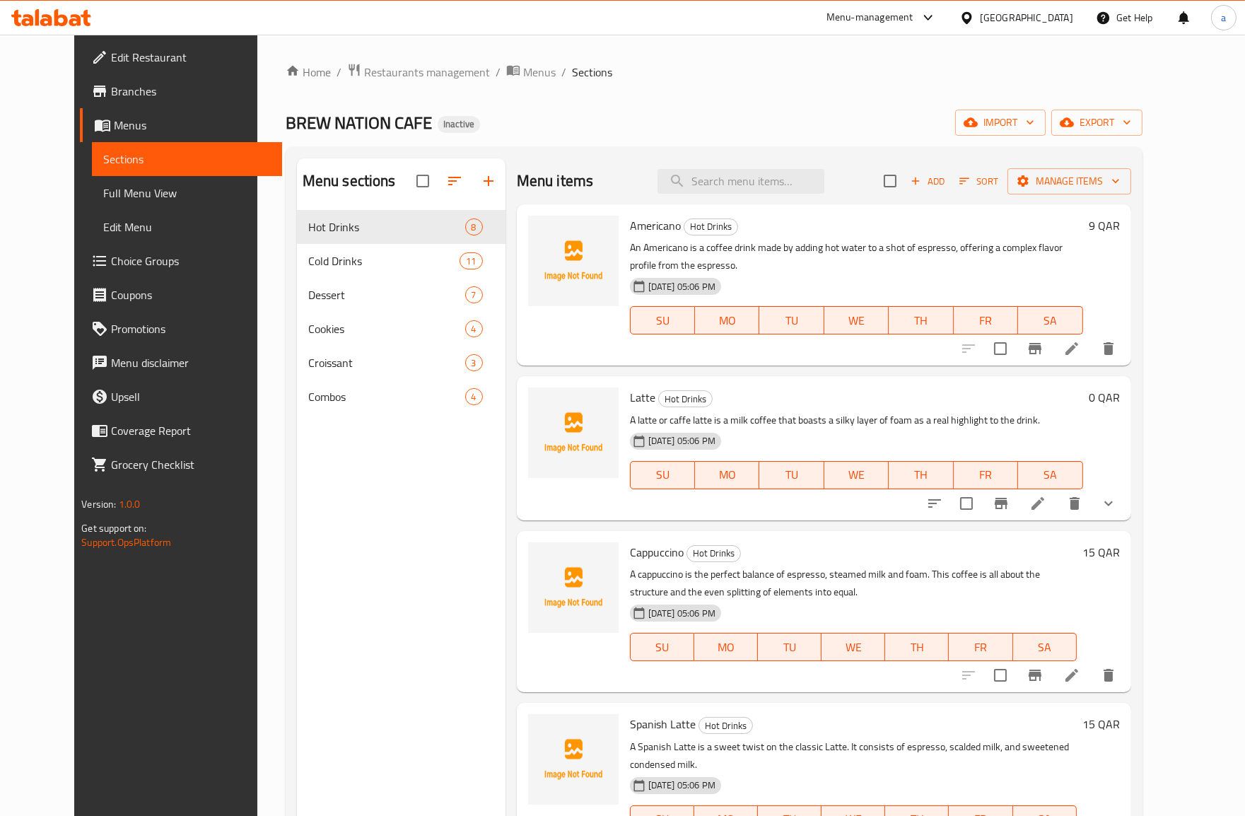
click at [387, 180] on div "Menu sections" at bounding box center [401, 181] width 209 height 46
click at [408, 179] on input "checkbox" at bounding box center [423, 181] width 30 height 30
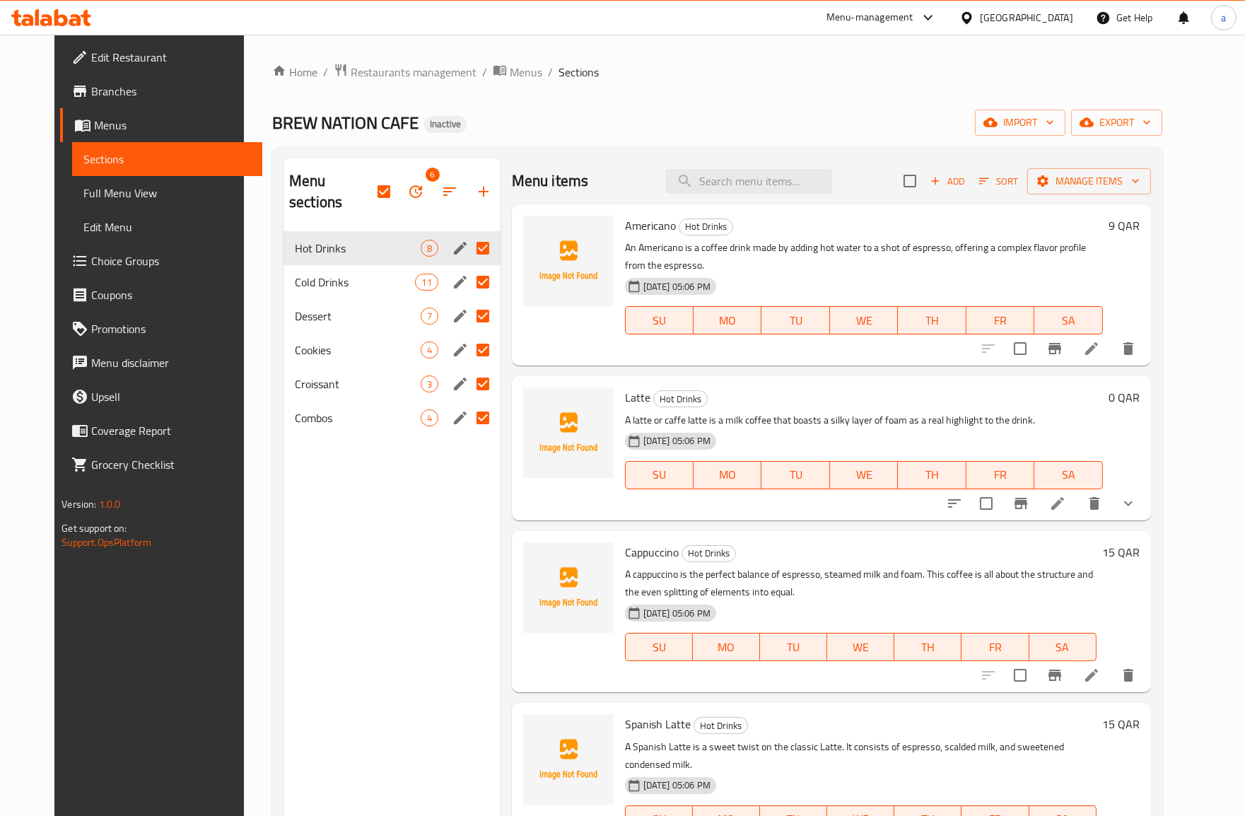
scroll to position [541, 0]
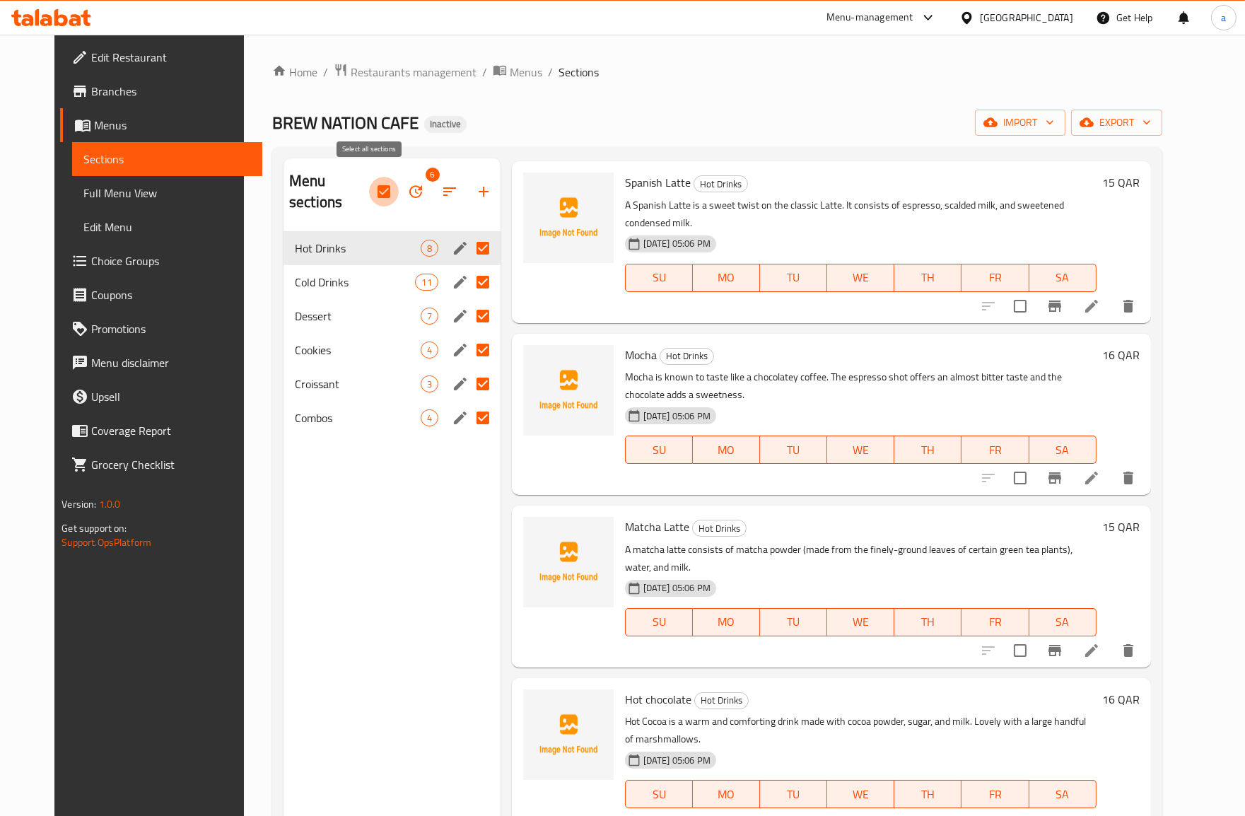
click at [369, 181] on input "checkbox" at bounding box center [384, 192] width 30 height 30
checkbox input "false"
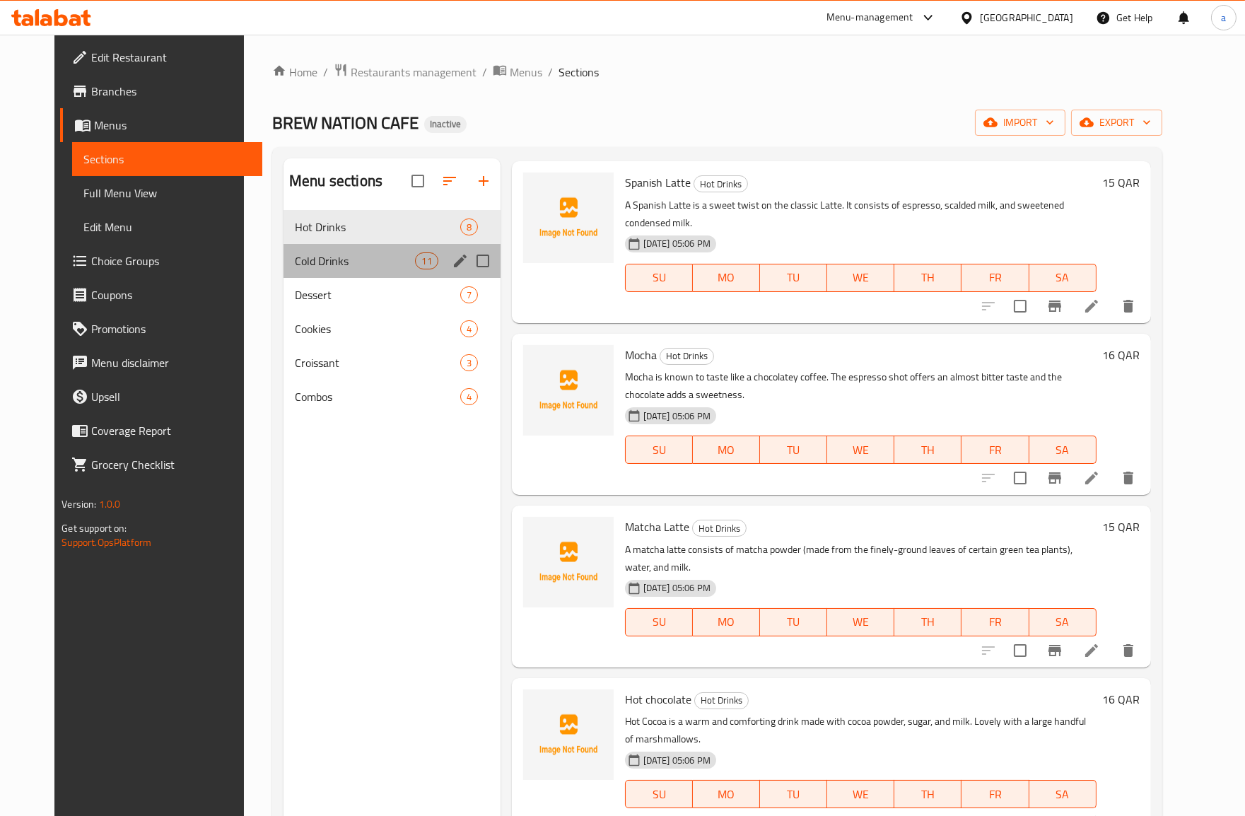
click at [380, 273] on div "Cold Drinks 11" at bounding box center [391, 261] width 217 height 34
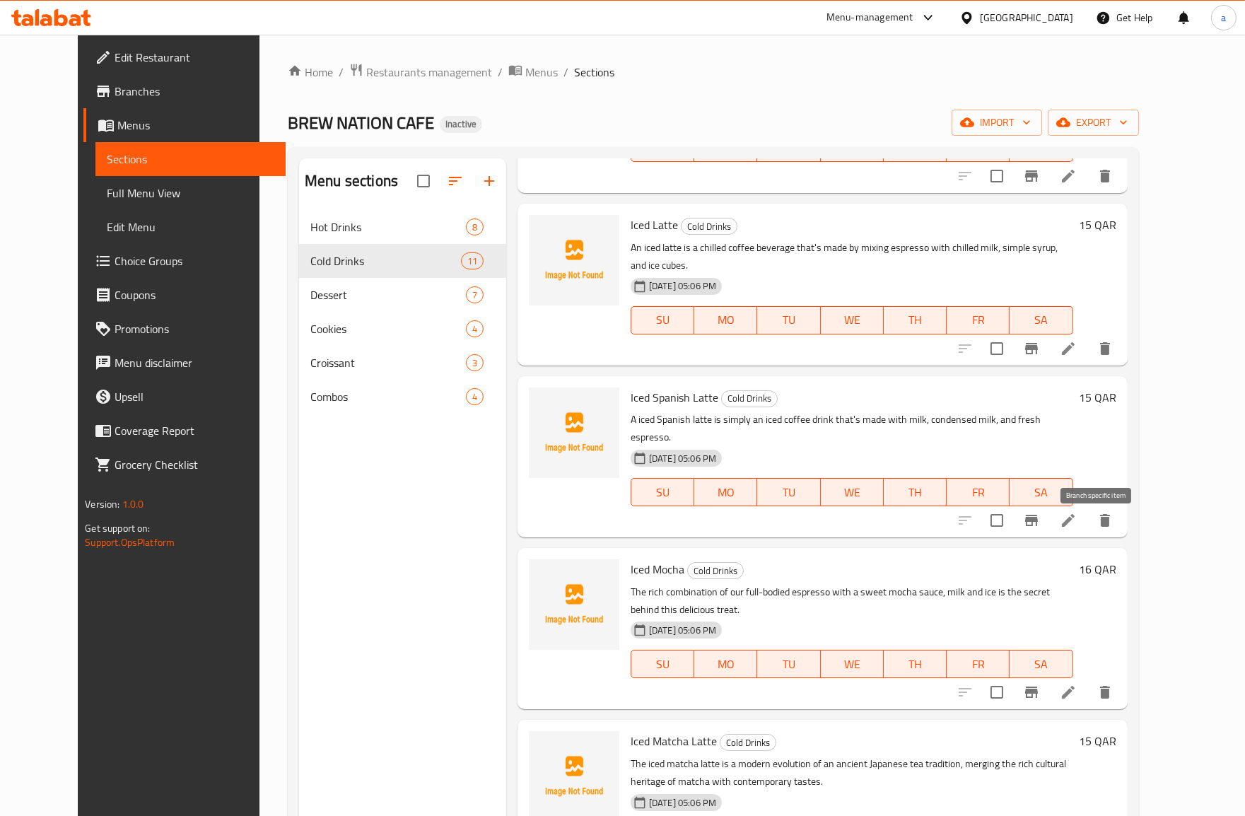
scroll to position [934, 0]
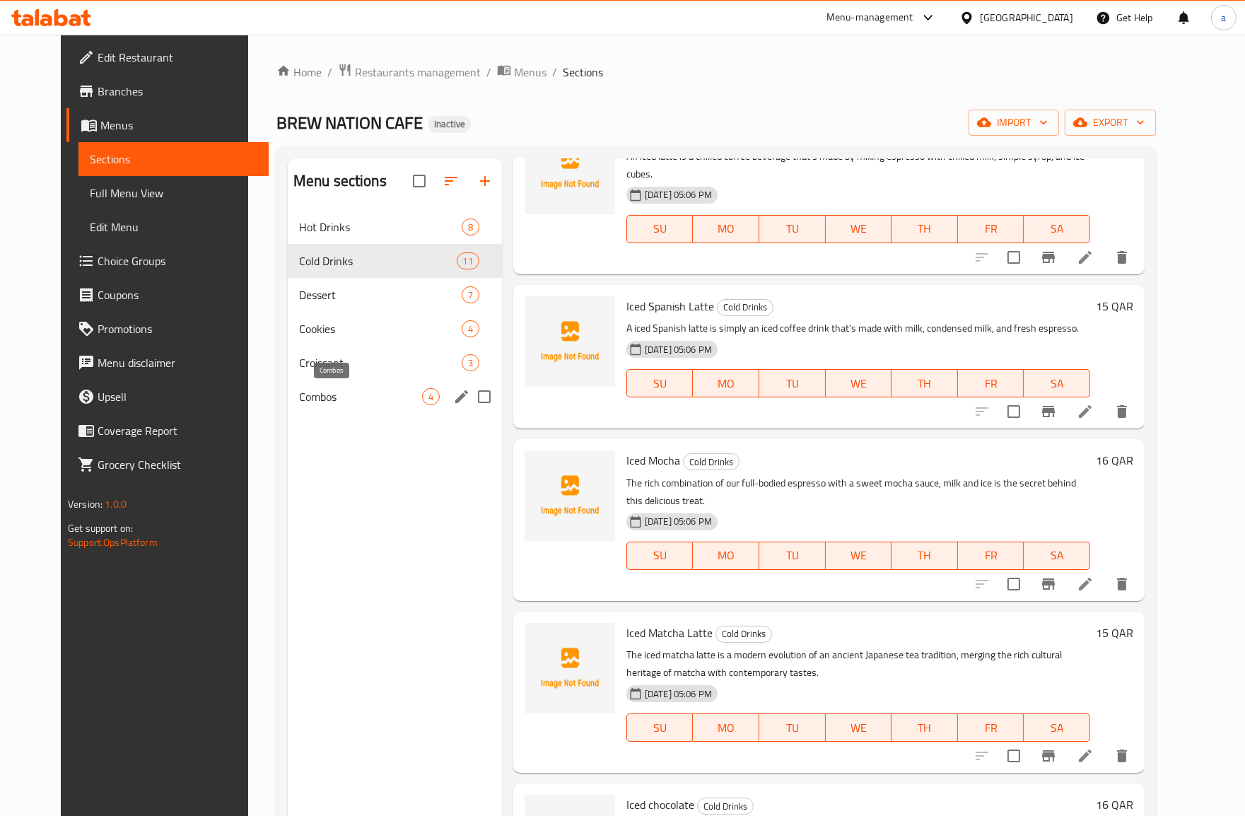
click at [363, 389] on span "Combos" at bounding box center [360, 396] width 123 height 17
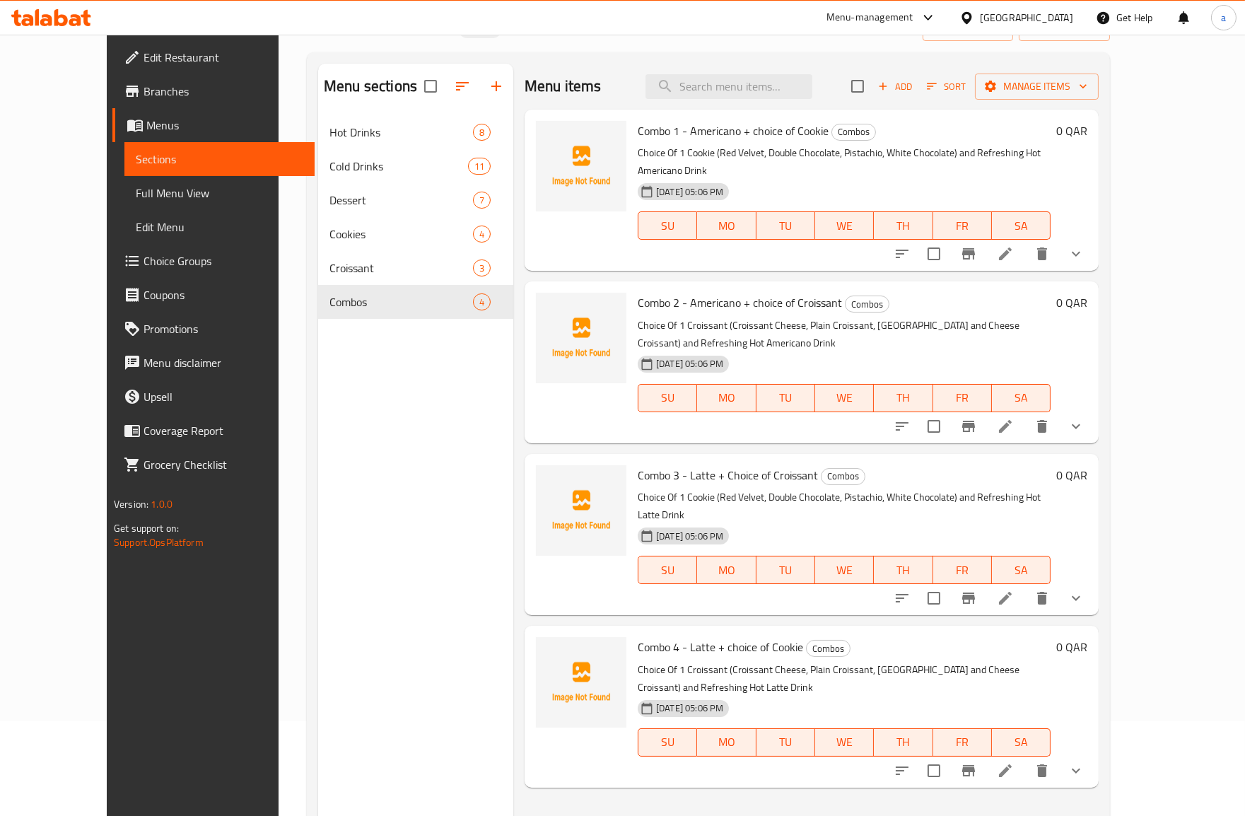
scroll to position [198, 0]
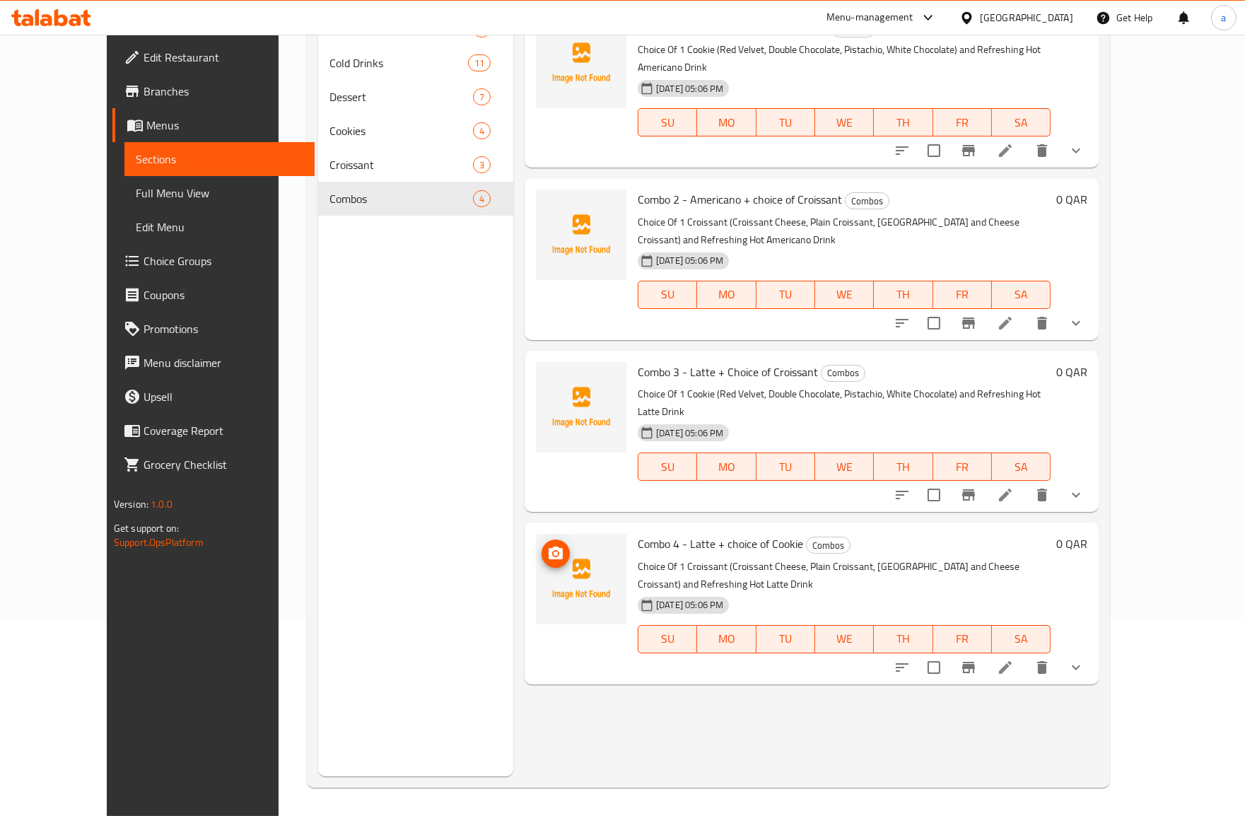
click at [595, 534] on img at bounding box center [581, 579] width 90 height 90
click at [547, 545] on icon "upload picture" at bounding box center [555, 553] width 17 height 17
click at [716, 558] on p "Choice Of 1 Croissant (Croissant Cheese, Plain Croissant, [GEOGRAPHIC_DATA] and…" at bounding box center [844, 575] width 413 height 35
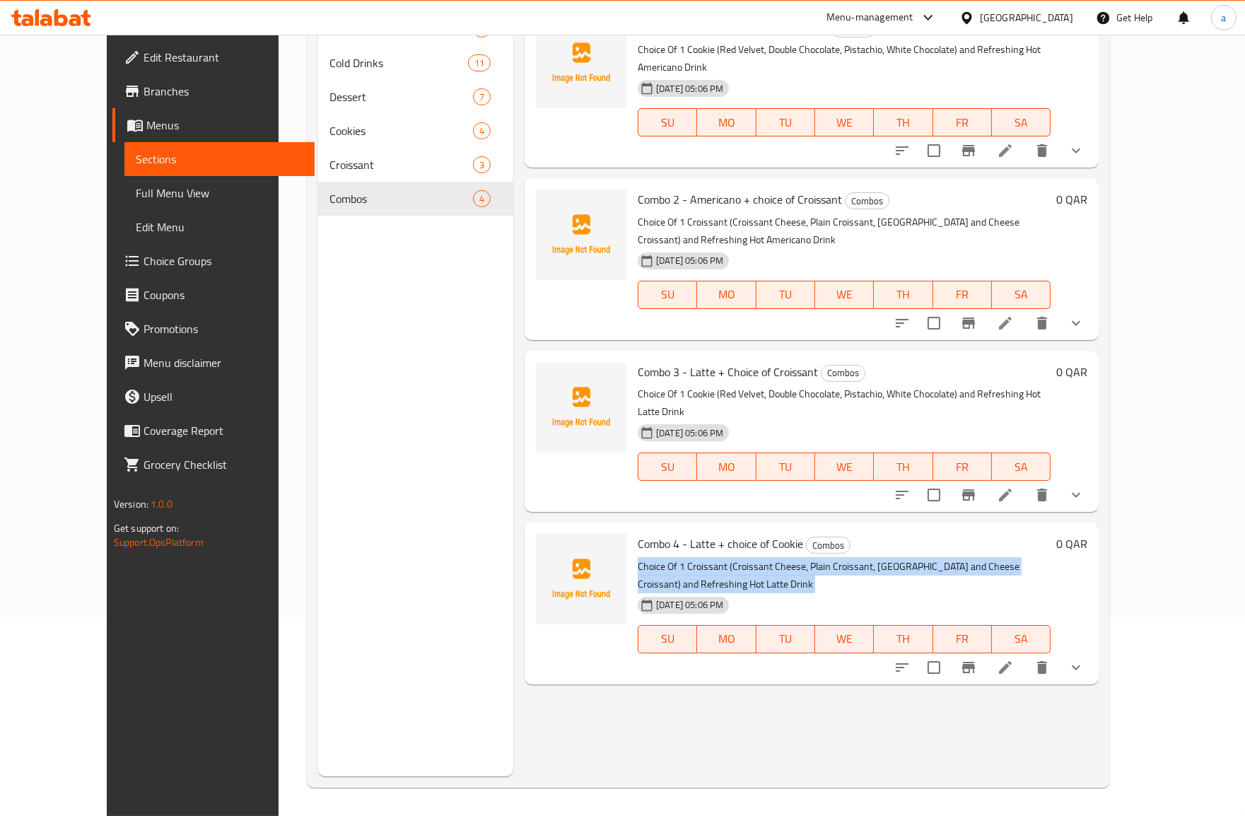
click at [716, 558] on p "Choice Of 1 Croissant (Croissant Cheese, Plain Croissant, [GEOGRAPHIC_DATA] and…" at bounding box center [844, 575] width 413 height 35
click at [638, 558] on p "Choice Of 1 Croissant (Croissant Cheese, Plain Croissant, [GEOGRAPHIC_DATA] and…" at bounding box center [844, 575] width 413 height 35
click at [649, 528] on div "Combo 4 - Latte + choice of Cookie Combos Choice Of 1 Croissant (Croissant Chee…" at bounding box center [844, 603] width 424 height 150
click at [1012, 661] on icon at bounding box center [1005, 667] width 13 height 13
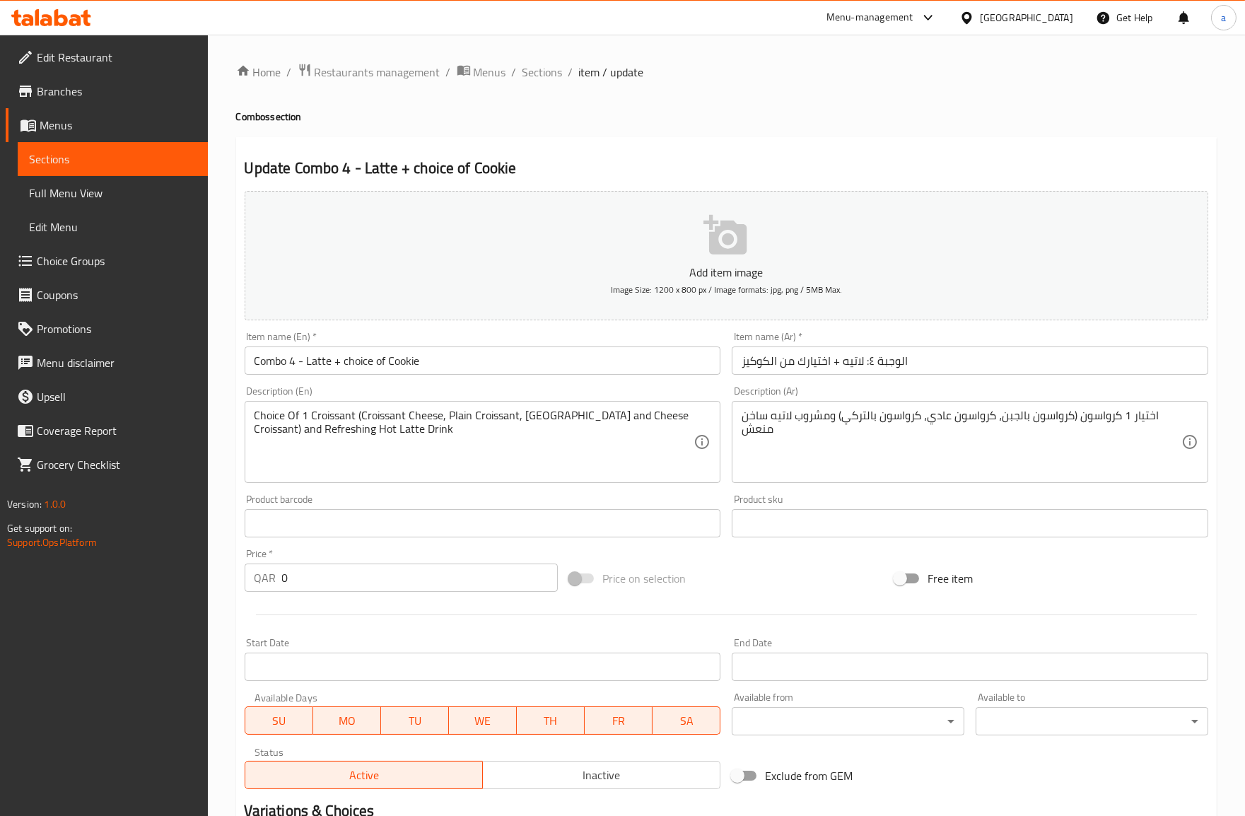
drag, startPoint x: 88, startPoint y: 199, endPoint x: 525, endPoint y: 4, distance: 478.7
click at [88, 199] on span "Full Menu View" at bounding box center [113, 192] width 168 height 17
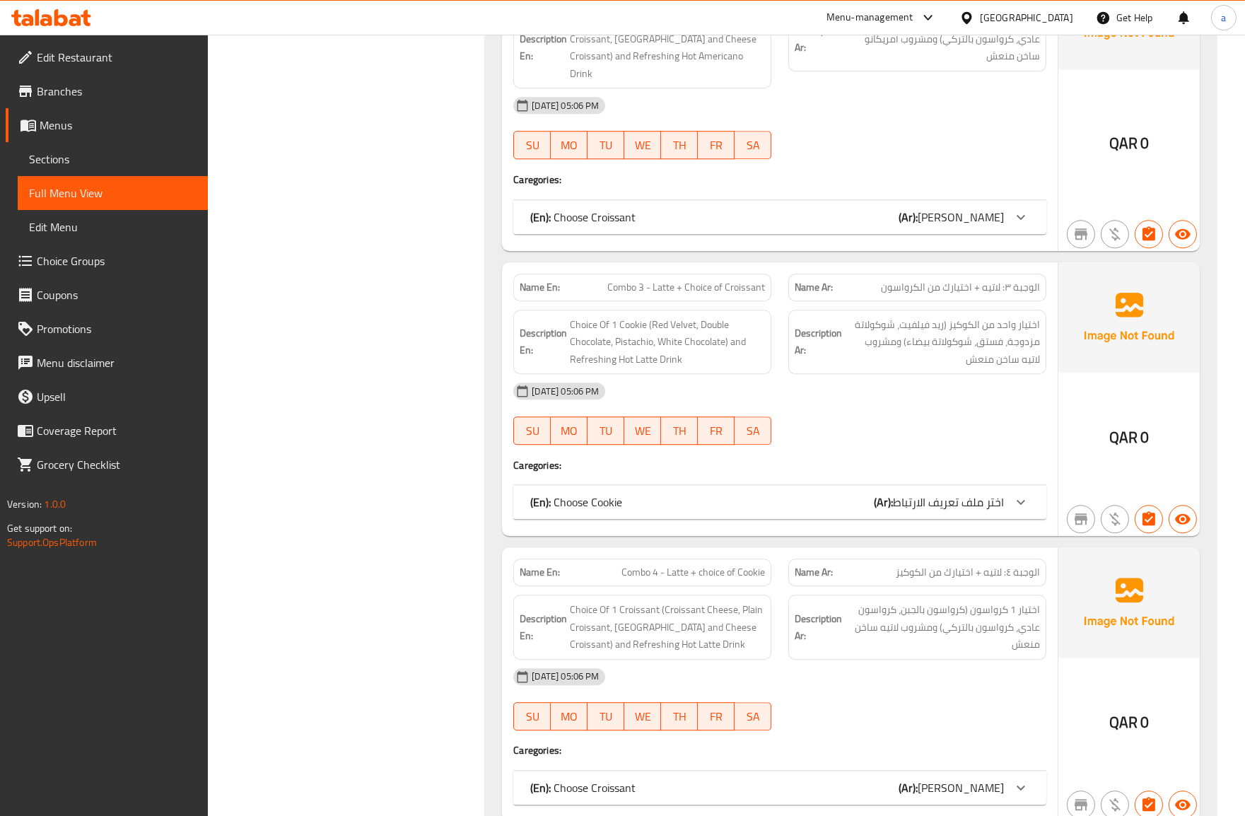
scroll to position [8259, 0]
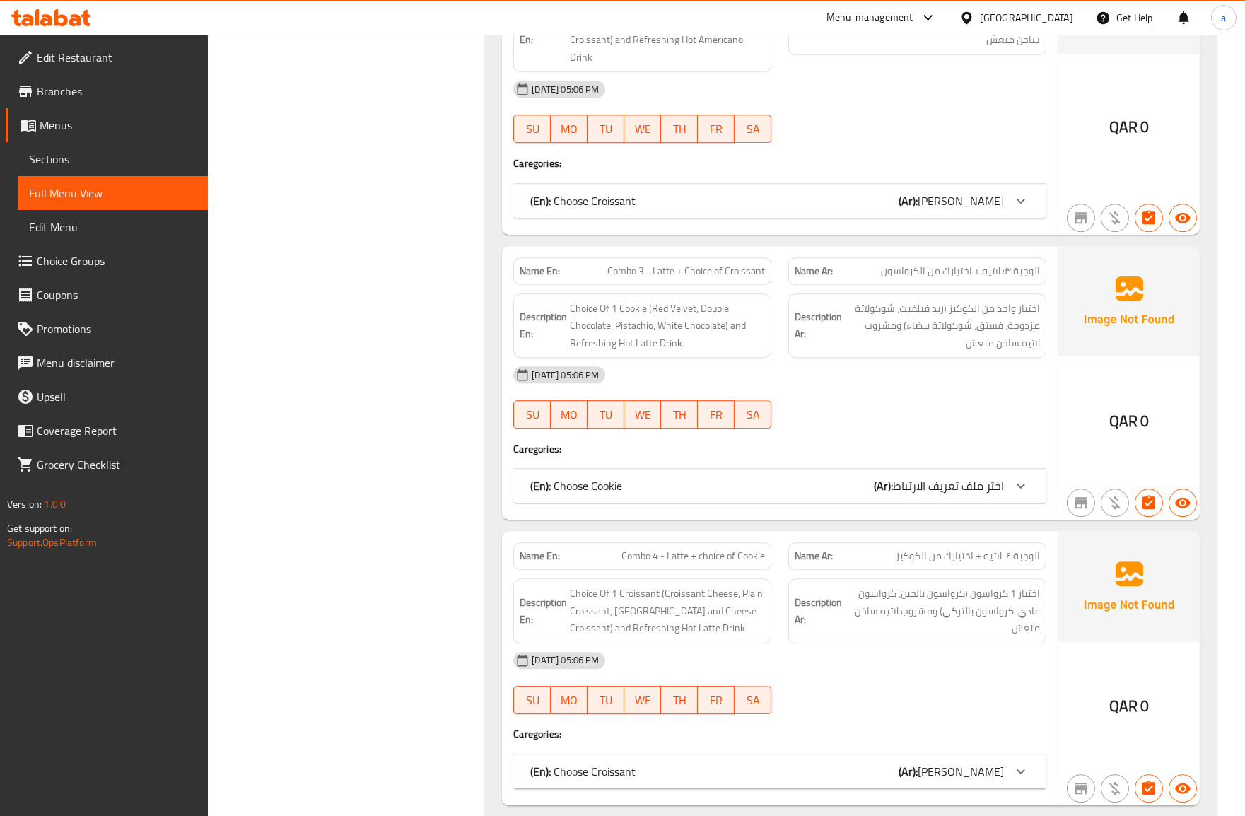
drag, startPoint x: 553, startPoint y: 442, endPoint x: 964, endPoint y: 444, distance: 410.7
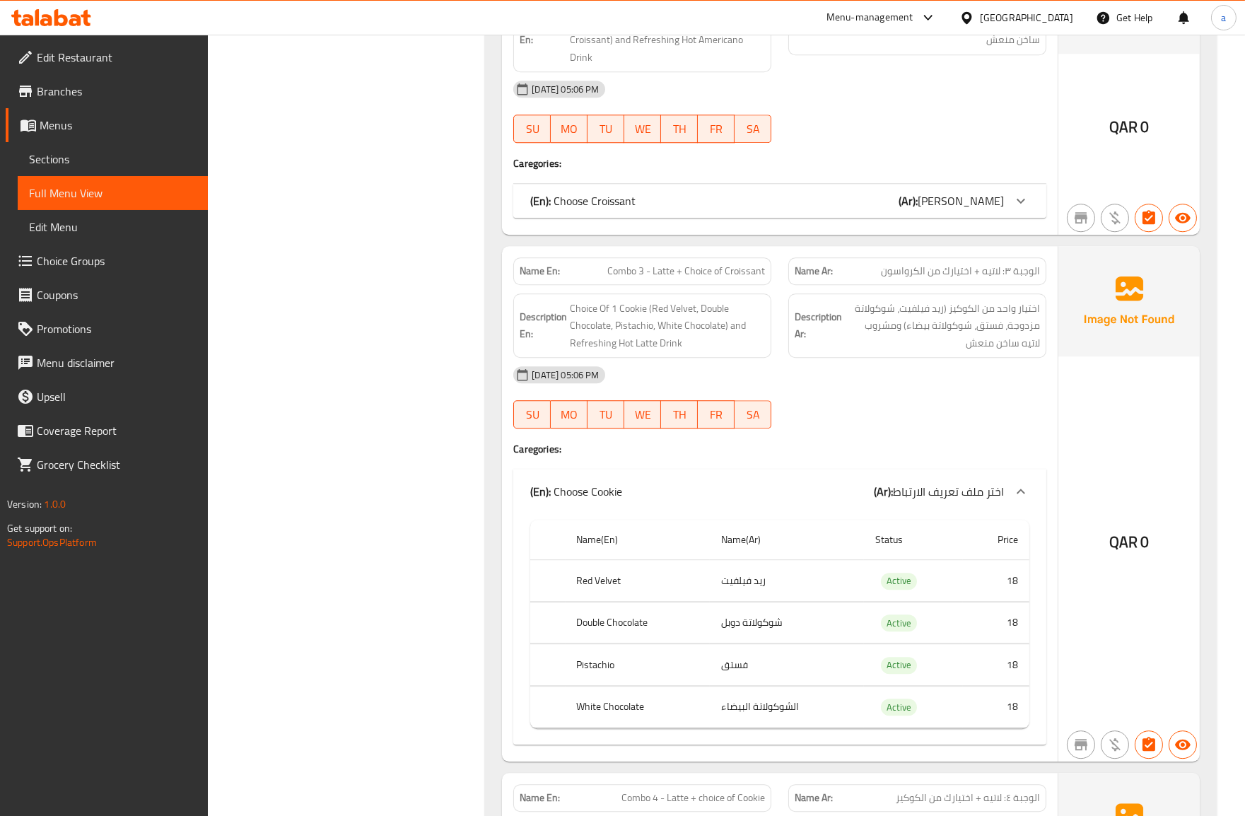
click at [964, 481] on span "اختر ملف تعريف الارتباط" at bounding box center [948, 491] width 111 height 21
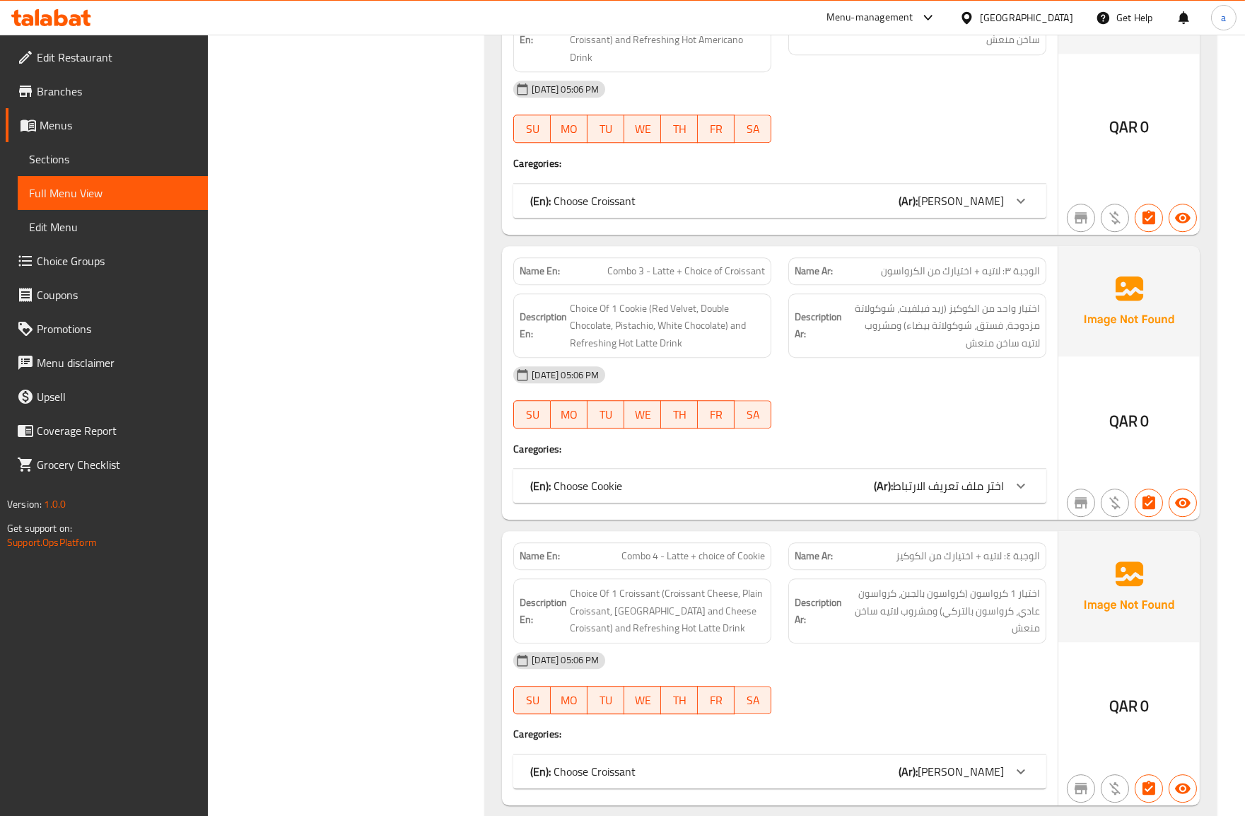
click at [134, 159] on span "Sections" at bounding box center [113, 159] width 168 height 17
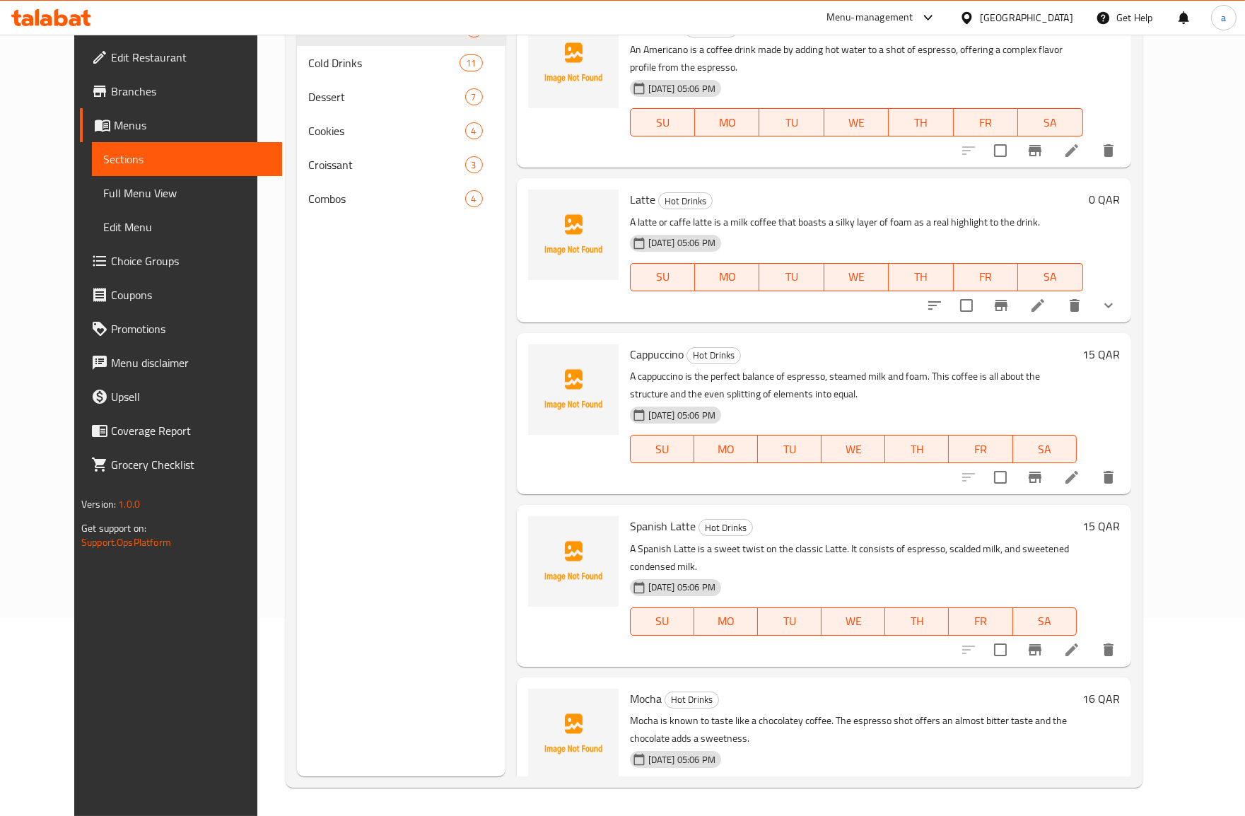
scroll to position [198, 0]
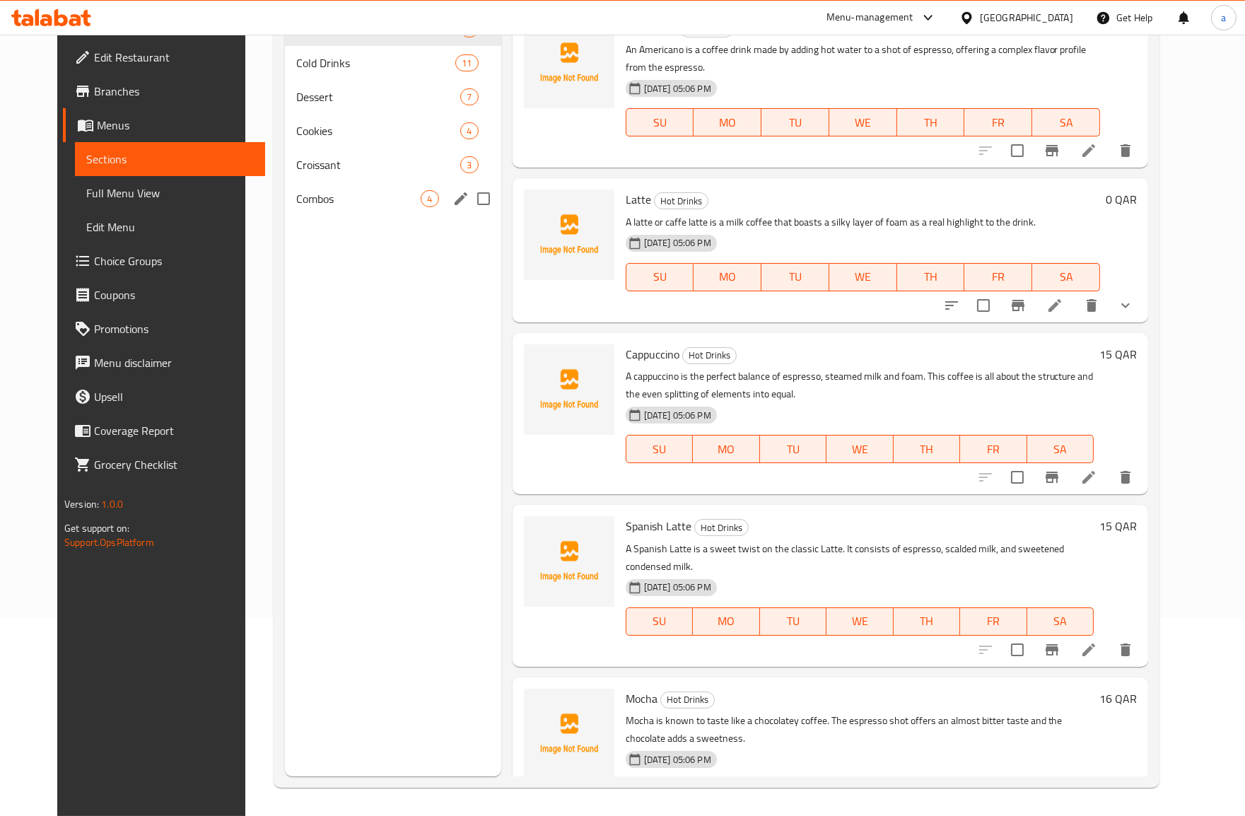
click at [421, 200] on span "4" at bounding box center [429, 198] width 16 height 13
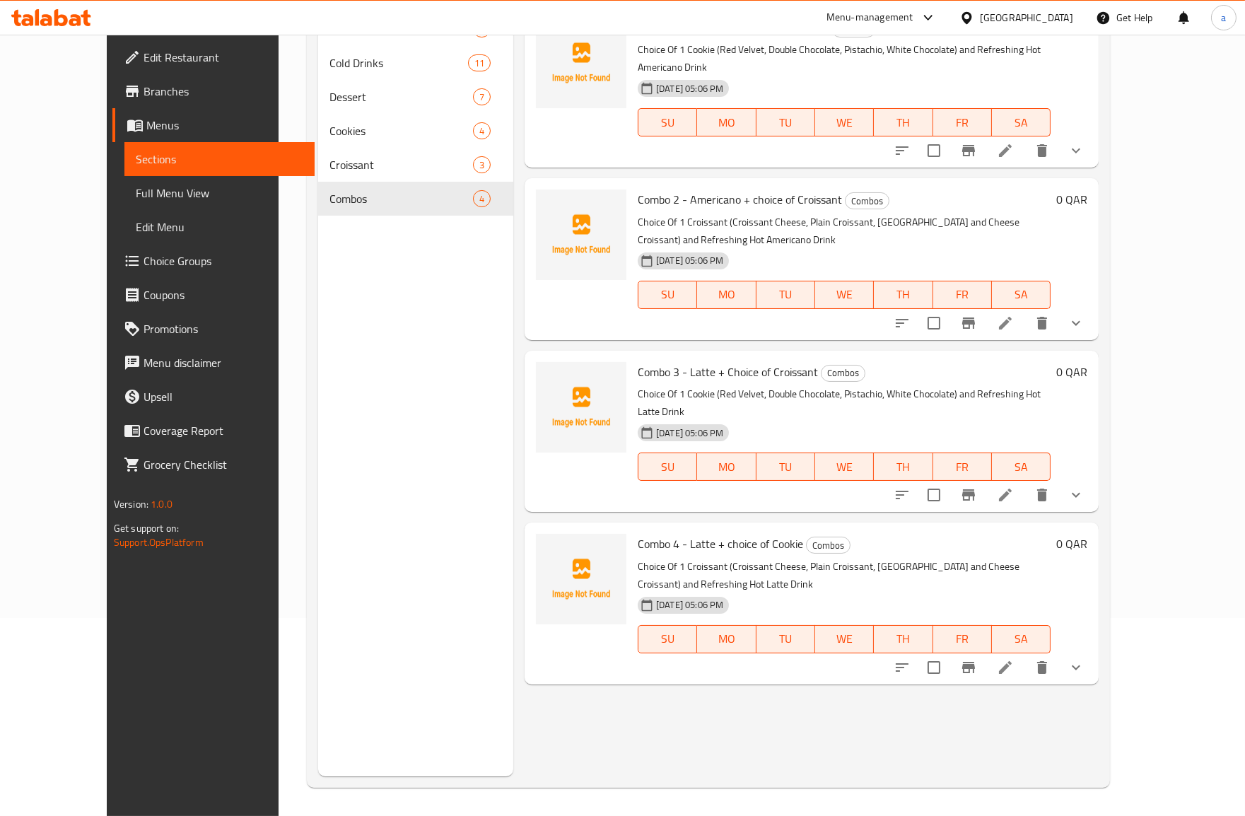
click at [1050, 534] on h6 "Combo 4 - Latte + choice of Cookie Combos" at bounding box center [844, 544] width 413 height 20
click at [696, 558] on p "Choice Of 1 Croissant (Croissant Cheese, Plain Croissant, [GEOGRAPHIC_DATA] and…" at bounding box center [844, 575] width 413 height 35
click at [1014, 659] on icon at bounding box center [1005, 667] width 17 height 17
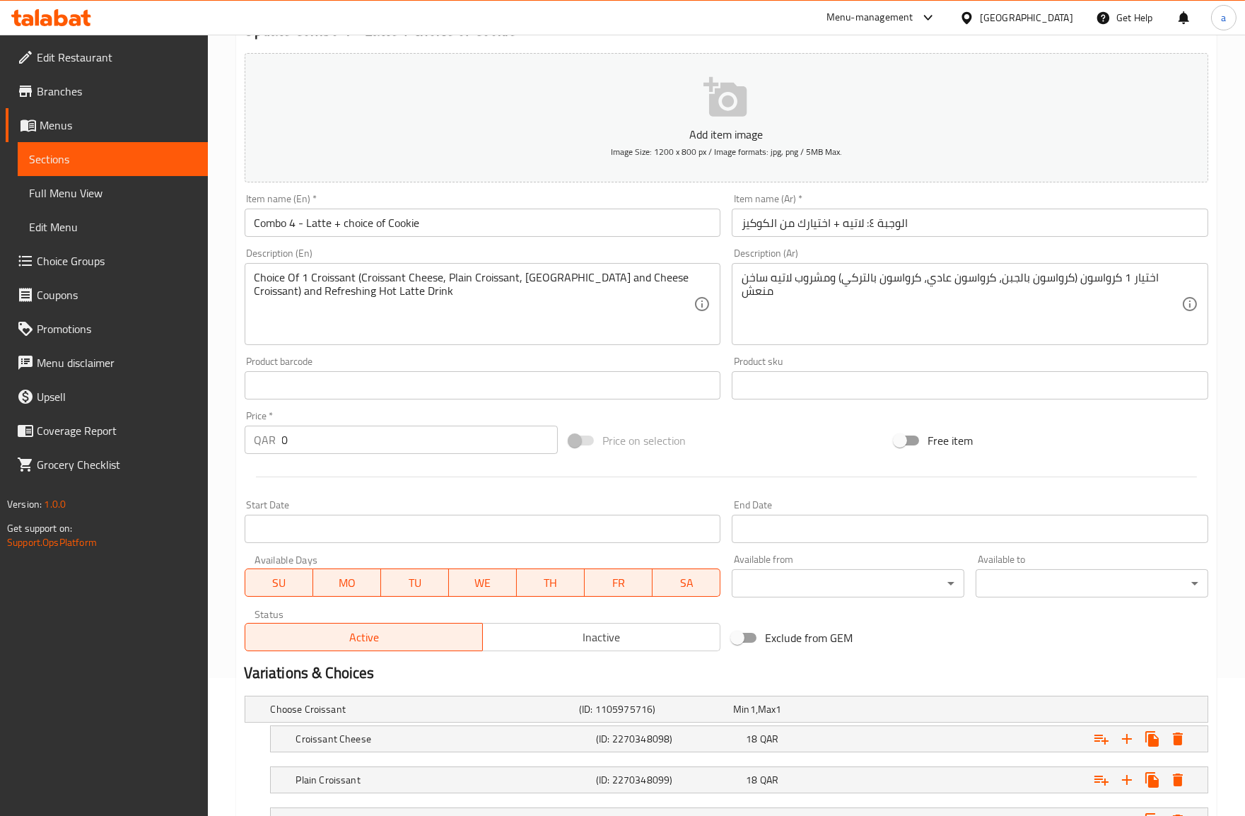
scroll to position [157, 0]
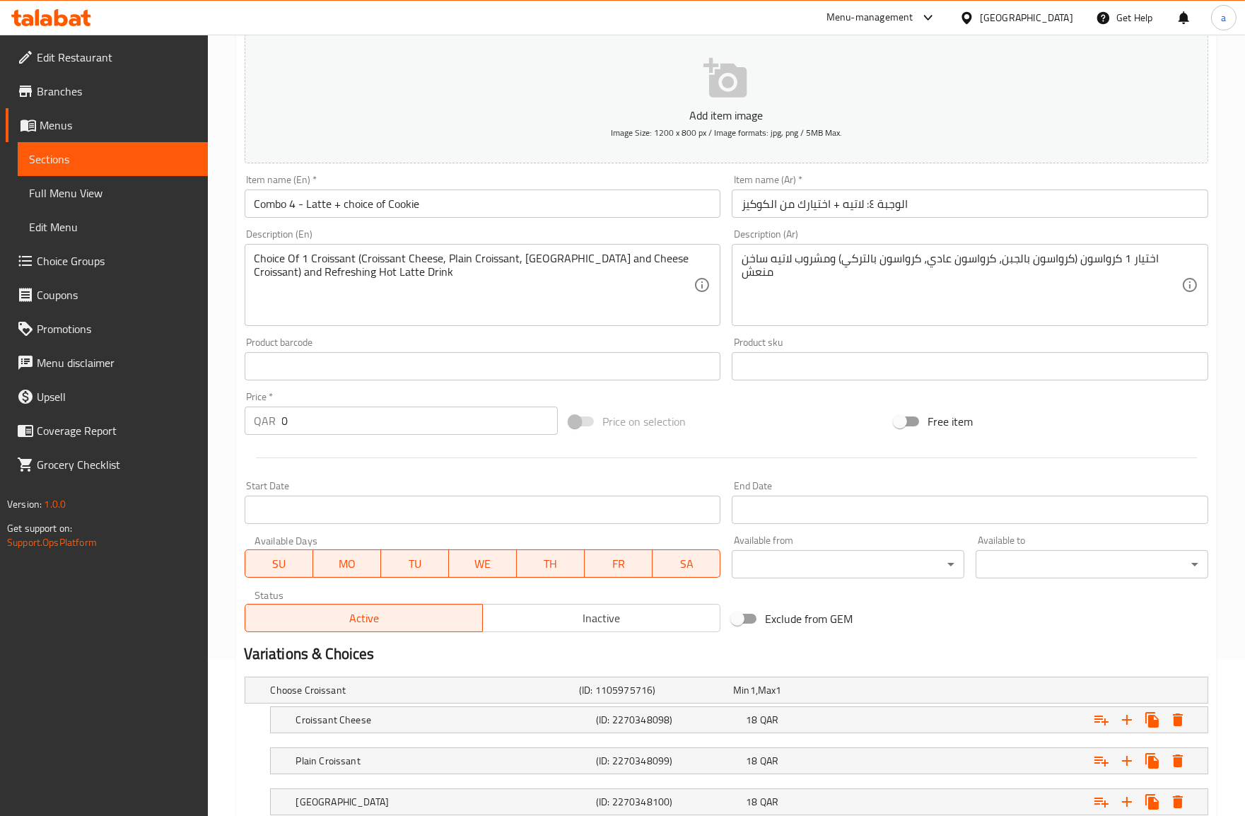
click at [896, 421] on input "Free item" at bounding box center [900, 421] width 81 height 27
click at [906, 420] on input "Free item" at bounding box center [914, 421] width 81 height 27
checkbox input "false"
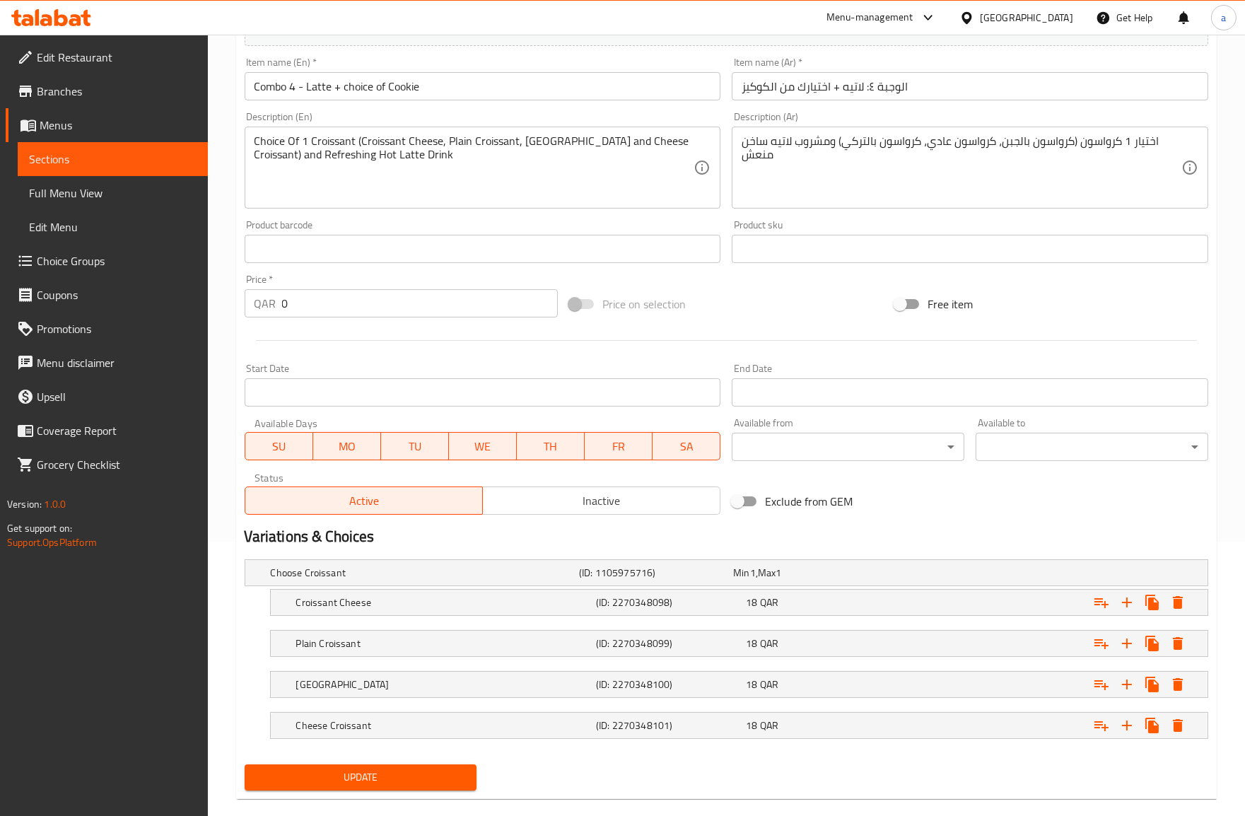
scroll to position [297, 0]
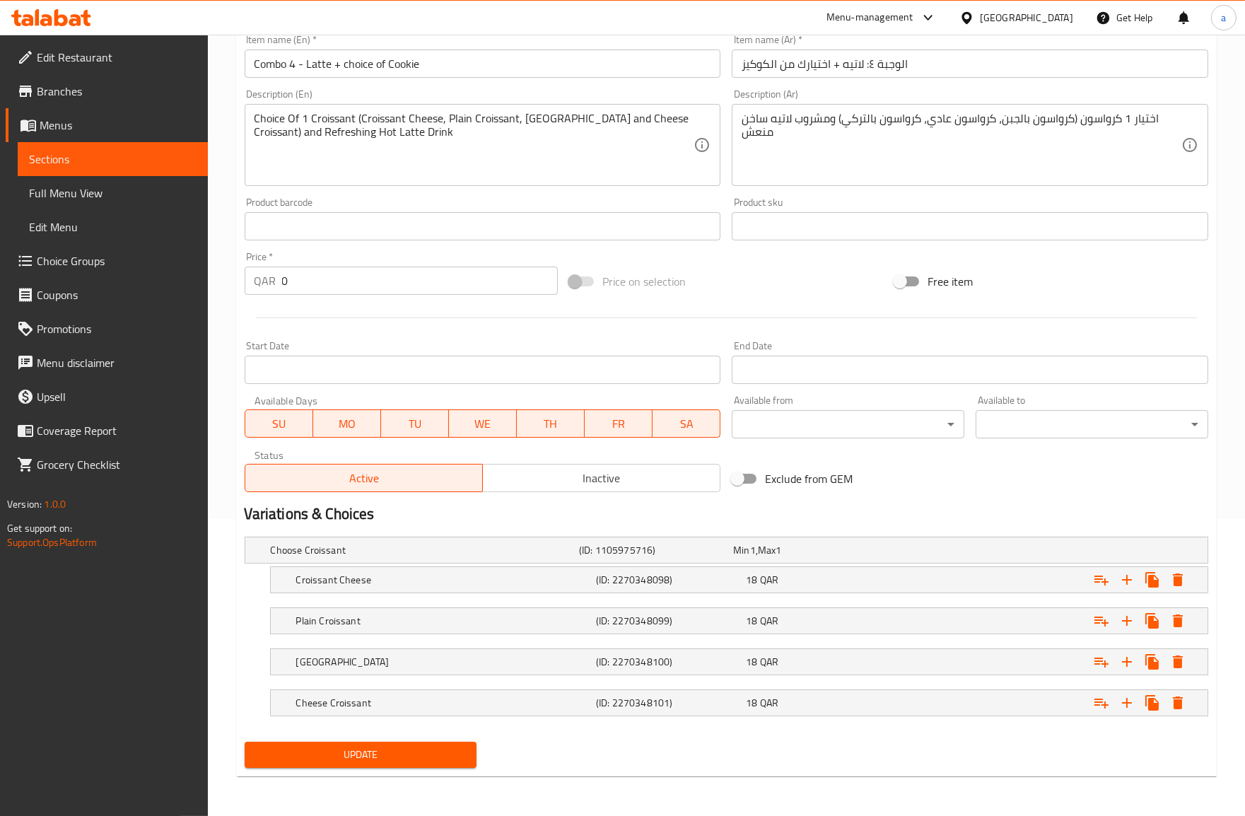
click at [867, 532] on div "Choose Croissant (ID: 1105975716) Min 1 , Max 1 Name (En) Choose Croissant Name…" at bounding box center [726, 633] width 975 height 205
click at [816, 544] on div "Min 1 , Max 1" at bounding box center [807, 550] width 148 height 14
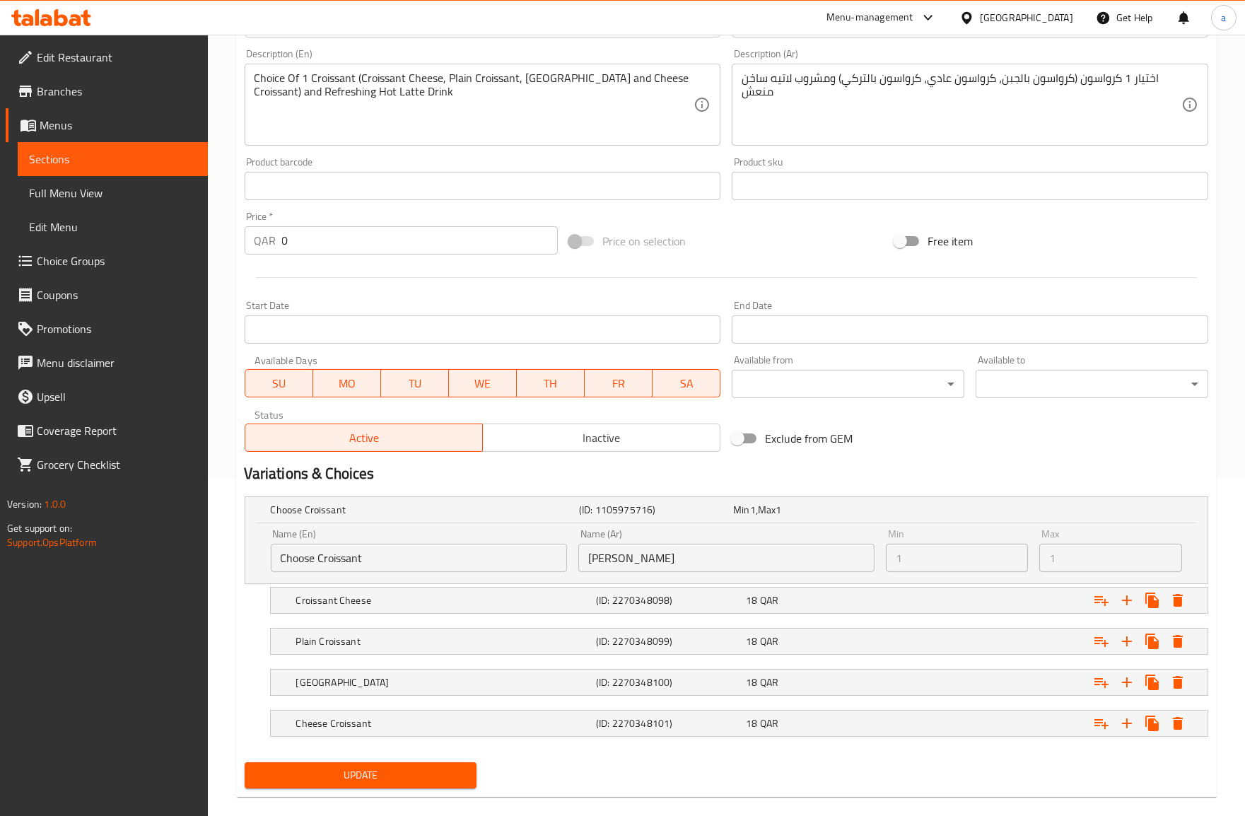
scroll to position [357, 0]
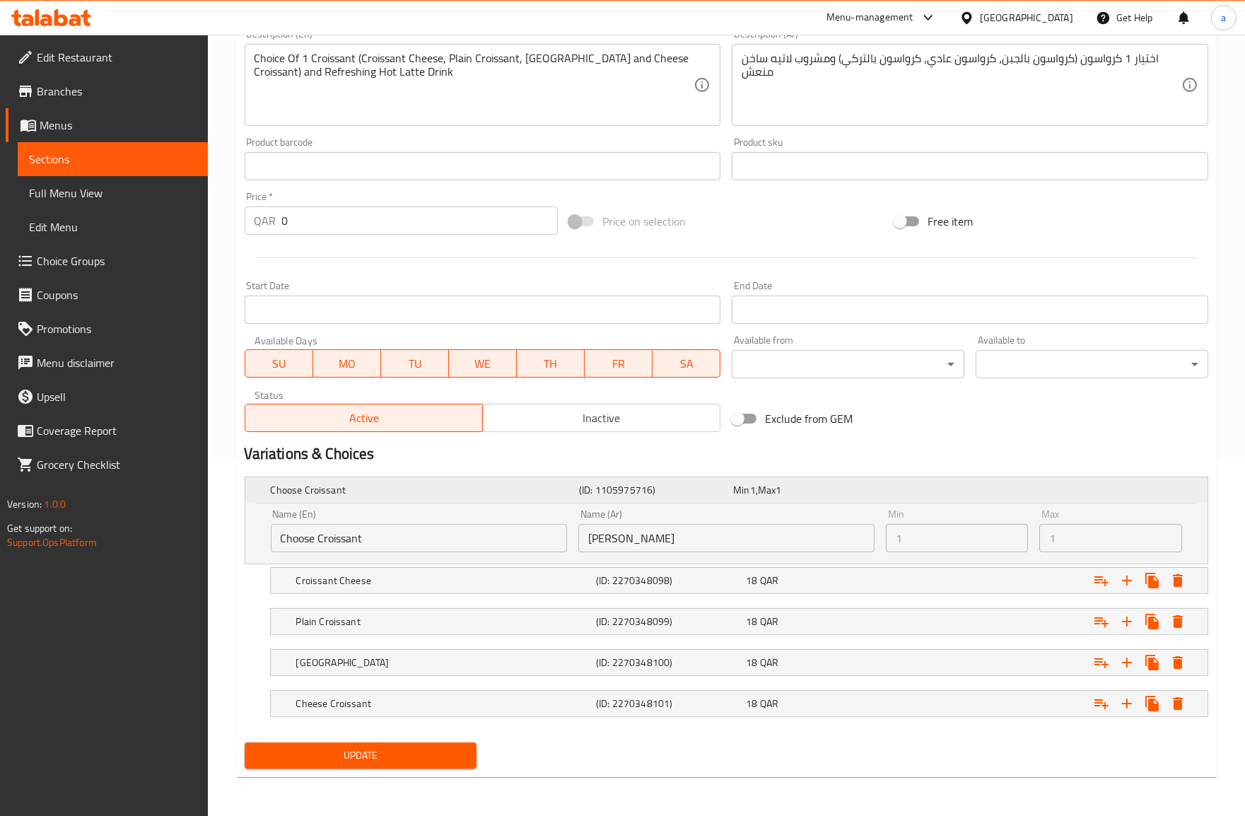
click at [611, 498] on div "(ID: 1105975716)" at bounding box center [653, 490] width 154 height 20
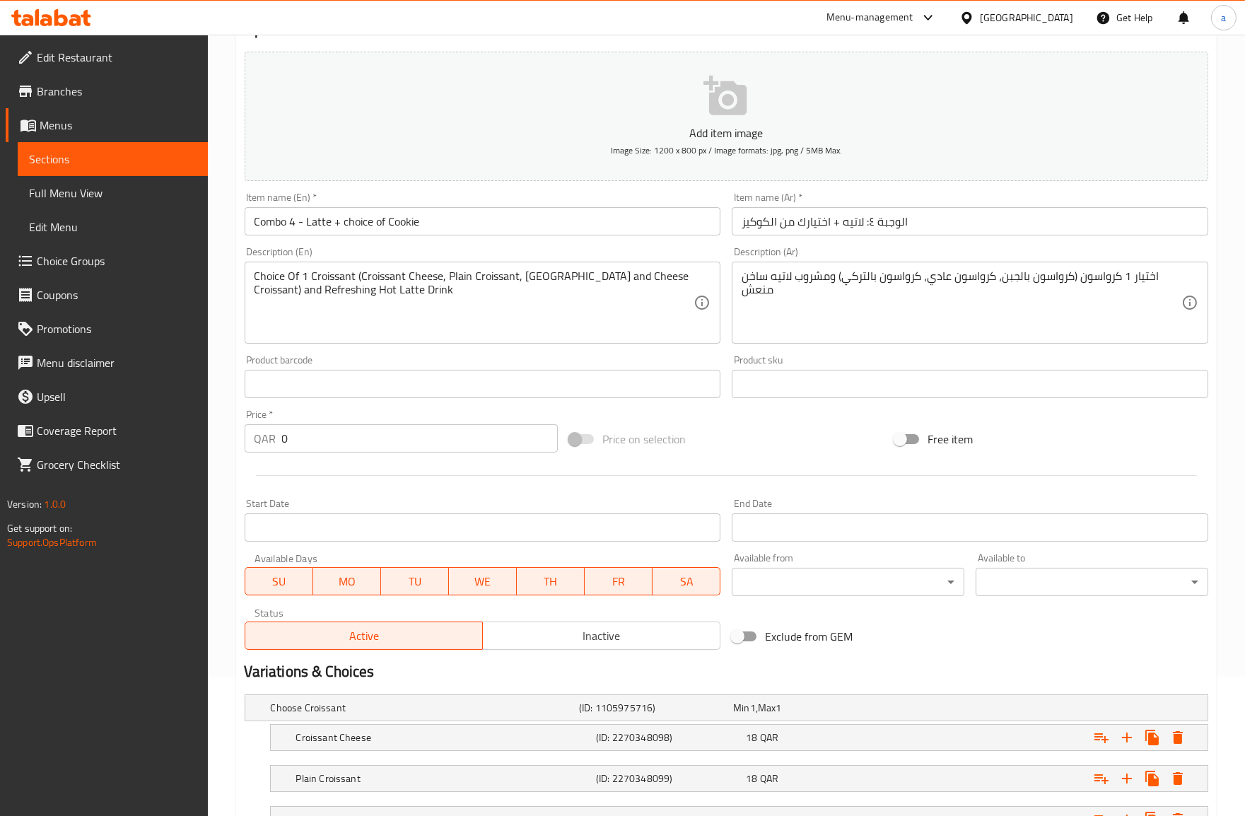
scroll to position [0, 0]
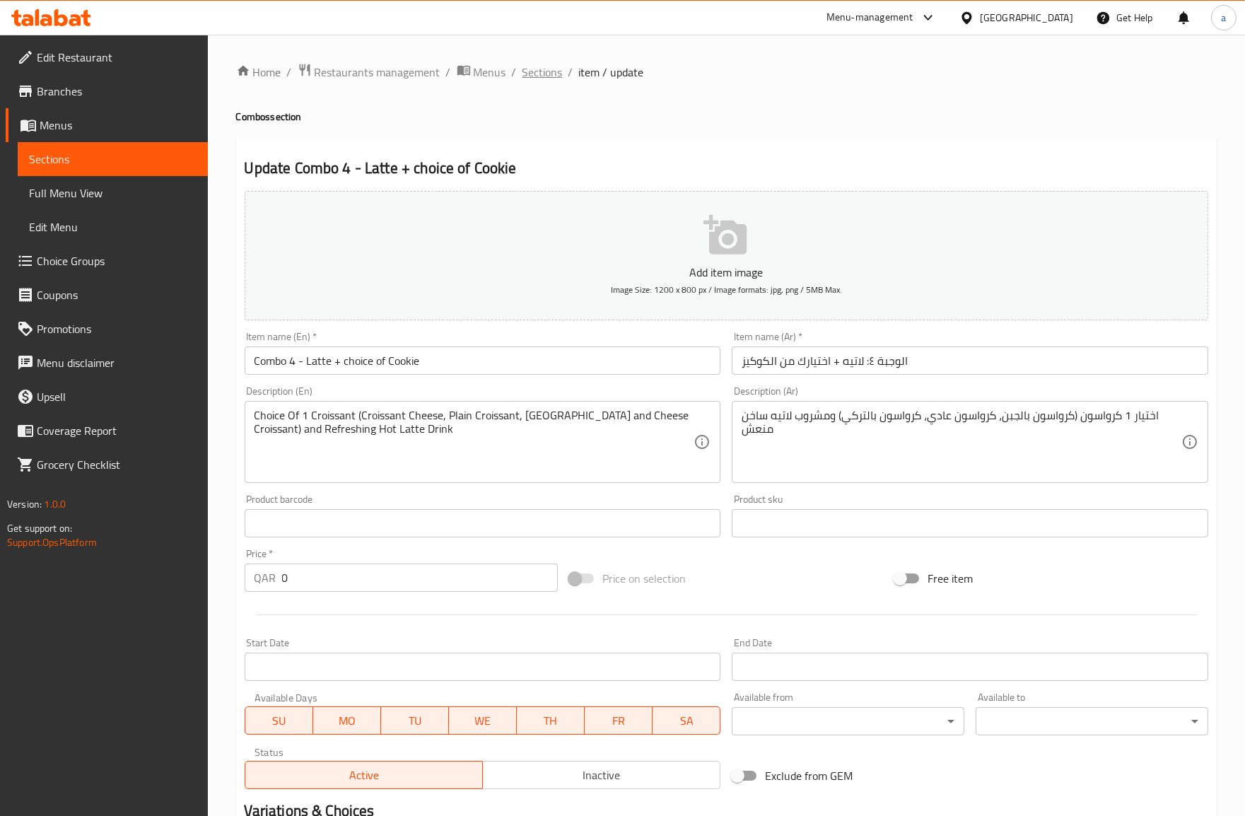
click at [538, 74] on span "Sections" at bounding box center [542, 72] width 40 height 17
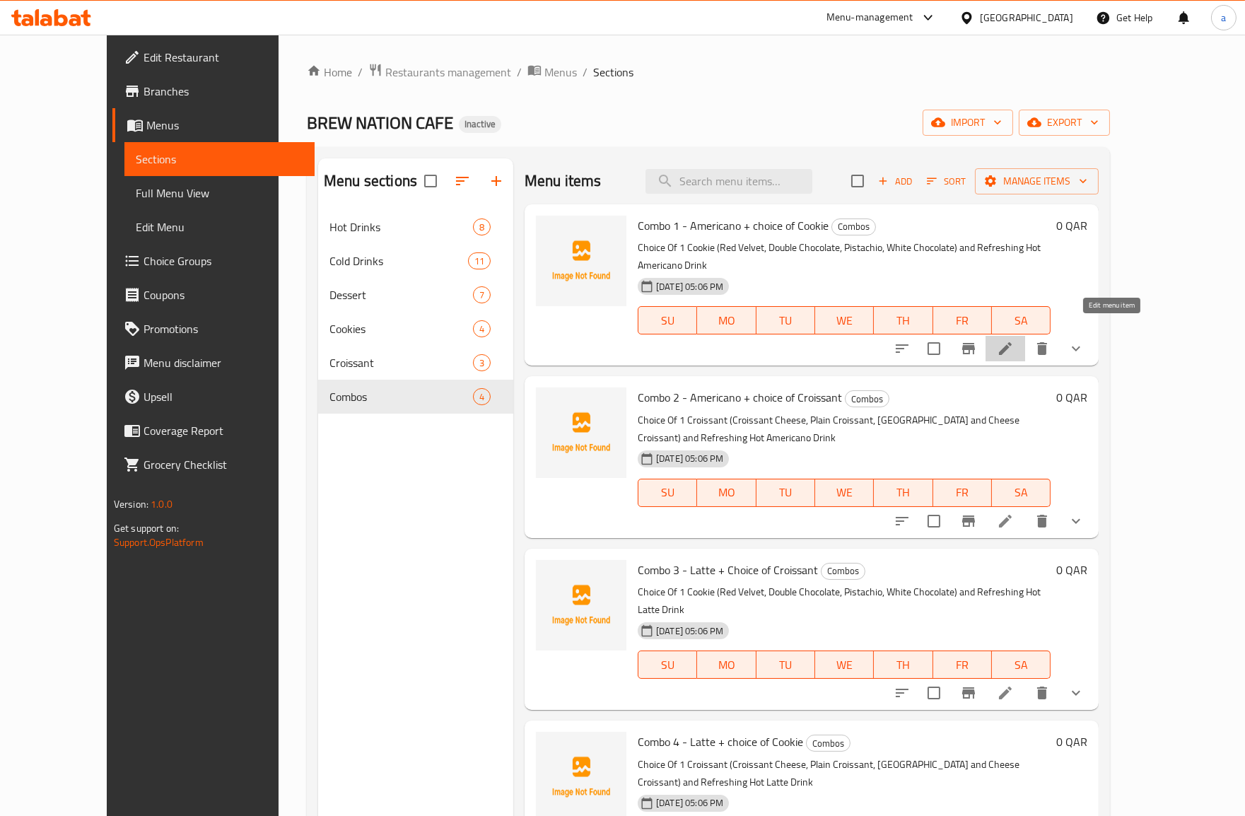
click at [1014, 340] on icon at bounding box center [1005, 348] width 17 height 17
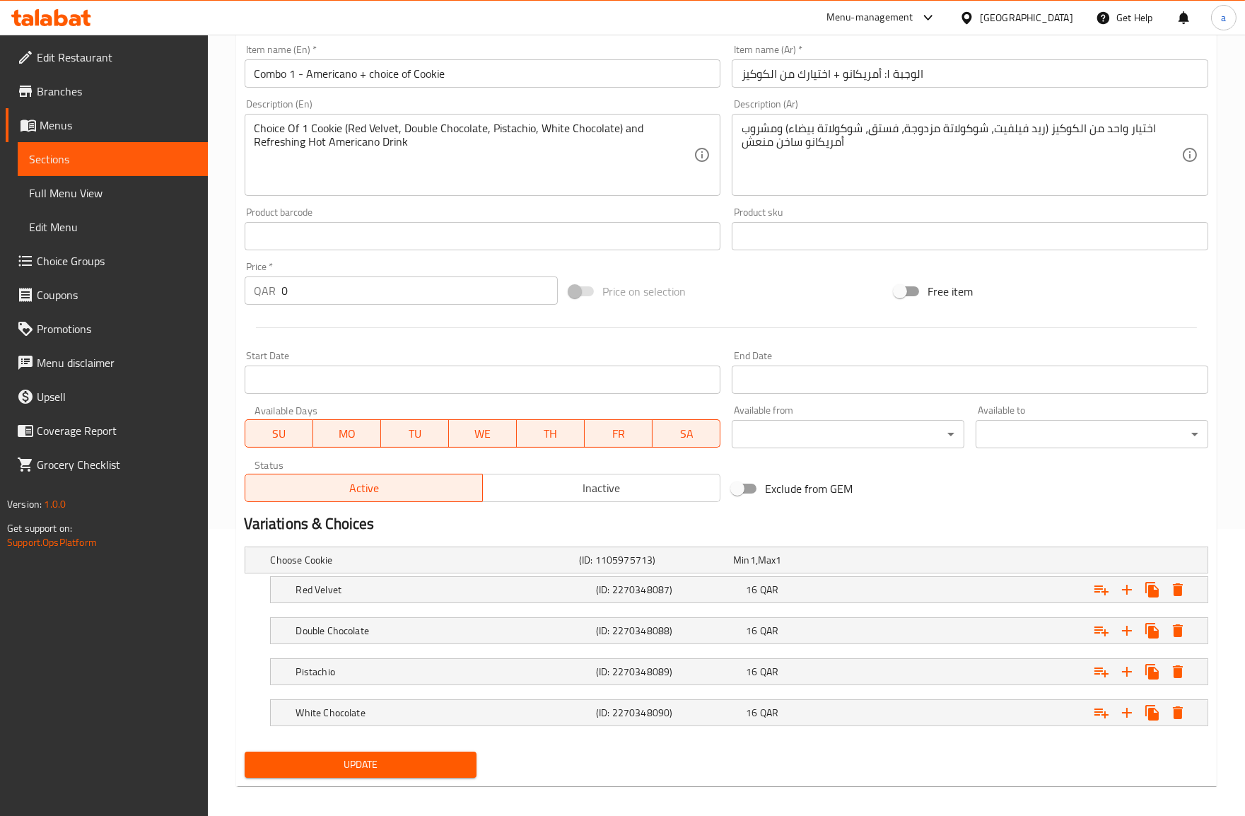
scroll to position [297, 0]
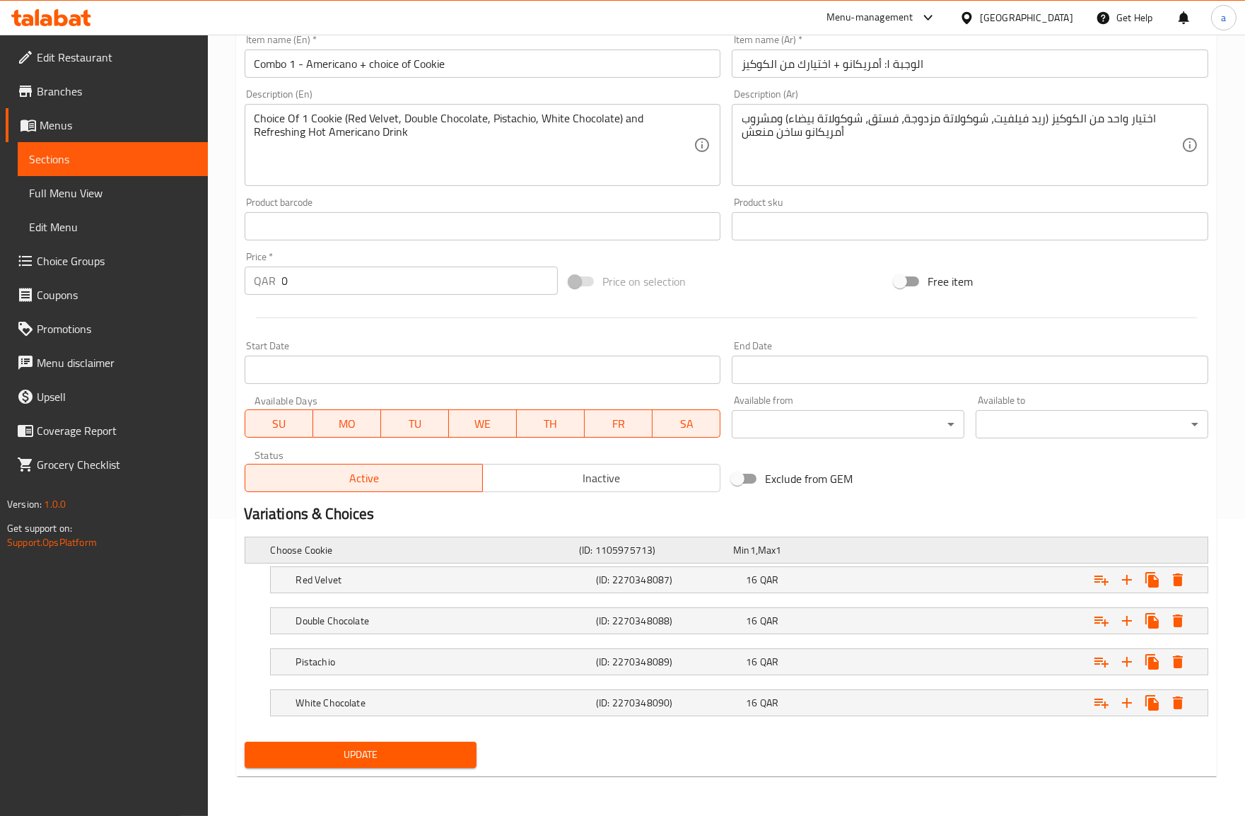
click at [715, 554] on h5 "(ID: 1105975713)" at bounding box center [653, 550] width 148 height 14
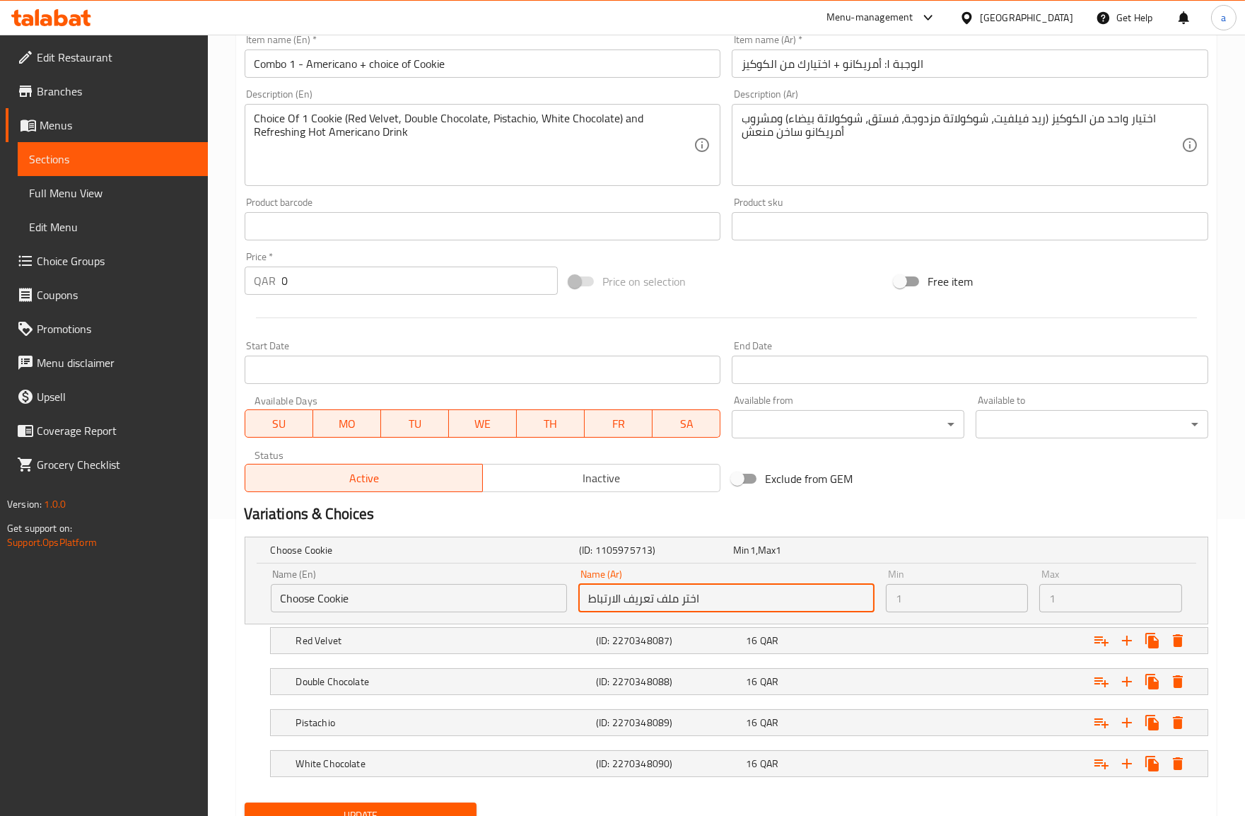
drag, startPoint x: 676, startPoint y: 597, endPoint x: 542, endPoint y: 598, distance: 133.6
click at [542, 598] on div "Name (En) Choose Cookie Name (En) Name (Ar) اختر ملف تعريف الارتباط Name (Ar) M…" at bounding box center [726, 590] width 922 height 54
click at [624, 603] on input "اختر ملف تعريف الارتباط" at bounding box center [726, 598] width 296 height 28
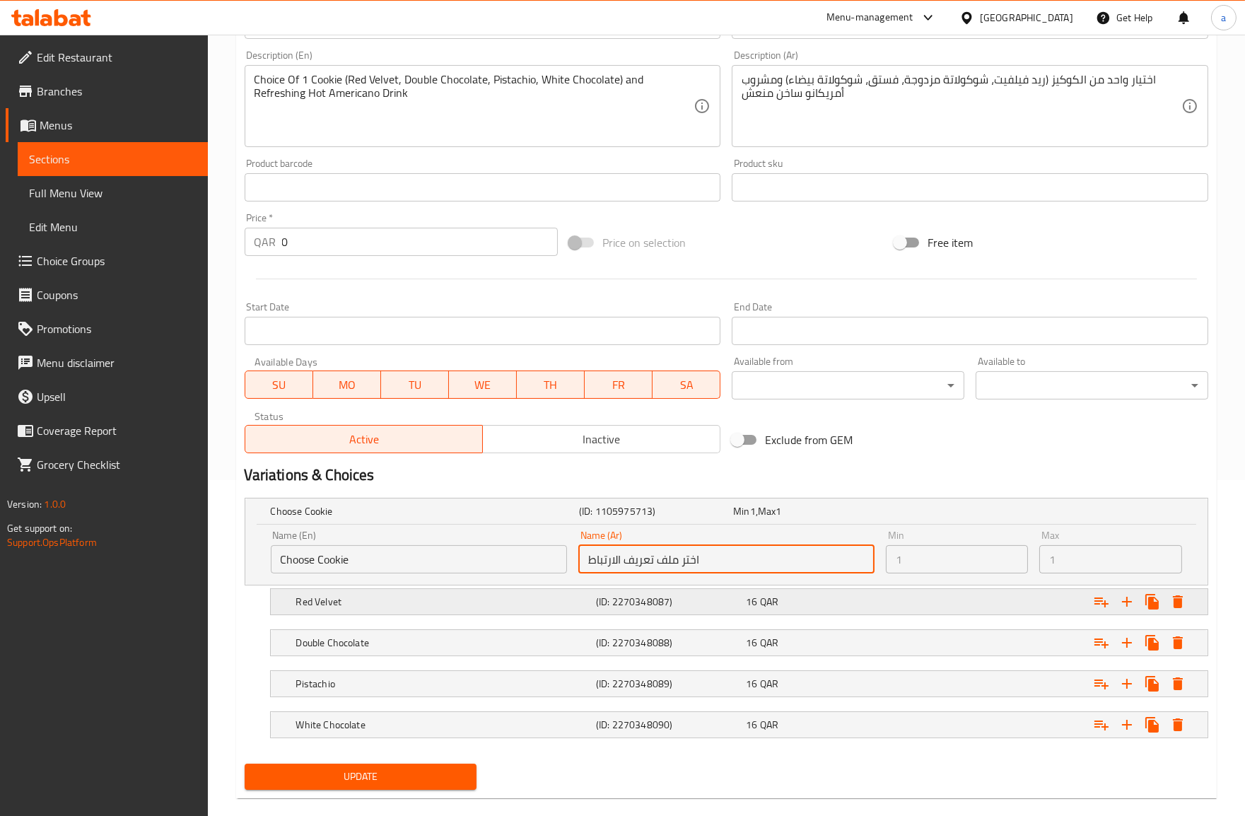
scroll to position [357, 0]
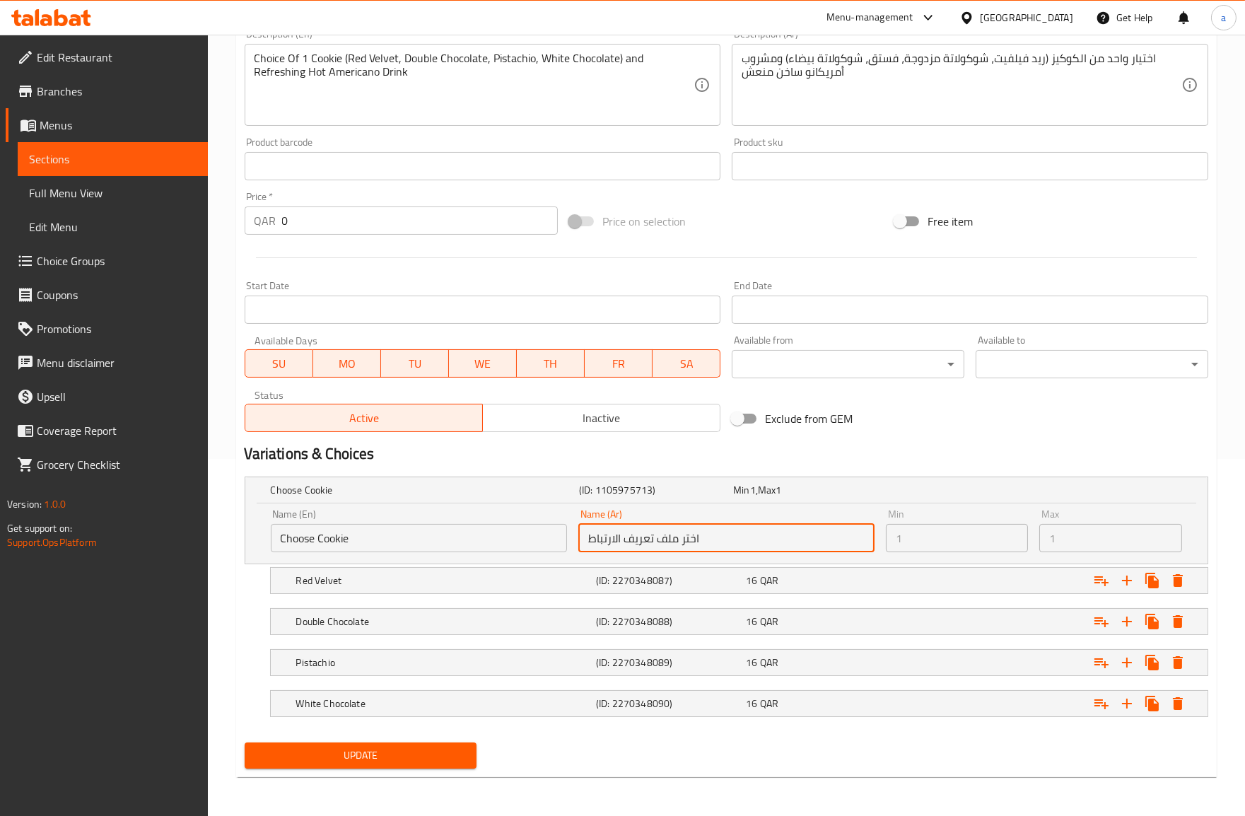
click at [622, 542] on input "اختر ملف تعريف الارتباط" at bounding box center [726, 538] width 296 height 28
click at [605, 539] on input "اختر ملف تعريف الارتباط" at bounding box center [726, 538] width 296 height 28
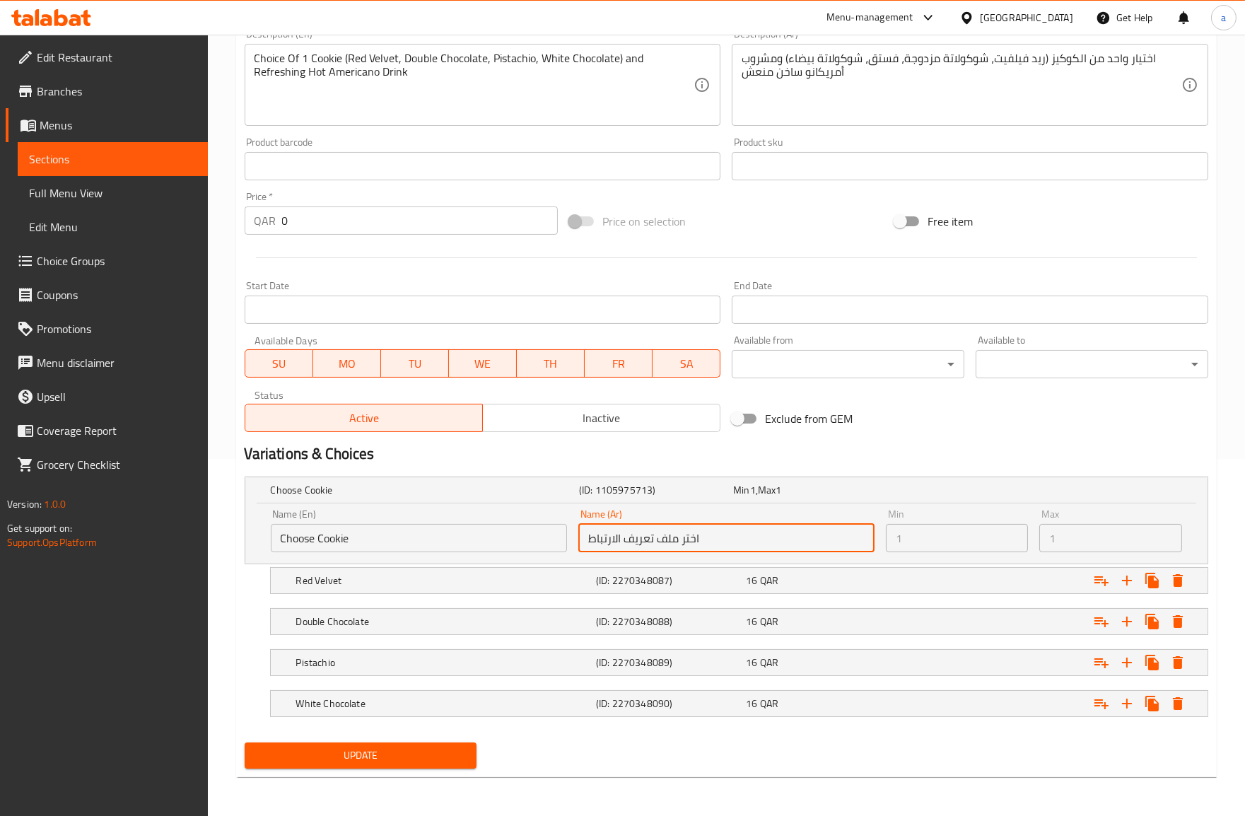
click at [582, 533] on input "اختر ملف تعريف الارتباط" at bounding box center [726, 538] width 296 height 28
drag, startPoint x: 775, startPoint y: 545, endPoint x: 520, endPoint y: 541, distance: 255.9
click at [520, 541] on div "Name (En) Choose Cookie Name (En) Name (Ar) اختر ملف تعريف الارتباط Name (Ar) M…" at bounding box center [726, 530] width 922 height 54
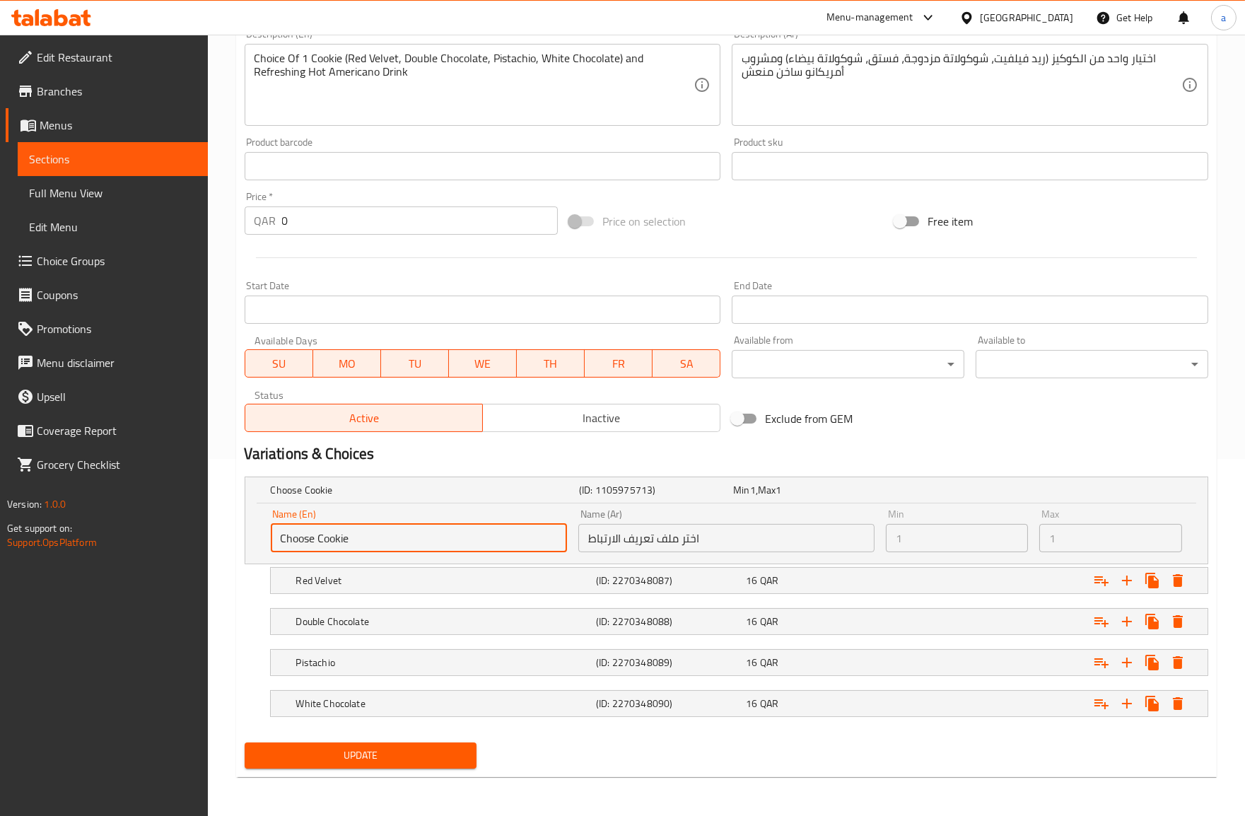
click at [404, 525] on input "Choose Cookie" at bounding box center [419, 538] width 296 height 28
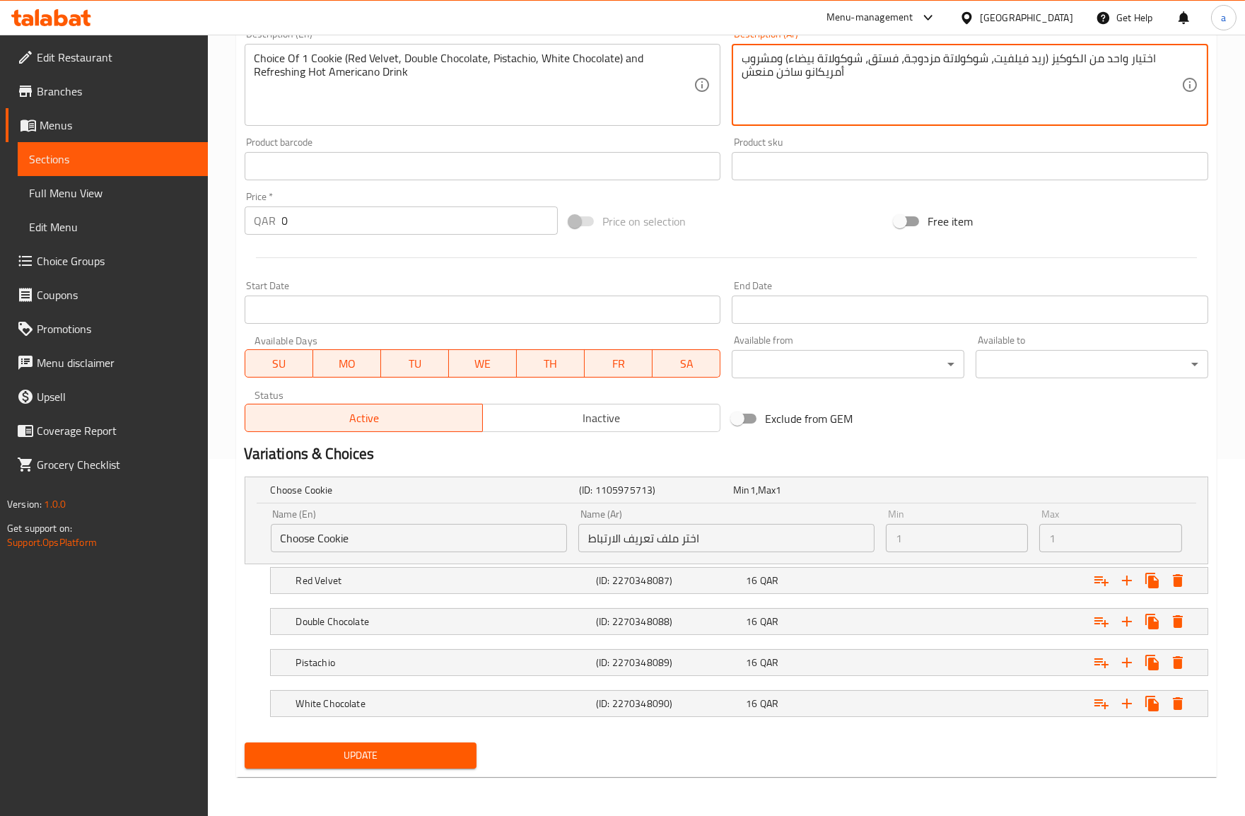
type textarea "اختيار واحد من الكوكيز (ريد فيلفيت، شوكولاتة مزدوجة، فستق، شوكولاتة بيضاء) ومشر…"
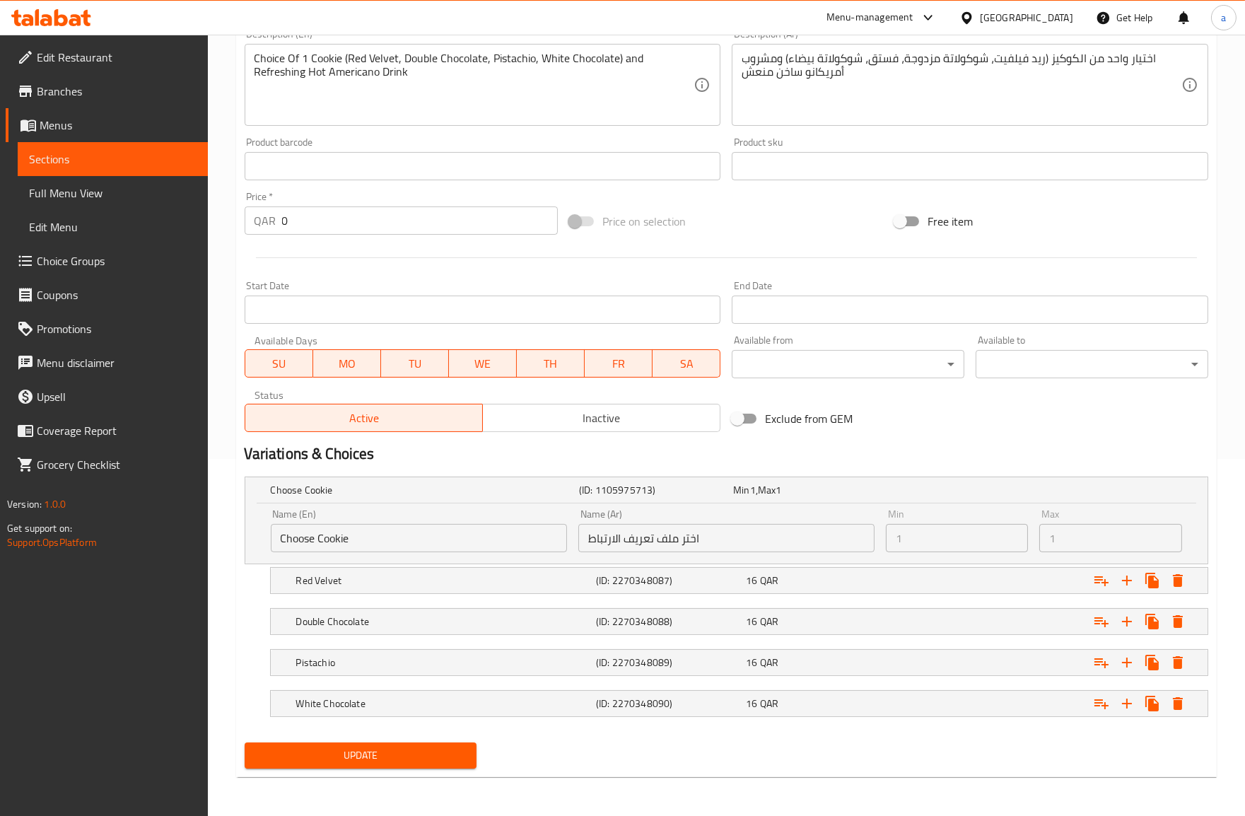
click at [359, 517] on div "Name (En) Choose Cookie Name (En)" at bounding box center [419, 530] width 296 height 43
click at [553, 536] on input "Choose Cookie" at bounding box center [419, 538] width 296 height 28
click at [617, 532] on input "اختر ملف تعريف الارتباط" at bounding box center [726, 538] width 296 height 28
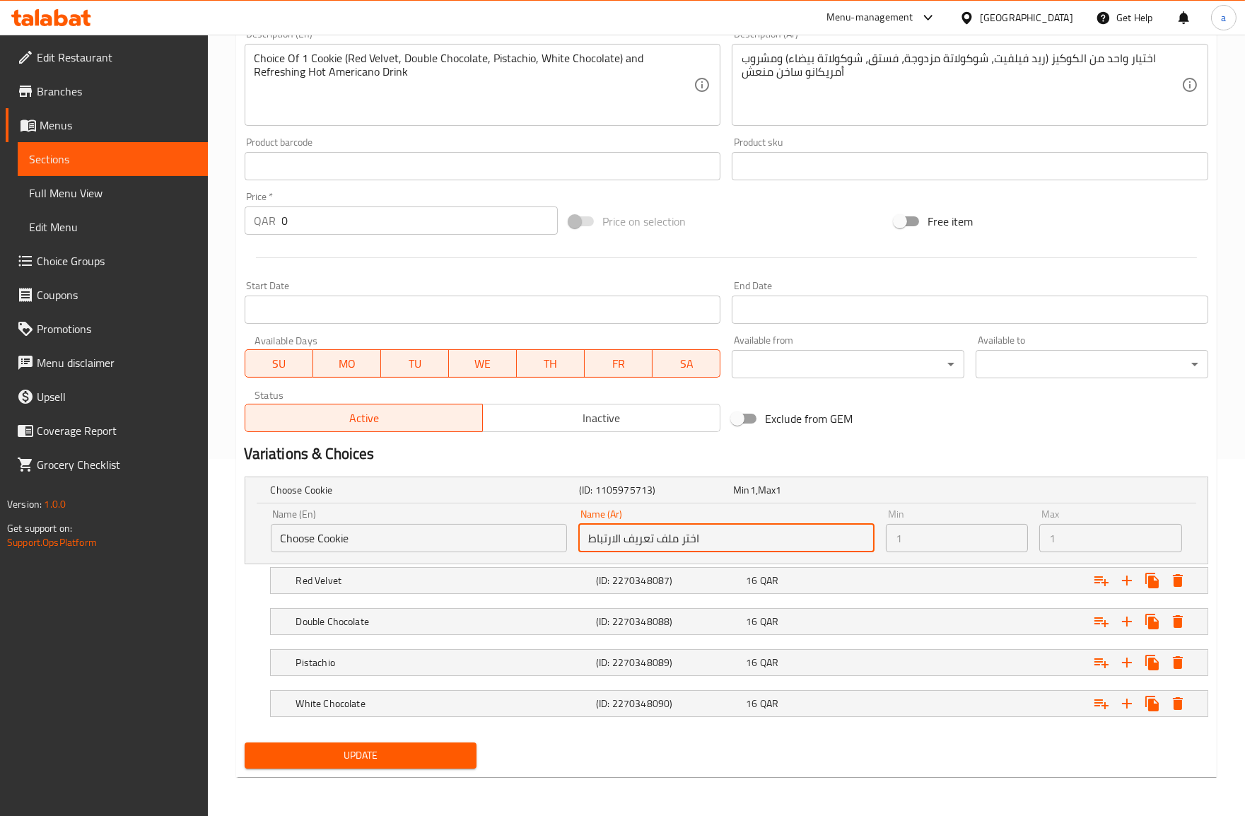
click at [617, 532] on input "اختر ملف تعريف الارتباط" at bounding box center [726, 538] width 296 height 28
click at [655, 541] on input "اختر ملف تعريف الارتباط" at bounding box center [726, 538] width 296 height 28
drag, startPoint x: 655, startPoint y: 541, endPoint x: 585, endPoint y: 544, distance: 70.8
click at [585, 544] on input "اختر ملف تعريف الارتباط" at bounding box center [726, 538] width 296 height 28
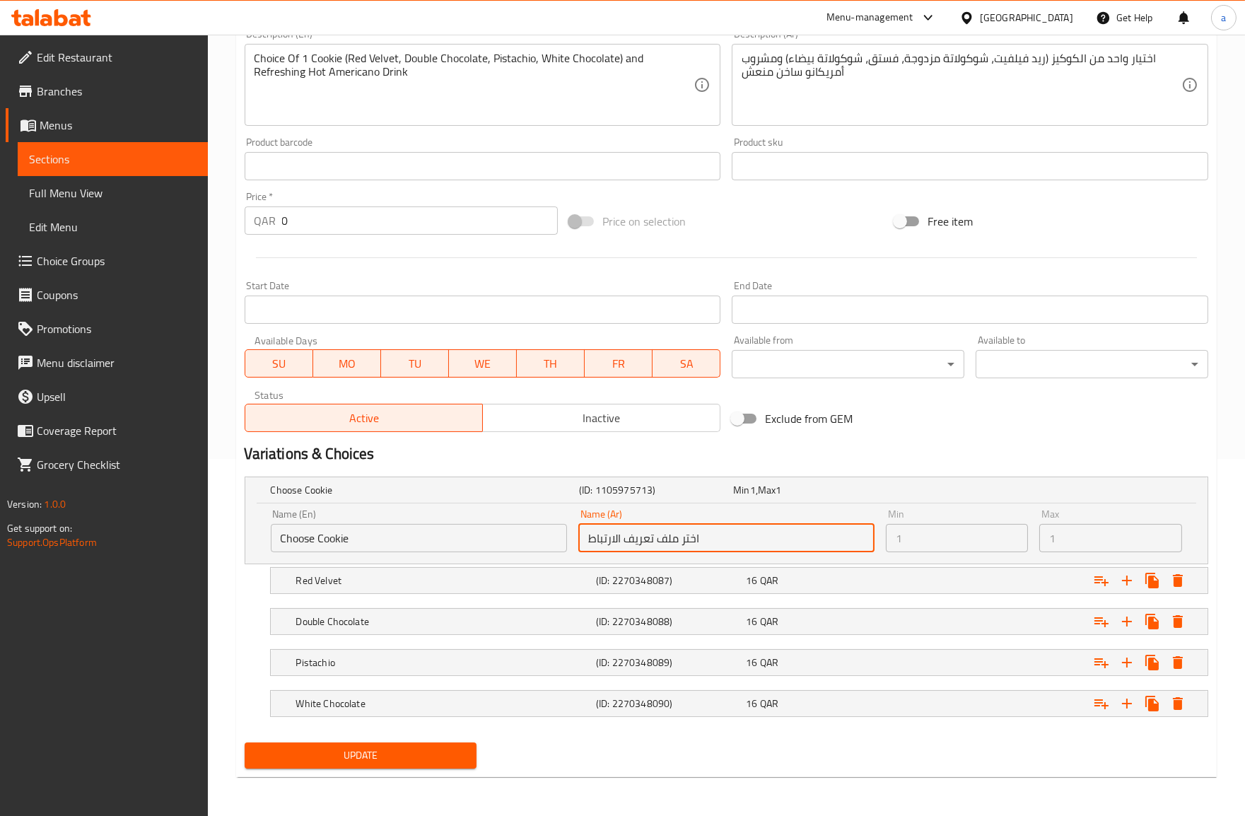
click at [585, 544] on input "اختر ملف تعريف الارتباط" at bounding box center [726, 538] width 296 height 28
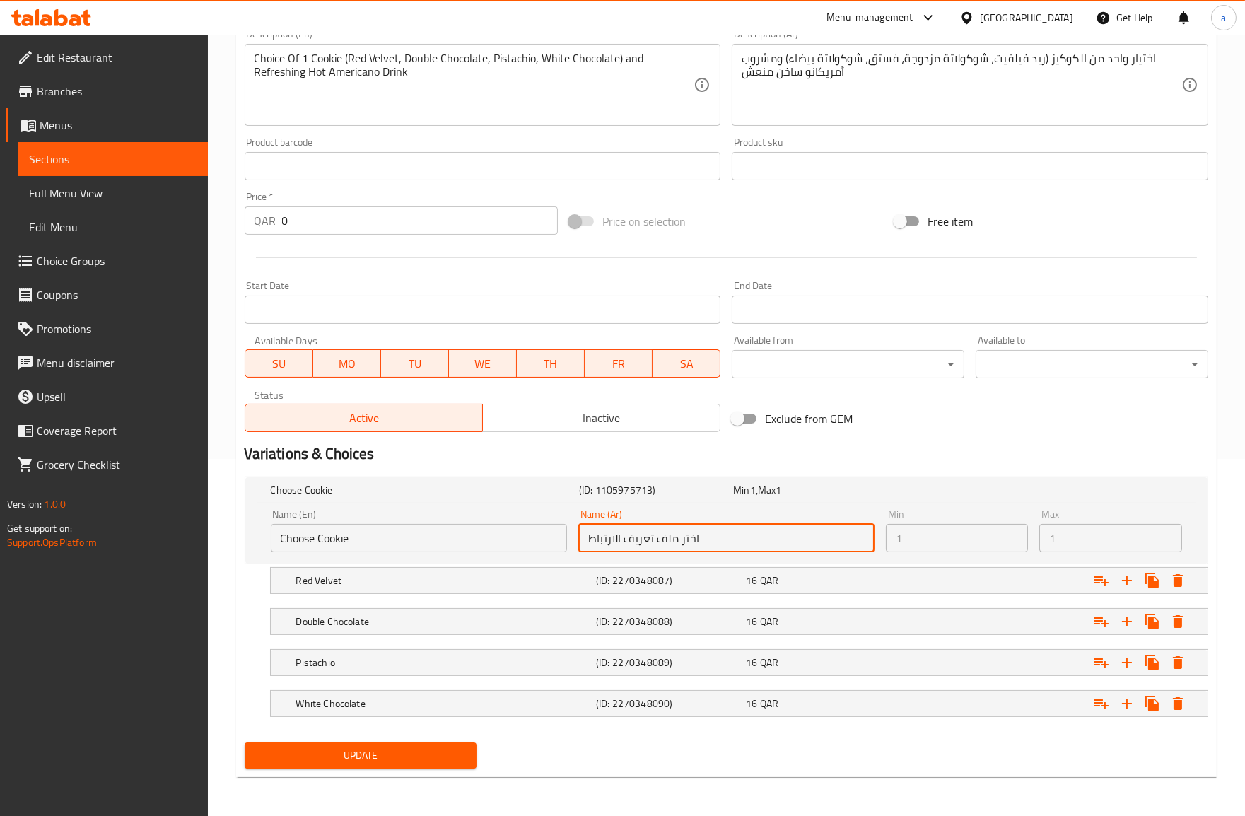
click at [585, 544] on input "اختر ملف تعريف الارتباط" at bounding box center [726, 538] width 296 height 28
click at [741, 542] on input "اختر ملف تعريف الارتباط" at bounding box center [726, 538] width 296 height 28
click at [404, 532] on input "Choose Cookie" at bounding box center [419, 538] width 296 height 28
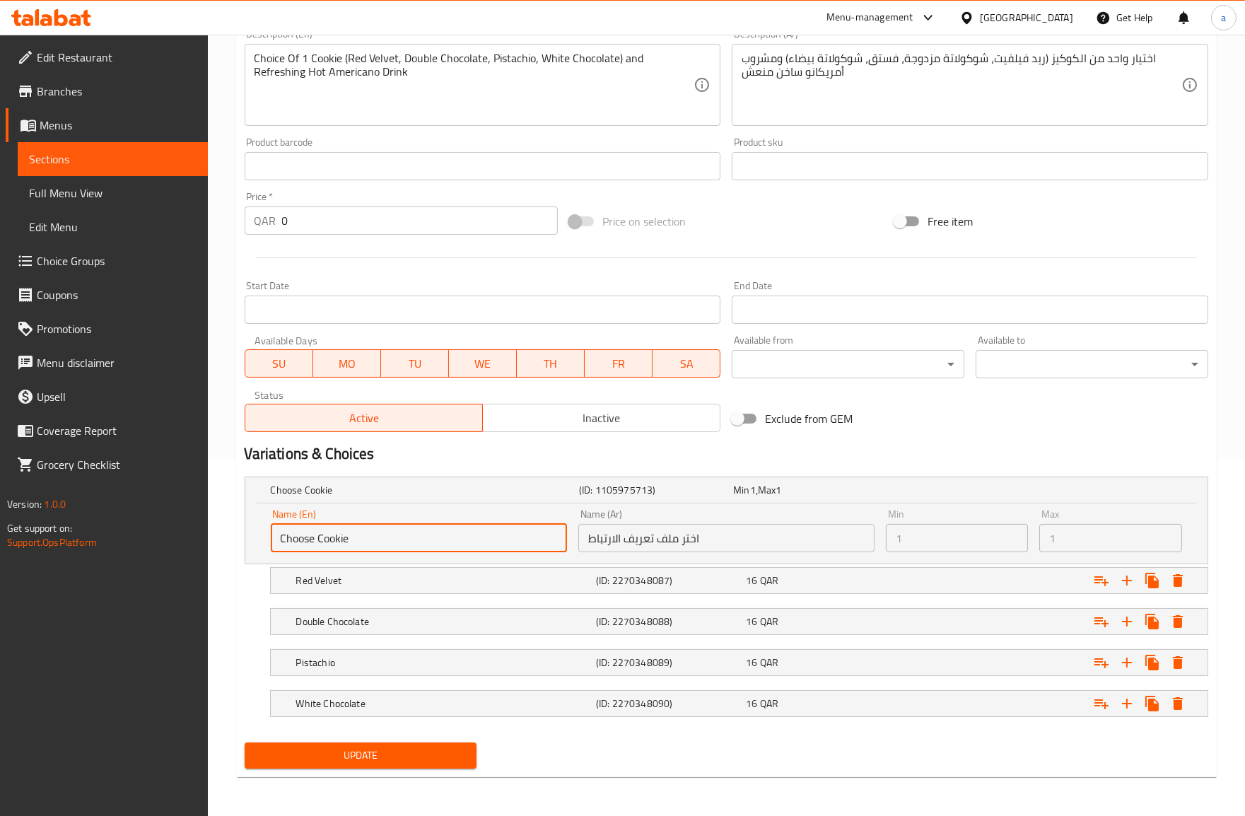
click at [724, 545] on input "اختر ملف تعريف الارتباط" at bounding box center [726, 538] width 296 height 28
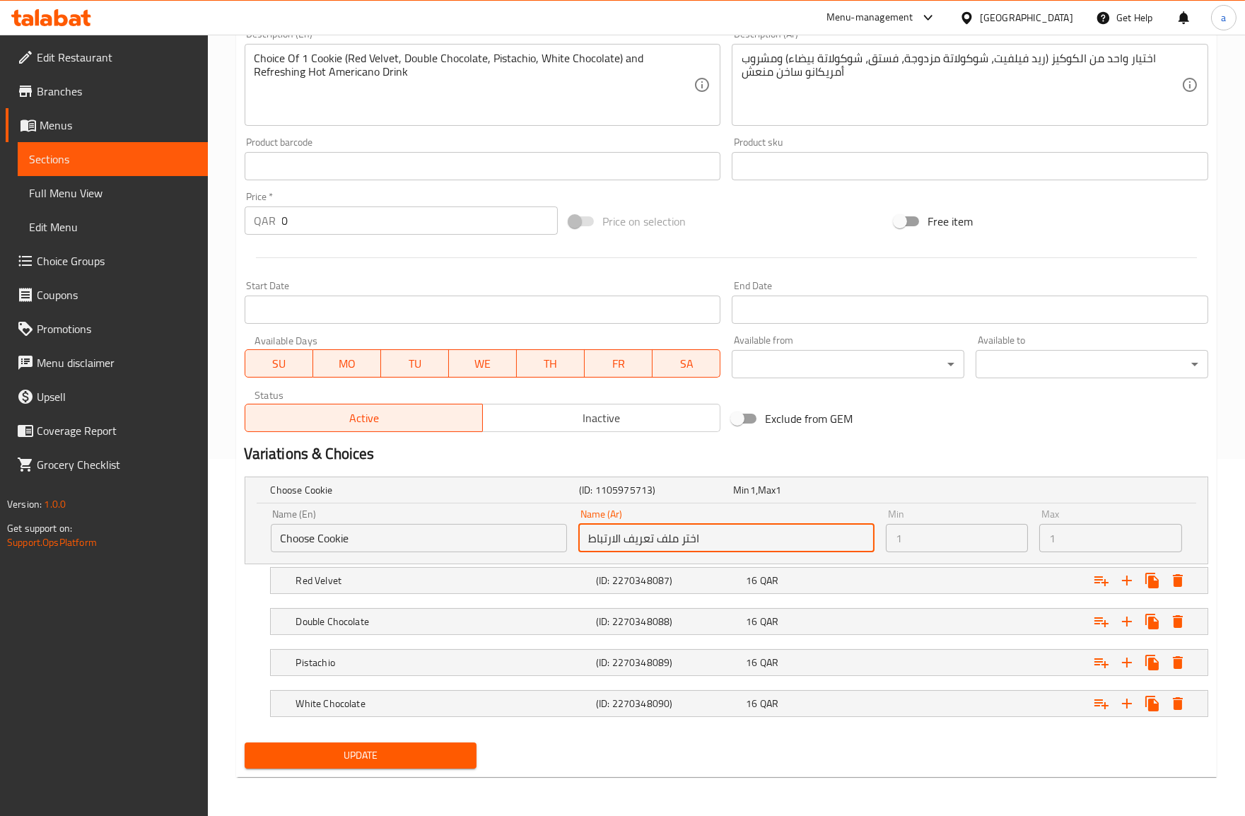
click at [724, 545] on input "اختر ملف تعريف الارتباط" at bounding box center [726, 538] width 296 height 28
click at [717, 544] on input "اختر ملف تعريف الارتباط" at bounding box center [726, 538] width 296 height 28
click at [717, 533] on input "اختر ملف تعريف الارتباط" at bounding box center [726, 538] width 296 height 28
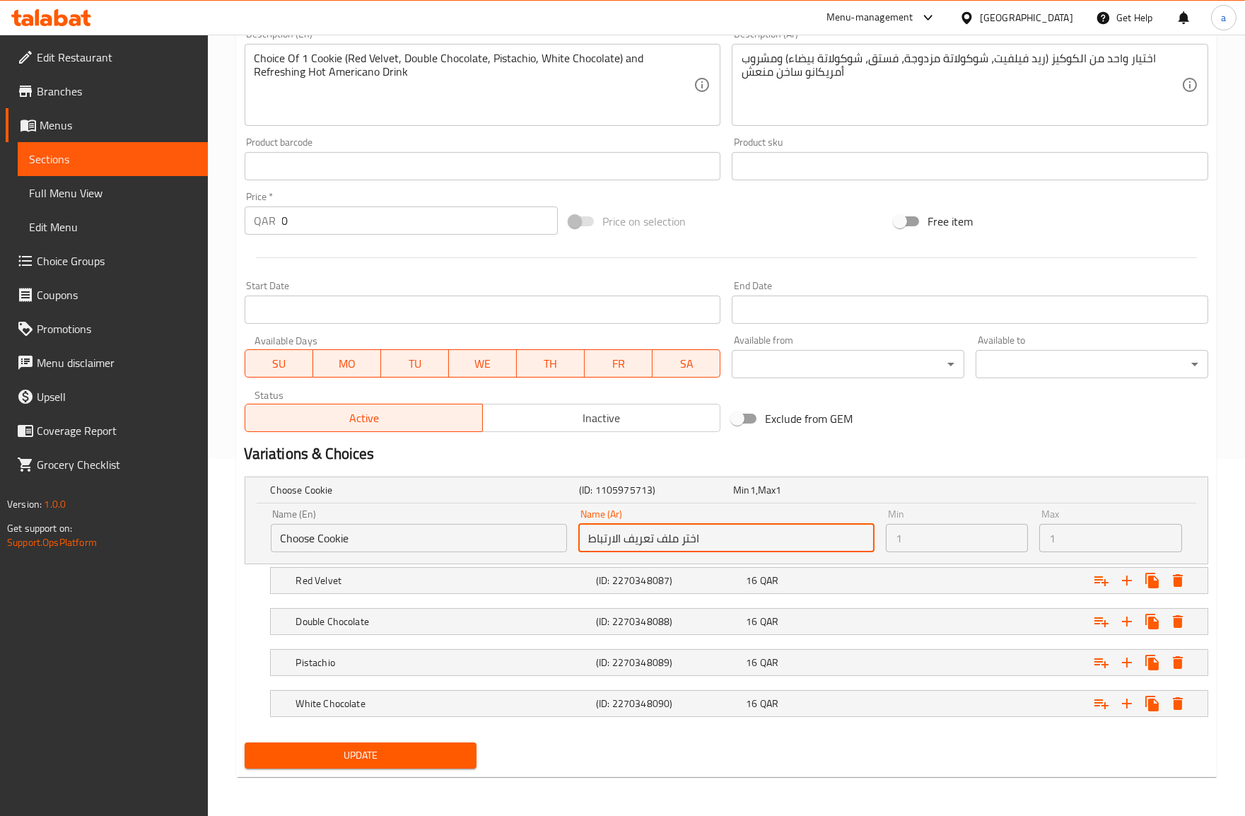
click at [721, 524] on input "اختر ملف تعريف الارتباط" at bounding box center [726, 538] width 296 height 28
click at [691, 530] on input "اختر ملف تعريف الارتباط" at bounding box center [726, 538] width 296 height 28
click at [591, 460] on h2 "Variations & Choices" at bounding box center [726, 453] width 963 height 21
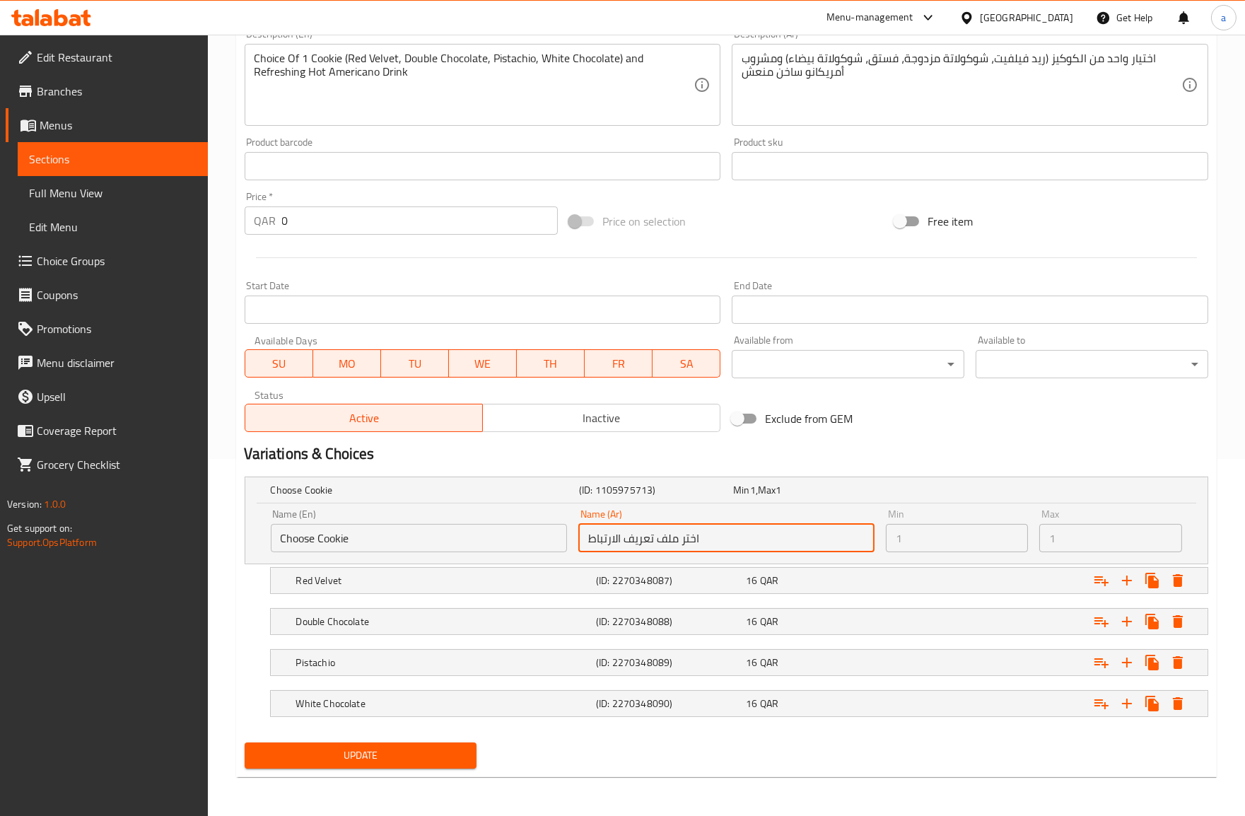
click at [664, 524] on input "اختر ملف تعريف الارتباط" at bounding box center [726, 538] width 296 height 28
drag, startPoint x: 664, startPoint y: 524, endPoint x: 635, endPoint y: 542, distance: 34.6
click at [635, 542] on input "اختر ملف تعريف الارتباط" at bounding box center [726, 538] width 296 height 28
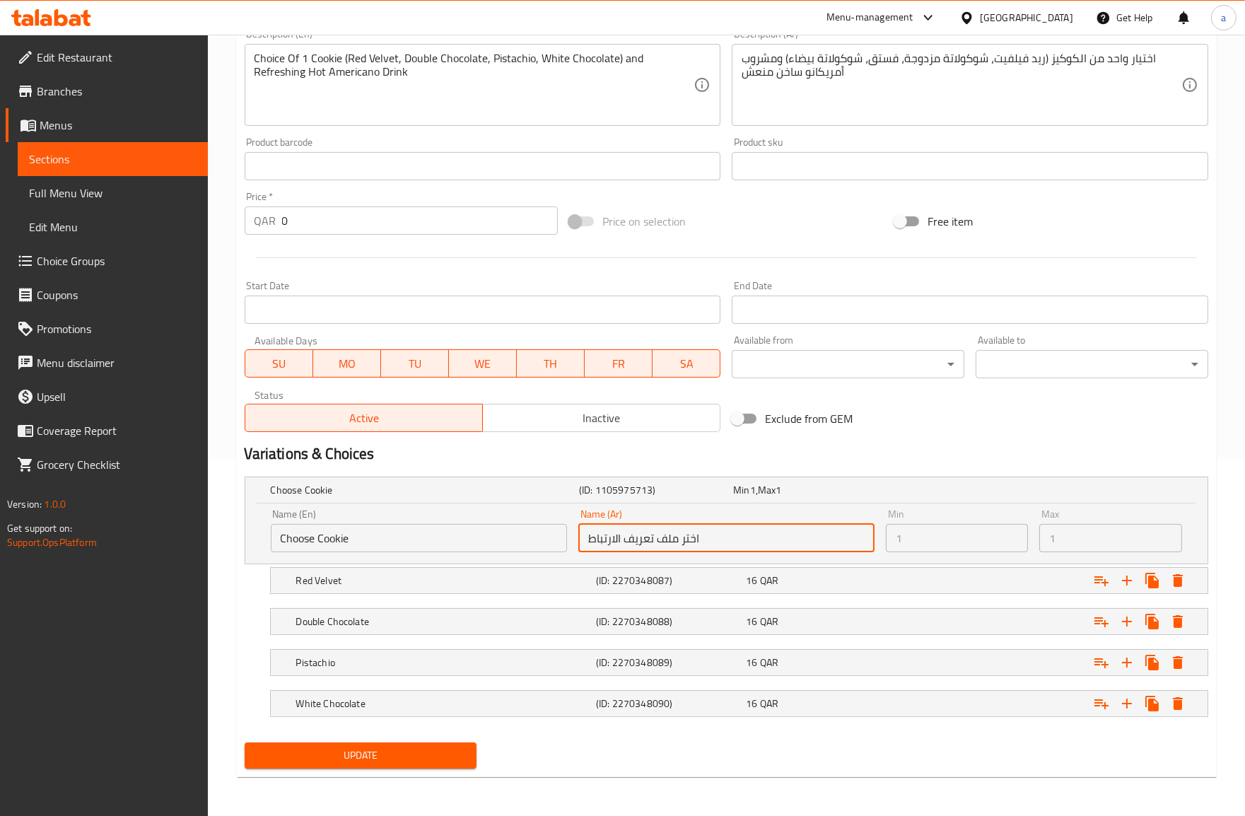
click at [635, 542] on input "اختر ملف تعريف الارتباط" at bounding box center [726, 538] width 296 height 28
click at [411, 489] on h5 "Choose Cookie" at bounding box center [422, 490] width 303 height 14
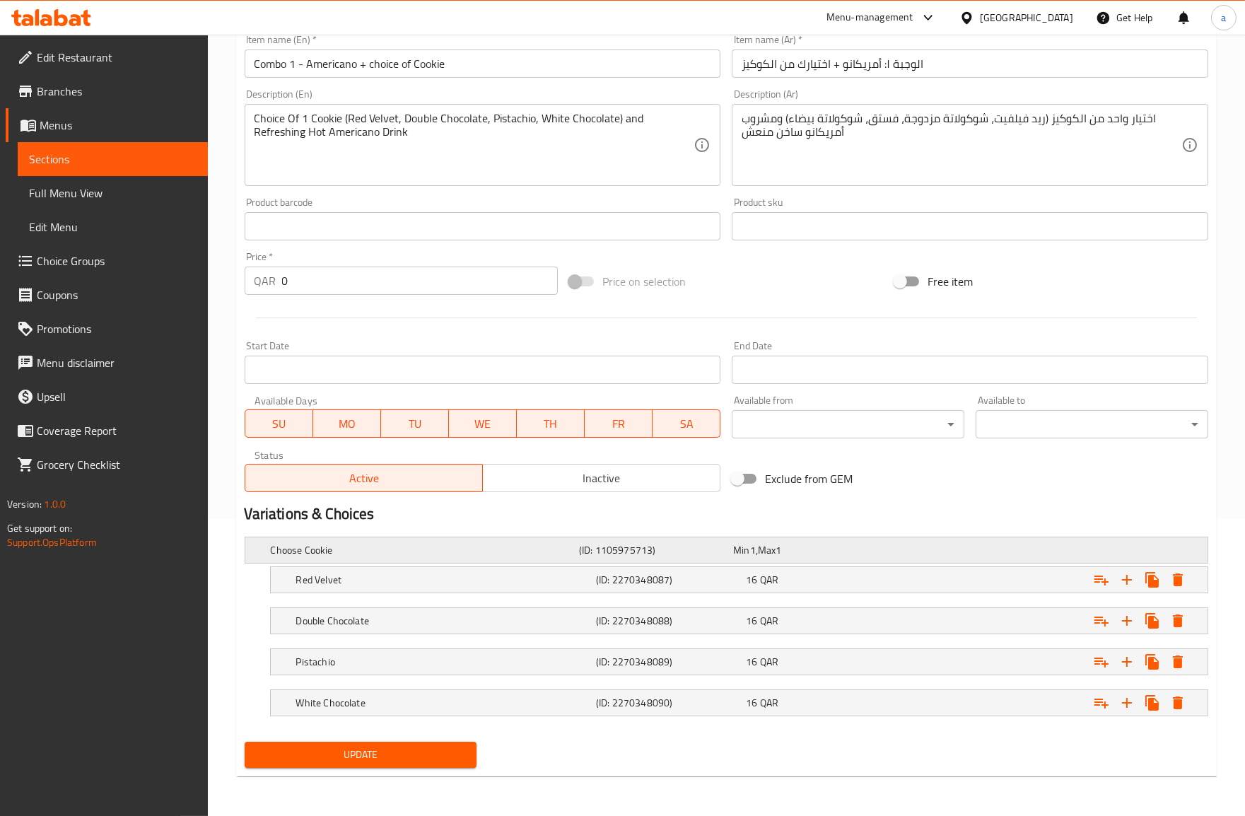
scroll to position [297, 0]
click at [427, 550] on h5 "Choose Cookie" at bounding box center [422, 550] width 303 height 14
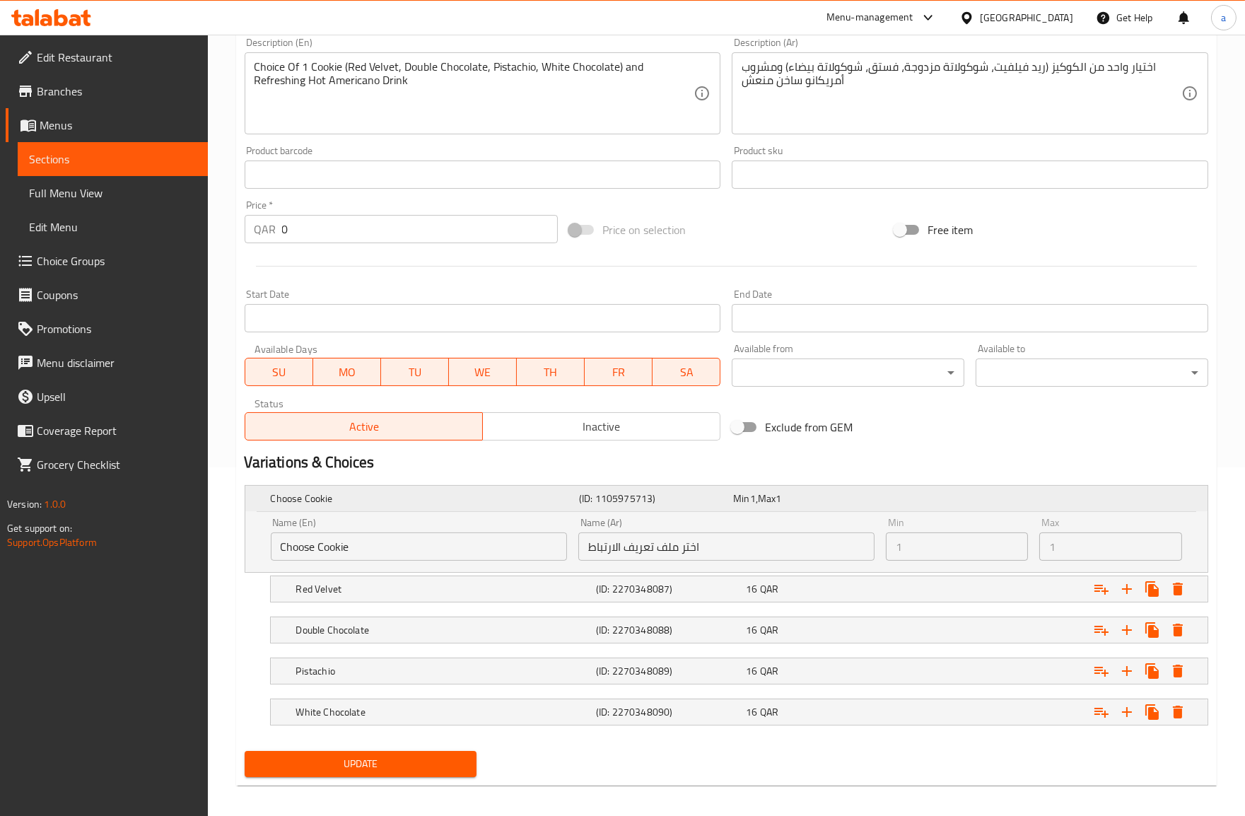
scroll to position [357, 0]
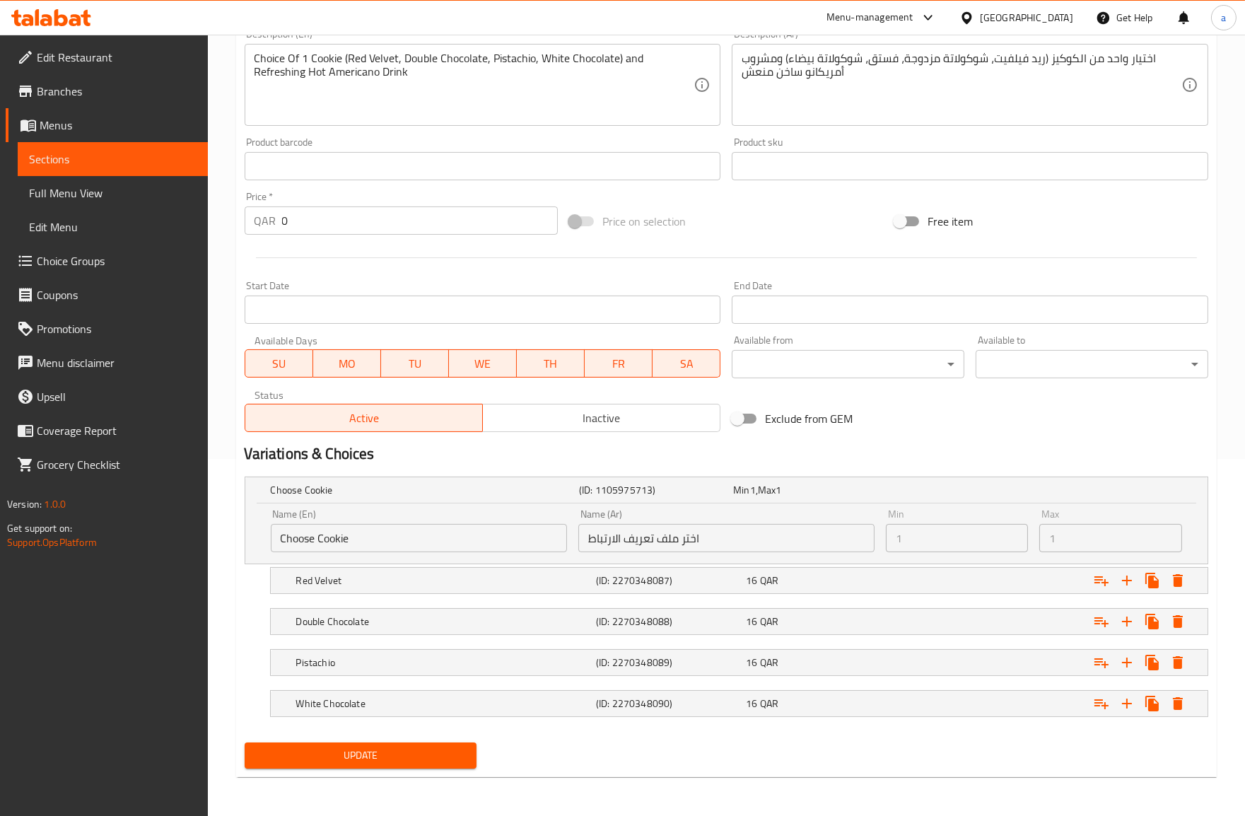
click at [995, 522] on div "Min 1 Min" at bounding box center [957, 530] width 143 height 43
click at [760, 415] on input "Exclude from GEM" at bounding box center [737, 418] width 81 height 27
click at [760, 415] on input "Exclude from GEM" at bounding box center [751, 418] width 81 height 27
checkbox input "false"
click at [361, 497] on h5 "Red Velvet" at bounding box center [422, 490] width 303 height 14
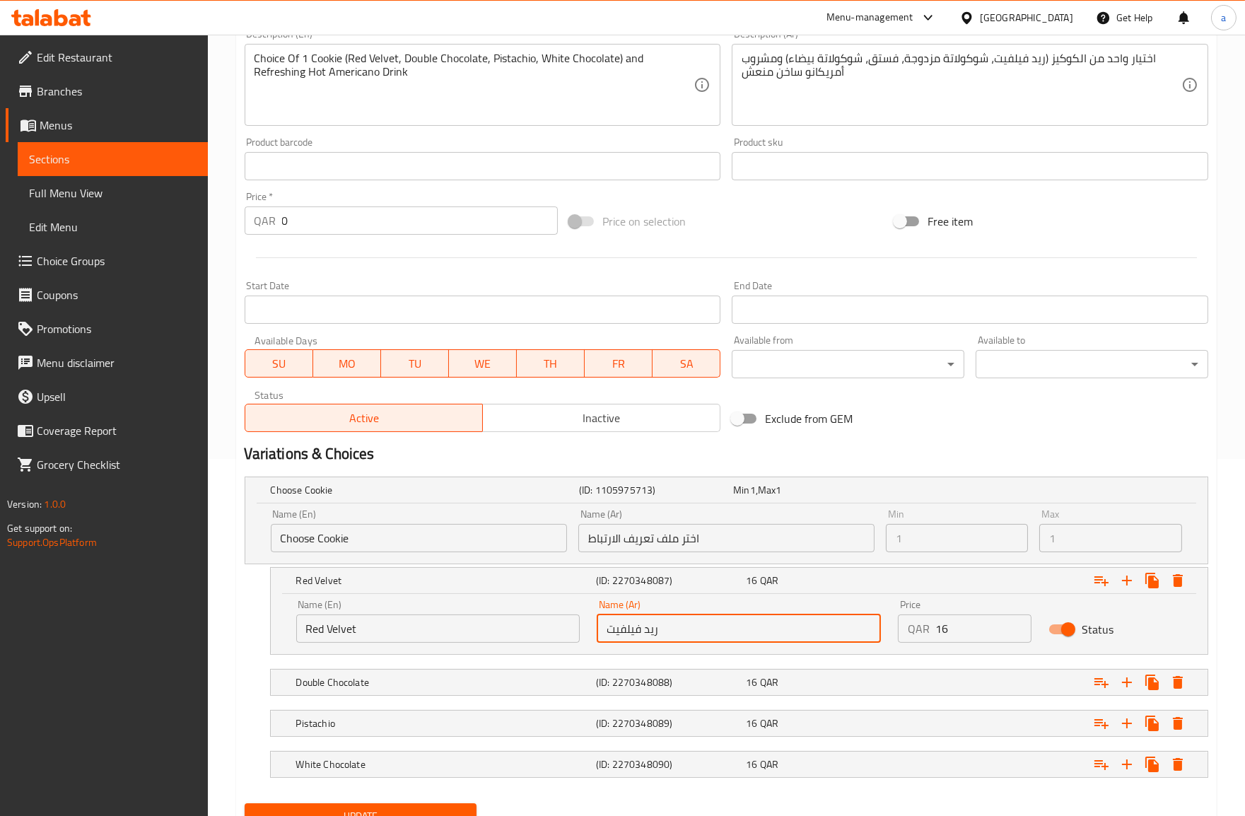
click at [780, 617] on input "ريد فيلفيت" at bounding box center [739, 628] width 284 height 28
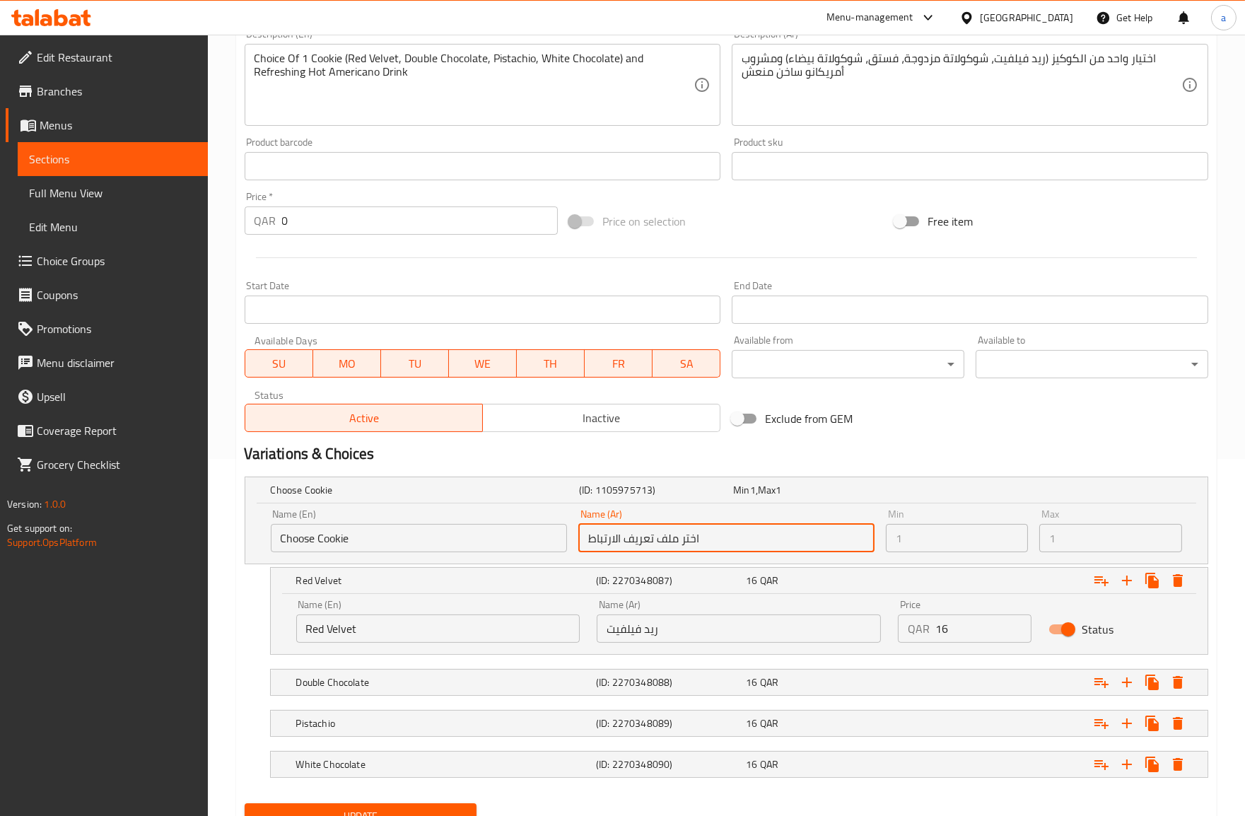
click at [719, 542] on input "اختر ملف تعريف الارتباط" at bounding box center [726, 538] width 296 height 28
click at [427, 497] on h5 "Red Velvet" at bounding box center [422, 490] width 303 height 14
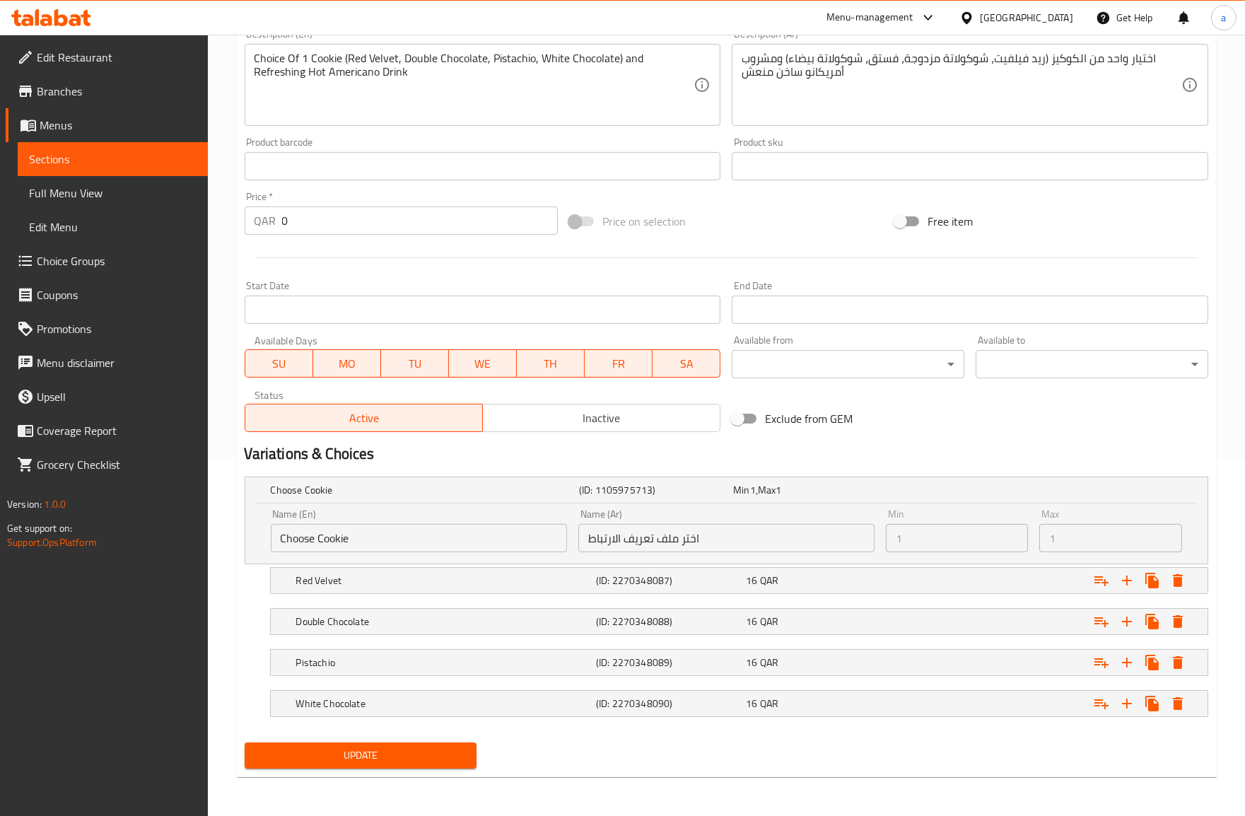
click at [711, 539] on input "اختر ملف تعريف الارتباط" at bounding box center [726, 538] width 296 height 28
click at [733, 530] on input "اختر ملف تعريف الارتباط" at bounding box center [726, 538] width 296 height 28
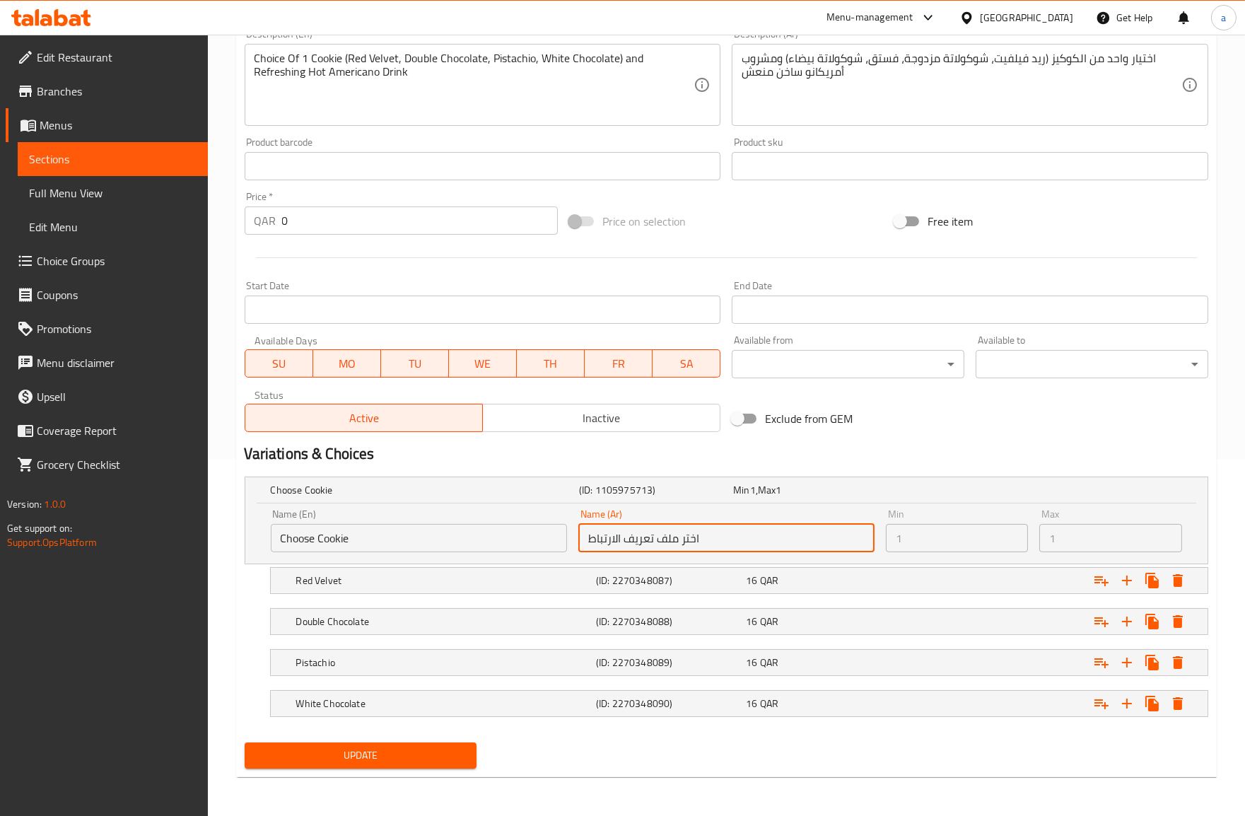
click at [734, 530] on input "اختر ملف تعريف الارتباط" at bounding box center [726, 538] width 296 height 28
click at [647, 539] on input "اختر ملف تعريف الارتباط" at bounding box center [726, 538] width 296 height 28
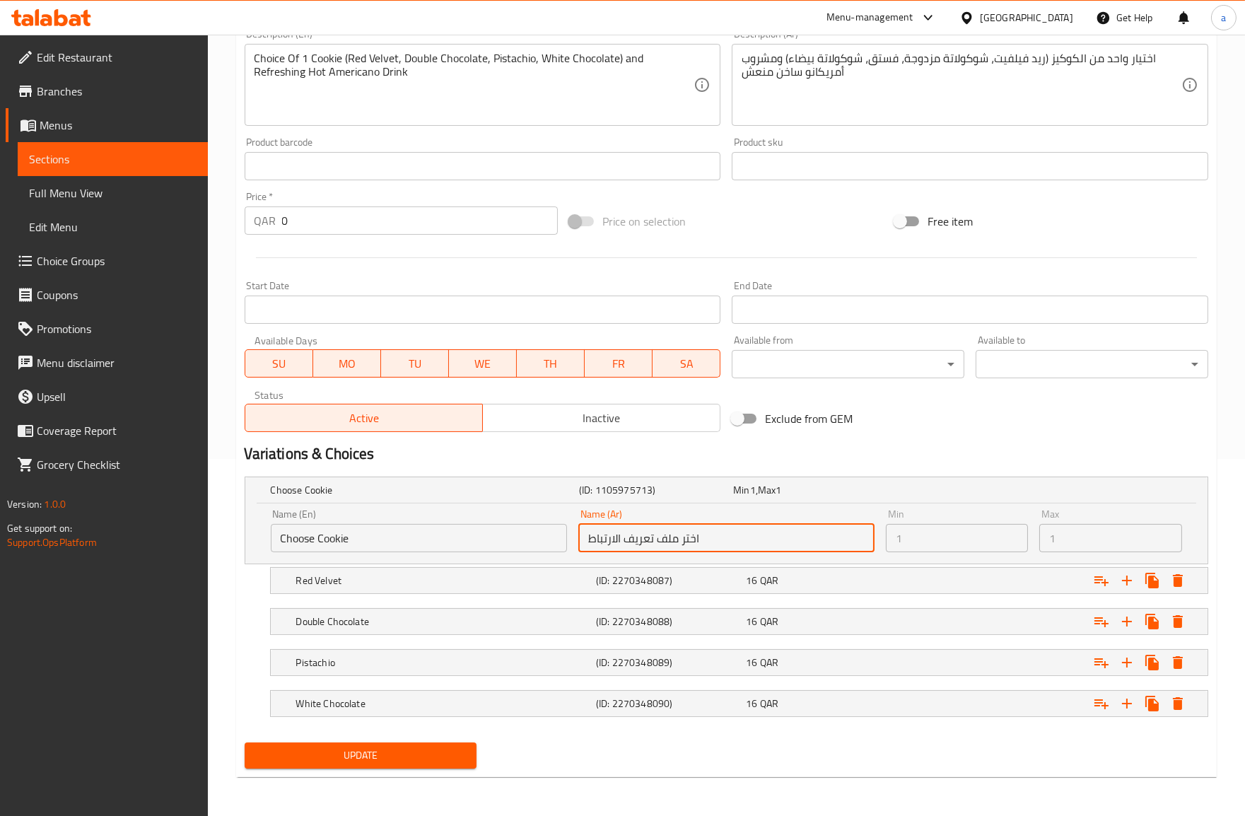
click at [725, 534] on input "اختر ملف تعريف الارتباط" at bounding box center [726, 538] width 296 height 28
drag, startPoint x: 725, startPoint y: 534, endPoint x: 604, endPoint y: 524, distance: 120.6
click at [604, 524] on input "اختر ملف تعريف الارتباط" at bounding box center [726, 538] width 296 height 28
click at [695, 522] on div "Name (Ar) اختر ملف تعريف الارتباط Name (Ar)" at bounding box center [726, 530] width 296 height 43
click at [715, 550] on input "اختر ملف تعريف الارتباط" at bounding box center [726, 538] width 296 height 28
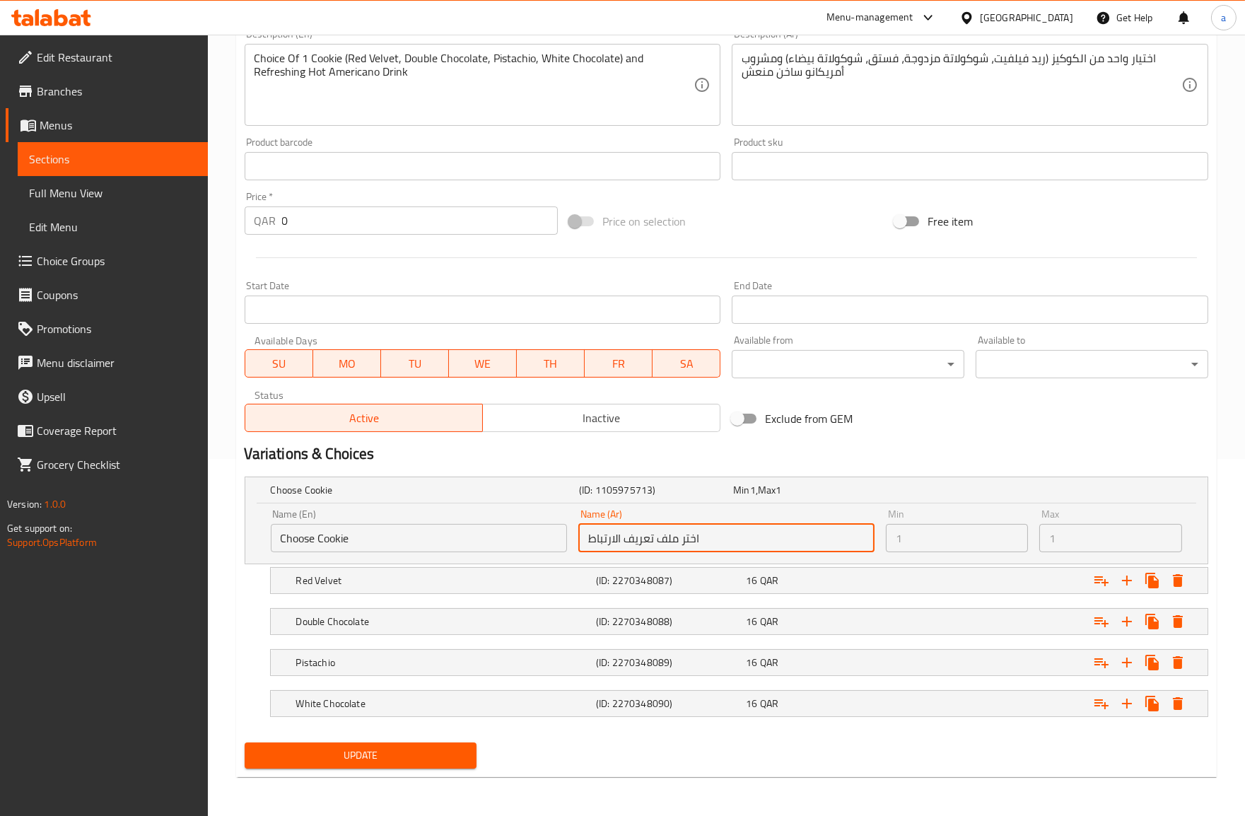
click at [715, 550] on input "اختر ملف تعريف الارتباط" at bounding box center [726, 538] width 296 height 28
click at [729, 539] on input "اختر ملف تعريف الارتباط" at bounding box center [726, 538] width 296 height 28
click at [92, 262] on span "Choice Groups" at bounding box center [117, 260] width 160 height 17
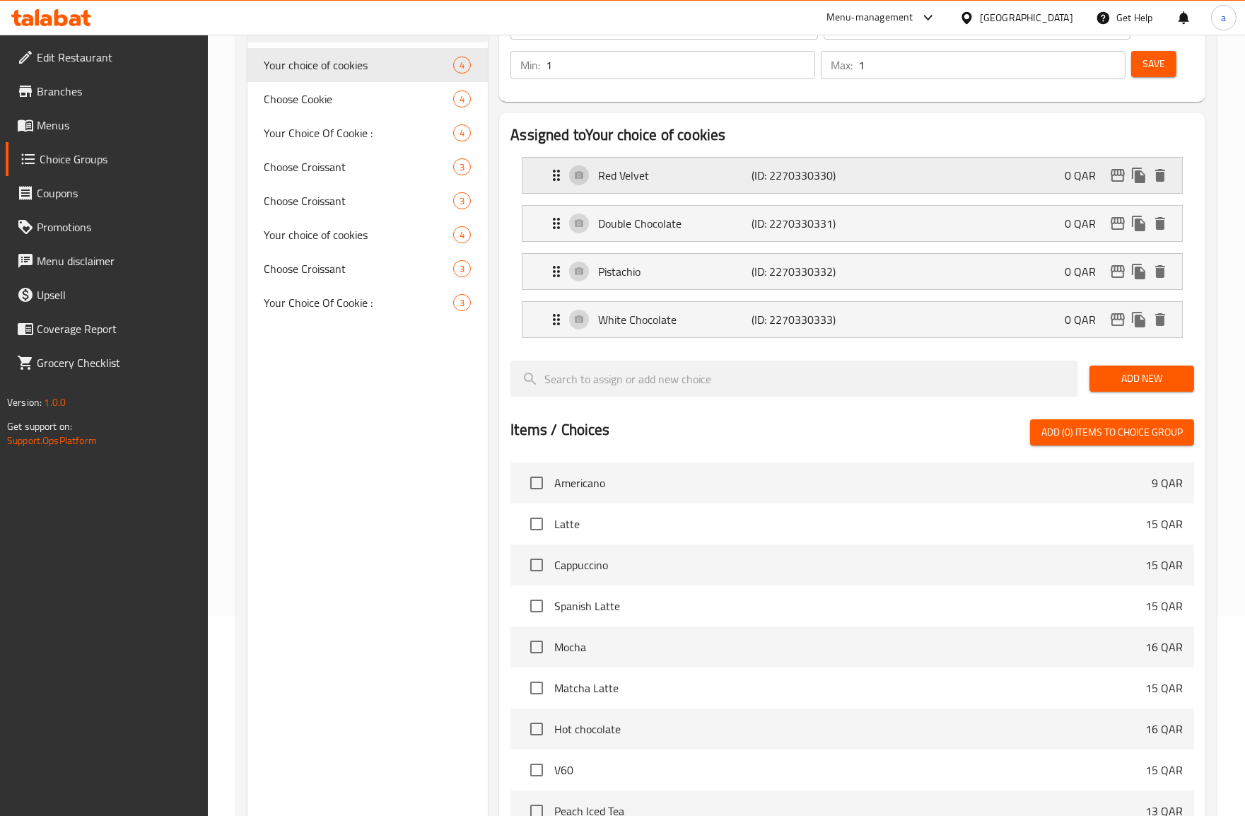
click at [766, 191] on div "Red Velvet (ID: 2270330330) 0 QAR" at bounding box center [856, 175] width 617 height 35
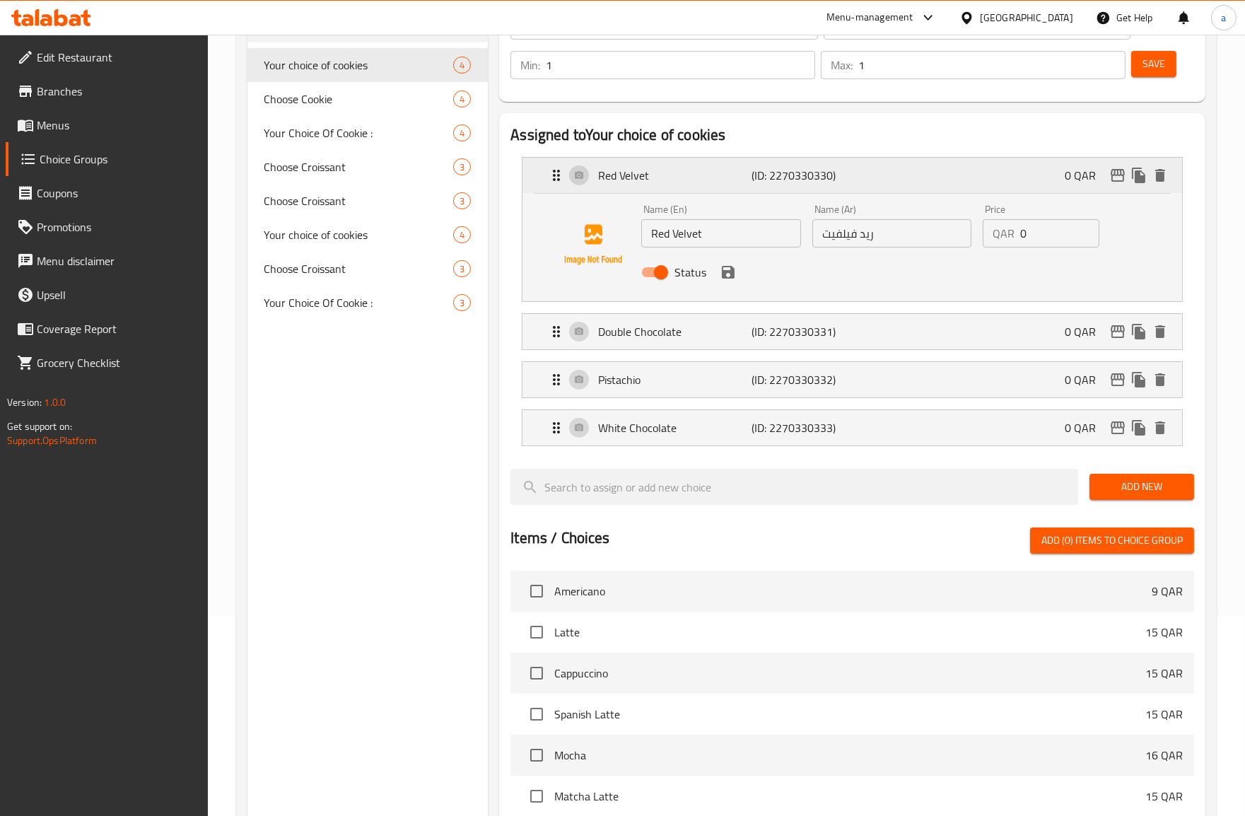
click at [766, 191] on div "Red Velvet (ID: 2270330330) 0 QAR" at bounding box center [856, 175] width 617 height 35
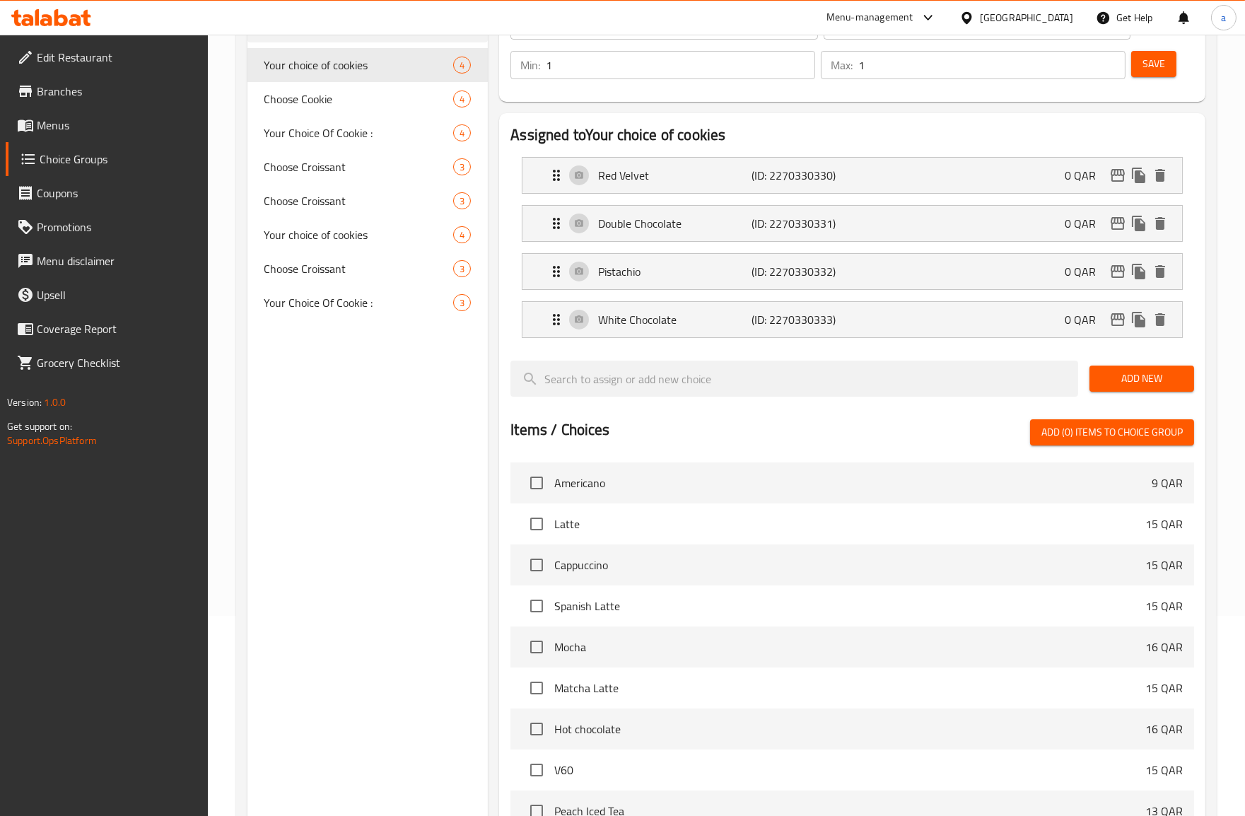
scroll to position [0, 0]
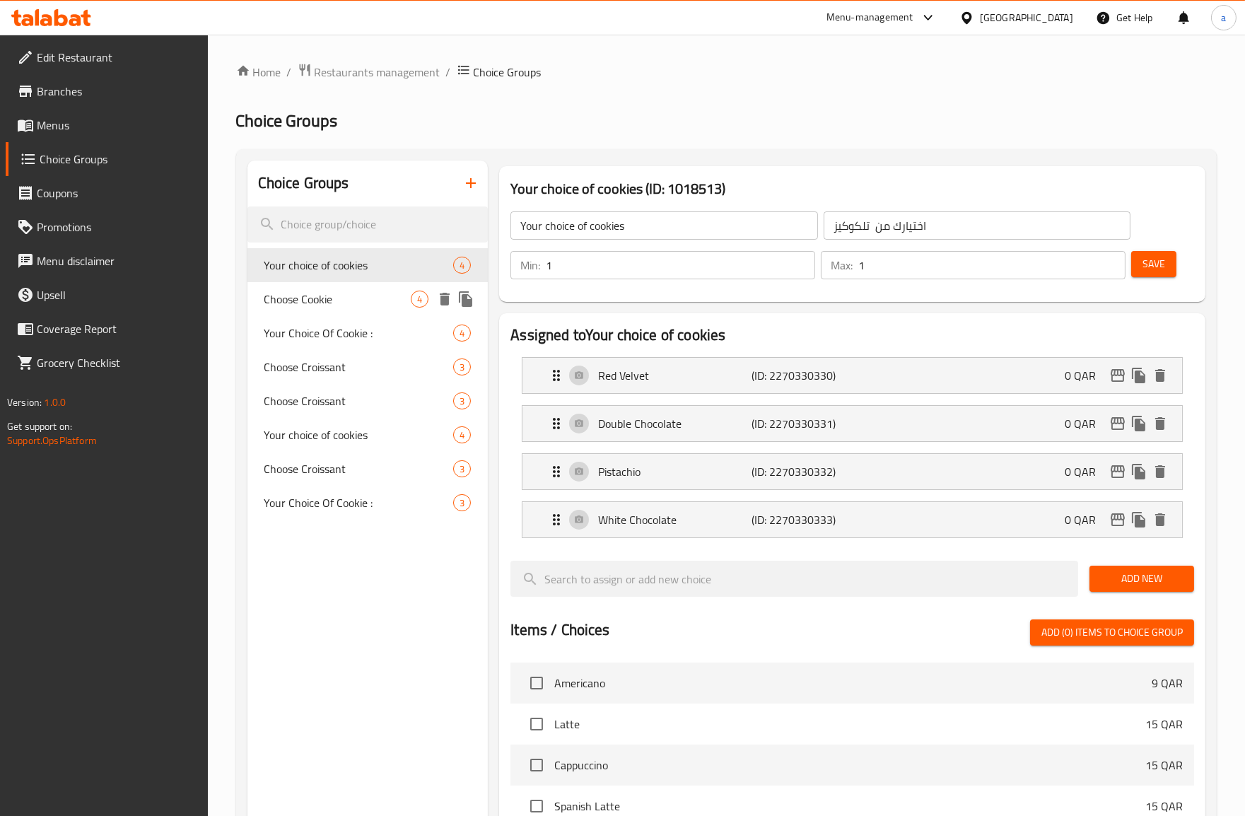
click at [392, 293] on span "Choose Cookie" at bounding box center [337, 299] width 147 height 17
type input "Choose Cookie"
type input "اختر الكوكي"
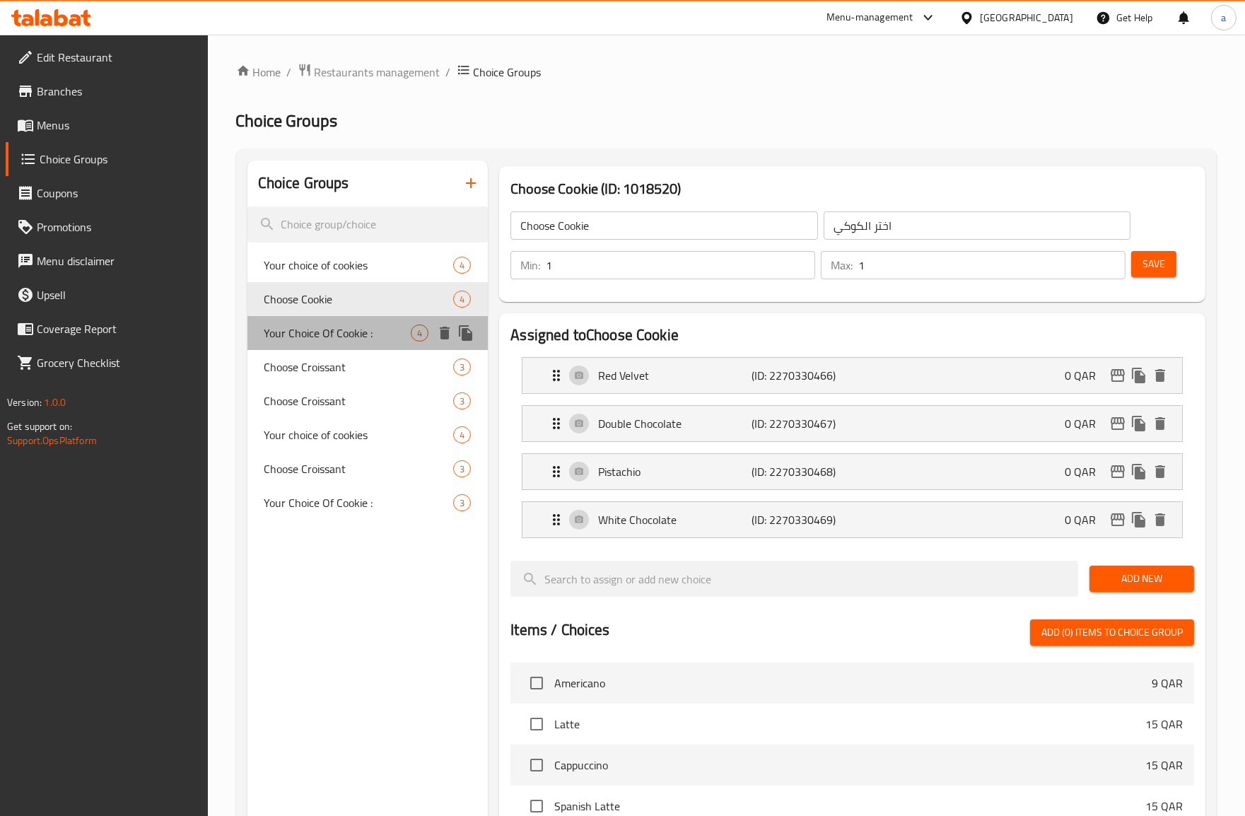
click at [319, 333] on span "Your Choice Of Cookie :" at bounding box center [337, 332] width 147 height 17
type input "Your Choice Of Cookie :"
type input "إختيارك من كوكيز:"
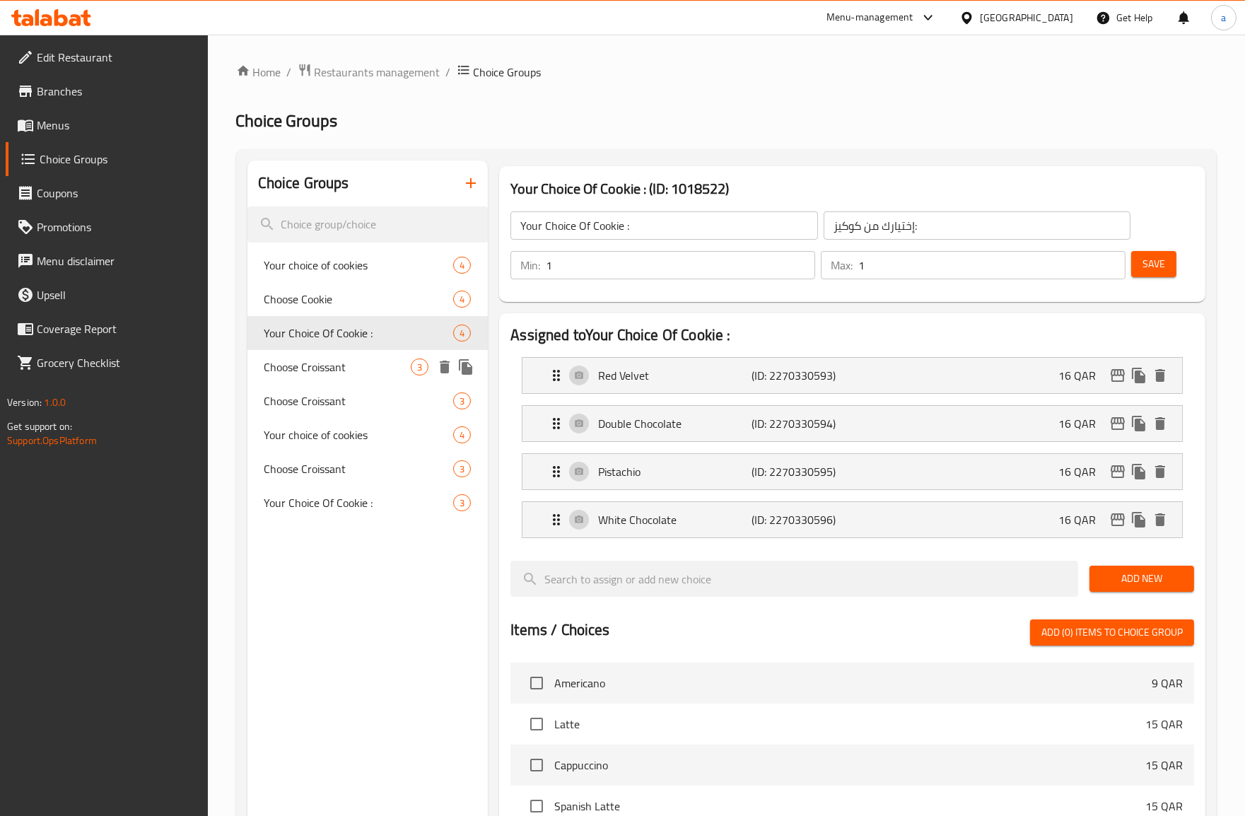
click at [333, 365] on span "Choose Croissant" at bounding box center [337, 366] width 147 height 17
type input "Choose Croissant"
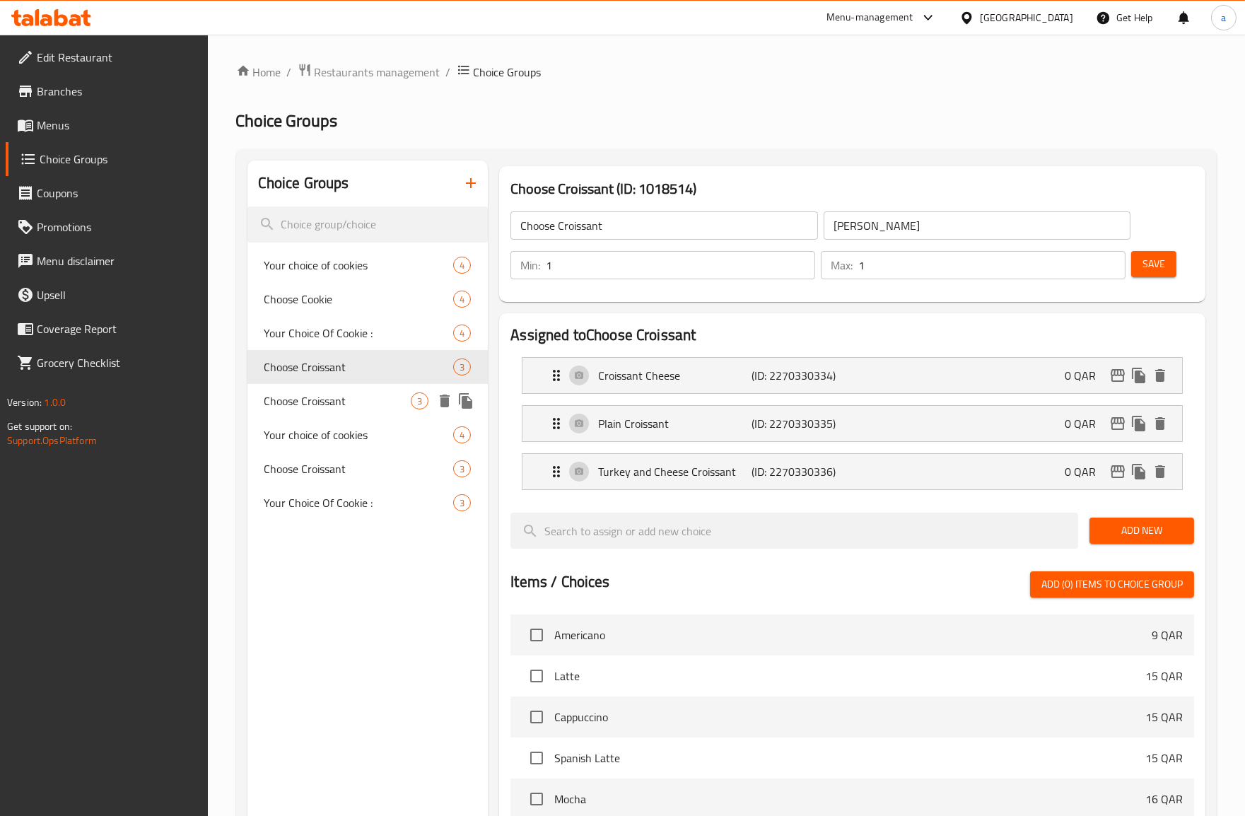
click at [334, 411] on div "Choose Croissant 3" at bounding box center [367, 401] width 241 height 34
type input "اختر الكرواسون"
click at [336, 426] on span "Your choice of cookies" at bounding box center [337, 434] width 147 height 17
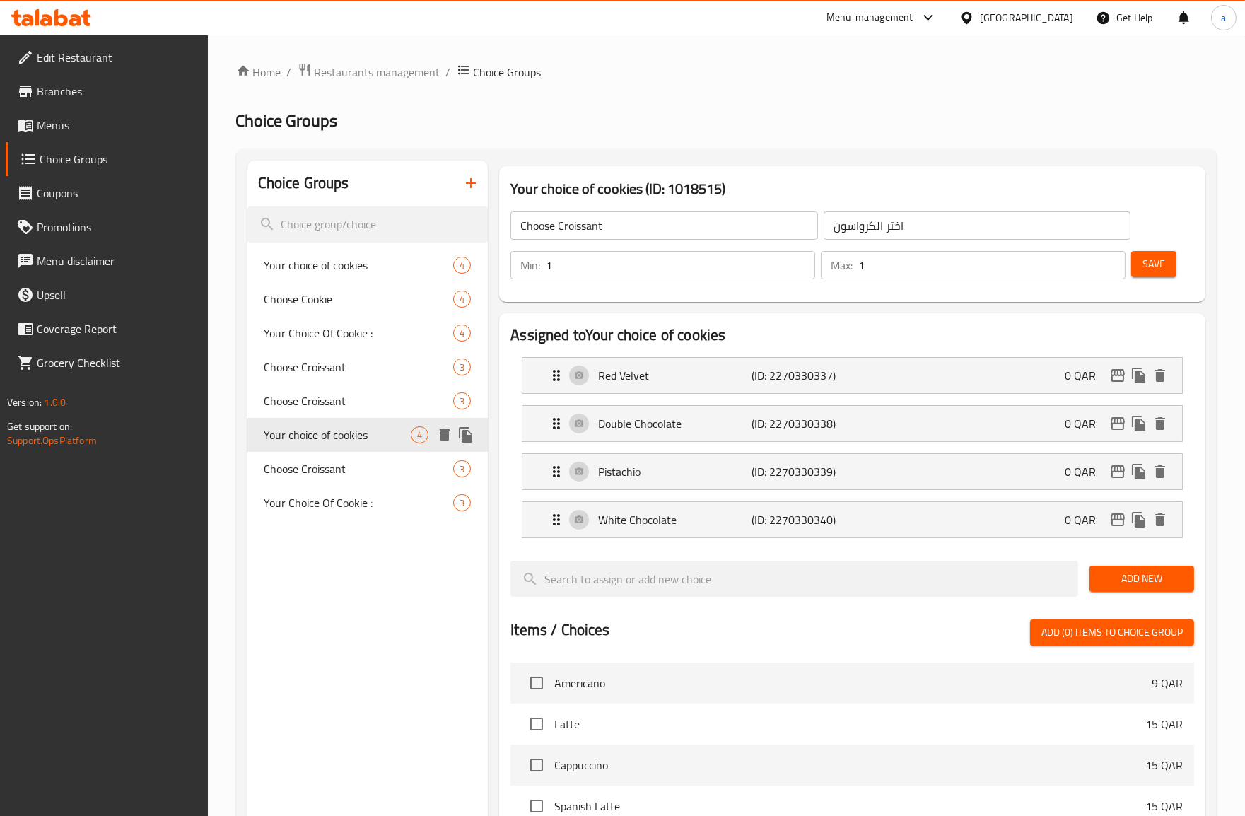
type input "Your choice of cookies"
type input "اختيارك من الكوكيز"
click at [344, 456] on div "Choose Croissant 3" at bounding box center [367, 469] width 241 height 34
type input "Choose Croissant"
type input "[PERSON_NAME]"
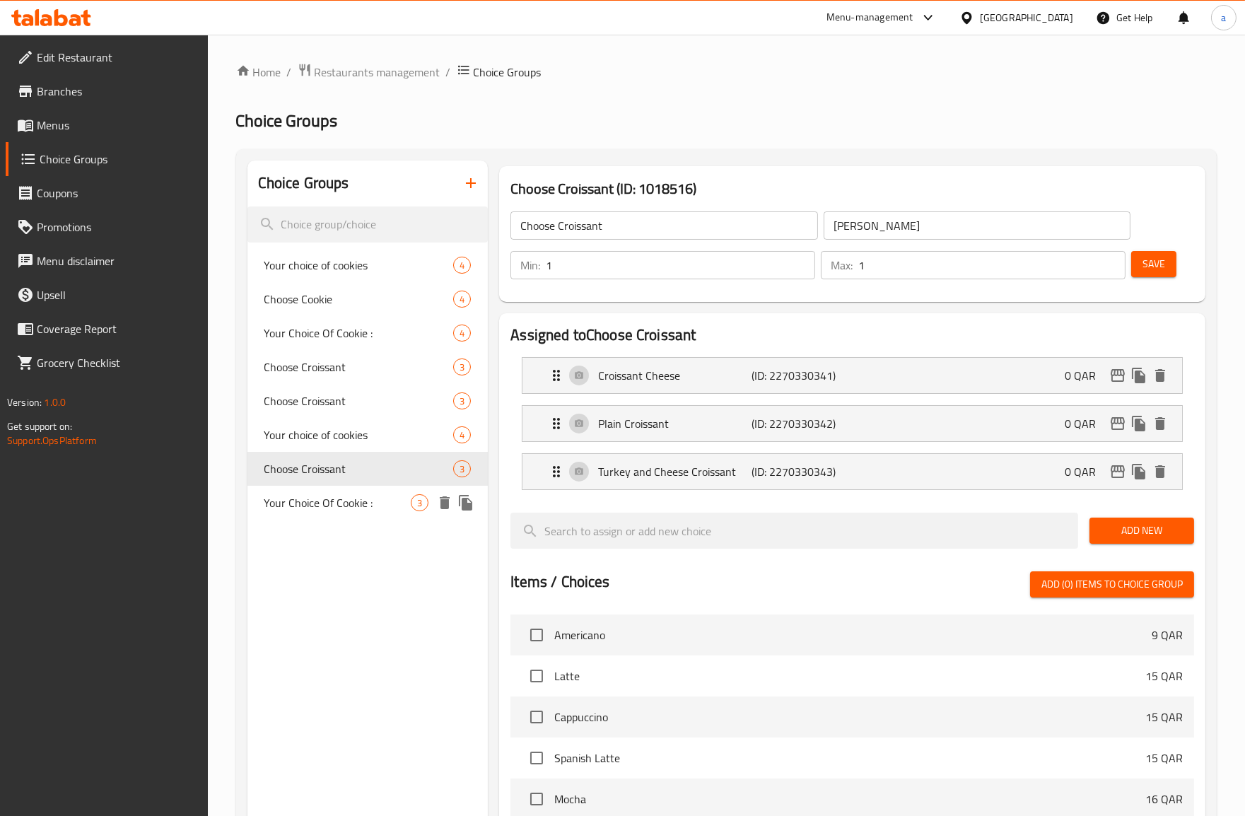
click at [344, 495] on span "Your Choice Of Cookie :" at bounding box center [337, 502] width 147 height 17
type input "Your Choice Of Cookie :"
type input "إختيارك من كوكيز:"
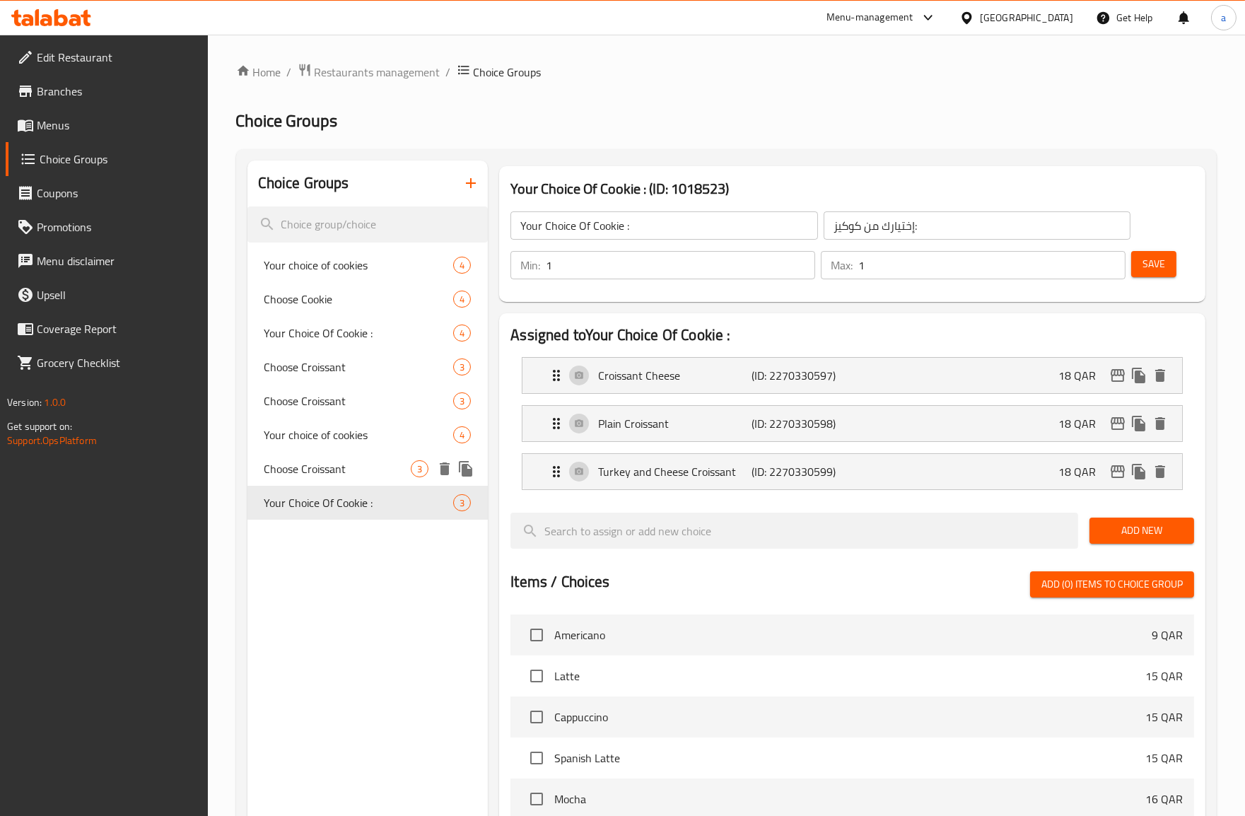
click at [397, 464] on span "Choose Croissant" at bounding box center [337, 468] width 147 height 17
type input "Choose Croissant"
type input "[PERSON_NAME]"
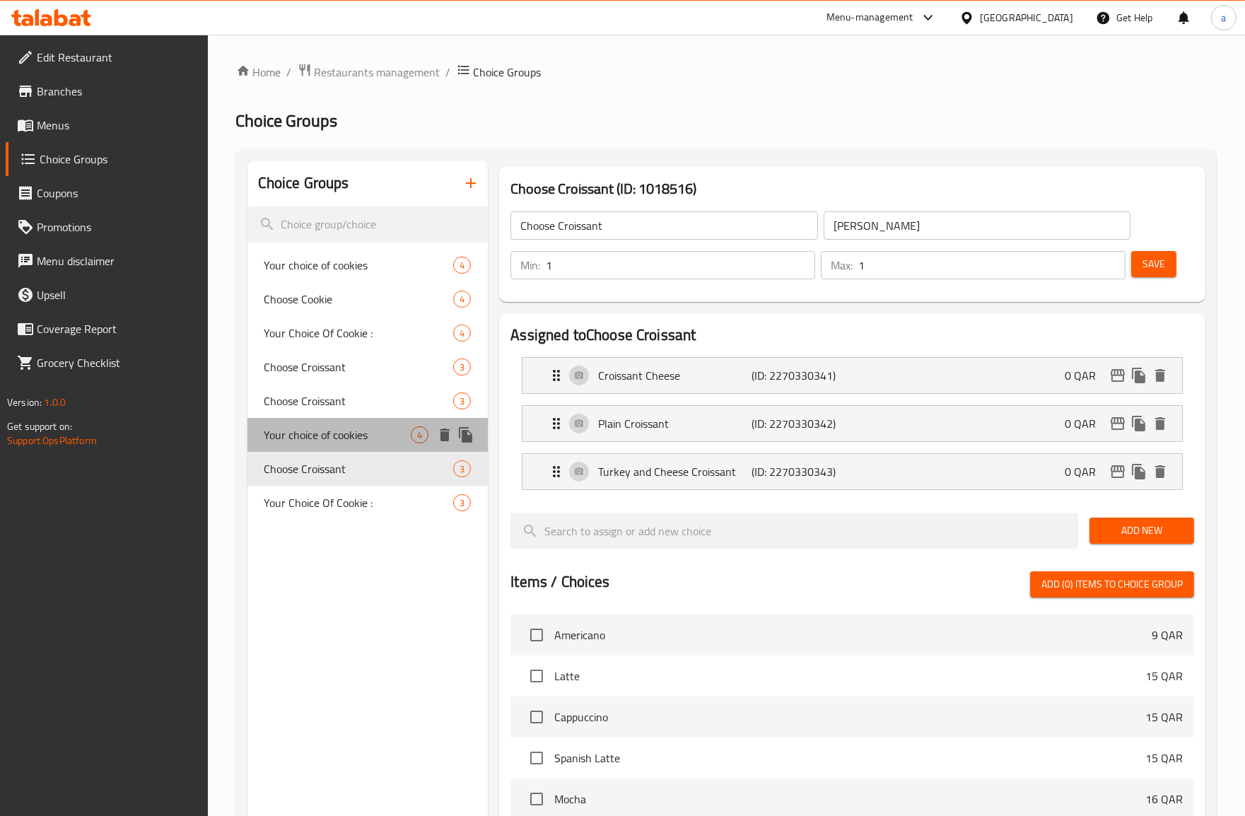
click at [404, 447] on div "Your choice of cookies 4" at bounding box center [367, 435] width 241 height 34
type input "Your choice of cookies"
type input "اختيارك من الكوكيز"
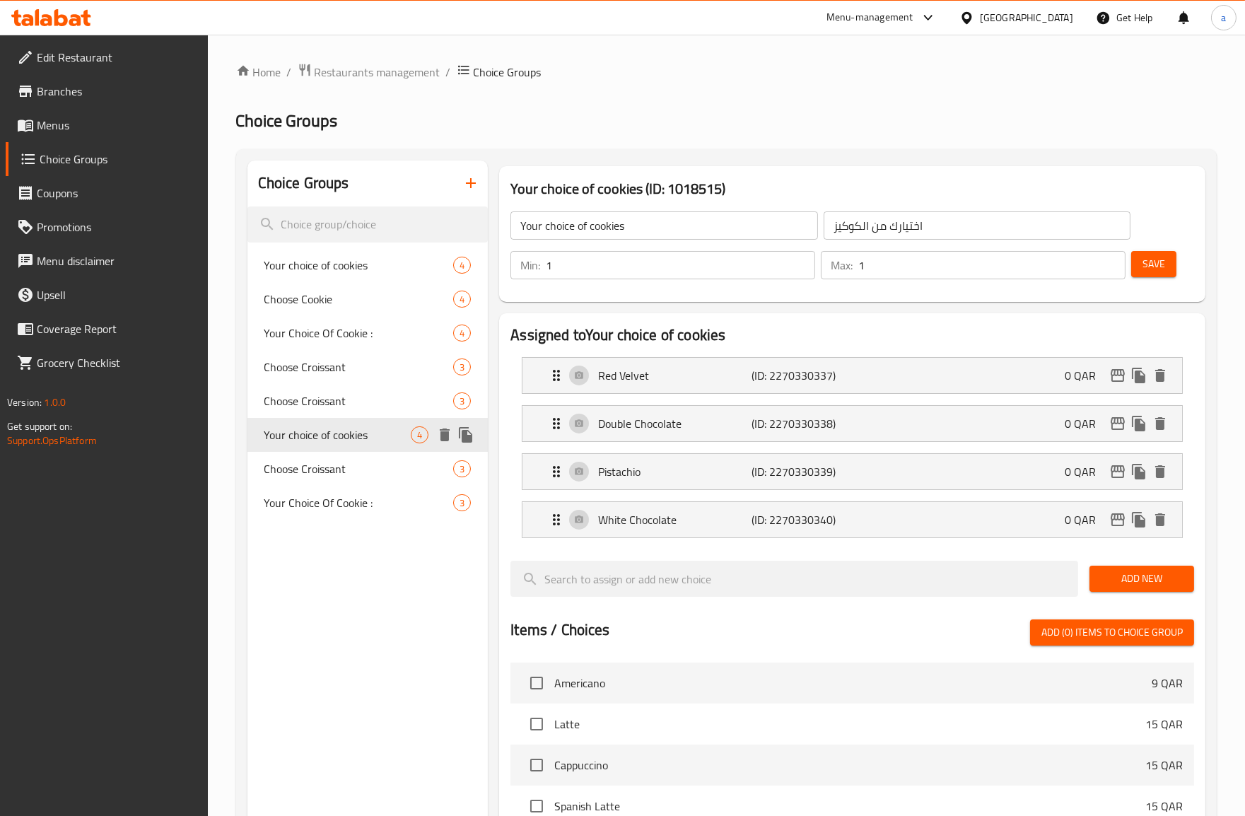
click at [410, 432] on span "Your choice of cookies" at bounding box center [337, 434] width 147 height 17
click at [434, 407] on div at bounding box center [455, 400] width 42 height 21
click at [435, 368] on button "delete" at bounding box center [444, 366] width 21 height 21
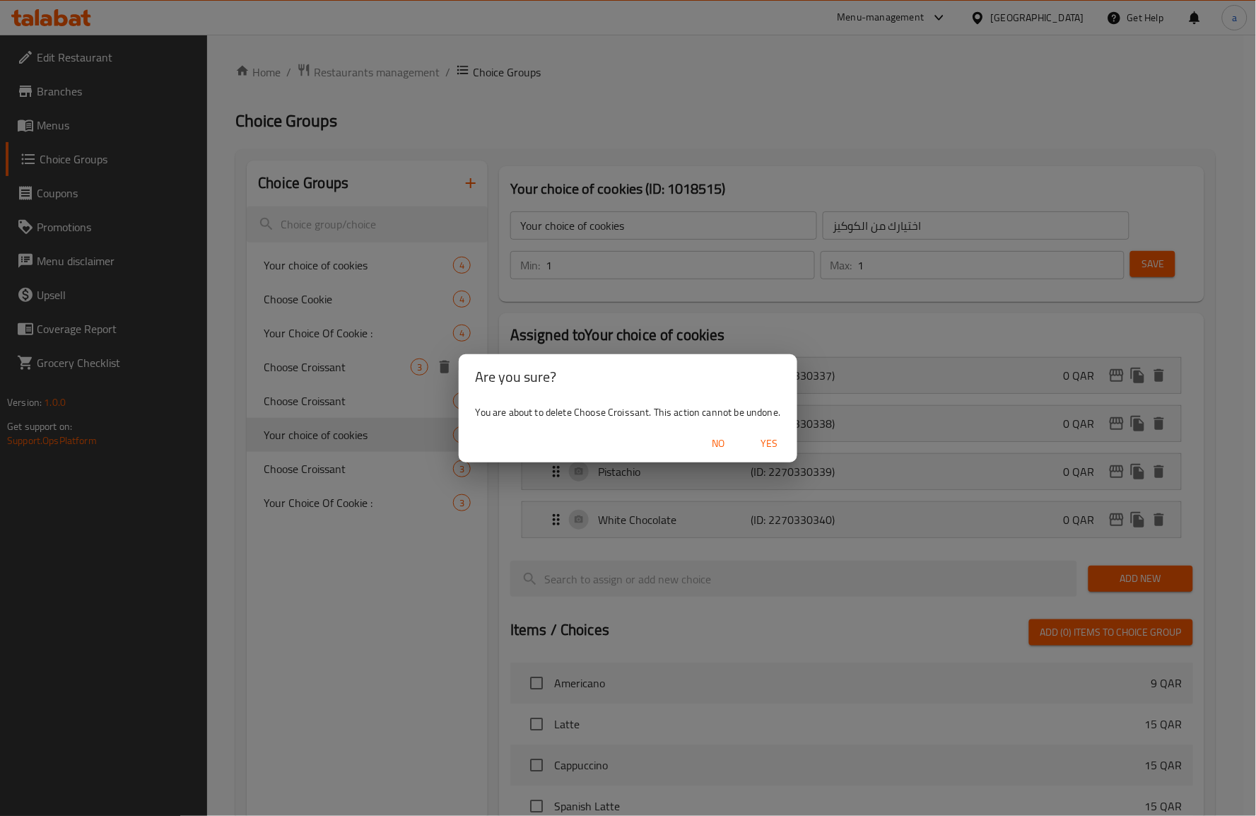
click at [724, 437] on span "No" at bounding box center [718, 444] width 34 height 18
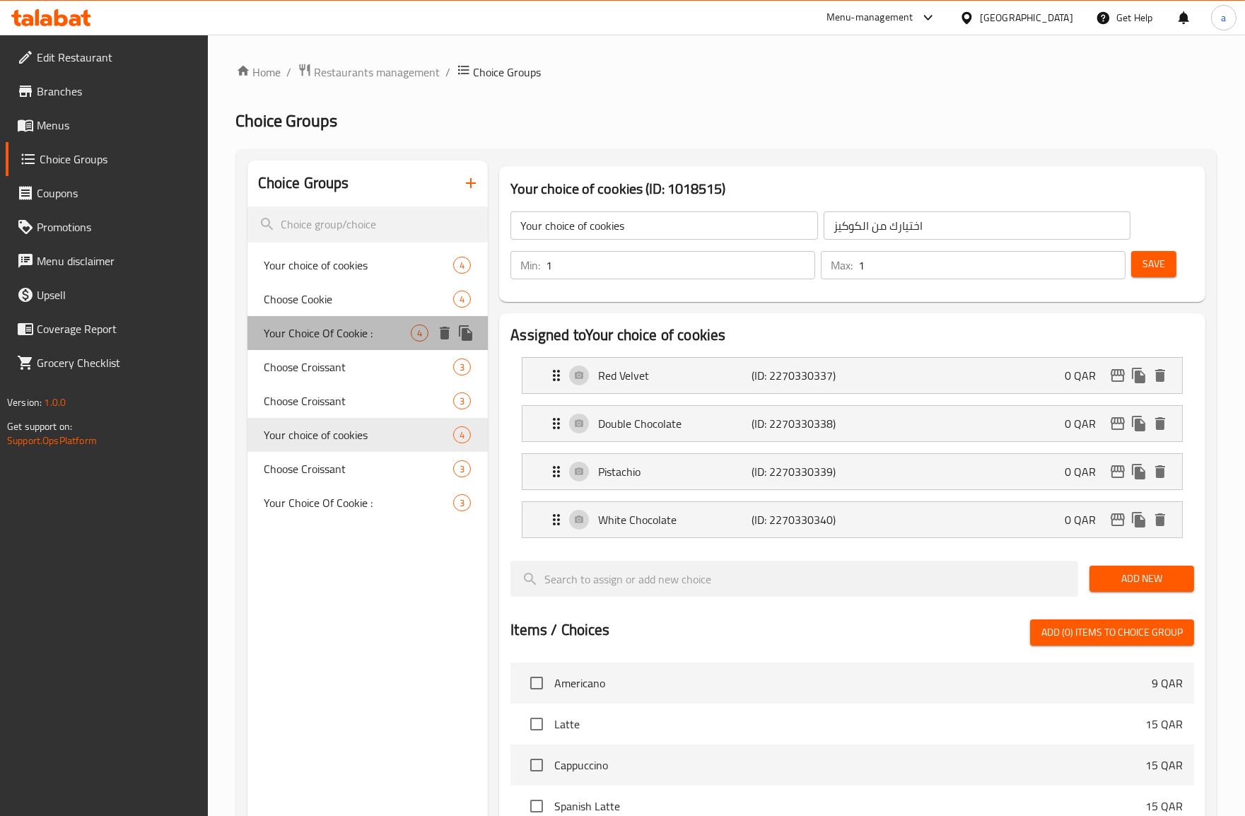
click at [389, 334] on span "Your Choice Of Cookie :" at bounding box center [337, 332] width 147 height 17
type input "Your Choice Of Cookie :"
type input "إختيارك من كوكيز:"
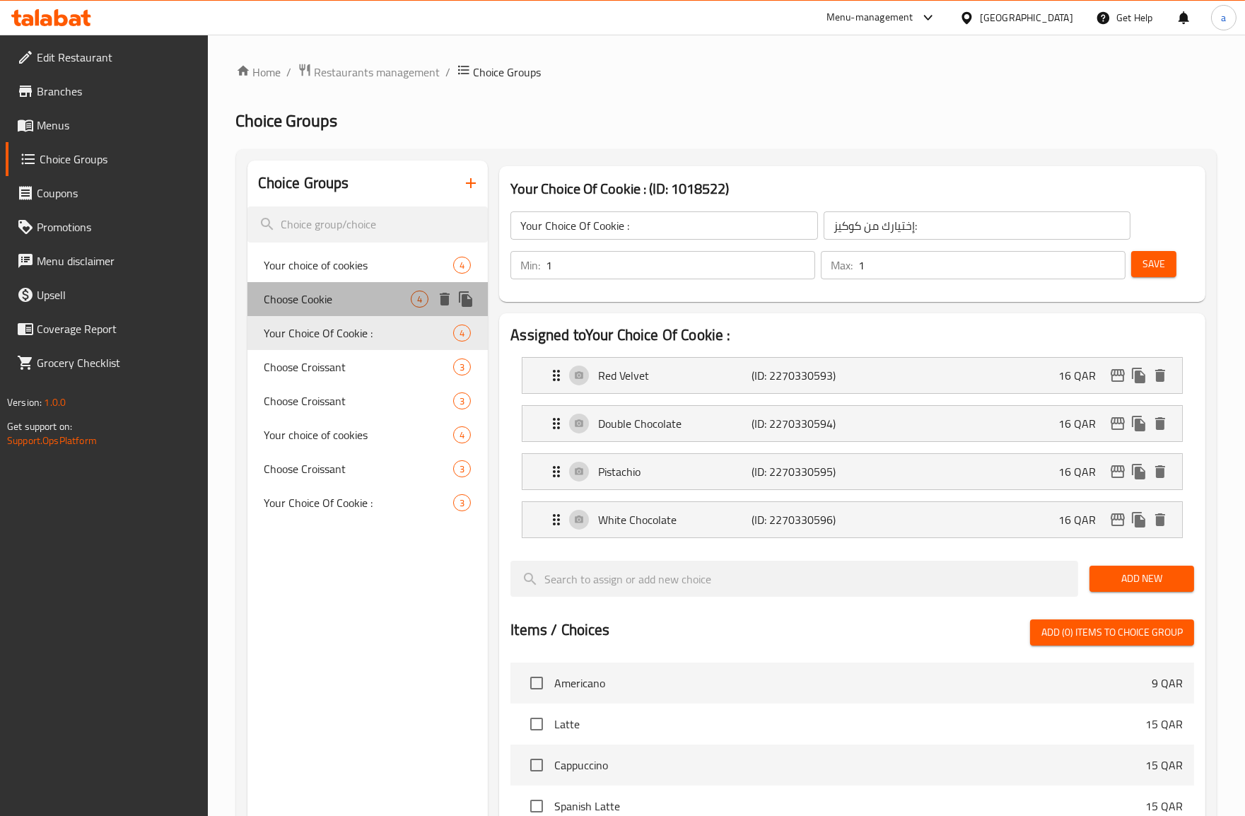
click at [405, 302] on span "Choose Cookie" at bounding box center [337, 299] width 147 height 17
type input "Choose Cookie"
type input "اختر الكوكي"
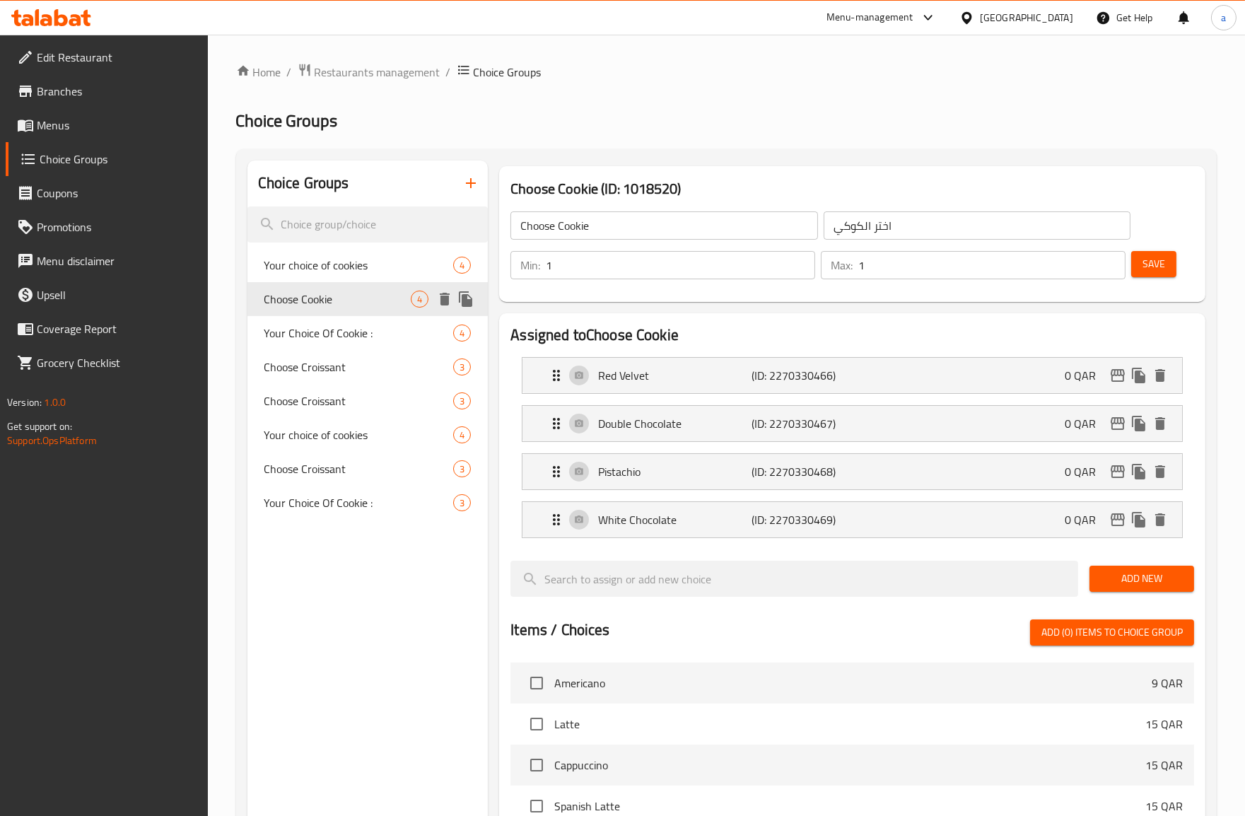
click at [399, 272] on span "Your choice of cookies" at bounding box center [358, 265] width 189 height 17
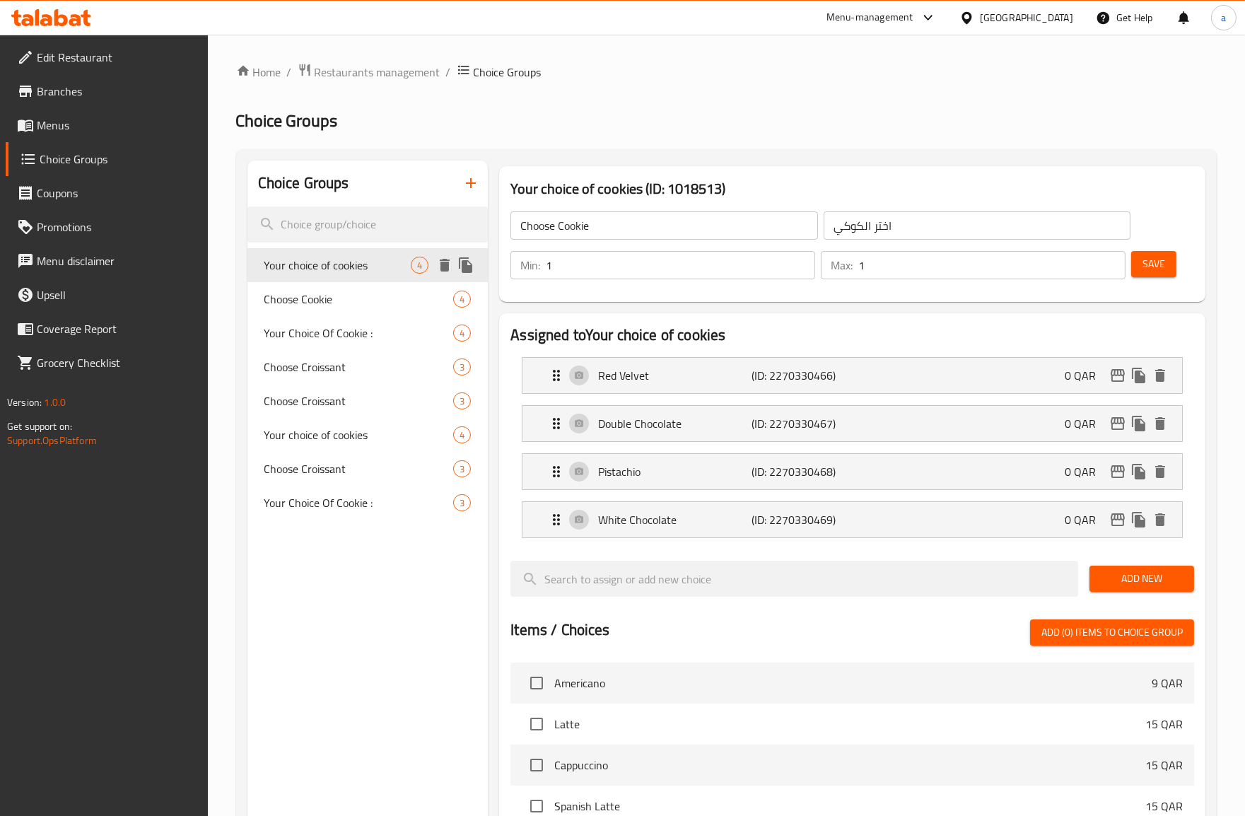
type input "Your choice of cookies"
type input "اختيارك من تلكوكيز"
click at [400, 258] on span "Your choice of cookies" at bounding box center [337, 265] width 147 height 17
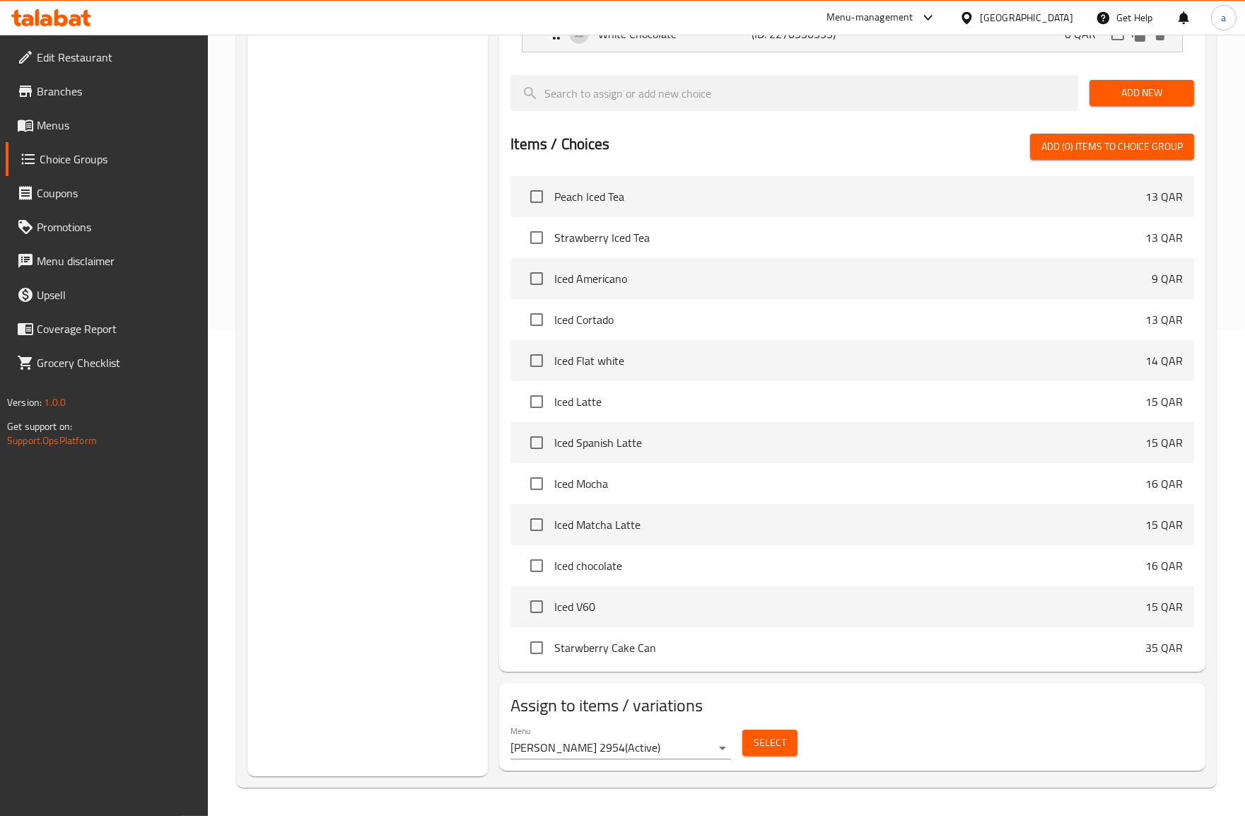
scroll to position [471, 0]
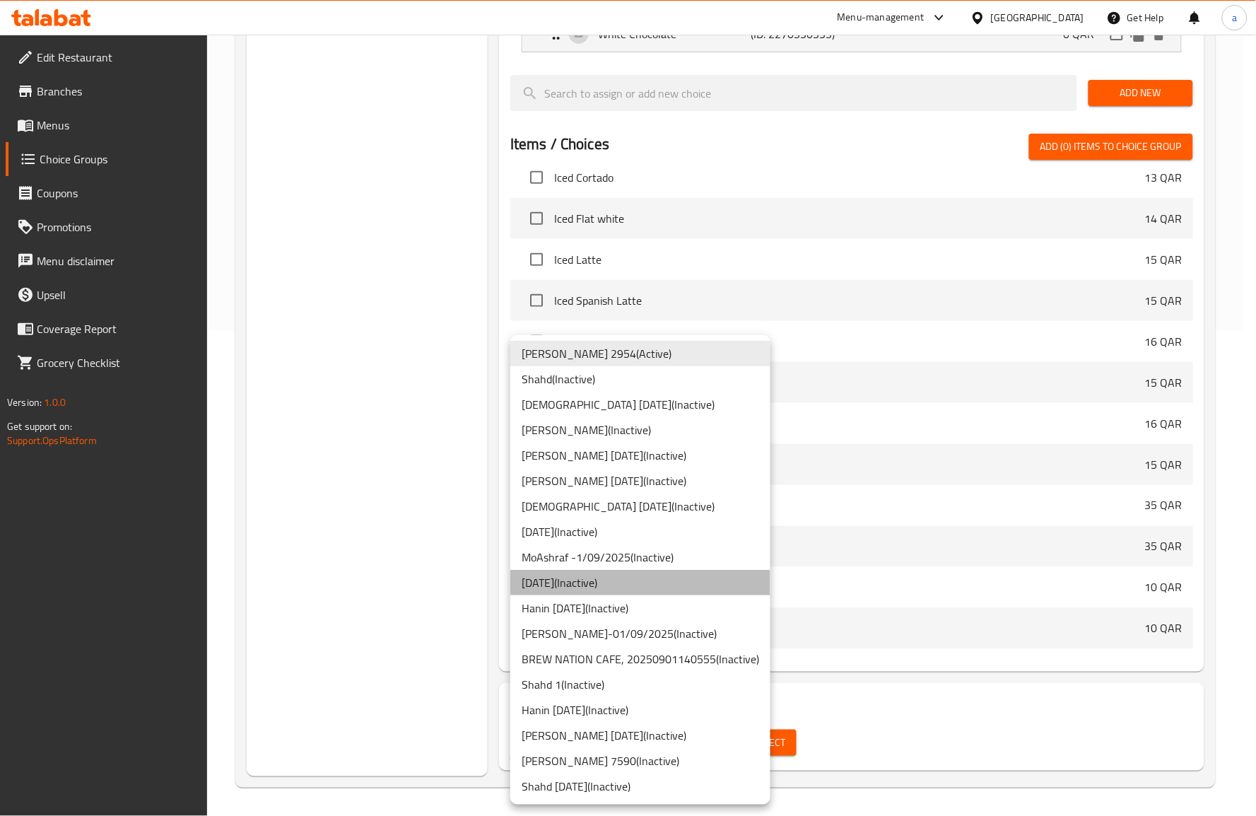
click at [575, 587] on li "[DATE] ( Inactive )" at bounding box center [640, 582] width 260 height 25
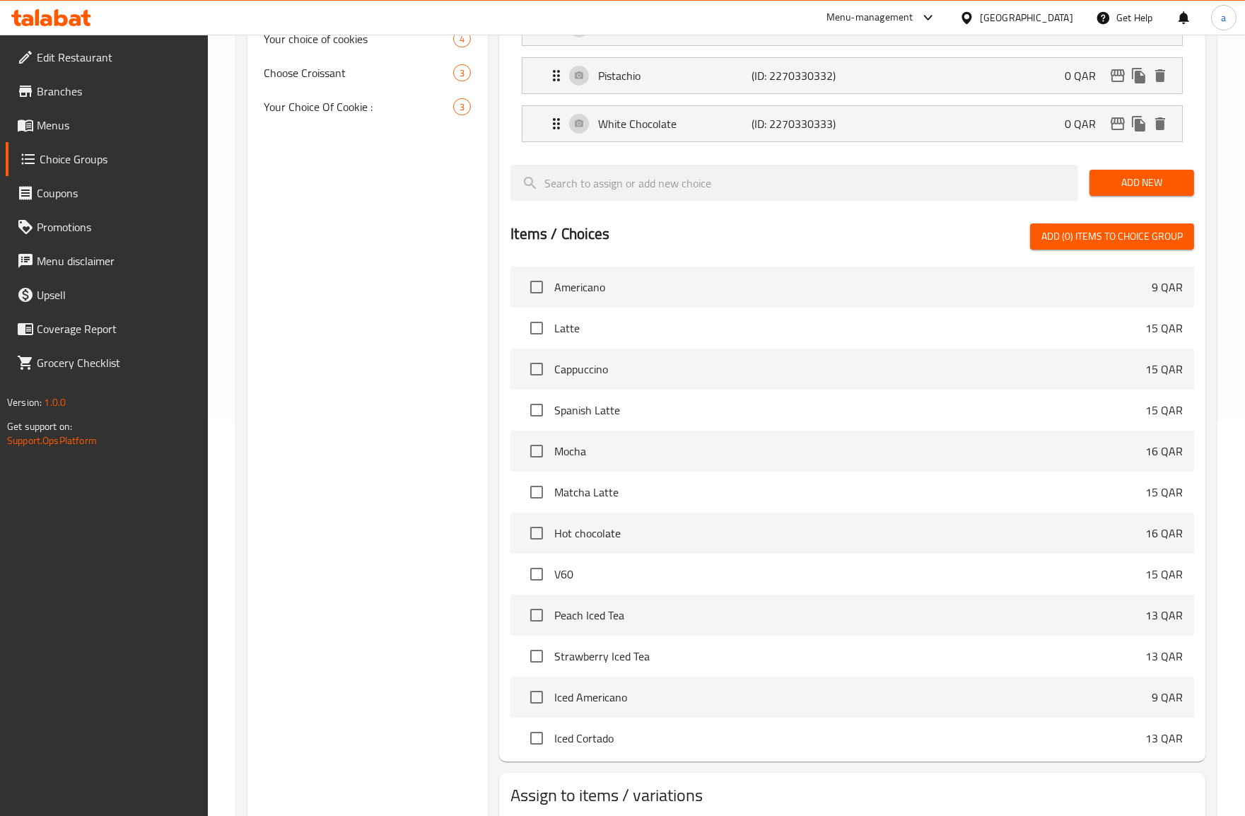
scroll to position [486, 0]
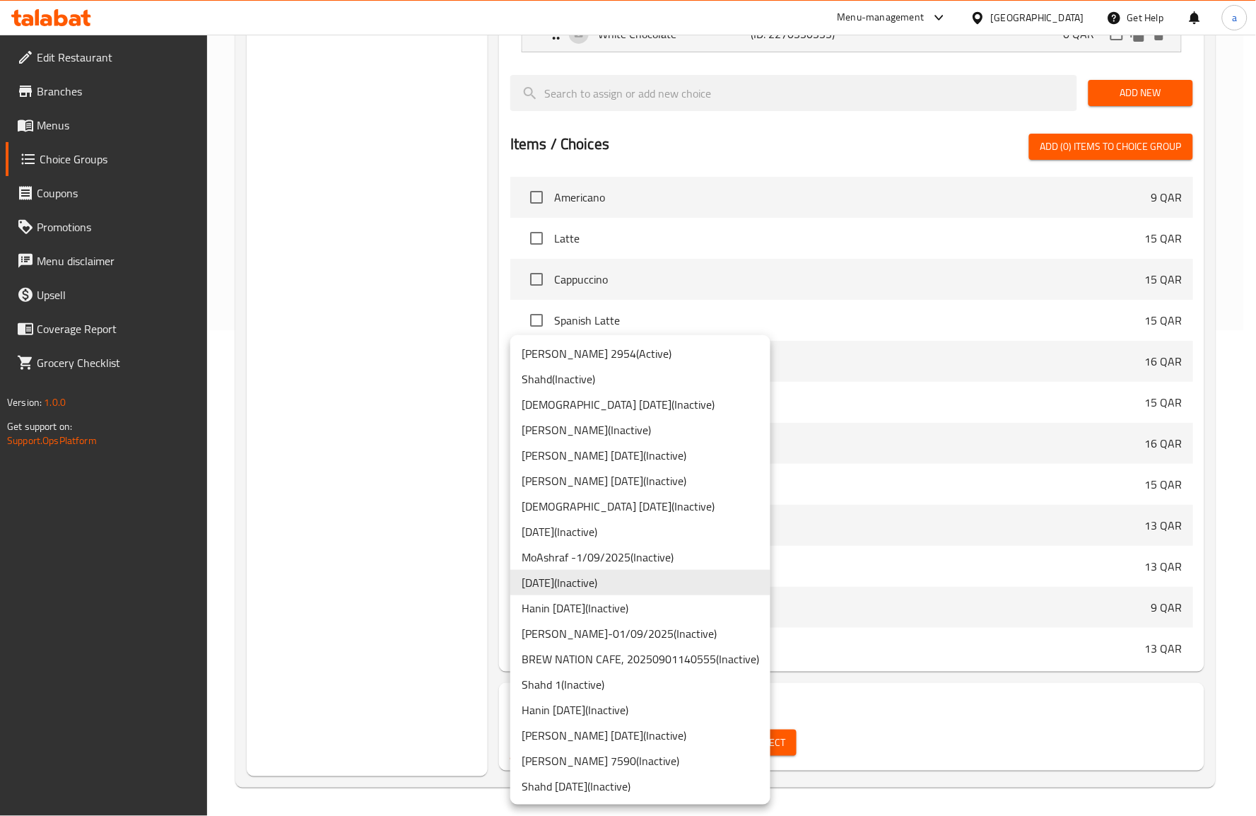
click at [632, 532] on li "[DATE] ( Inactive )" at bounding box center [640, 531] width 260 height 25
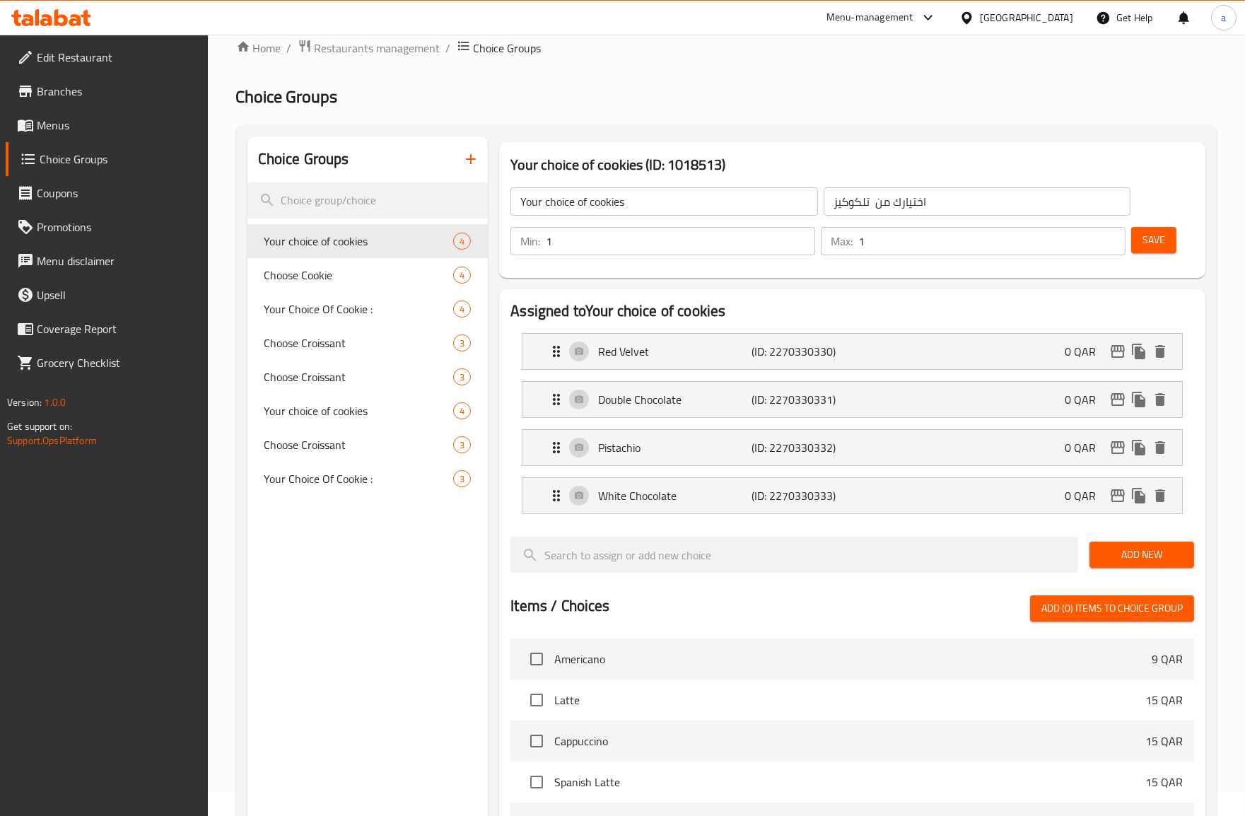
scroll to position [15, 0]
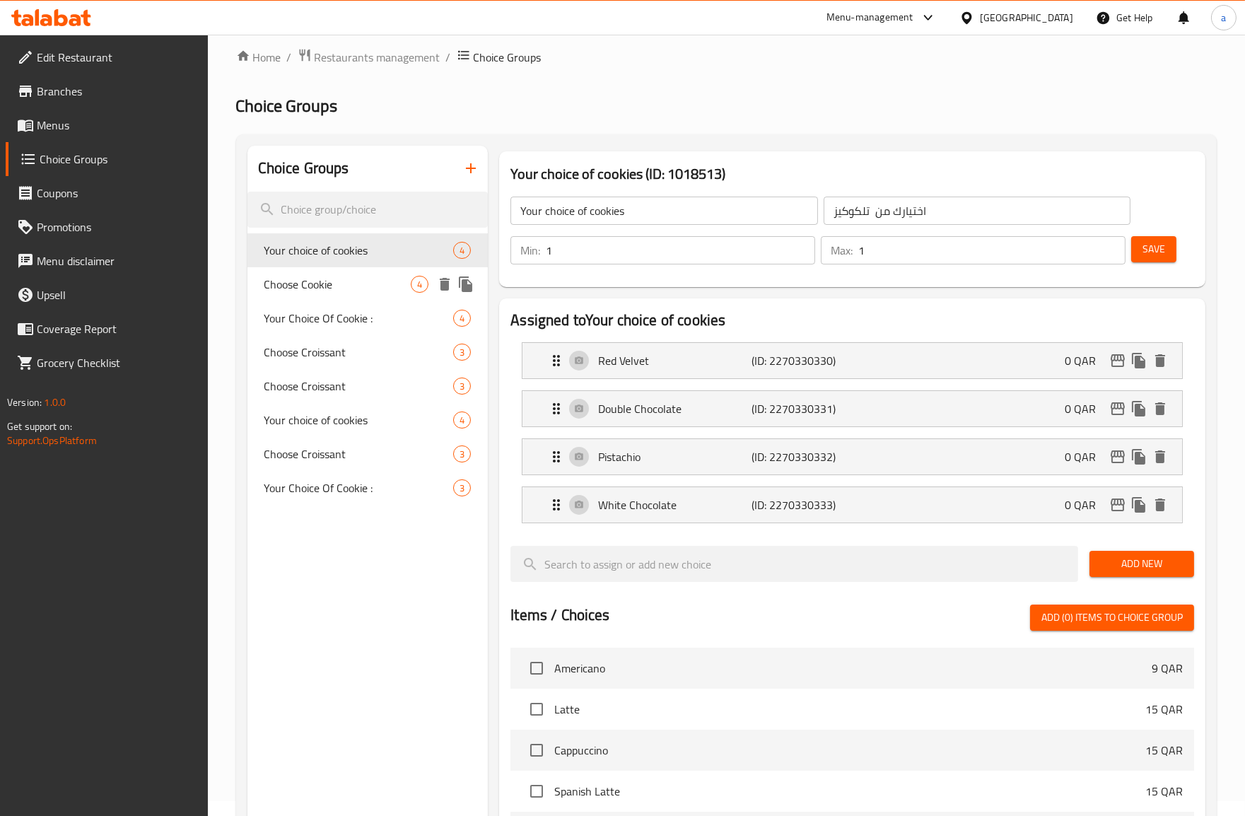
click at [327, 269] on div "Choose Cookie 4" at bounding box center [367, 284] width 241 height 34
type input "Choose Cookie"
type input "اختر الكوكي"
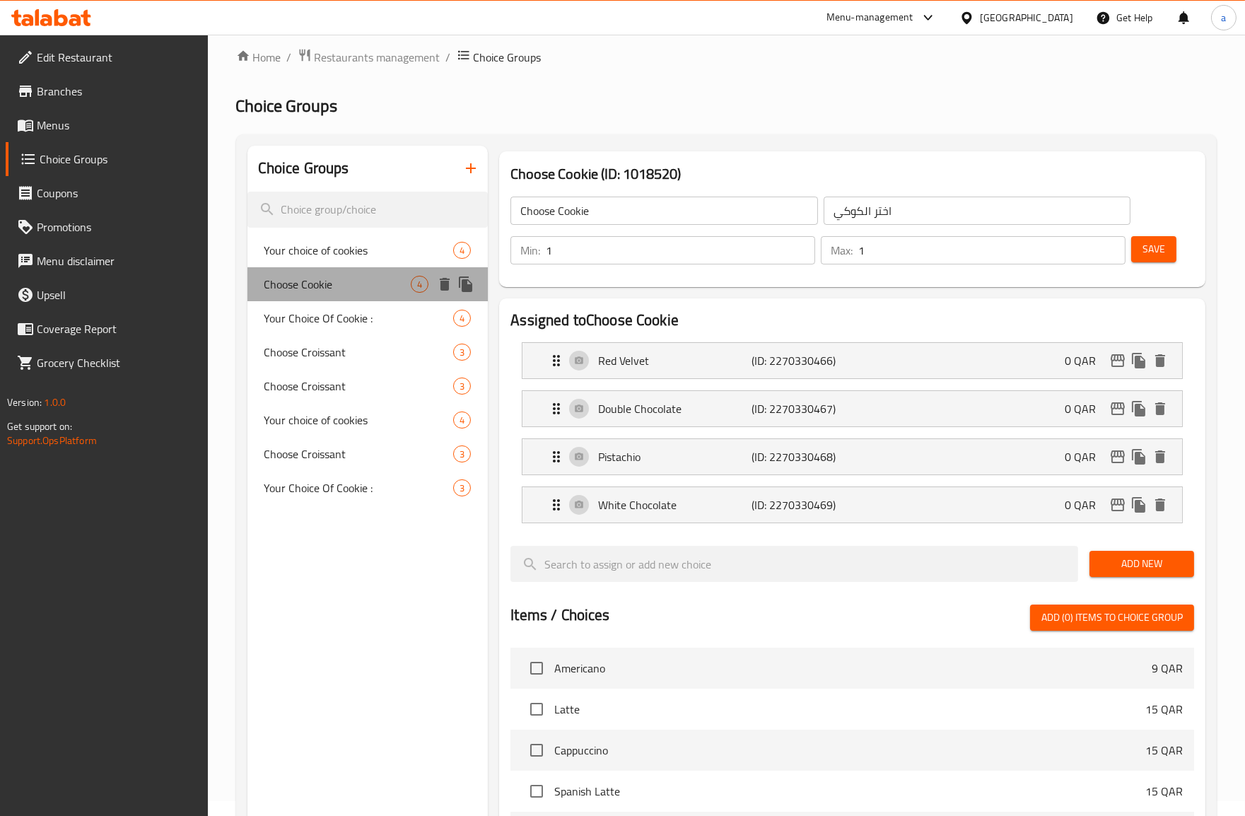
click at [331, 297] on div "Choose Cookie 4" at bounding box center [367, 284] width 241 height 34
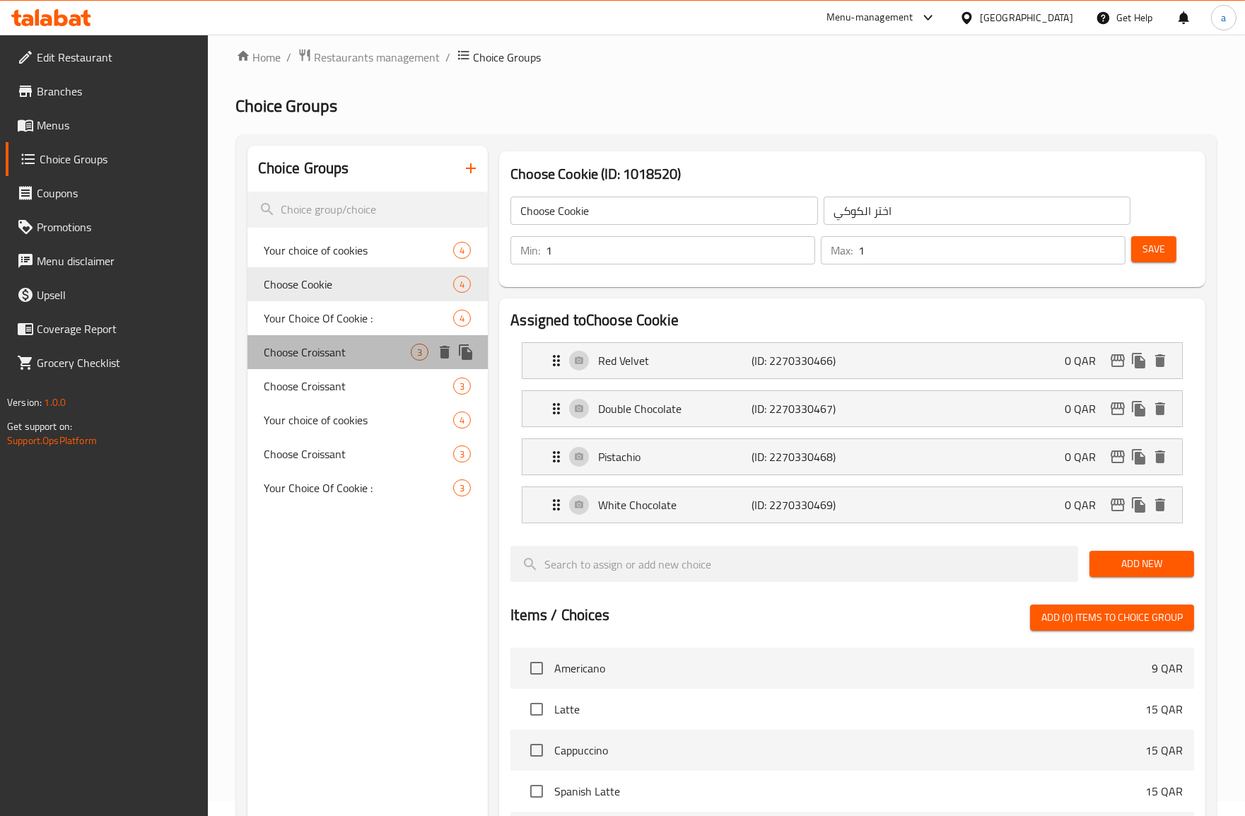
click at [344, 340] on div "Choose Croissant 3" at bounding box center [367, 352] width 241 height 34
type input "Choose Croissant"
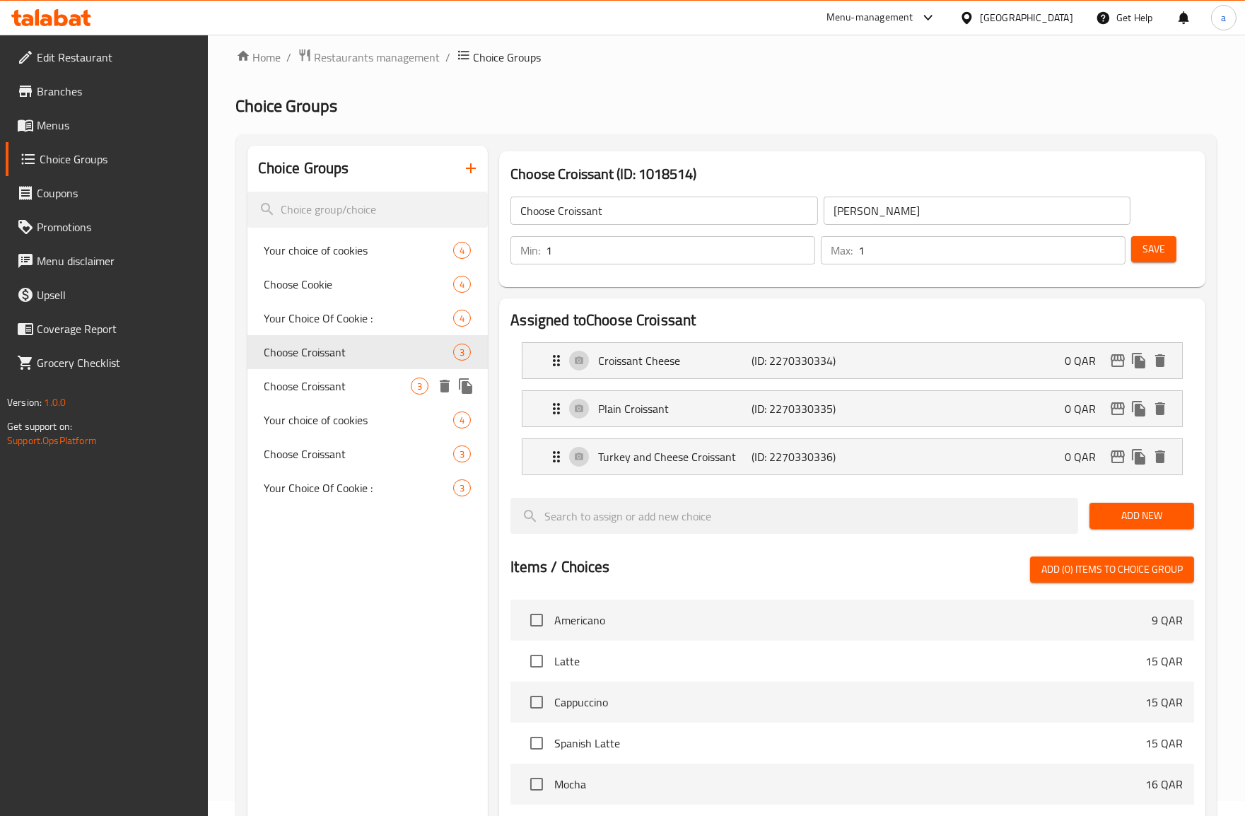
click at [350, 380] on span "Choose Croissant" at bounding box center [337, 385] width 147 height 17
type input "اختر الكرواسون"
click at [349, 411] on span "Your choice of cookies" at bounding box center [337, 419] width 147 height 17
type input "Your choice of cookies"
type input "اختيارك من الكوكيز"
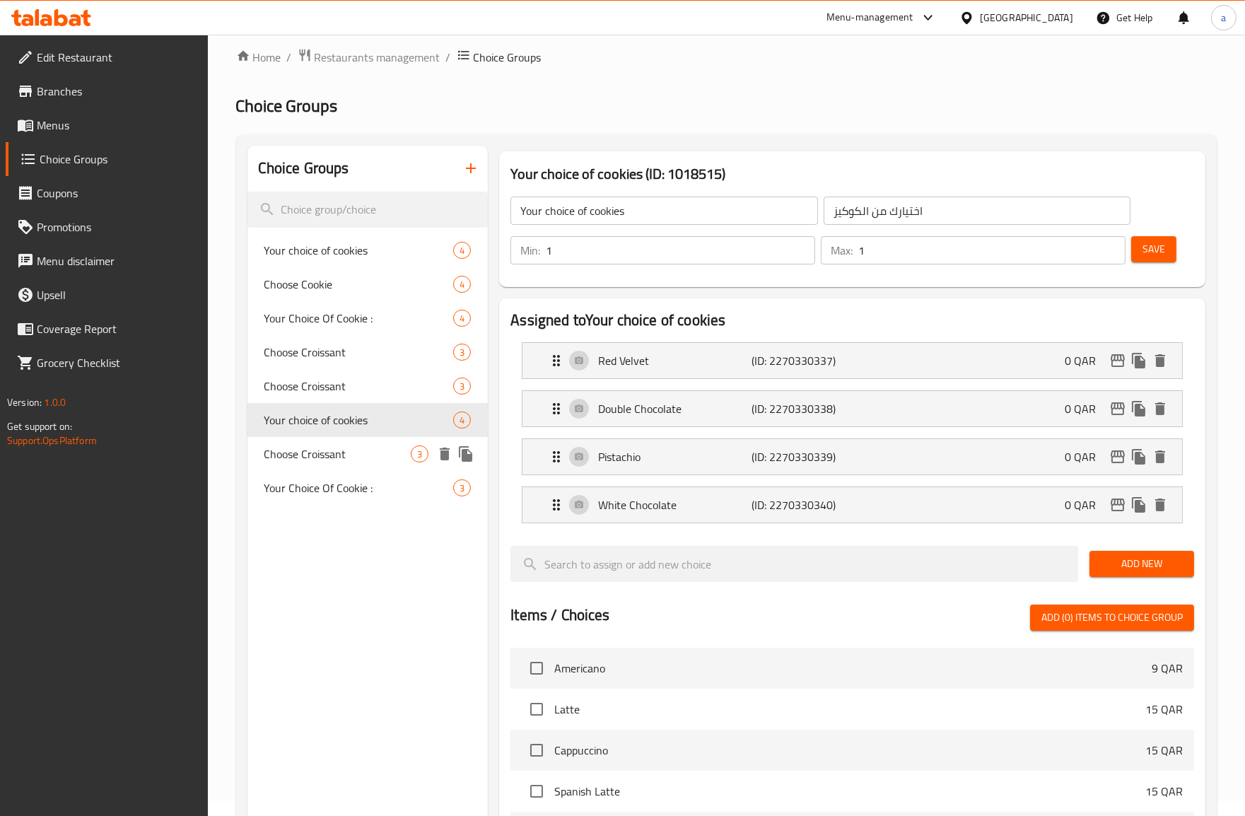
click at [348, 442] on div "Choose Croissant 3" at bounding box center [367, 454] width 241 height 34
type input "Choose Croissant"
type input "[PERSON_NAME]"
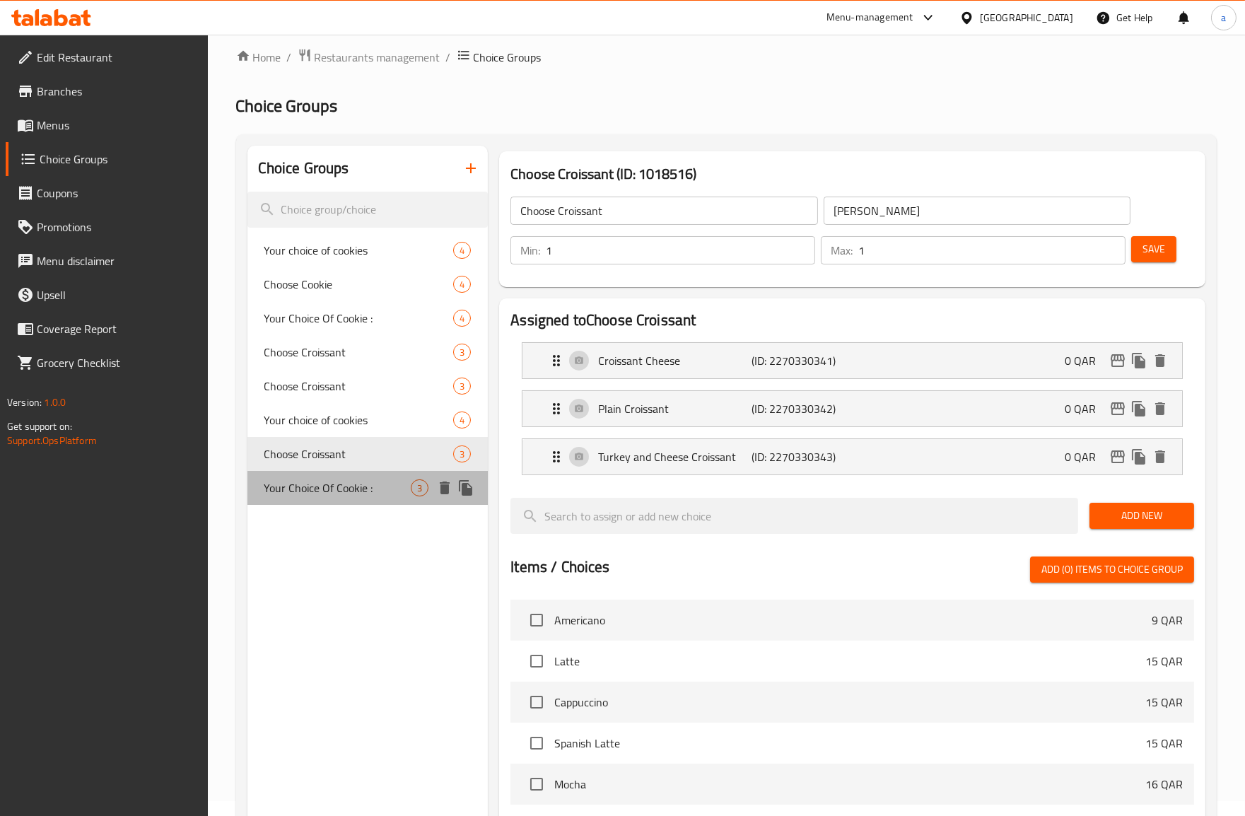
click at [351, 471] on div "Your Choice Of Cookie : 3" at bounding box center [367, 488] width 241 height 34
type input "Your Choice Of Cookie :"
type input "إختيارك من كوكيز:"
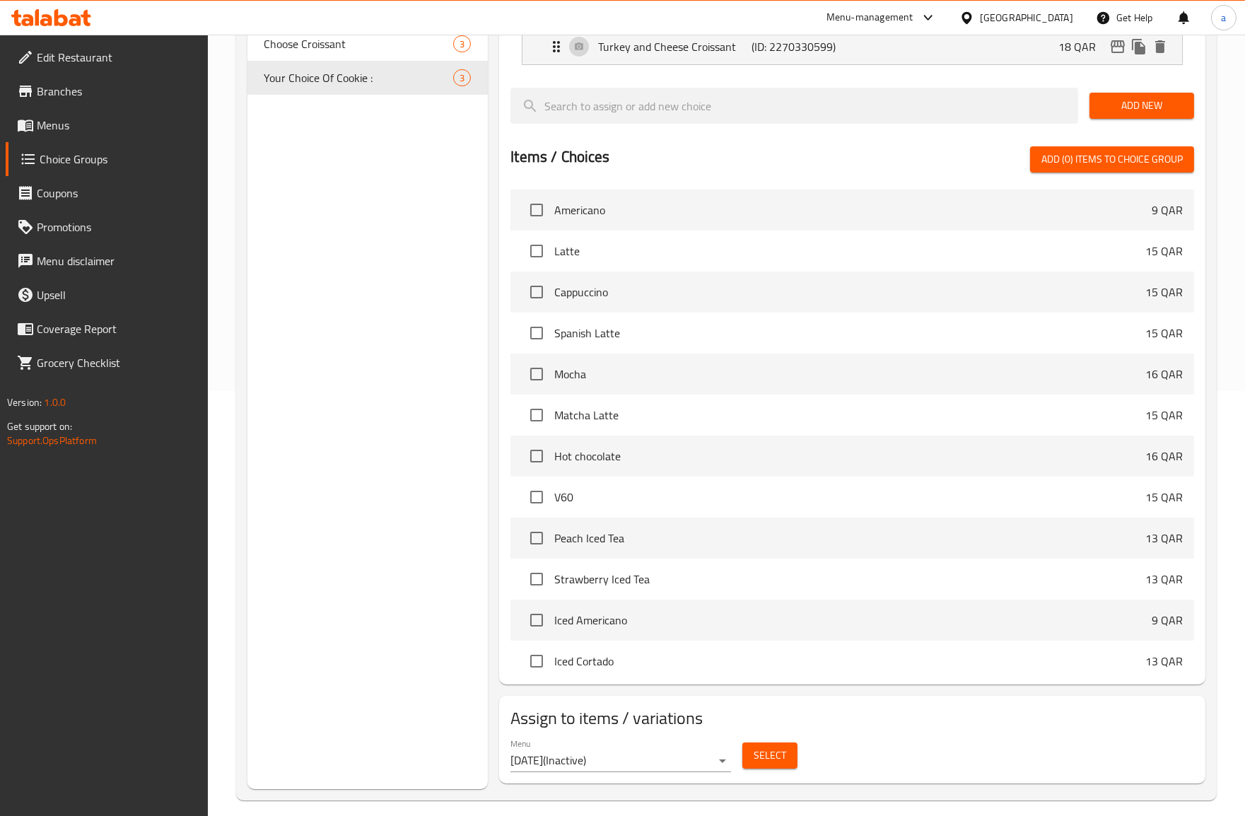
scroll to position [438, 0]
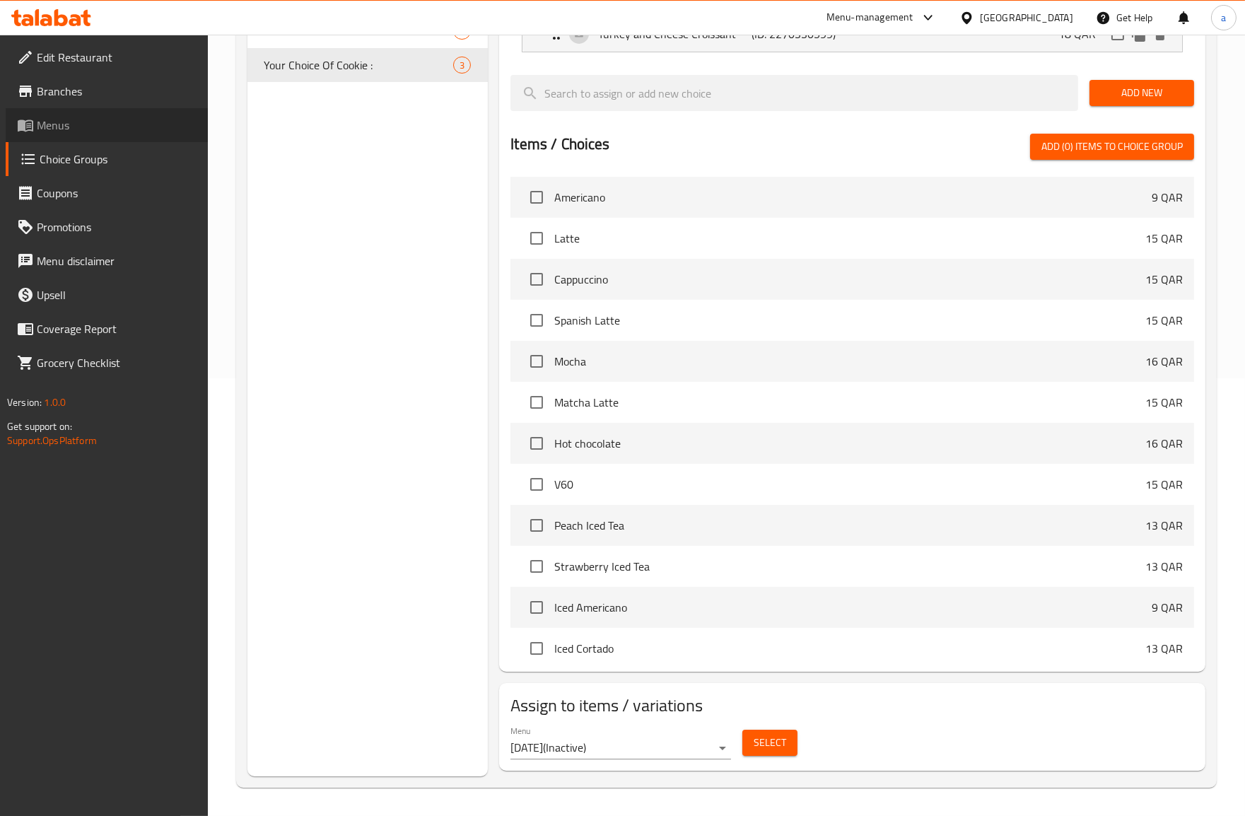
click at [80, 125] on span "Menus" at bounding box center [117, 125] width 160 height 17
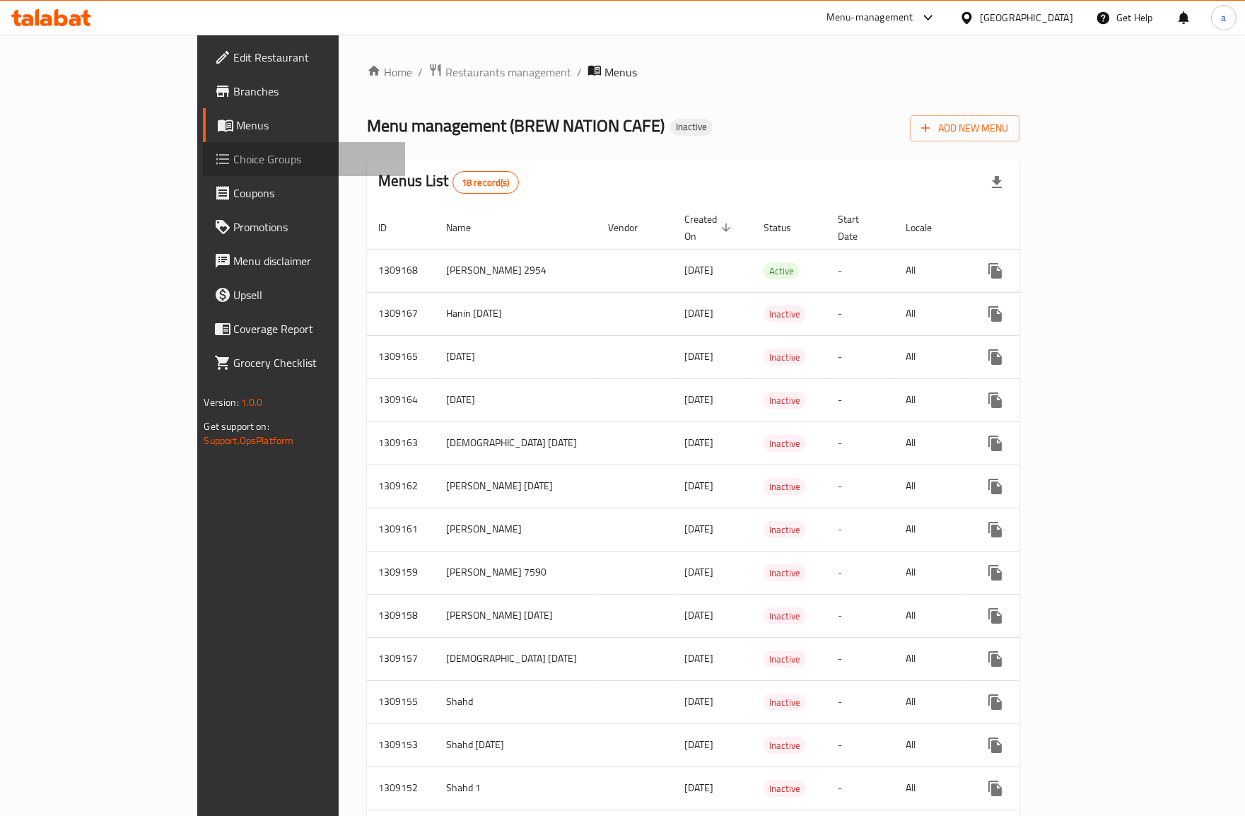
click at [234, 153] on span "Choice Groups" at bounding box center [314, 159] width 160 height 17
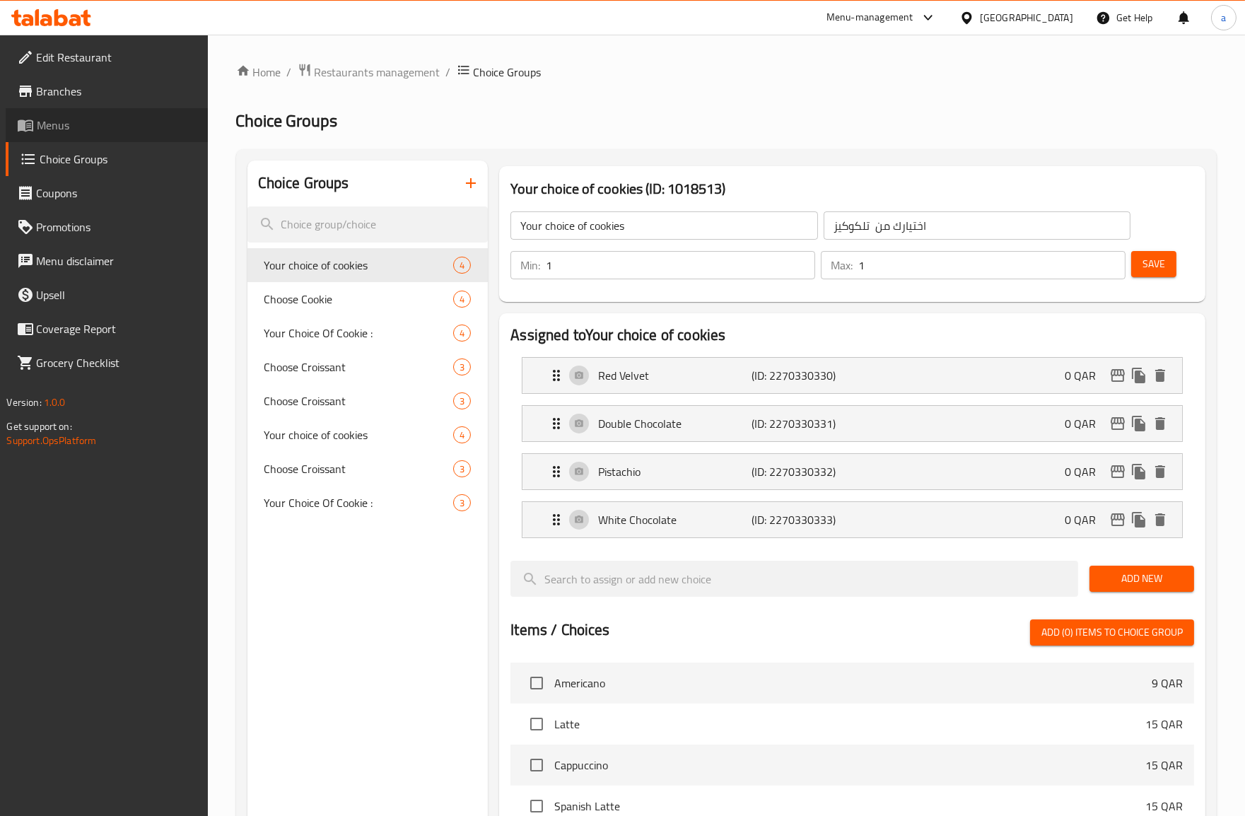
click at [122, 139] on link "Menus" at bounding box center [107, 125] width 202 height 34
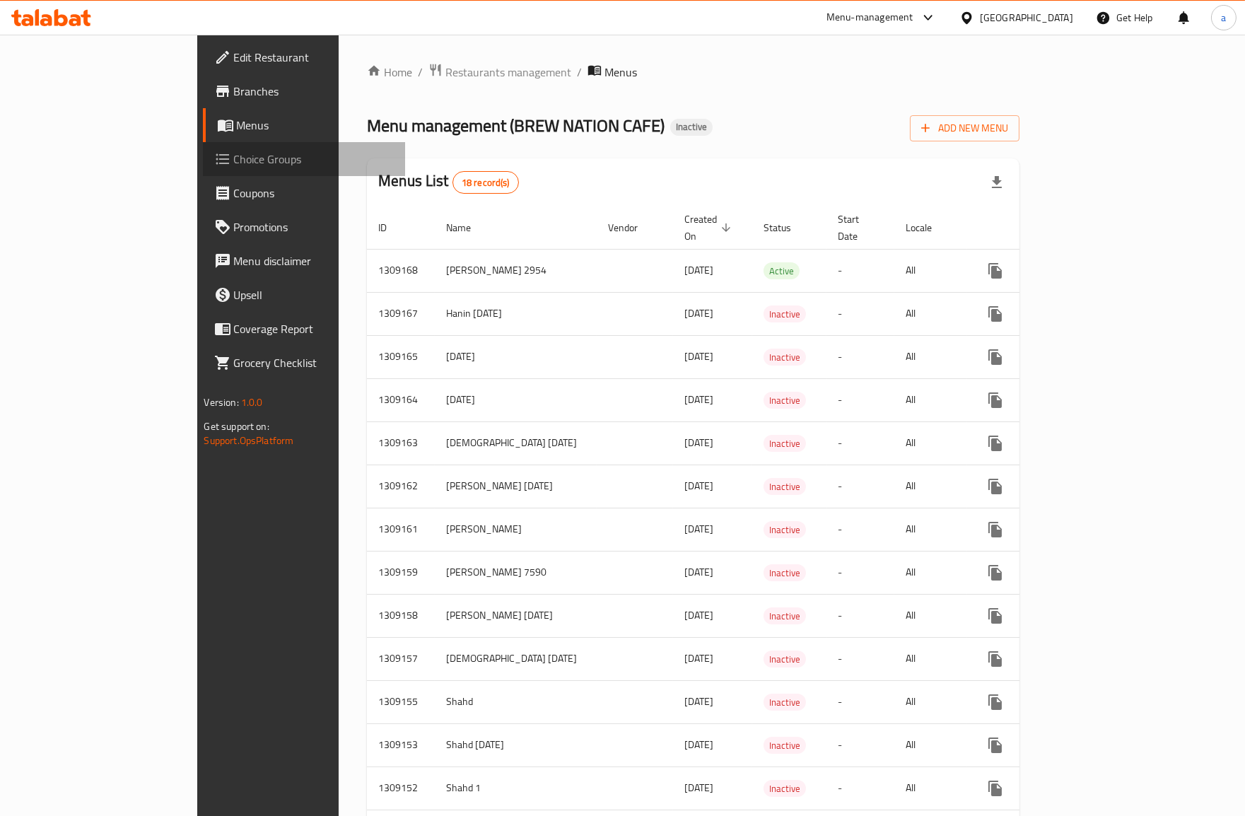
click at [203, 147] on link "Choice Groups" at bounding box center [304, 159] width 202 height 34
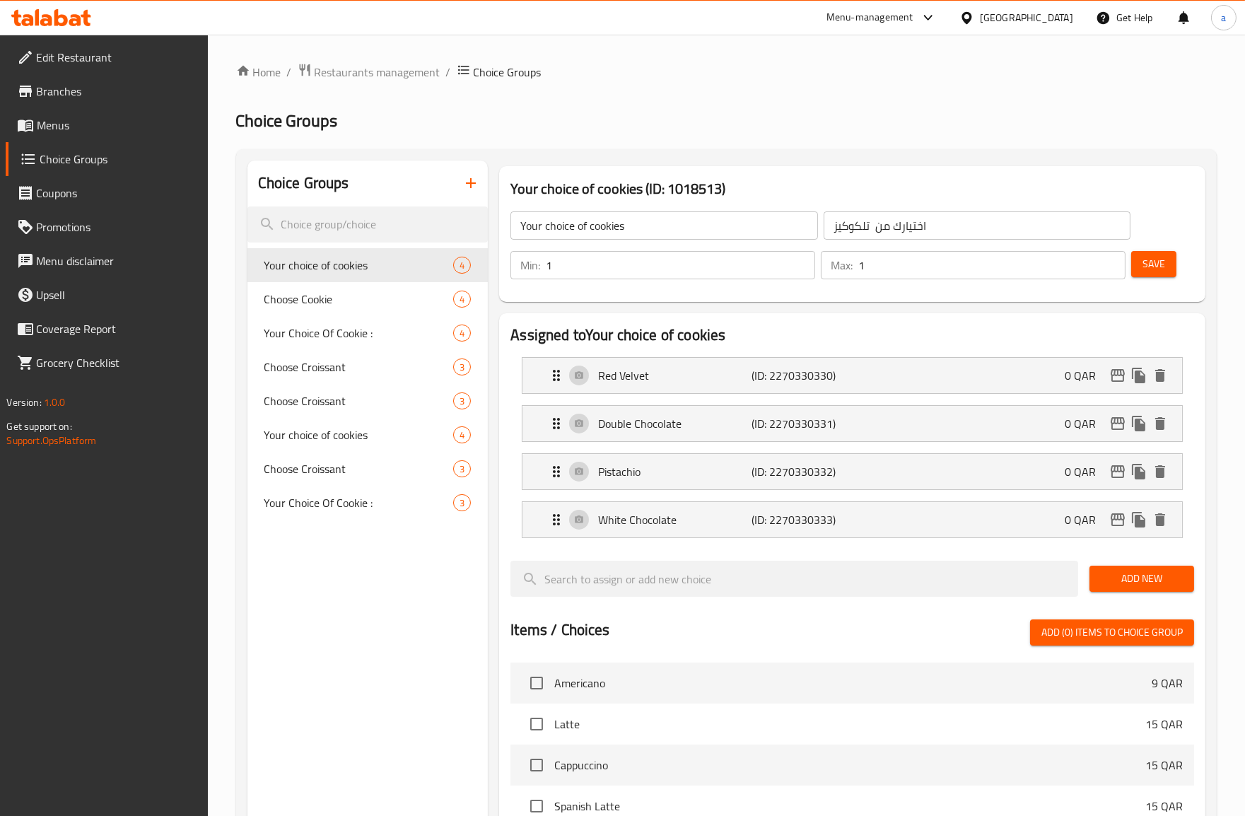
click at [129, 144] on link "Choice Groups" at bounding box center [107, 159] width 202 height 34
click at [135, 131] on span "Menus" at bounding box center [117, 125] width 160 height 17
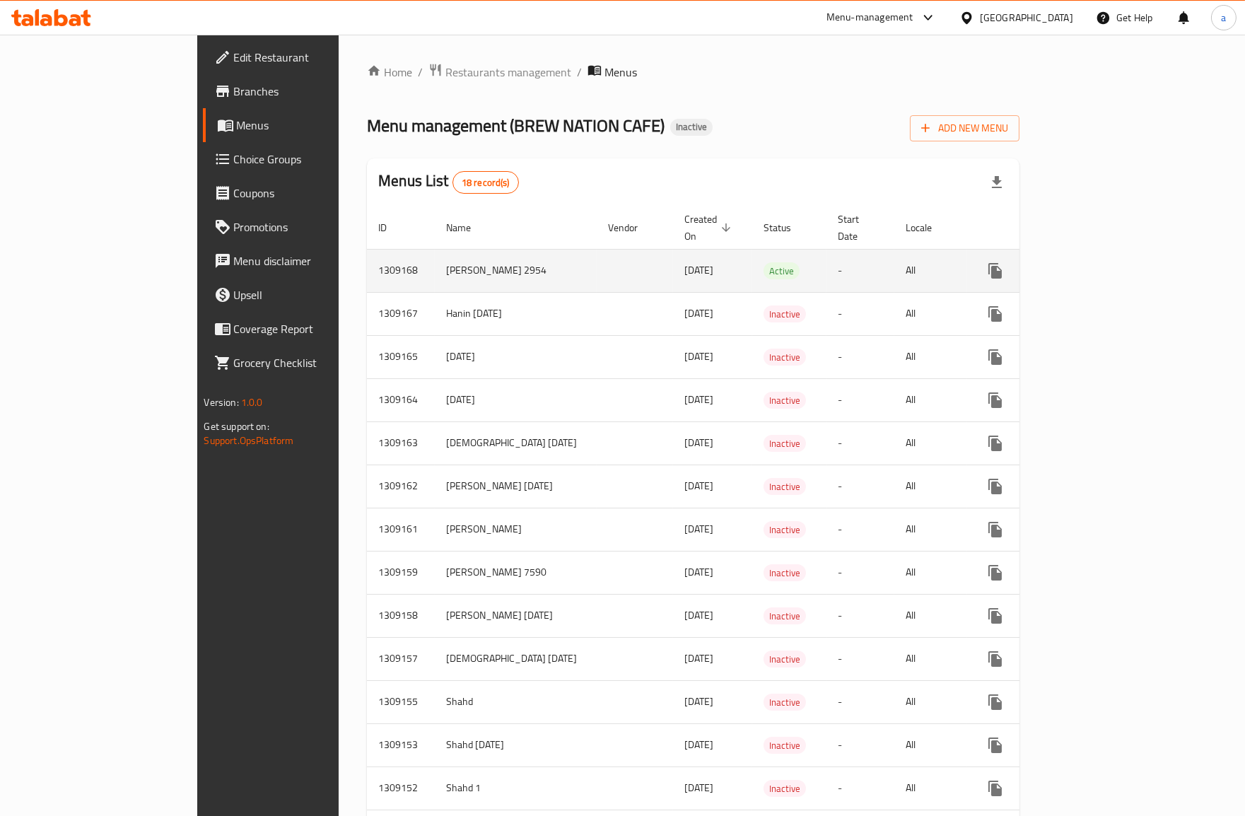
click at [752, 271] on td "Active" at bounding box center [789, 270] width 74 height 43
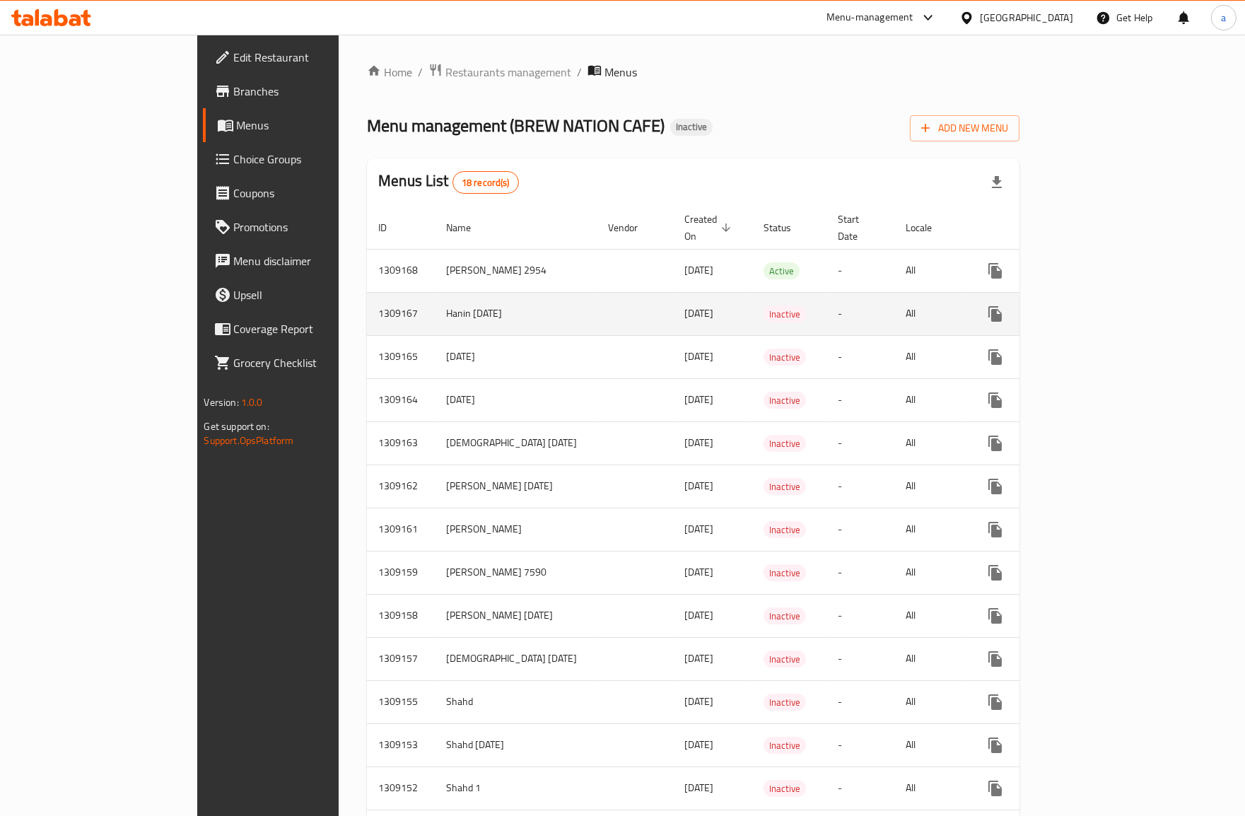
drag, startPoint x: 978, startPoint y: 274, endPoint x: 1008, endPoint y: 279, distance: 30.7
click at [967, 276] on td "All" at bounding box center [930, 270] width 73 height 43
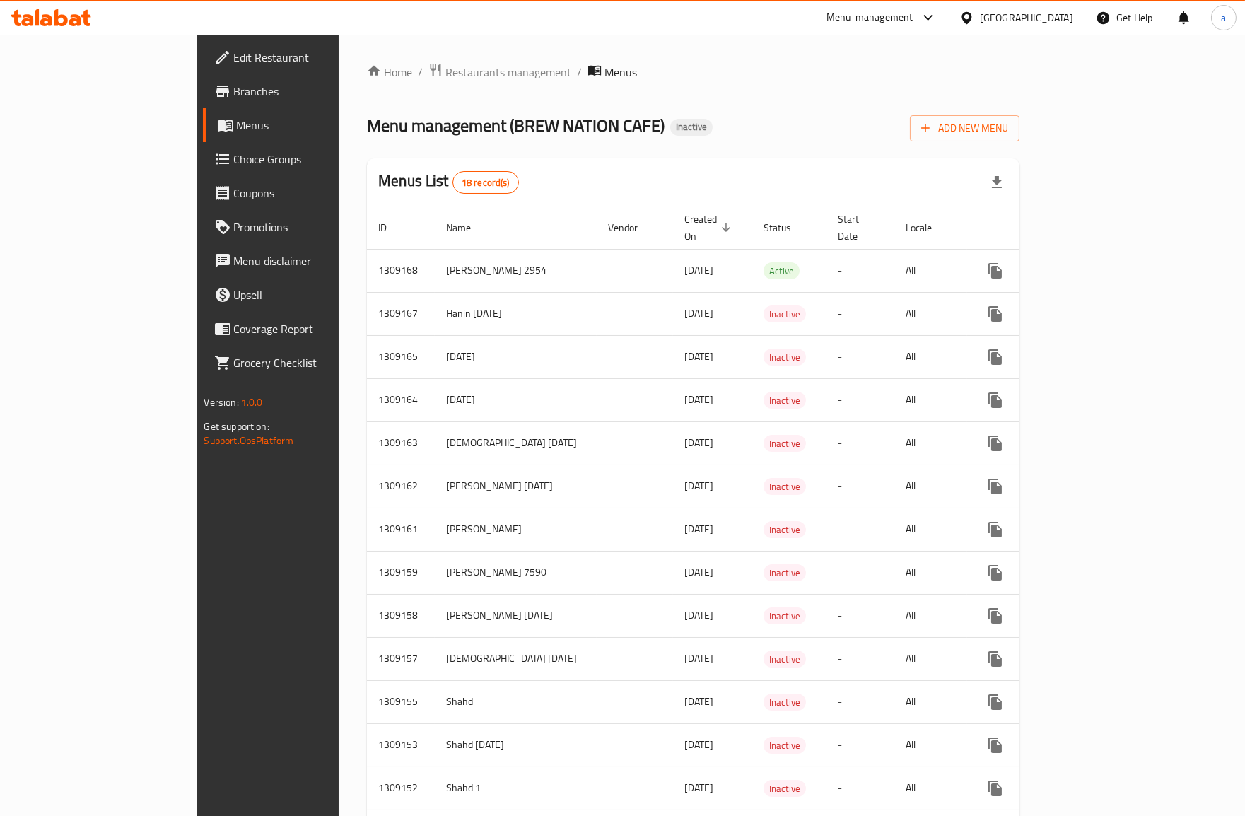
click at [234, 95] on span "Branches" at bounding box center [314, 91] width 160 height 17
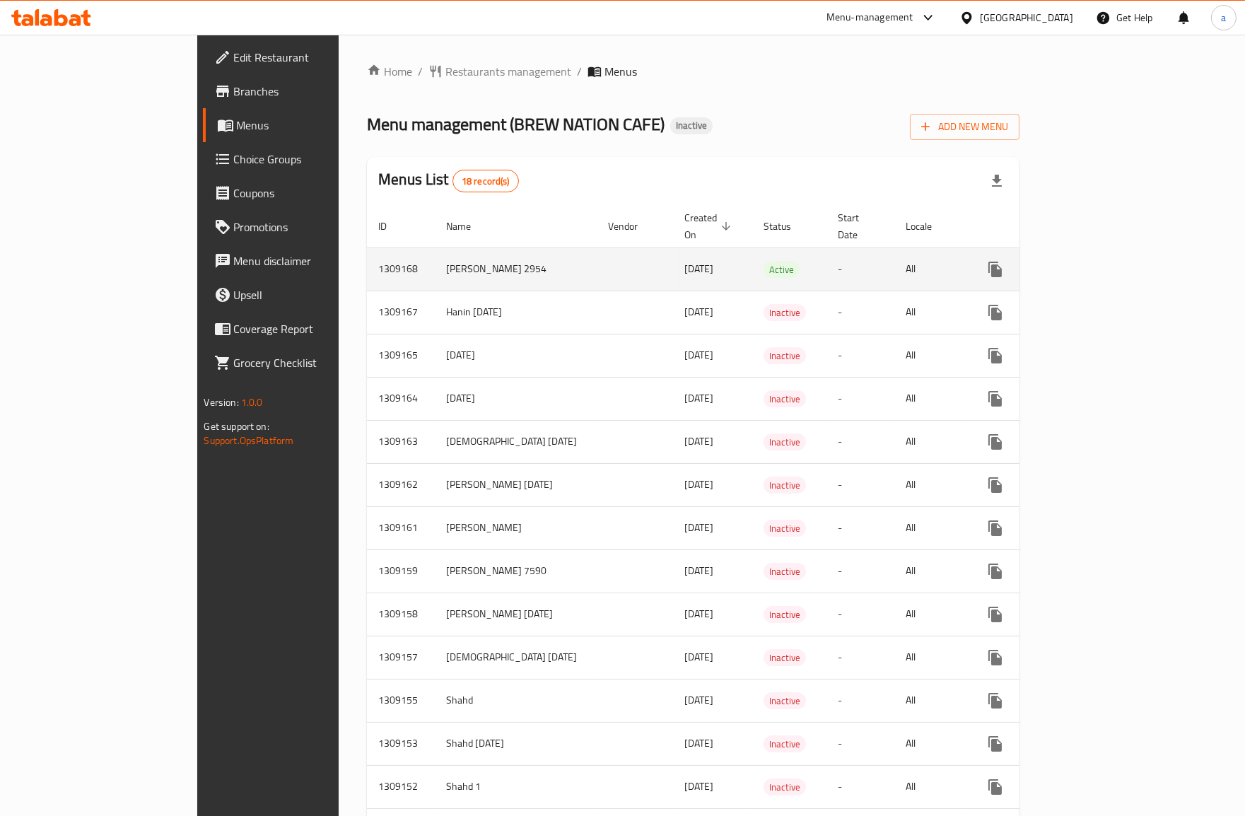
click at [597, 258] on td "enhanced table" at bounding box center [635, 268] width 76 height 43
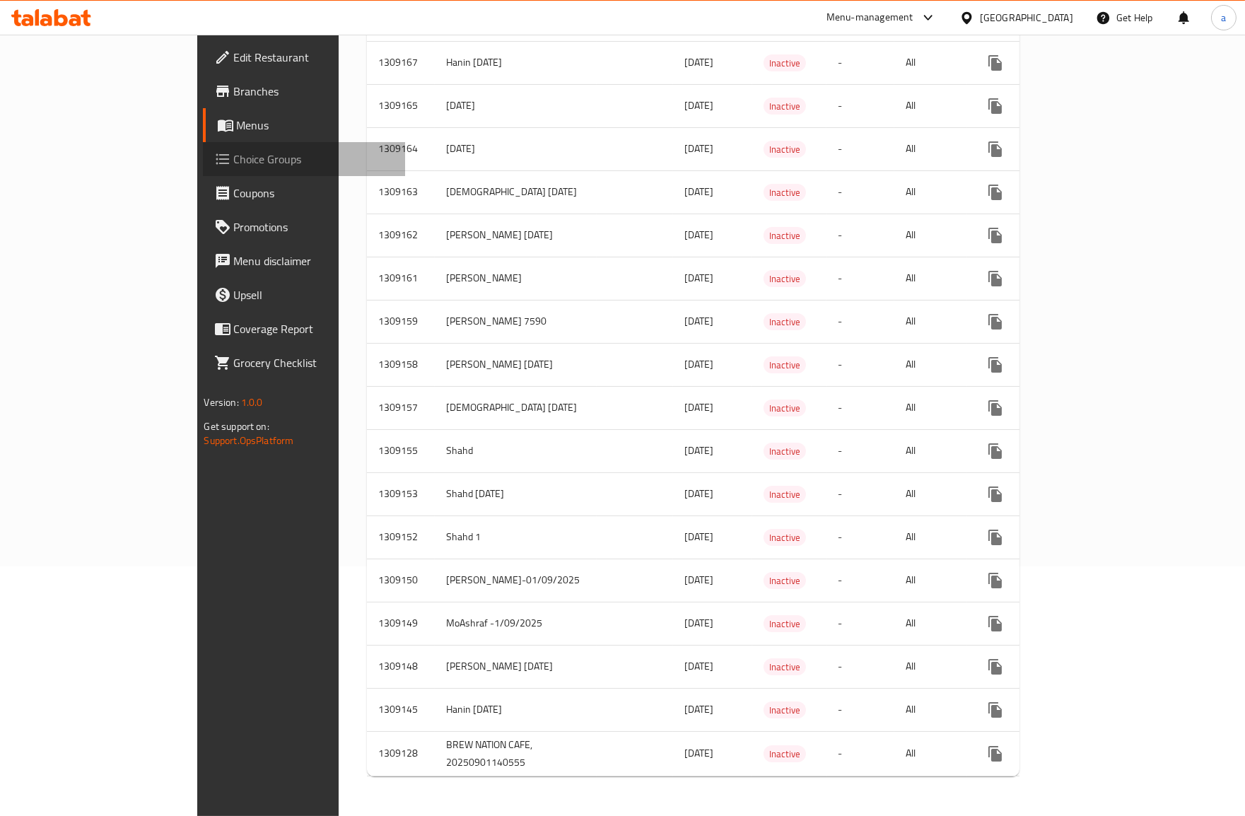
click at [234, 156] on span "Choice Groups" at bounding box center [314, 159] width 160 height 17
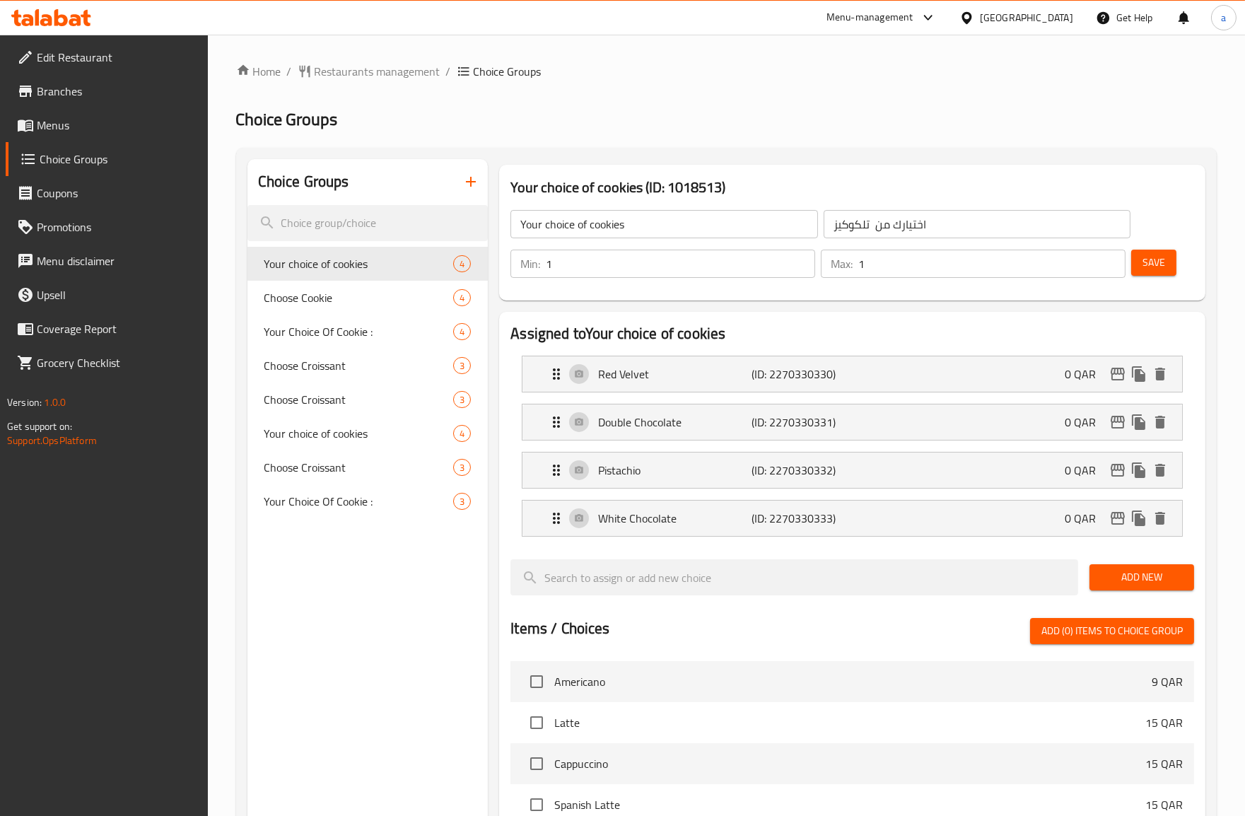
click at [674, 186] on h3 "Your choice of cookies (ID: 1018513)" at bounding box center [852, 187] width 684 height 23
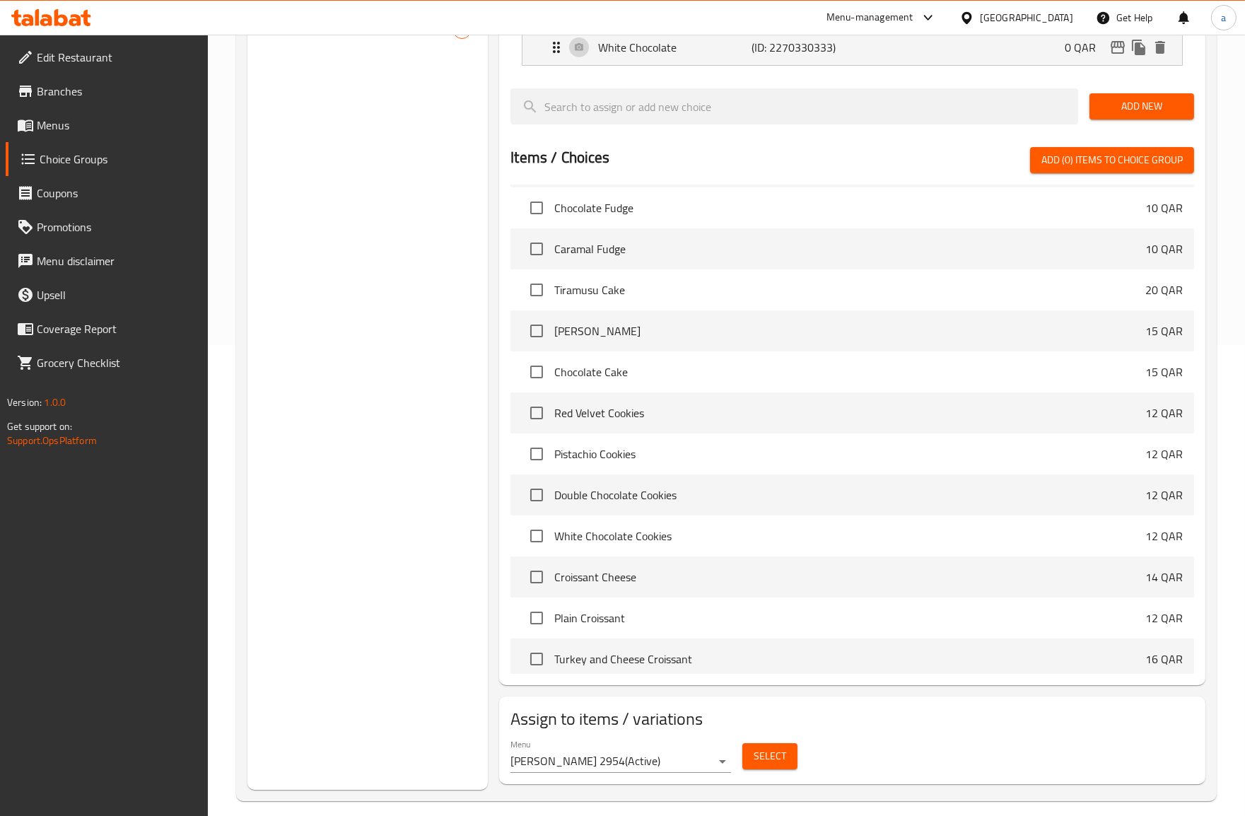
scroll to position [1200, 0]
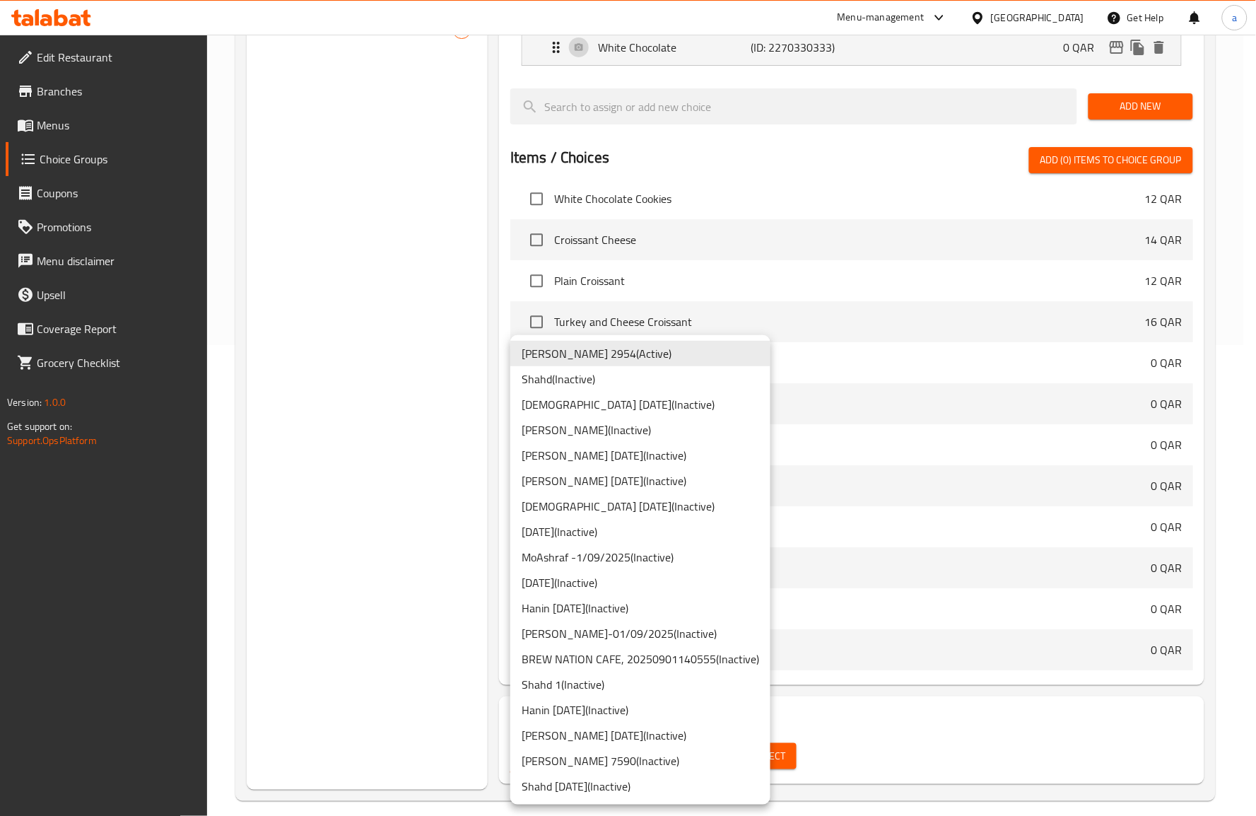
click at [589, 578] on li "[DATE] ( Inactive )" at bounding box center [640, 582] width 260 height 25
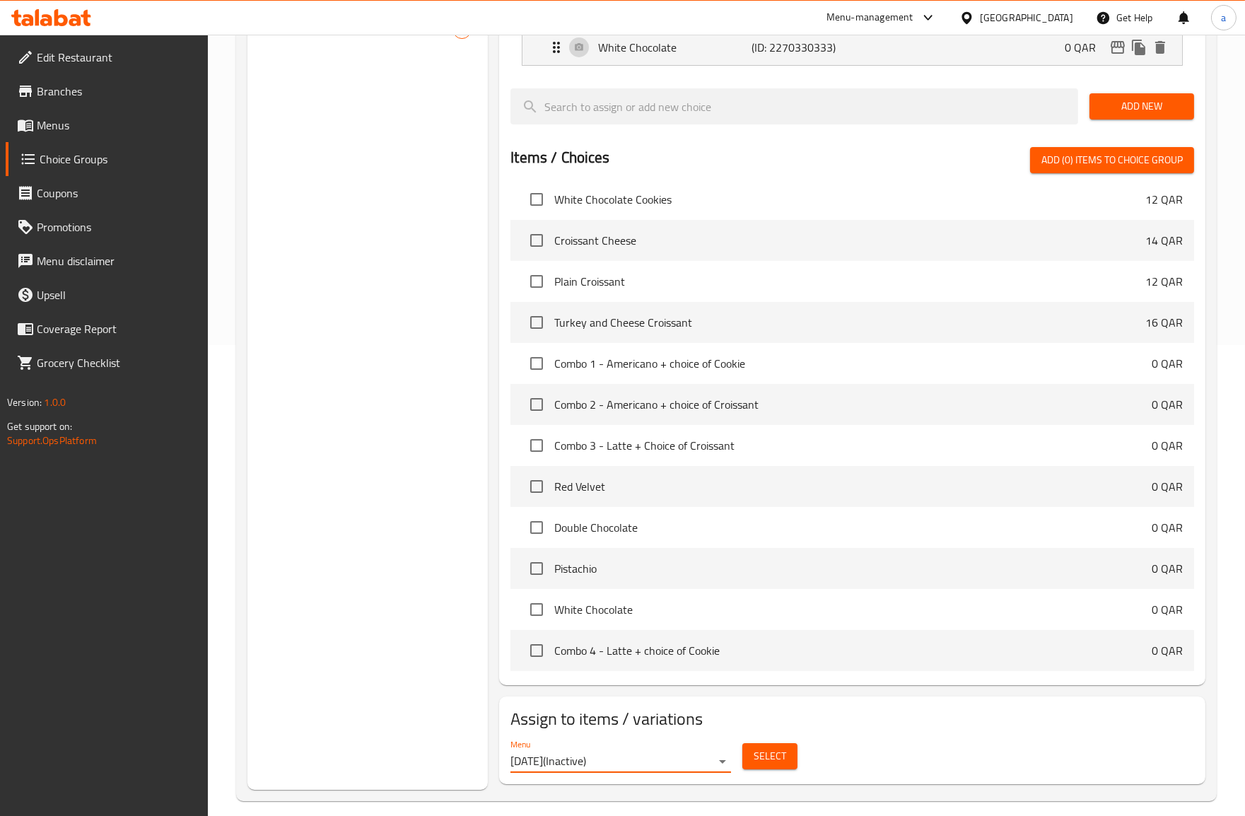
click at [755, 740] on div "Select" at bounding box center [770, 755] width 66 height 37
click at [761, 748] on span "Select" at bounding box center [770, 756] width 33 height 18
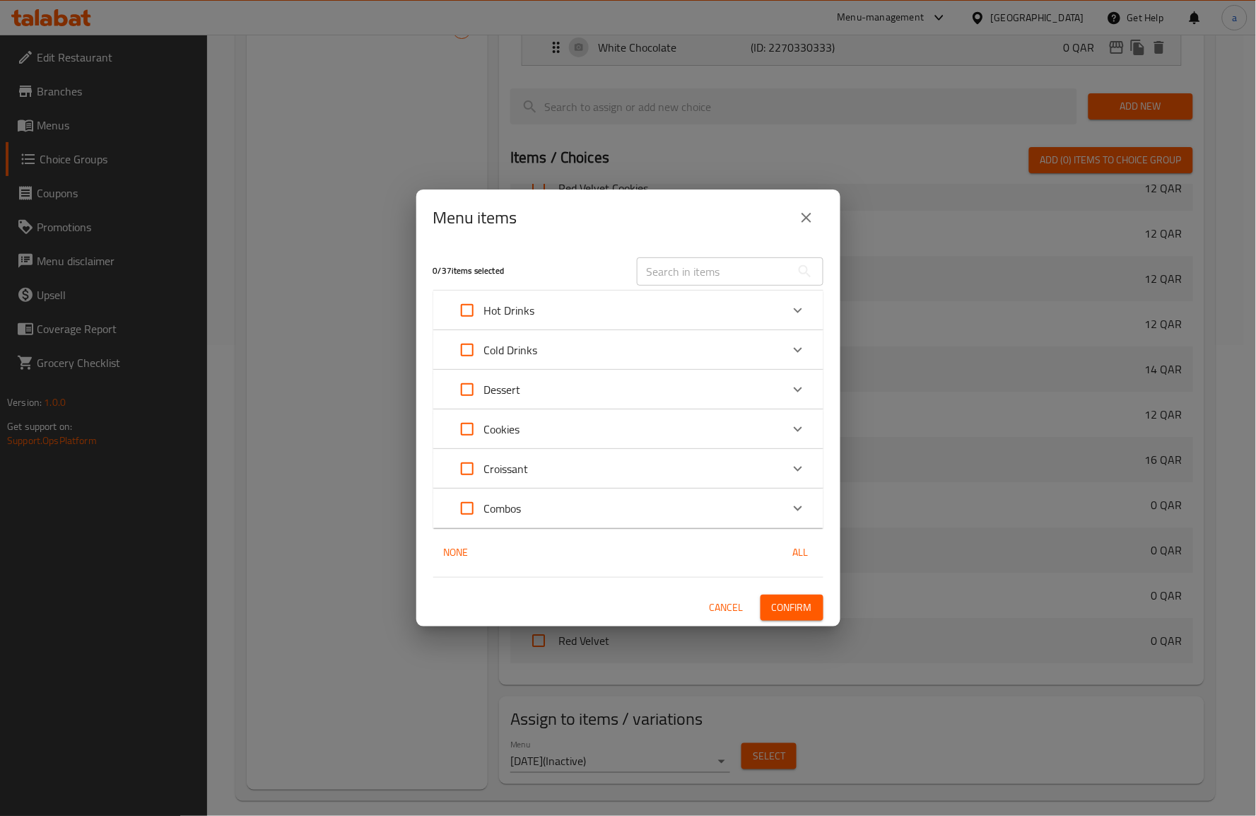
click at [808, 222] on icon "close" at bounding box center [806, 217] width 17 height 17
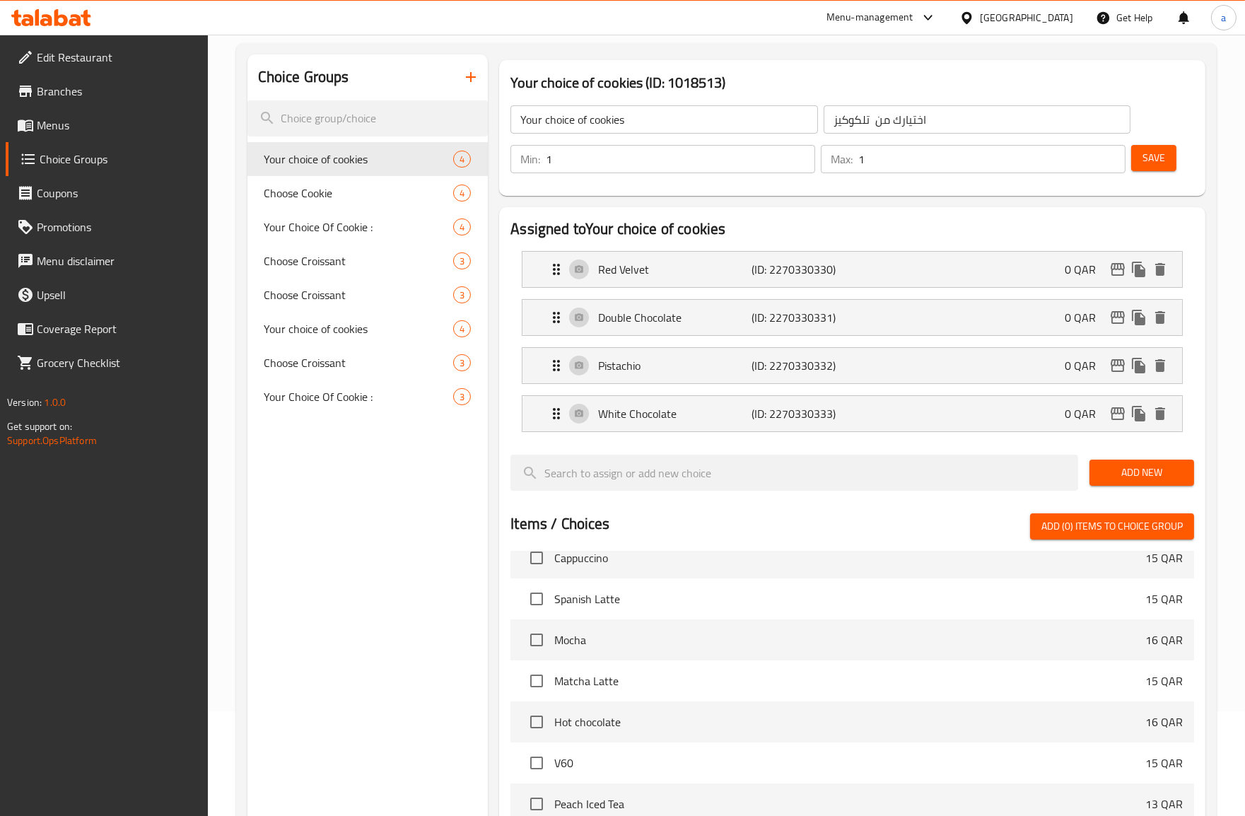
scroll to position [0, 0]
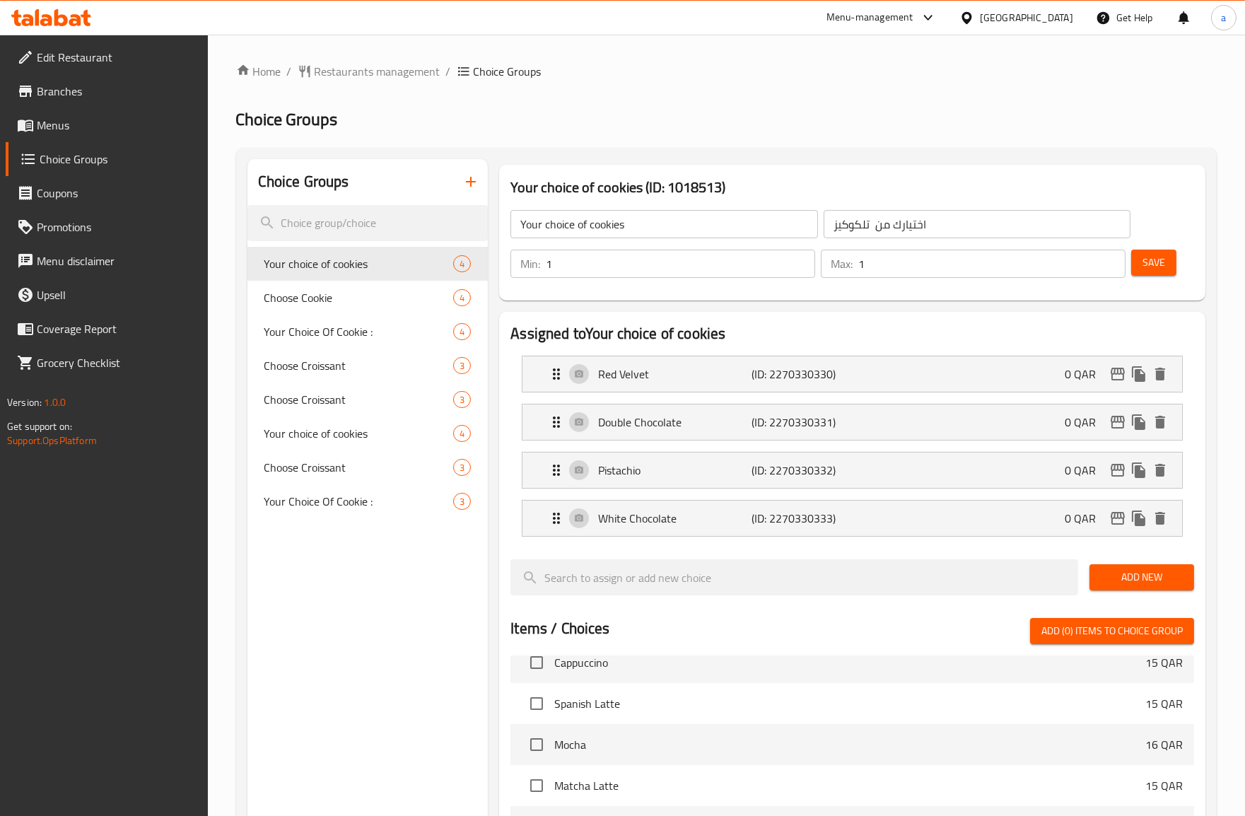
click at [109, 115] on link "Menus" at bounding box center [107, 125] width 202 height 34
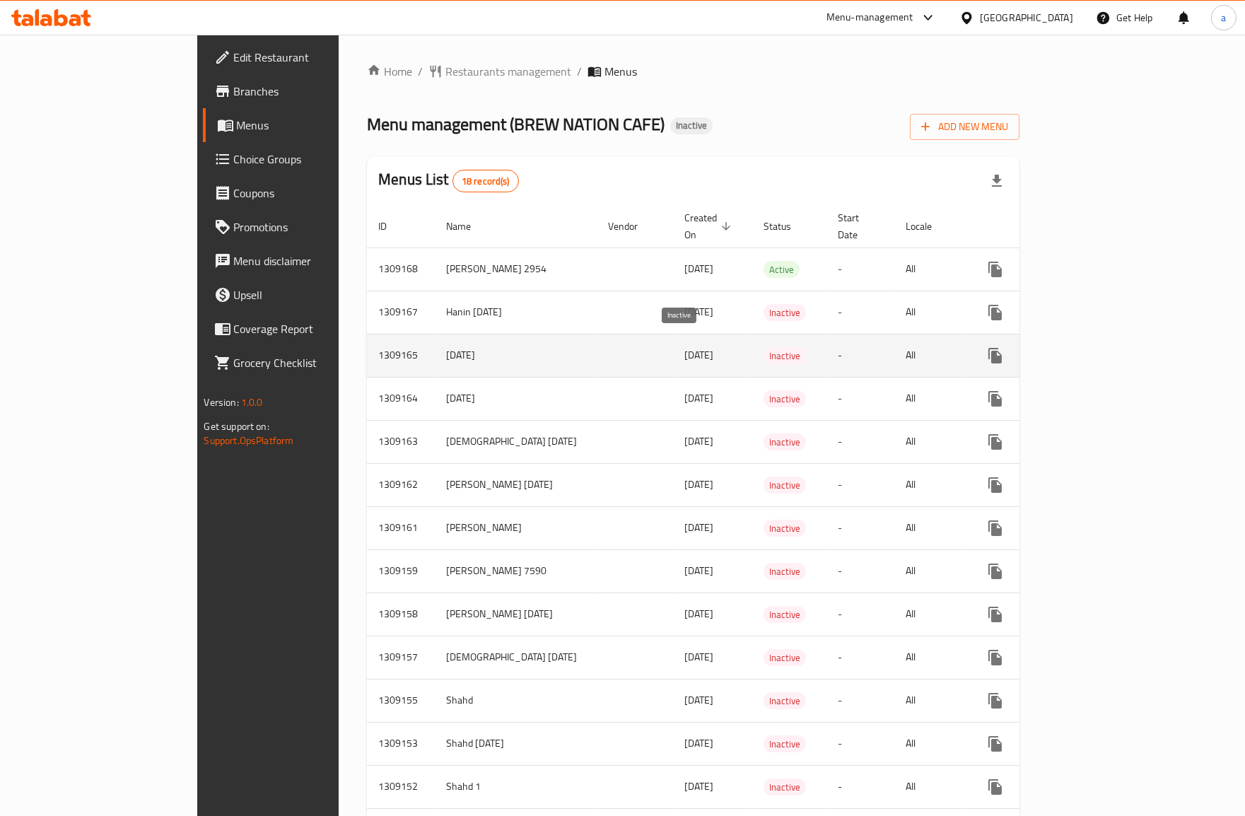
click at [763, 348] on span "Inactive" at bounding box center [784, 356] width 42 height 16
click at [1106, 347] on icon "enhanced table" at bounding box center [1097, 355] width 17 height 17
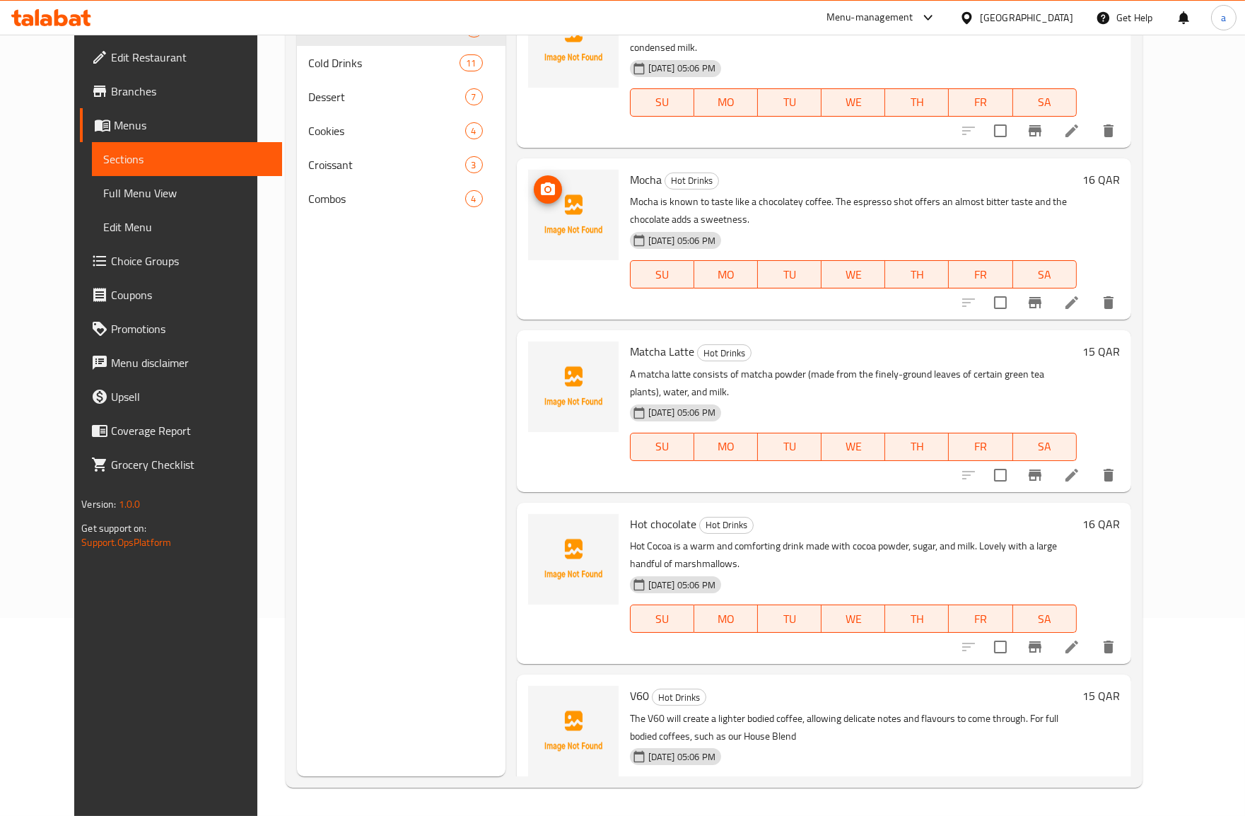
scroll to position [541, 0]
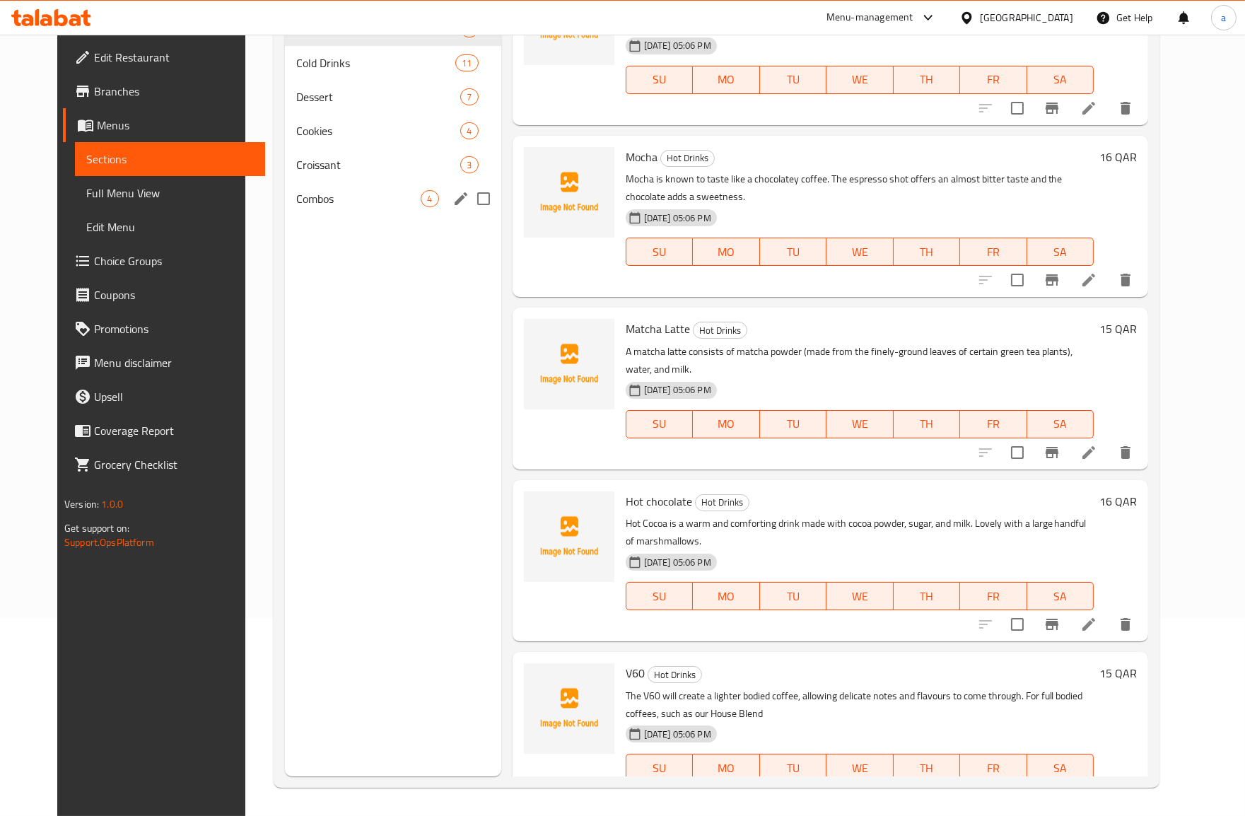
click at [421, 200] on span "4" at bounding box center [429, 198] width 16 height 13
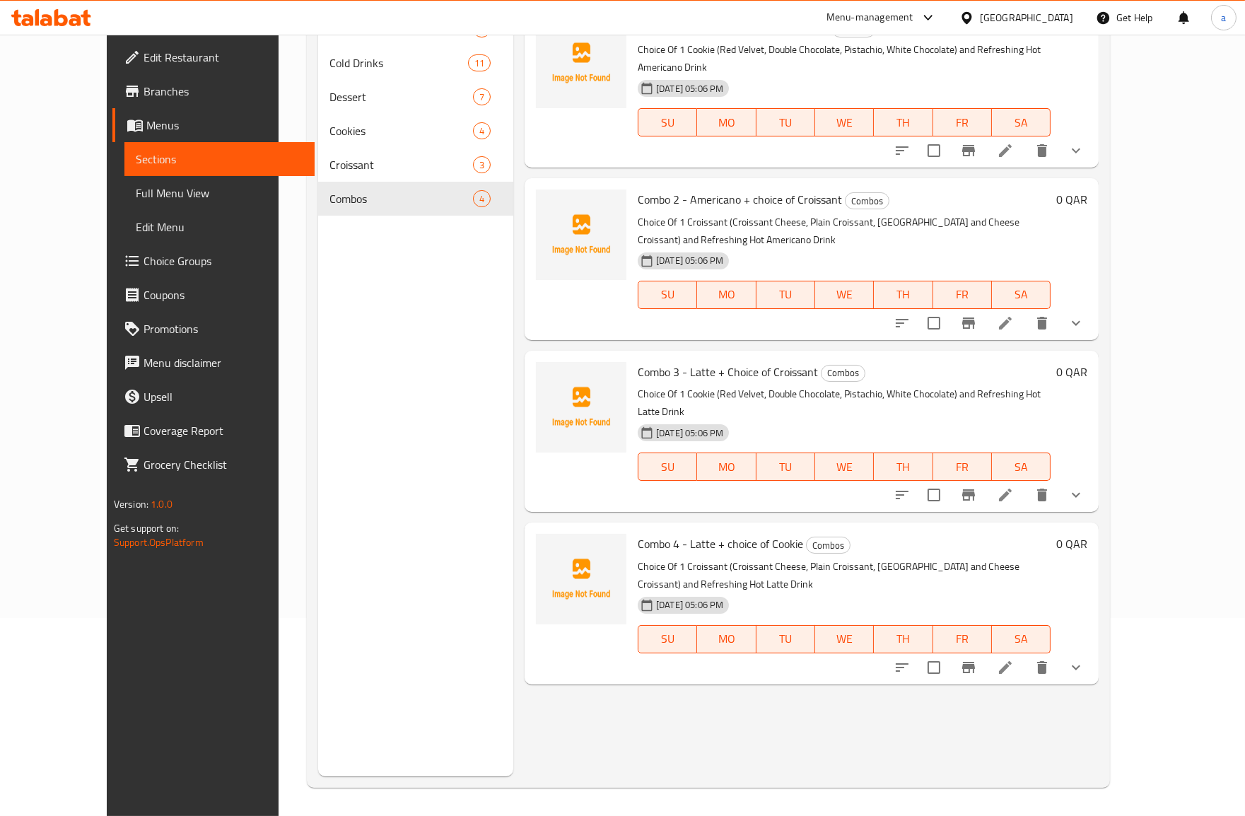
click at [780, 558] on p "Choice Of 1 Croissant (Croissant Cheese, Plain Croissant, [GEOGRAPHIC_DATA] and…" at bounding box center [844, 575] width 413 height 35
click at [1025, 655] on li at bounding box center [1005, 667] width 40 height 25
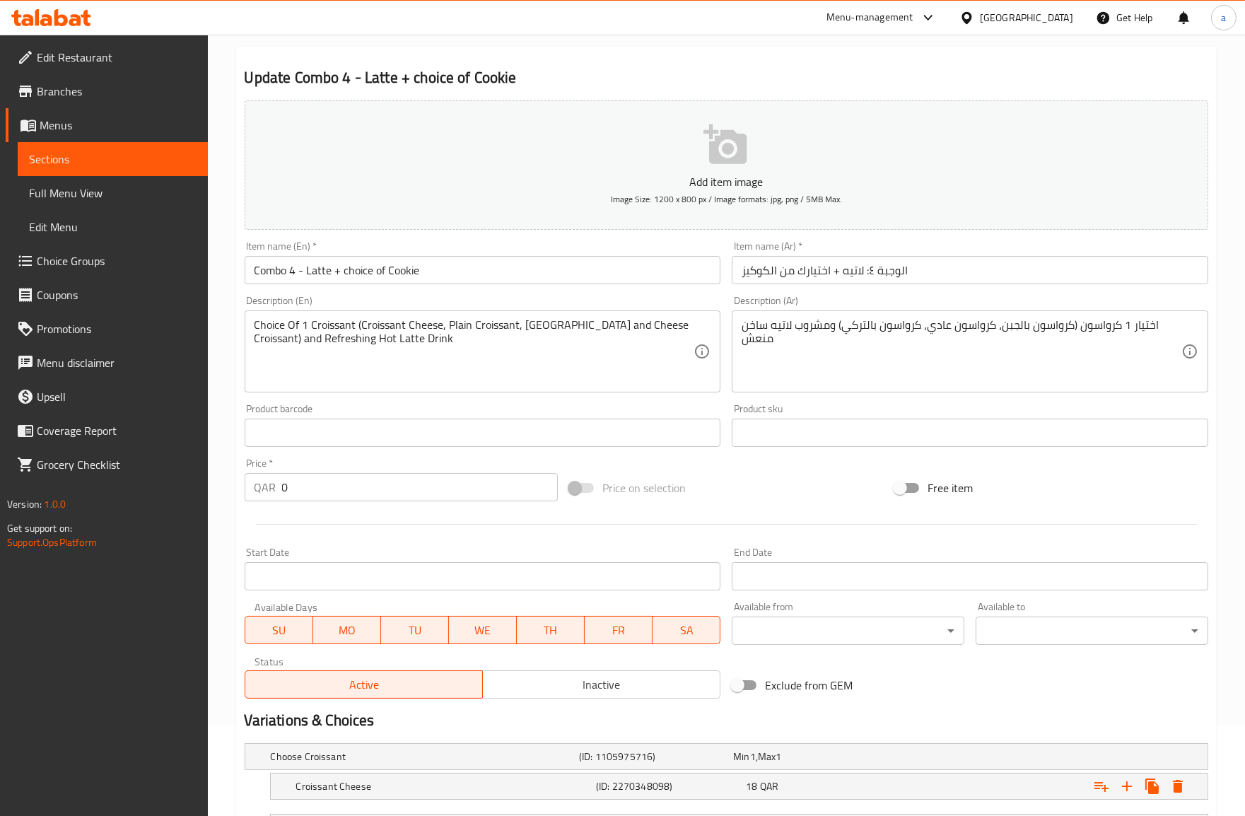
scroll to position [235, 0]
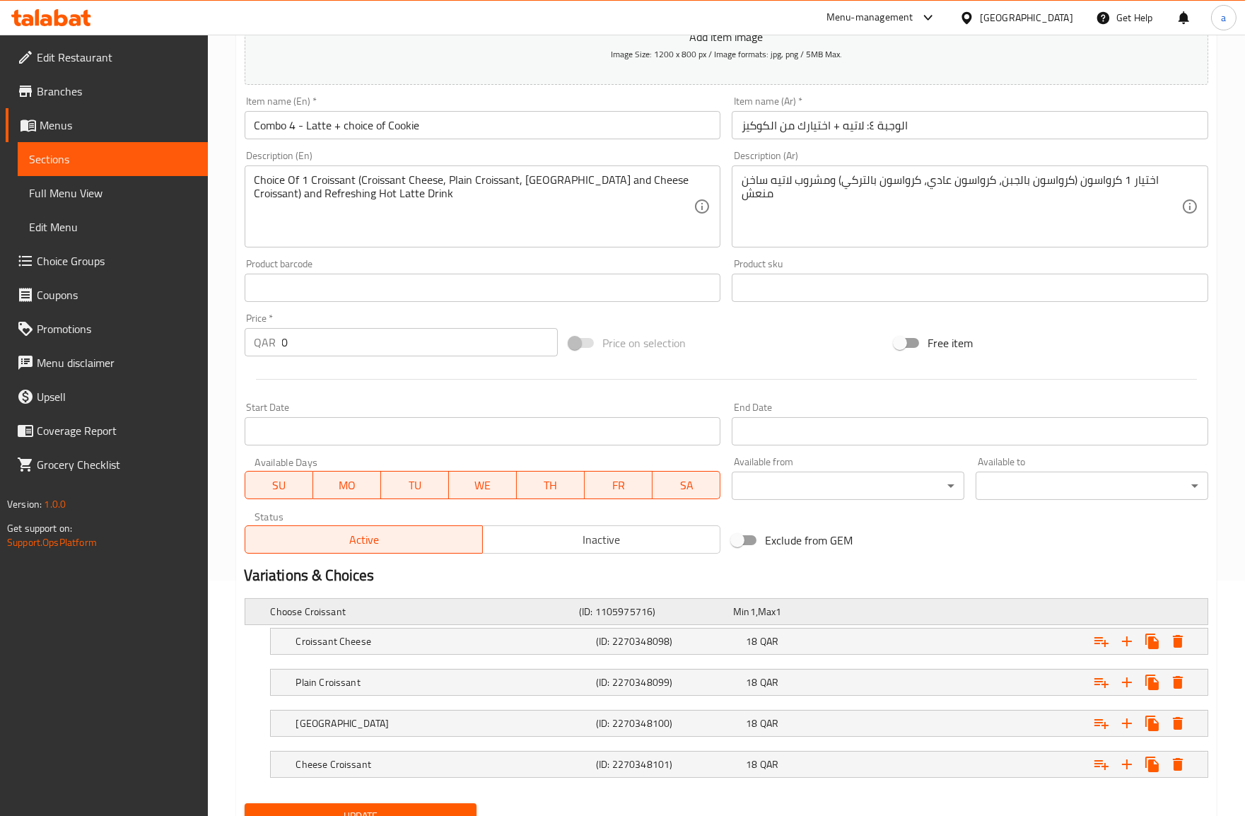
click at [626, 604] on h5 "(ID: 1105975716)" at bounding box center [653, 611] width 148 height 14
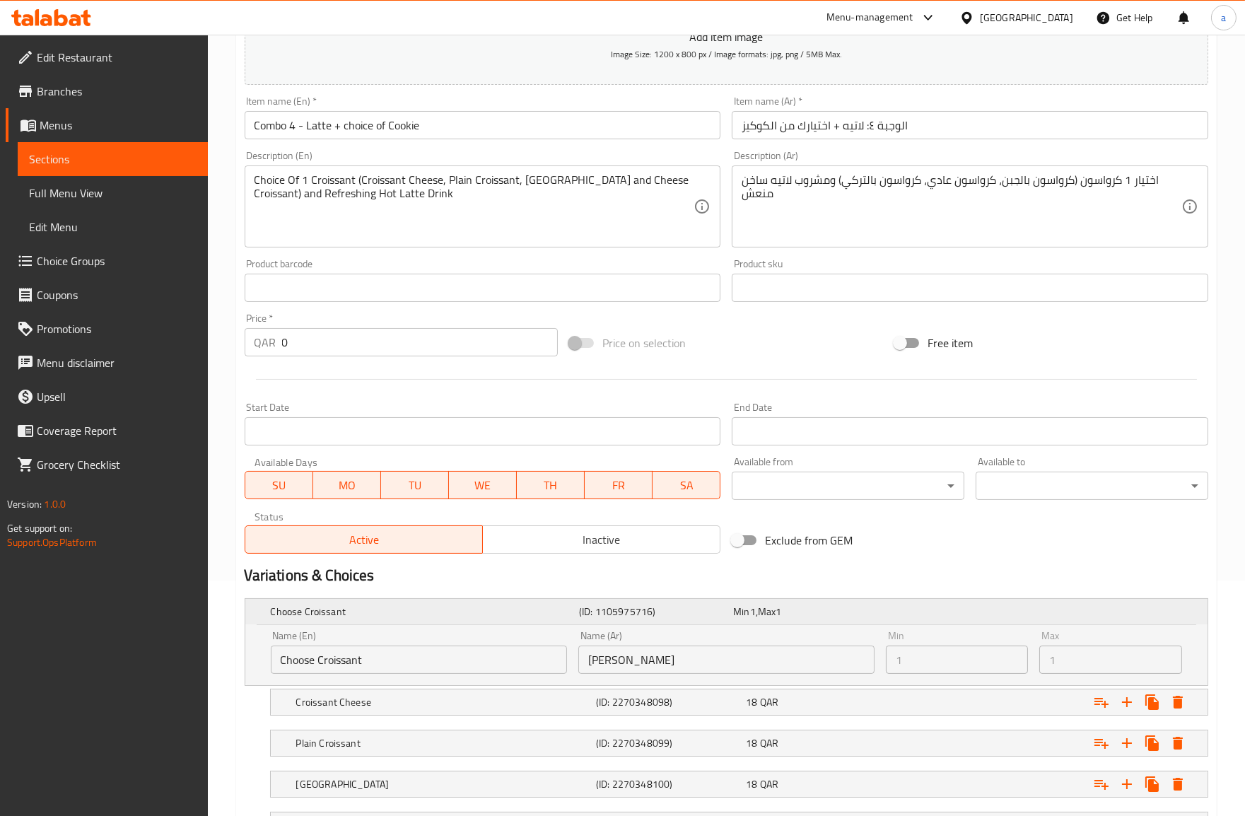
click at [626, 604] on h5 "(ID: 1105975716)" at bounding box center [653, 611] width 148 height 14
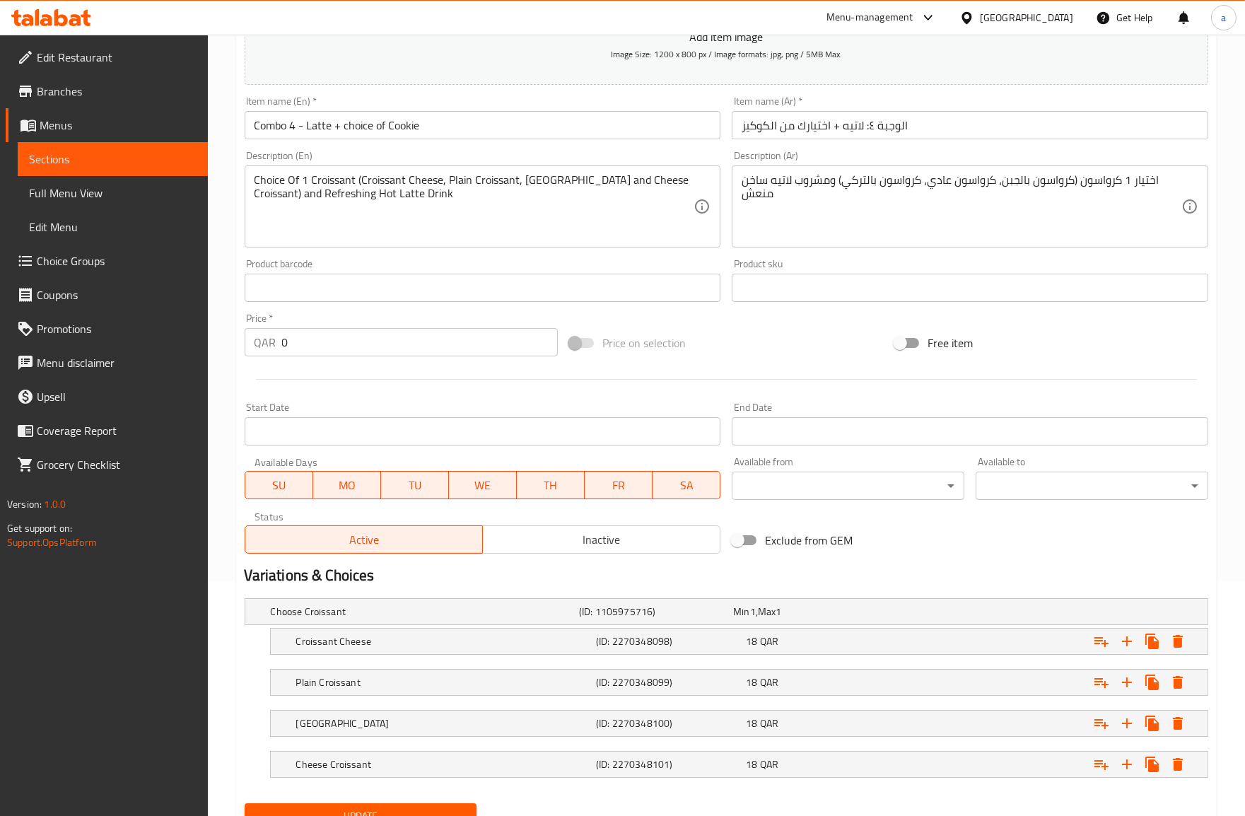
scroll to position [0, 0]
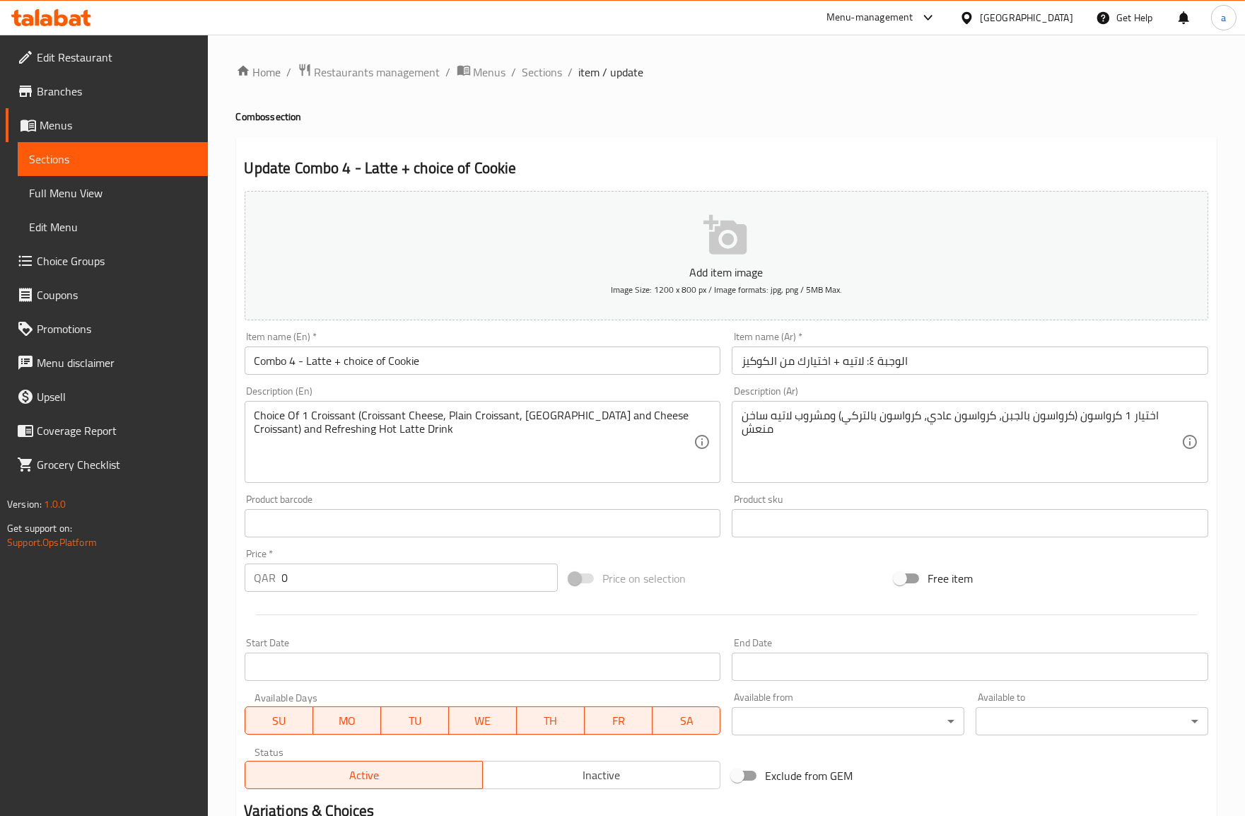
click at [79, 198] on span "Full Menu View" at bounding box center [113, 192] width 168 height 17
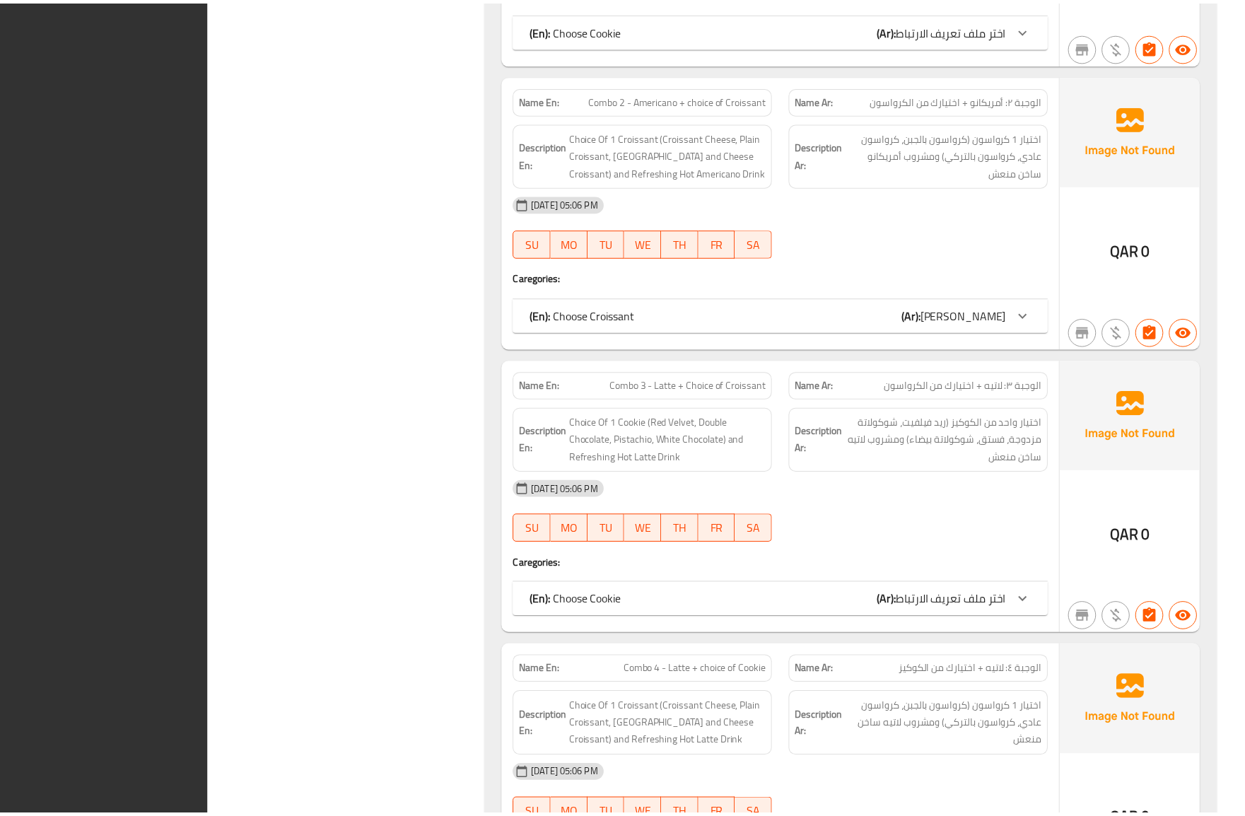
scroll to position [8224, 0]
